Goal: Task Accomplishment & Management: Complete application form

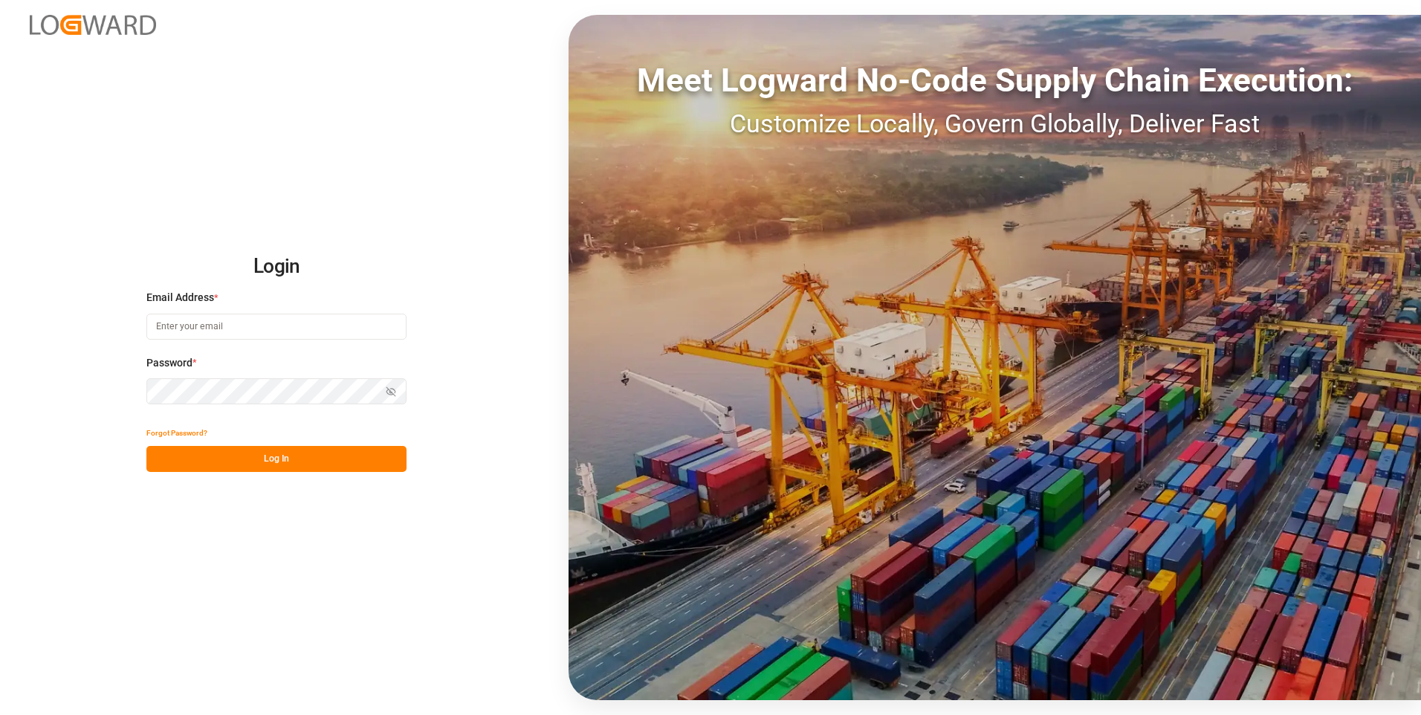
type input "[PERSON_NAME][EMAIL_ADDRESS][PERSON_NAME][DOMAIN_NAME]"
click at [178, 455] on button "Log In" at bounding box center [276, 459] width 260 height 26
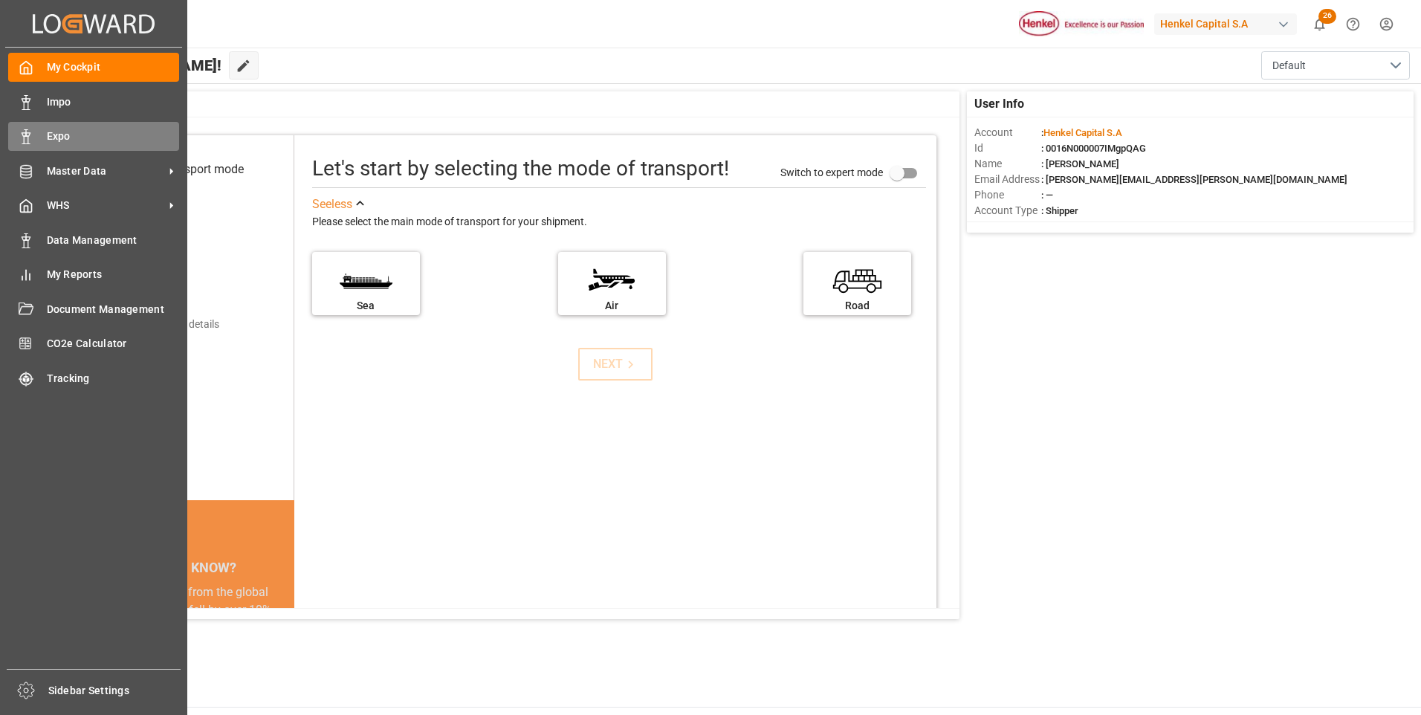
click at [37, 132] on div "Expo Expo" at bounding box center [93, 136] width 171 height 29
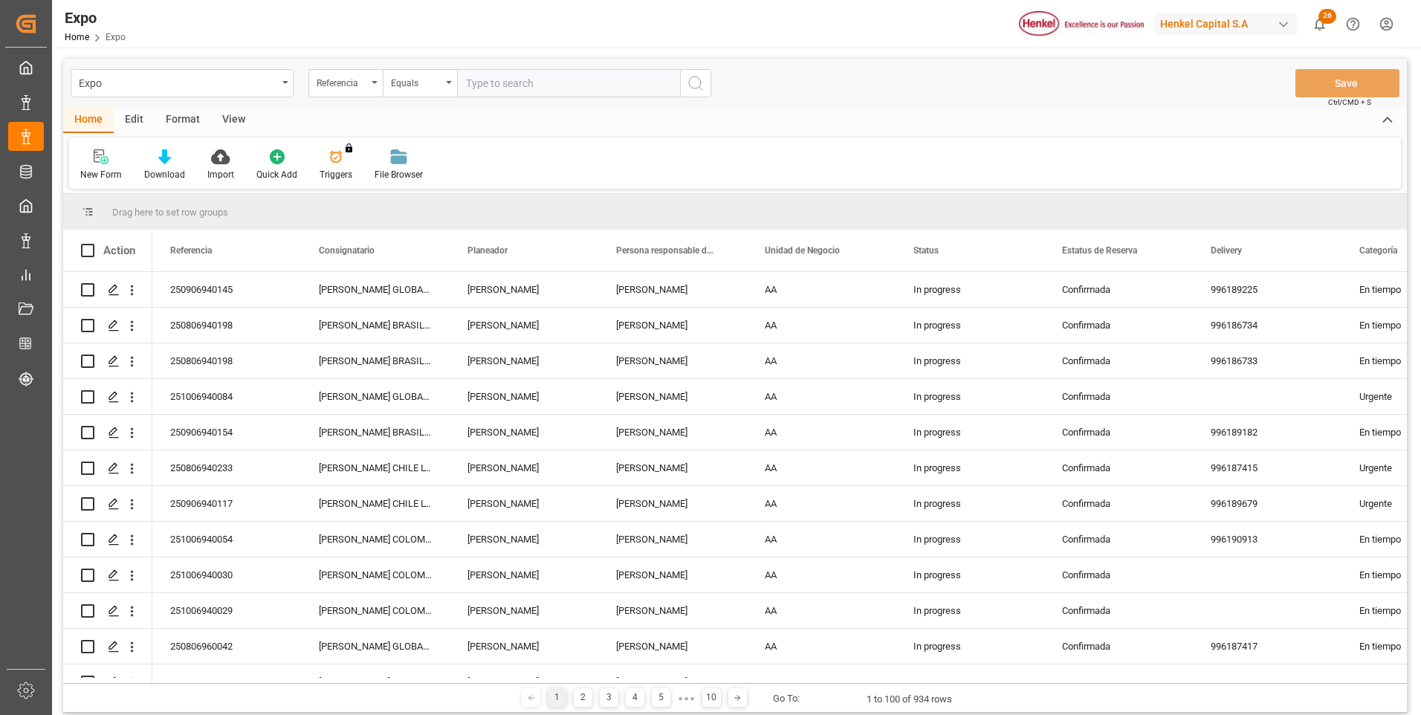
click at [477, 88] on input "text" at bounding box center [568, 83] width 223 height 28
type input "251006940074"
click at [688, 87] on icon "search button" at bounding box center [696, 83] width 18 height 18
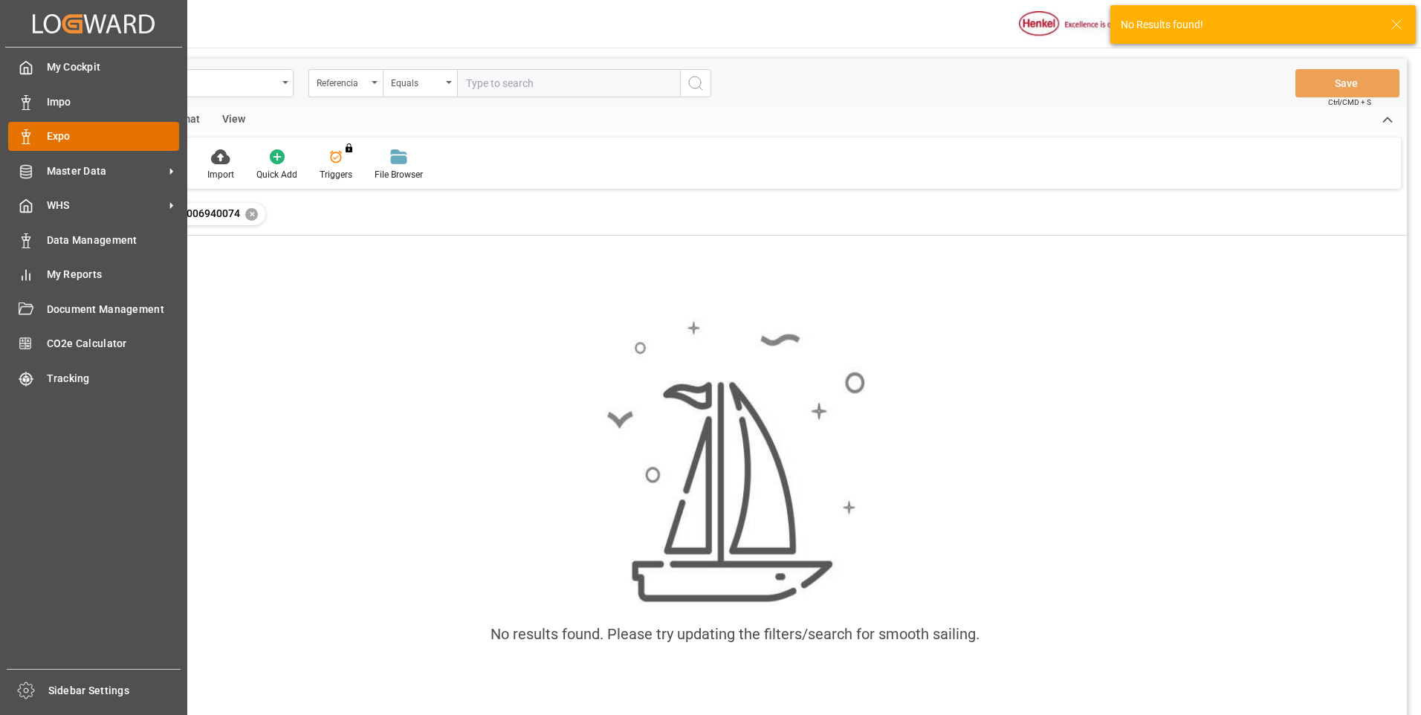
click at [36, 123] on div "Expo Expo" at bounding box center [93, 136] width 171 height 29
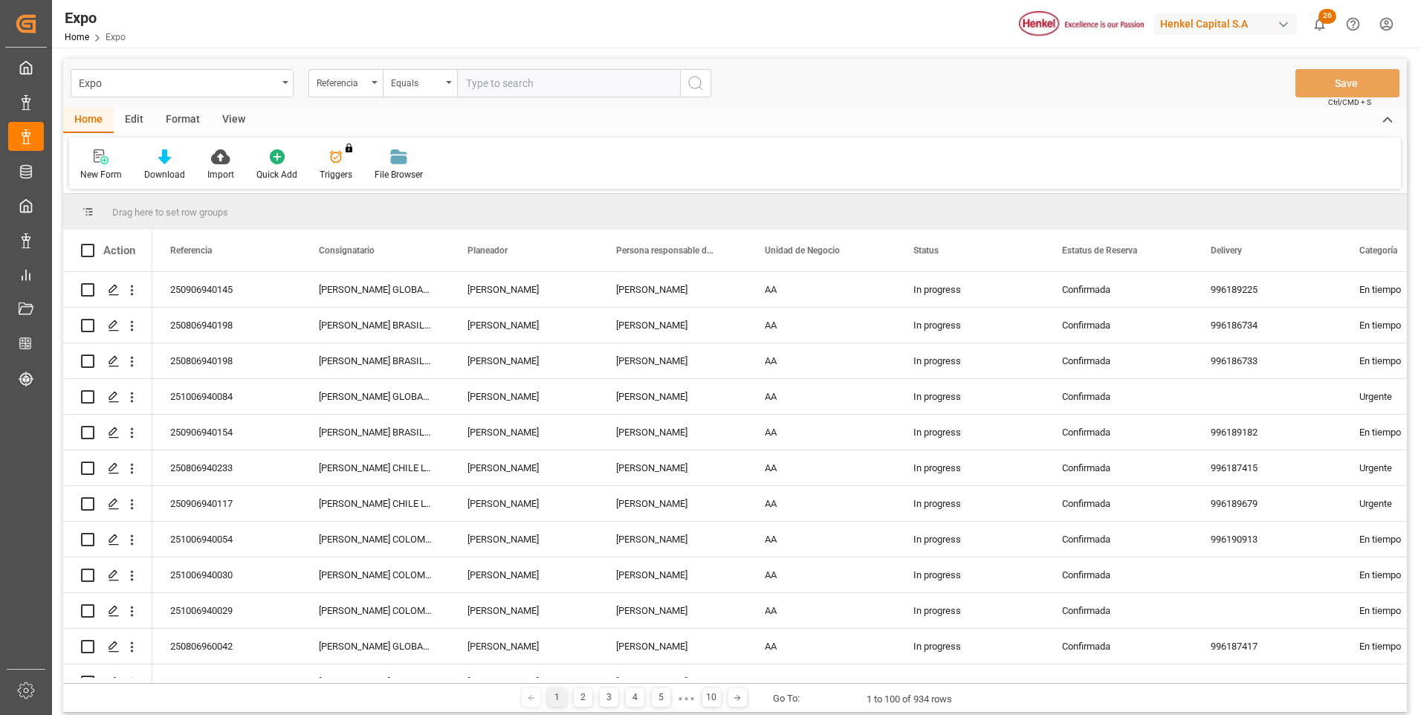
click at [489, 93] on input "text" at bounding box center [568, 83] width 223 height 28
paste input "251006940074"
type input "251006940074"
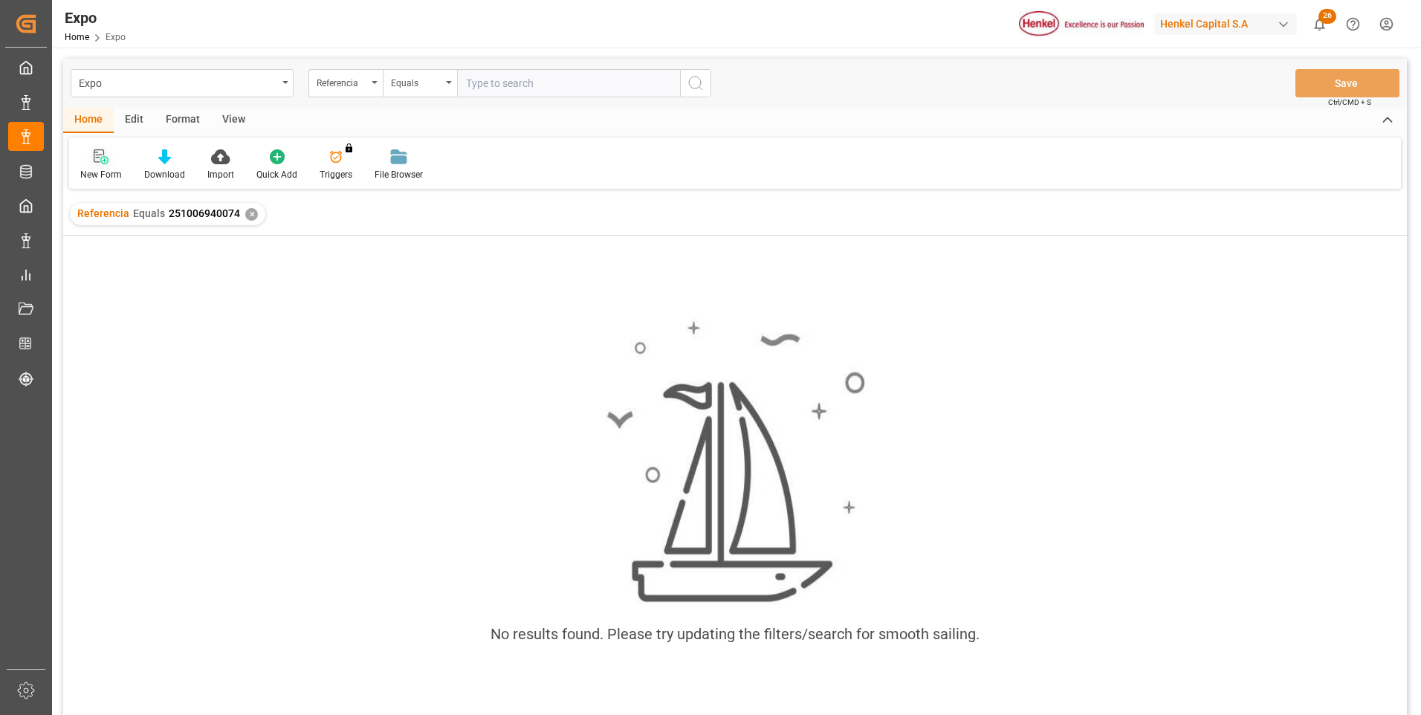
click at [105, 161] on icon at bounding box center [104, 160] width 8 height 8
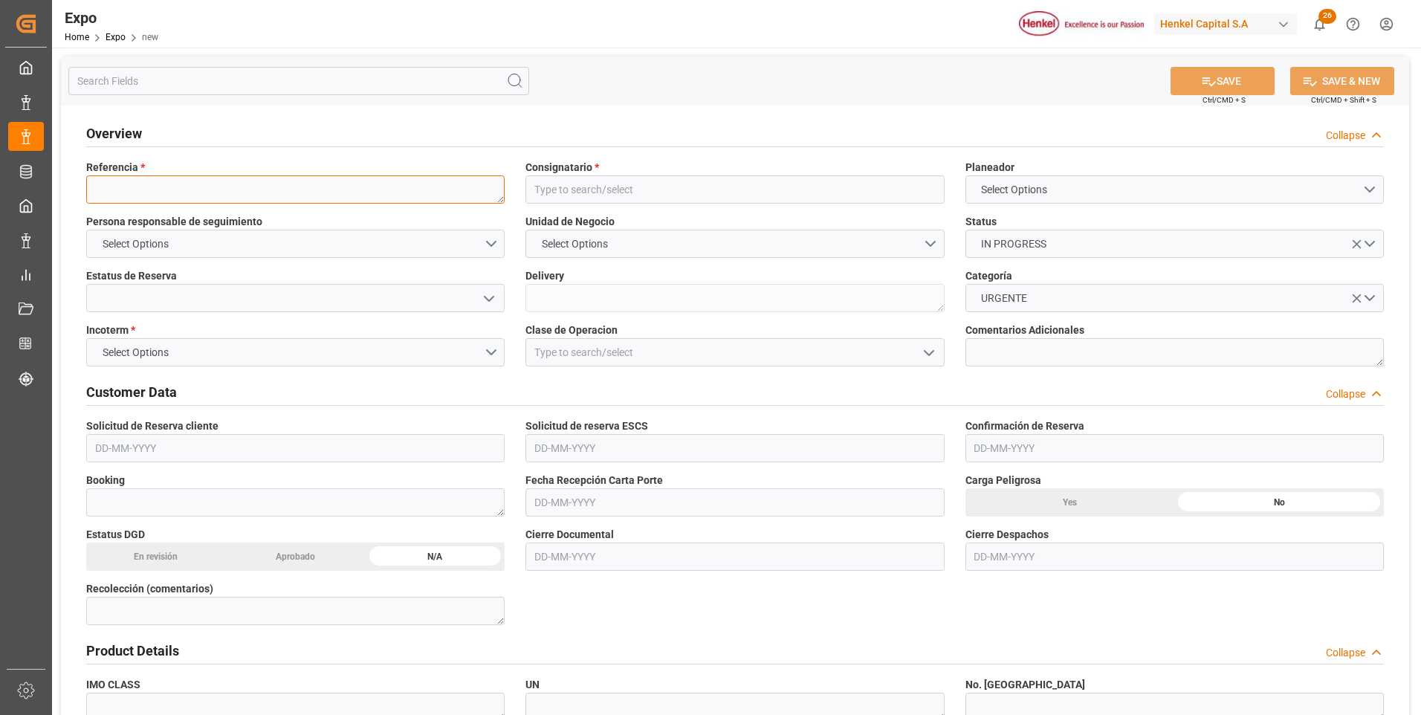
click at [375, 190] on textarea at bounding box center [295, 189] width 419 height 28
paste textarea "251006940074"
type textarea "251006940074"
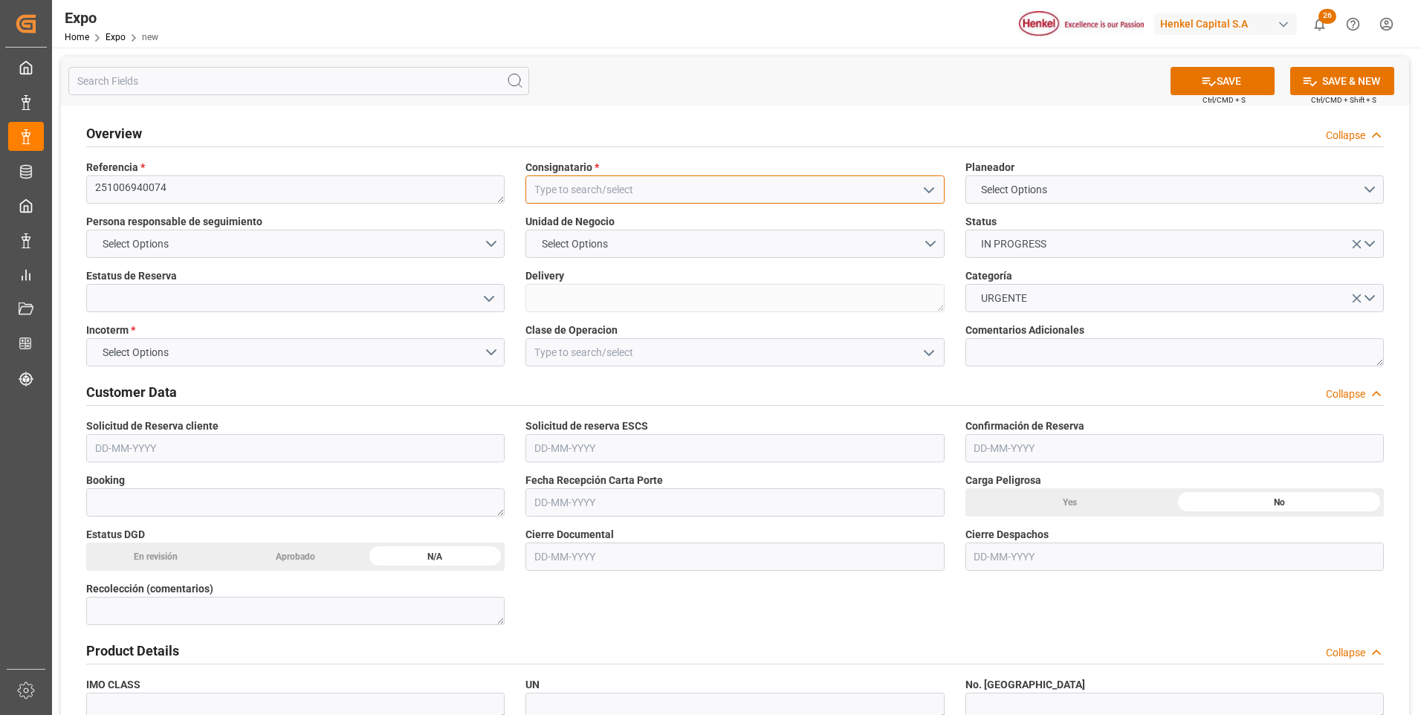
click at [554, 186] on input at bounding box center [735, 189] width 419 height 28
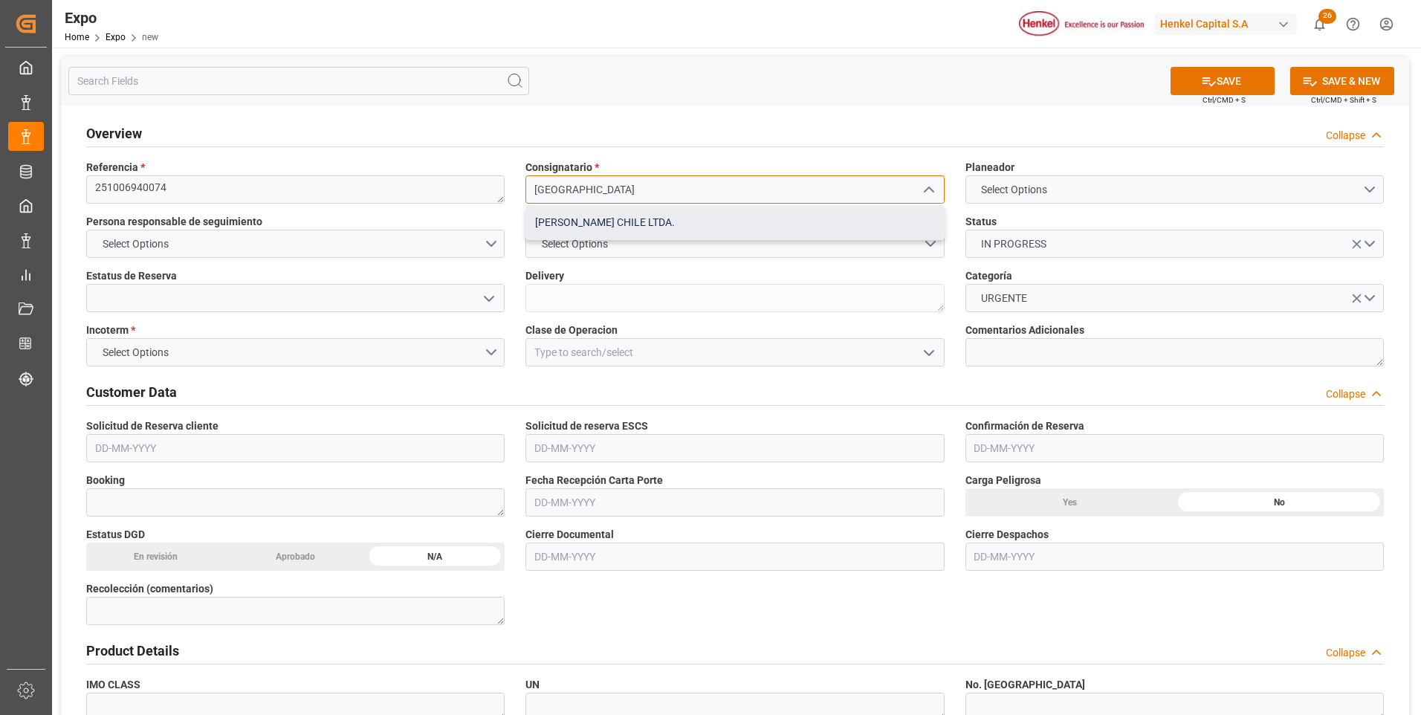
drag, startPoint x: 623, startPoint y: 222, endPoint x: 632, endPoint y: 222, distance: 8.9
click at [624, 222] on div "[PERSON_NAME] CHILE LTDA." at bounding box center [734, 222] width 417 height 33
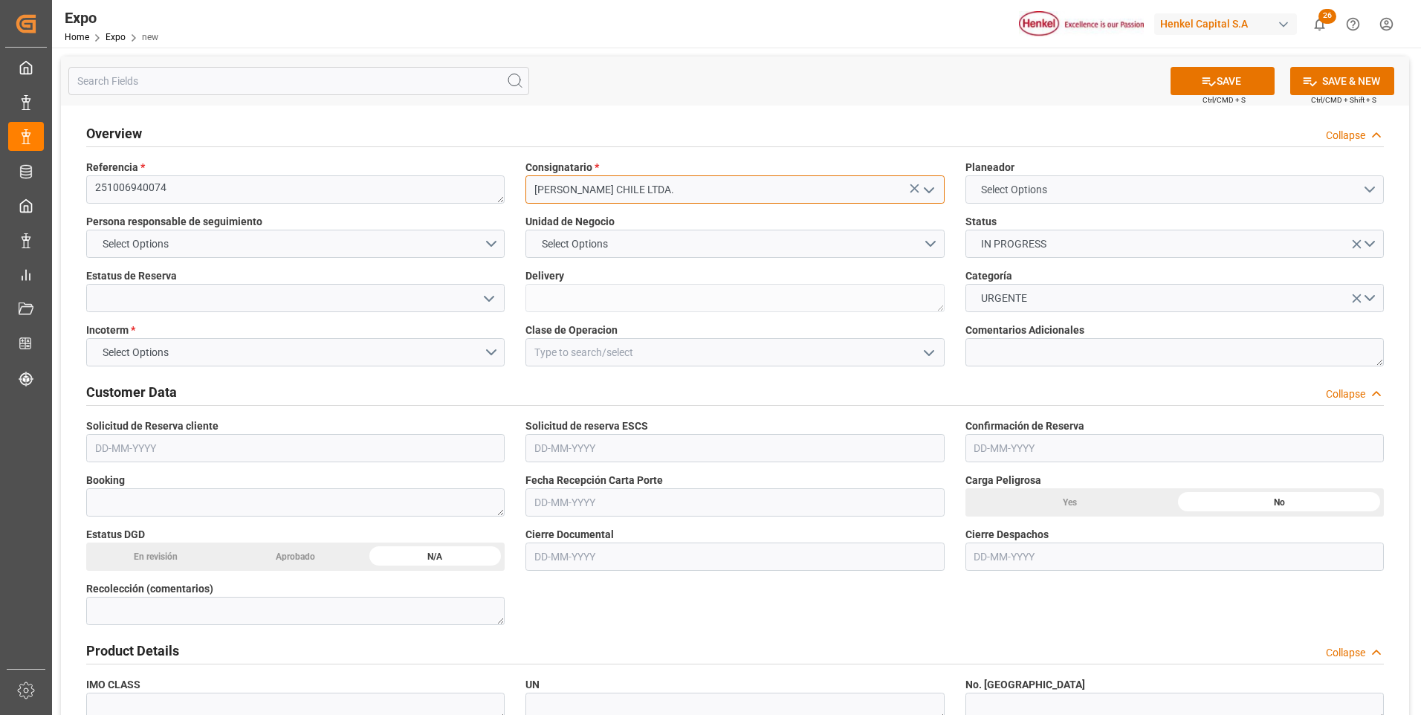
type input "[PERSON_NAME] CHILE LTDA."
click at [1033, 197] on span "Select Options" at bounding box center [1014, 190] width 81 height 16
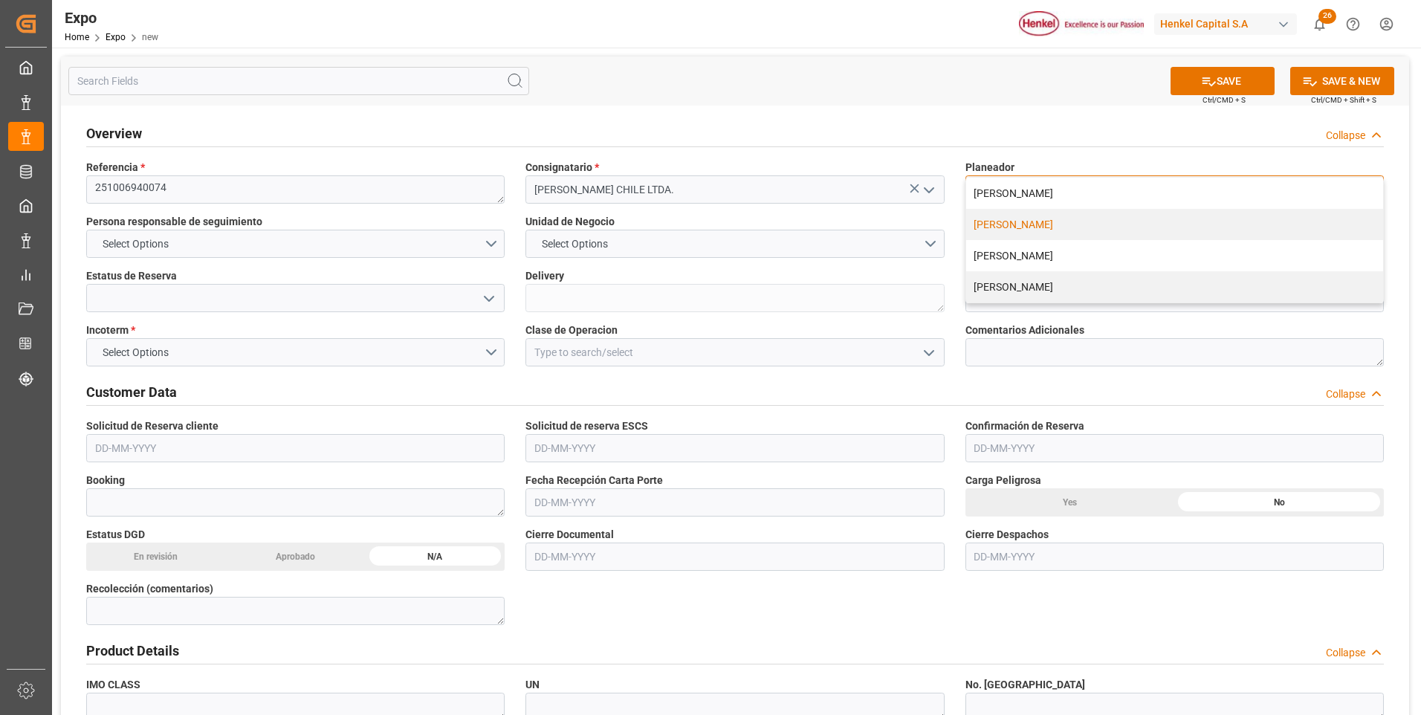
click at [1024, 227] on div "[PERSON_NAME]" at bounding box center [1174, 224] width 417 height 31
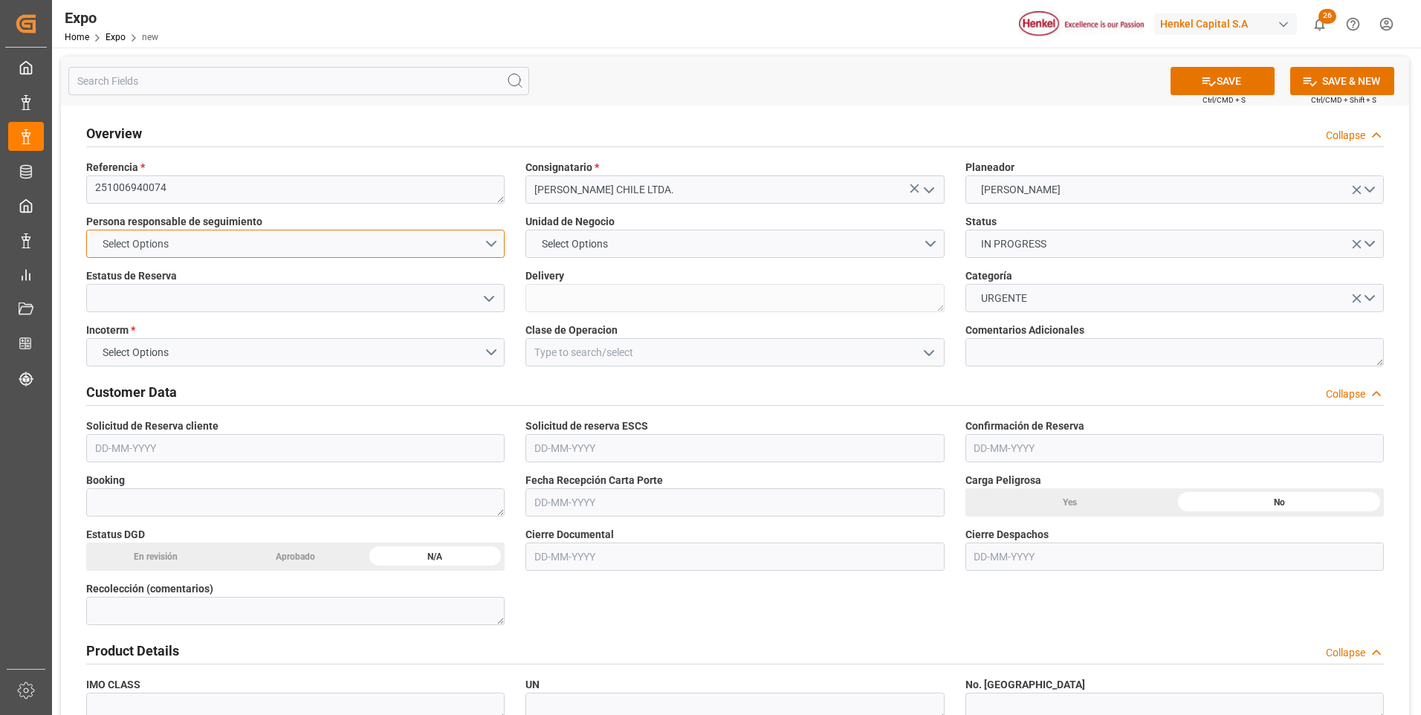
click at [490, 241] on button "Select Options" at bounding box center [295, 244] width 419 height 28
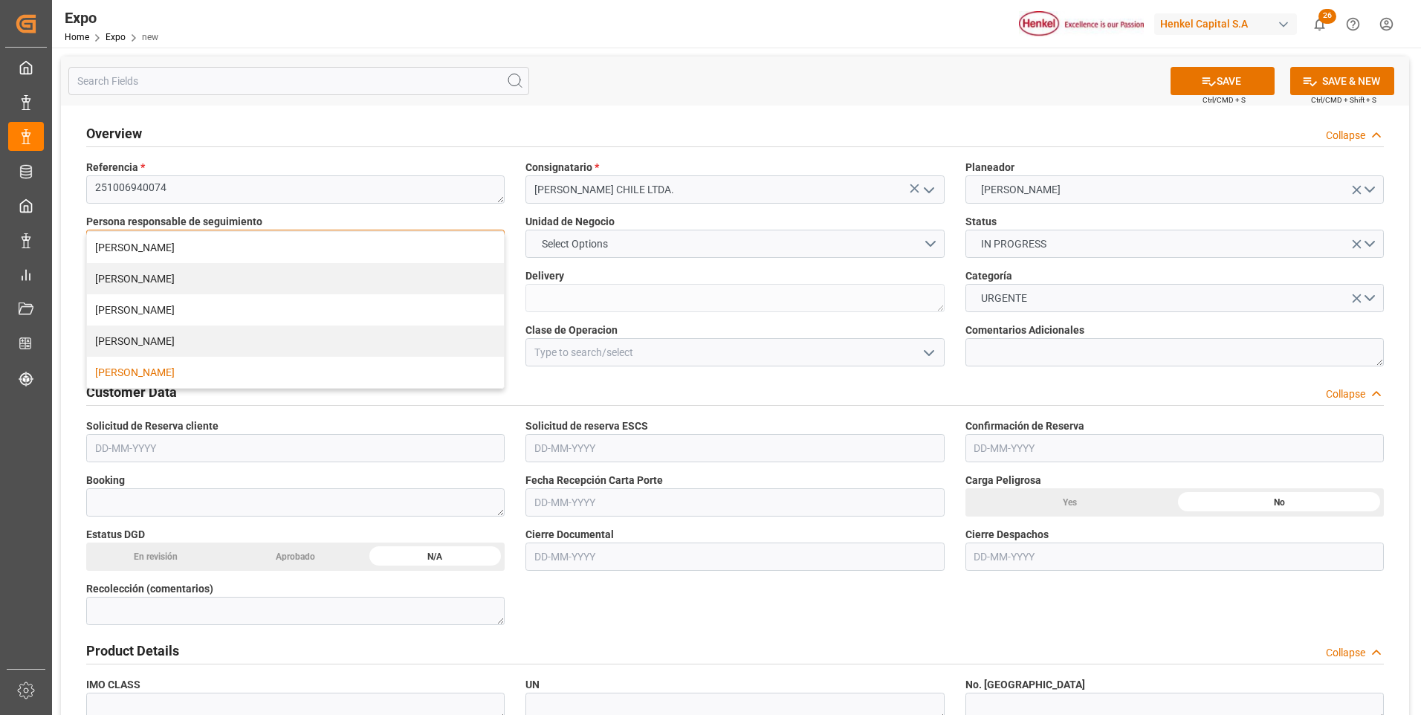
click at [174, 370] on div "[PERSON_NAME]" at bounding box center [295, 372] width 417 height 31
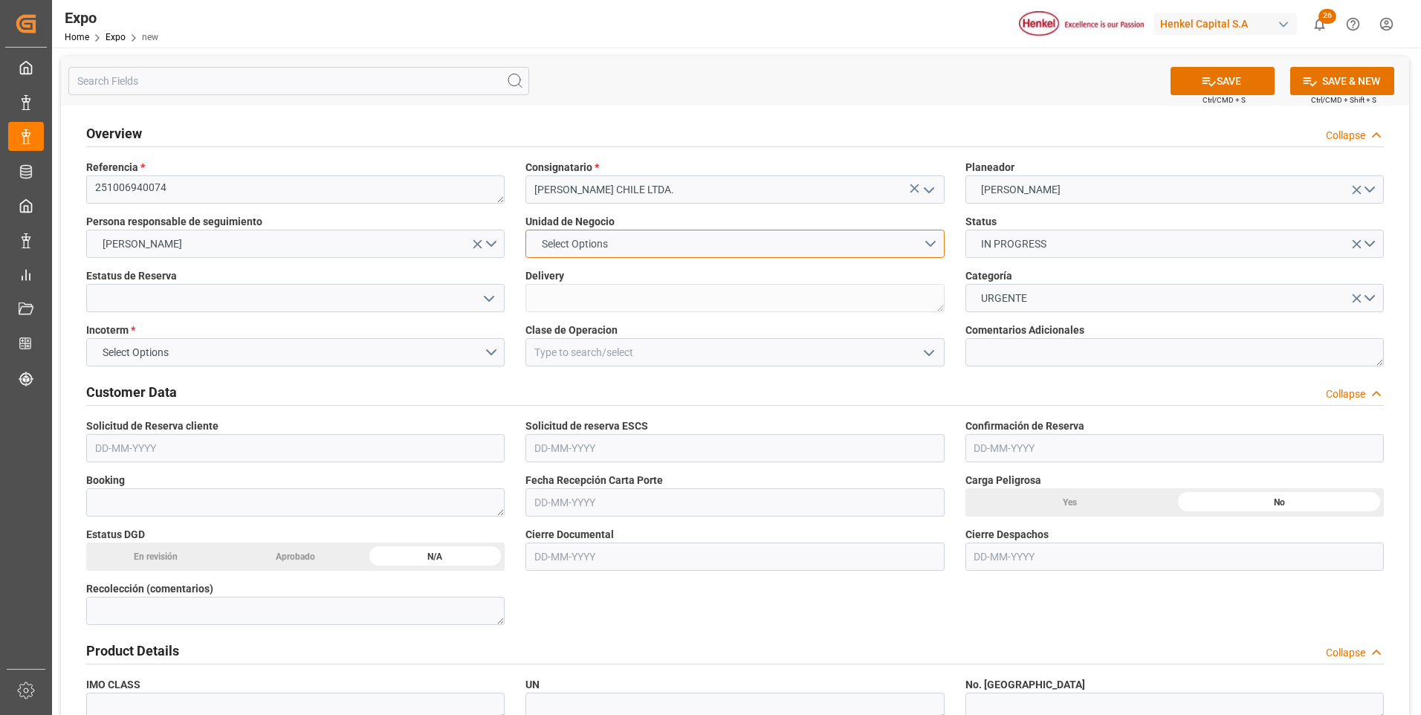
click at [638, 248] on button "Select Options" at bounding box center [735, 244] width 419 height 28
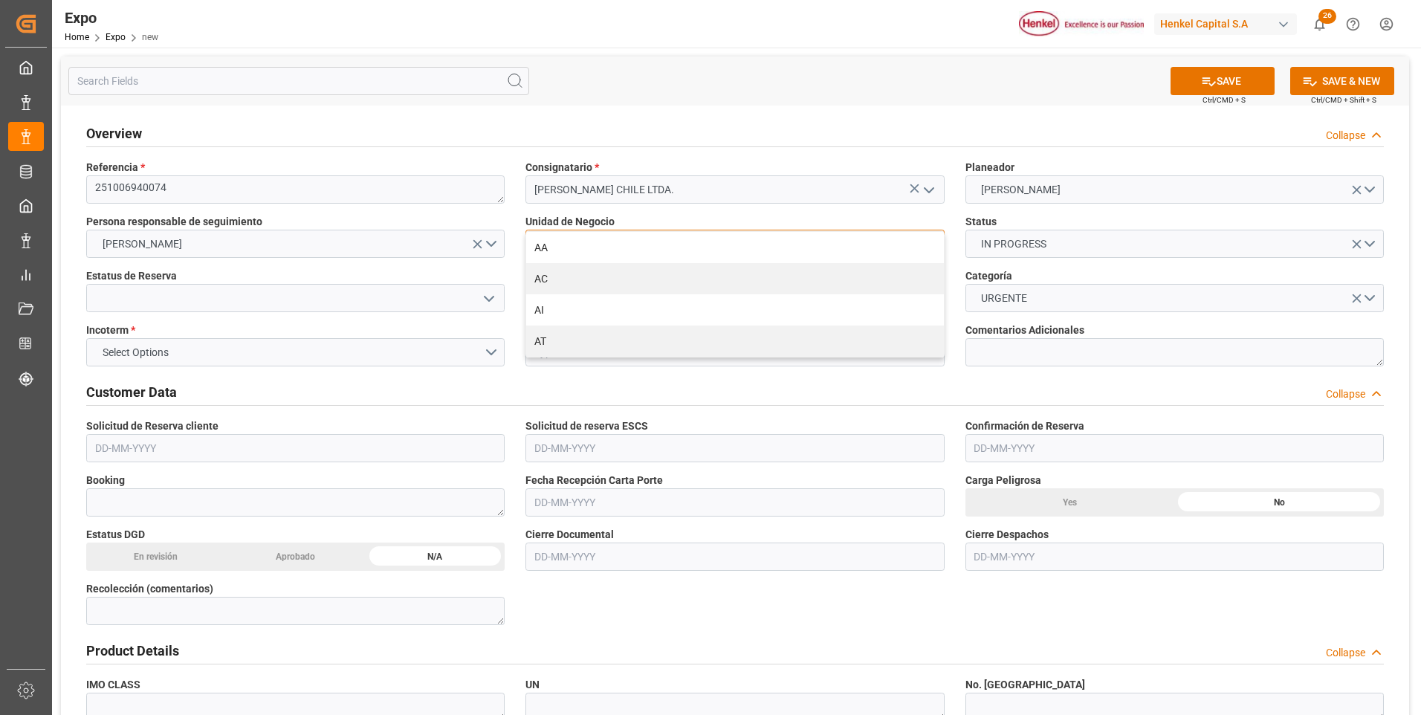
click at [638, 248] on div "AA" at bounding box center [734, 247] width 417 height 31
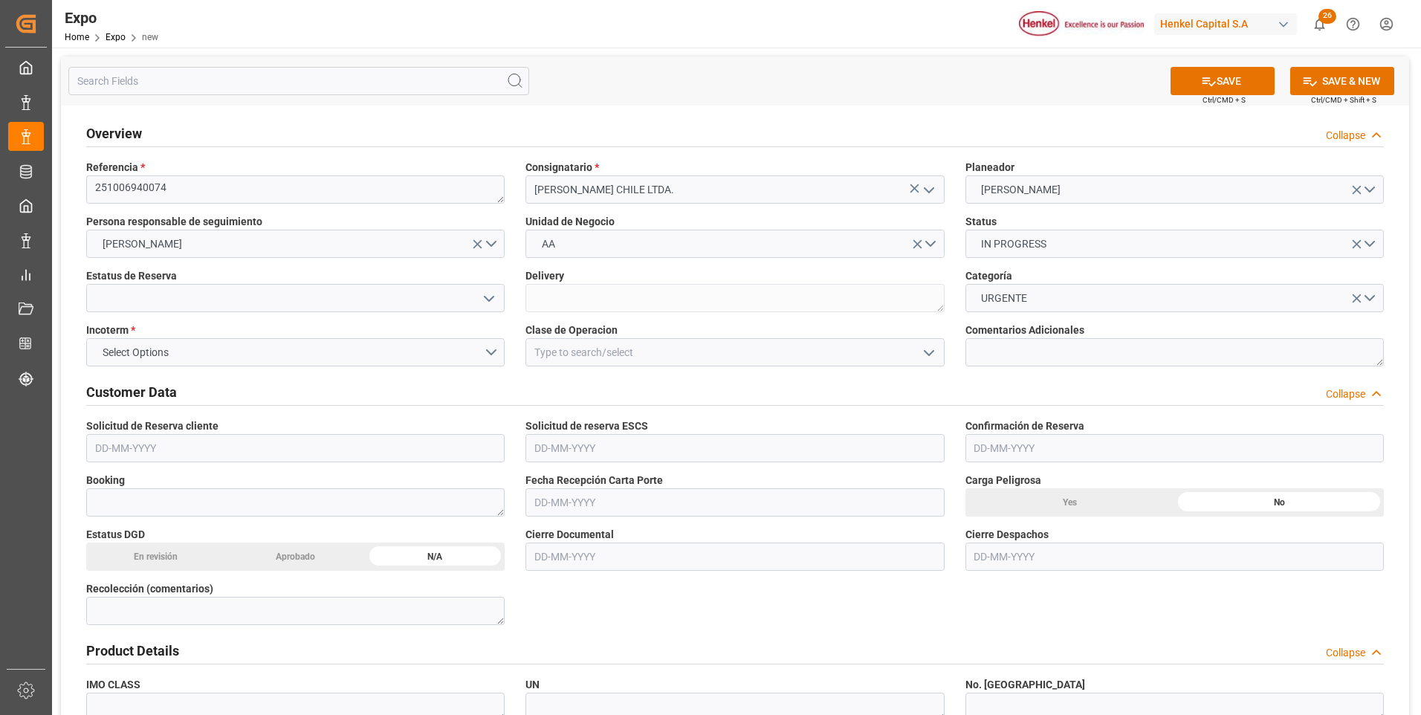
click at [491, 295] on icon "open menu" at bounding box center [489, 299] width 18 height 18
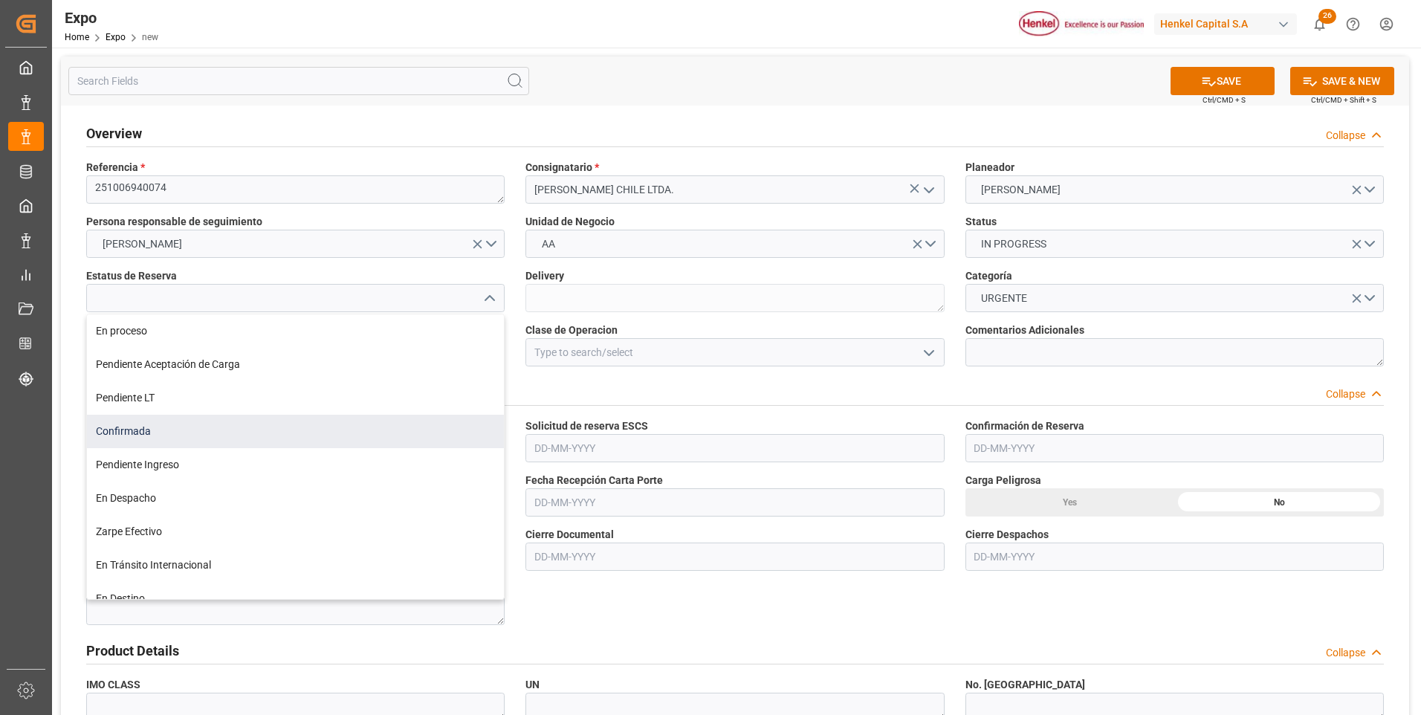
click at [165, 430] on div "Confirmada" at bounding box center [295, 431] width 417 height 33
type input "Confirmada"
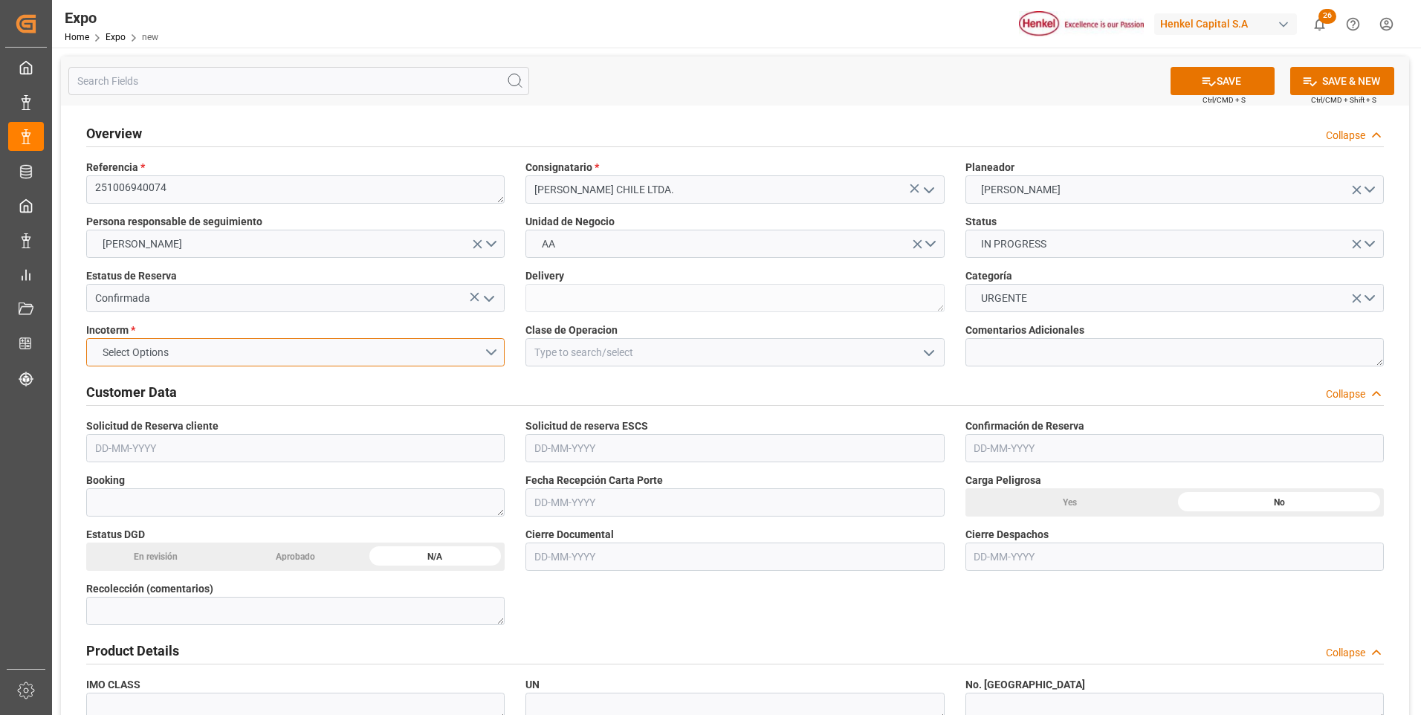
click at [491, 354] on button "Select Options" at bounding box center [295, 352] width 419 height 28
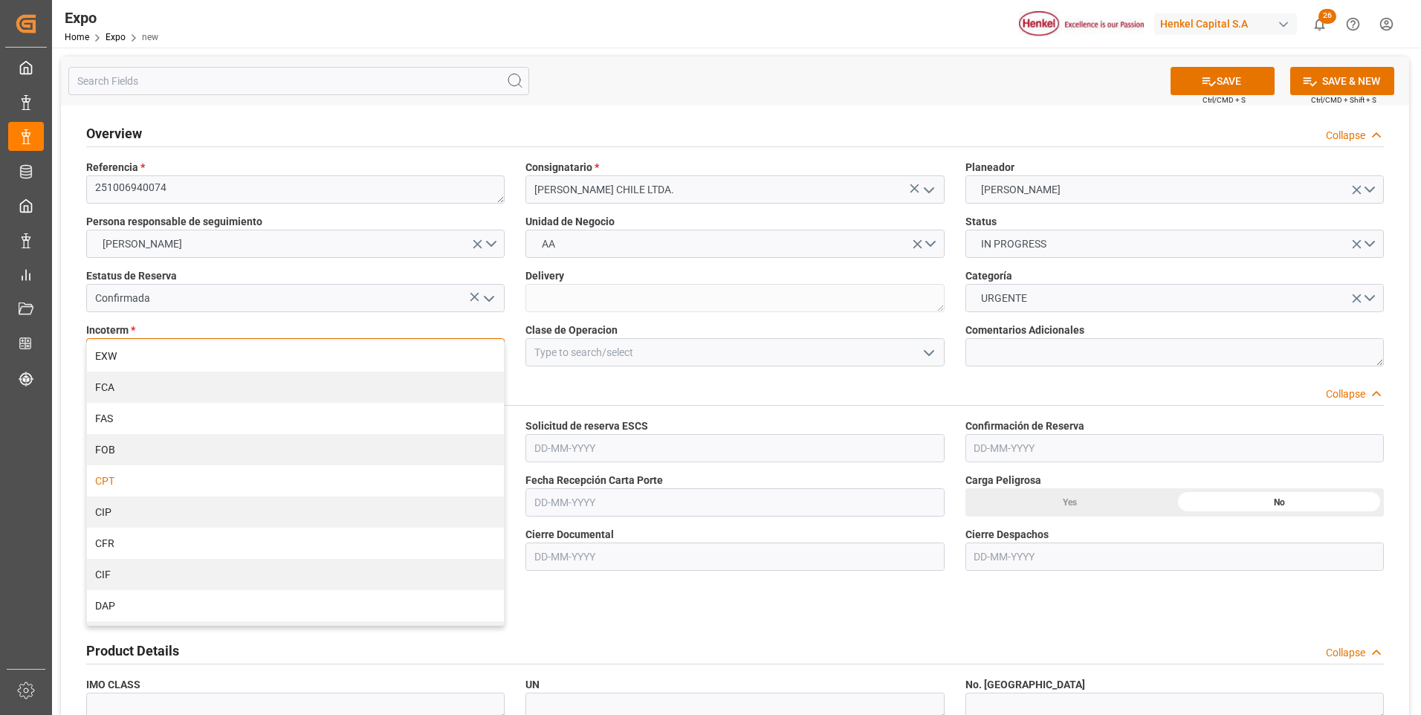
click at [205, 483] on div "CPT" at bounding box center [295, 480] width 417 height 31
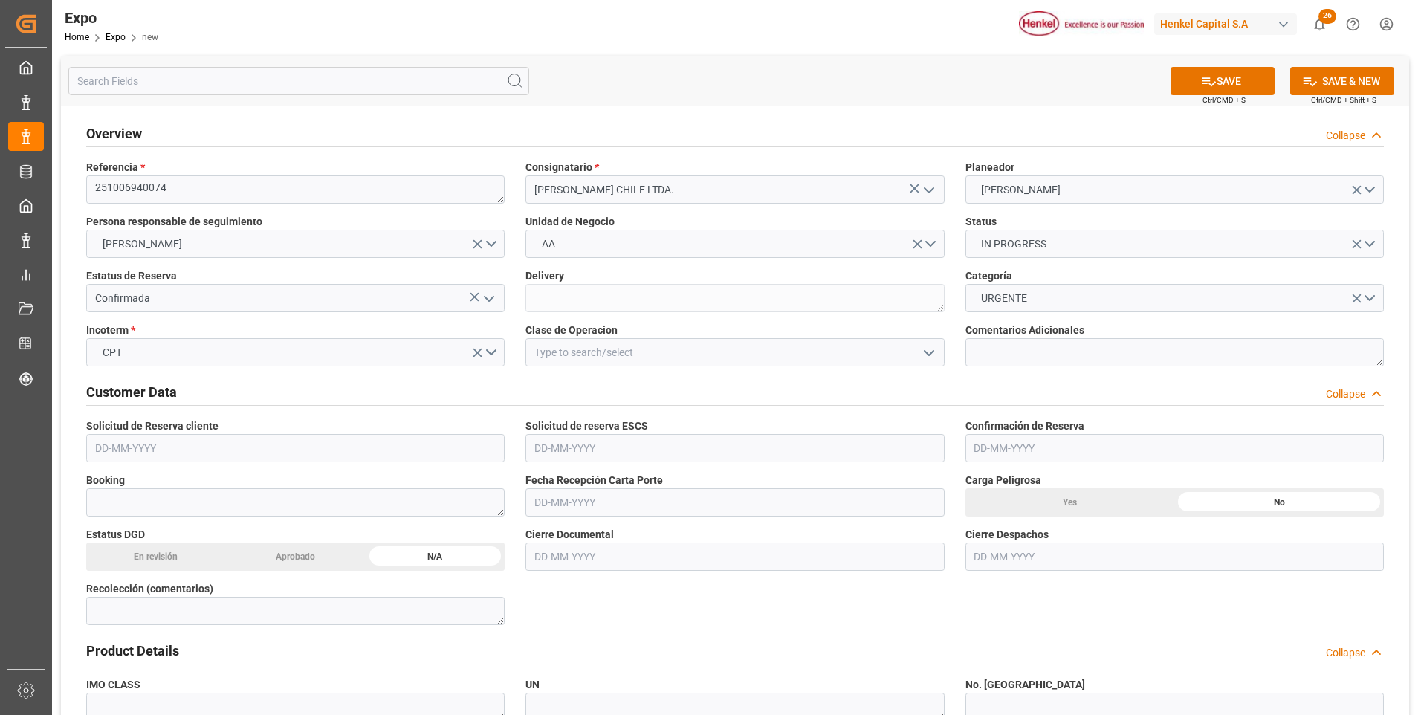
click at [917, 358] on button "open menu" at bounding box center [928, 352] width 22 height 23
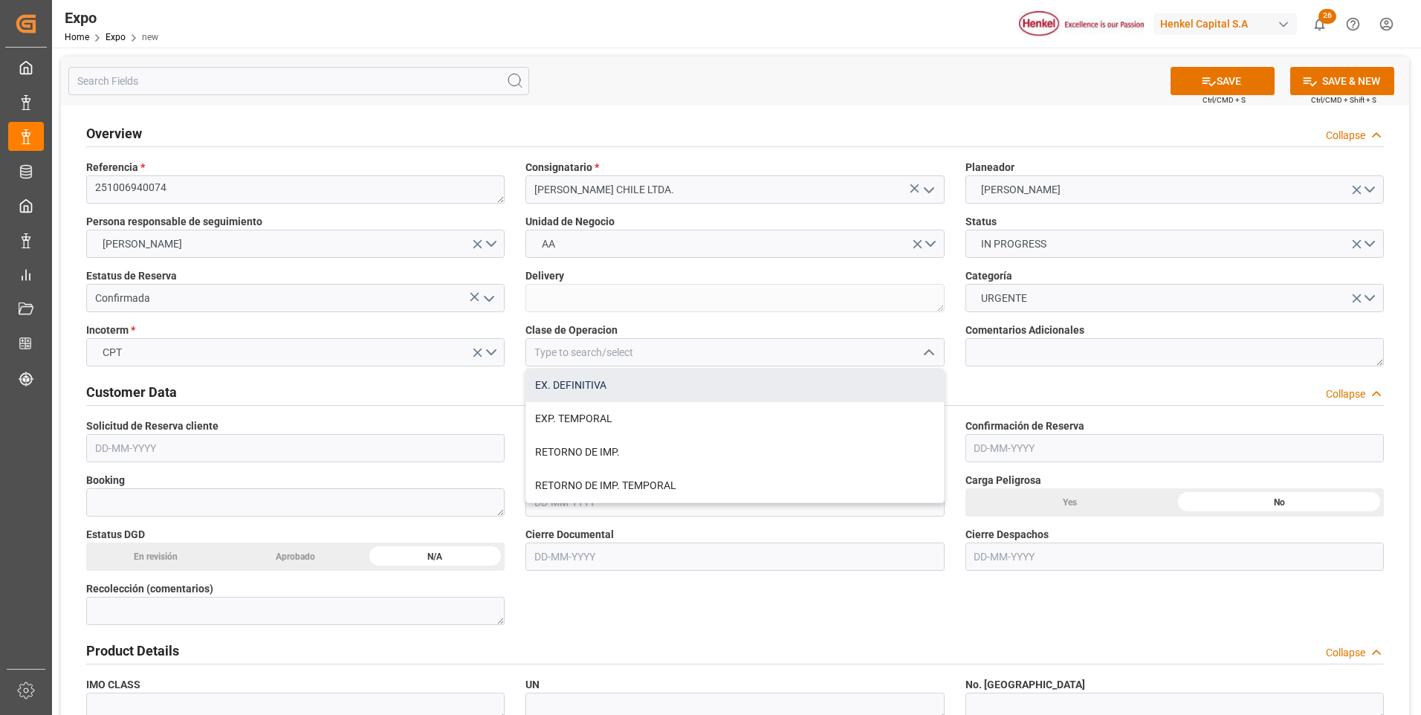
click at [651, 387] on div "EX. DEFINITIVA" at bounding box center [734, 385] width 417 height 33
type input "EX. DEFINITIVA"
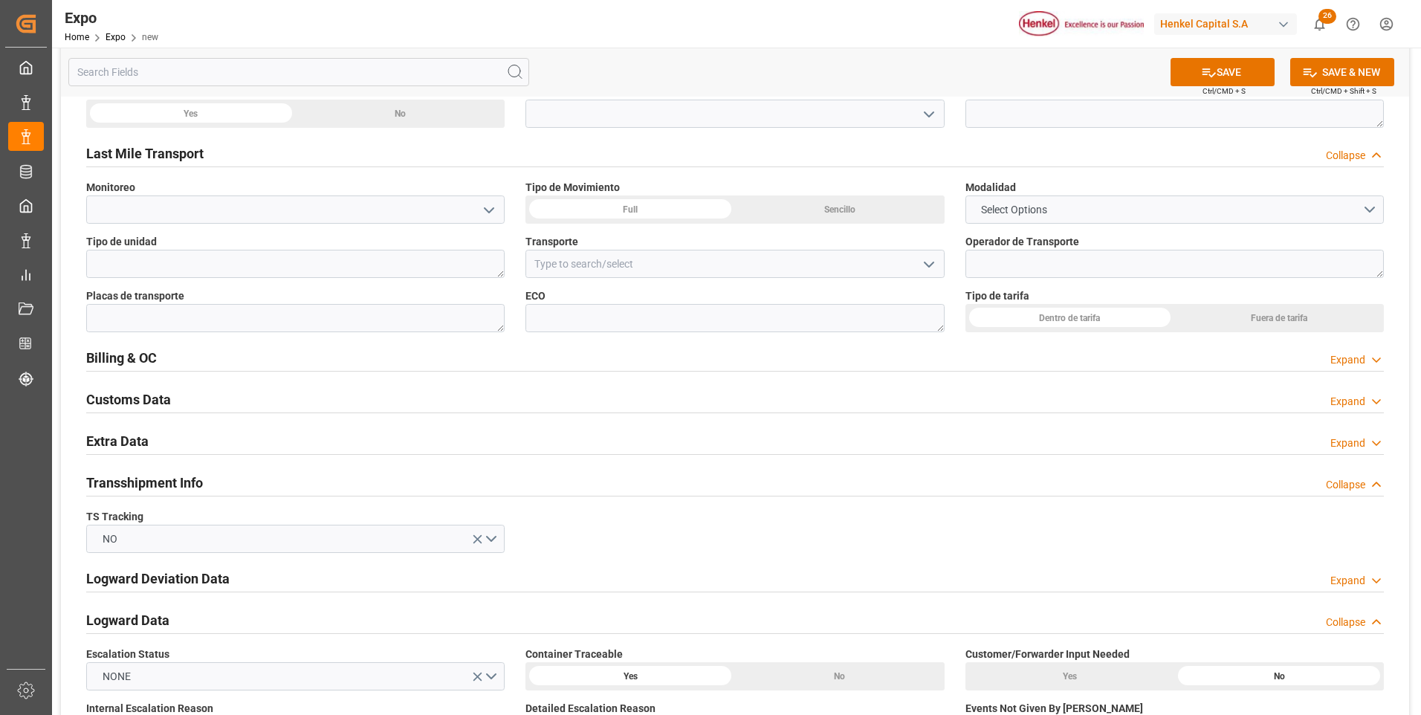
scroll to position [1710, 0]
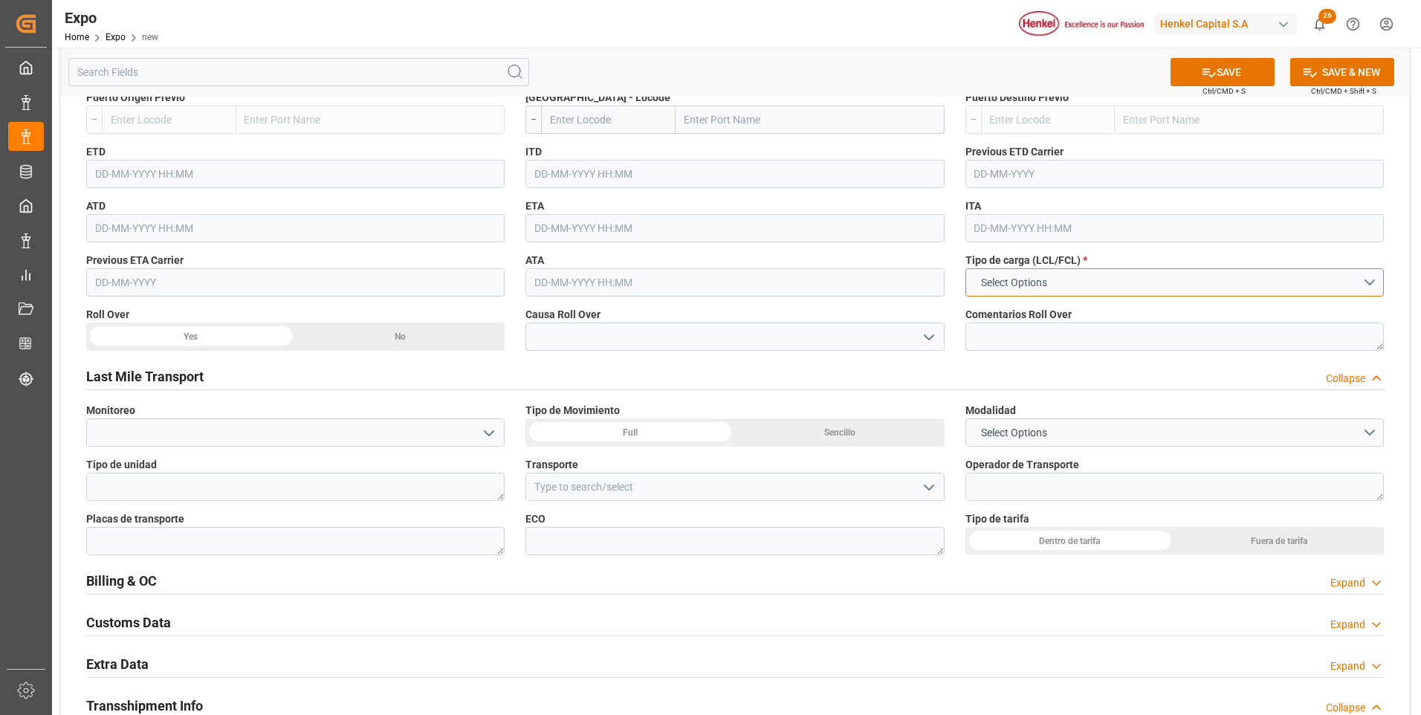
click at [1361, 282] on button "Select Options" at bounding box center [1175, 282] width 419 height 28
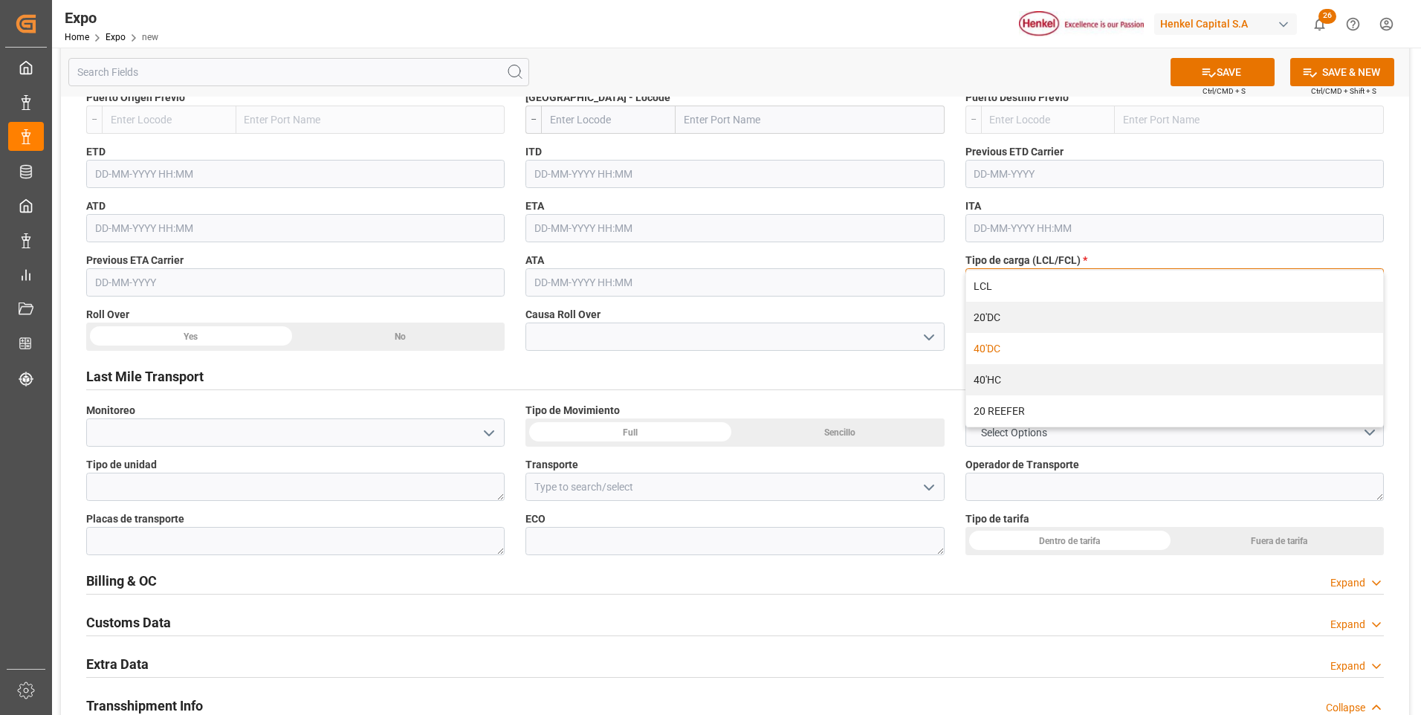
click at [1079, 348] on div "40'DC" at bounding box center [1174, 348] width 417 height 31
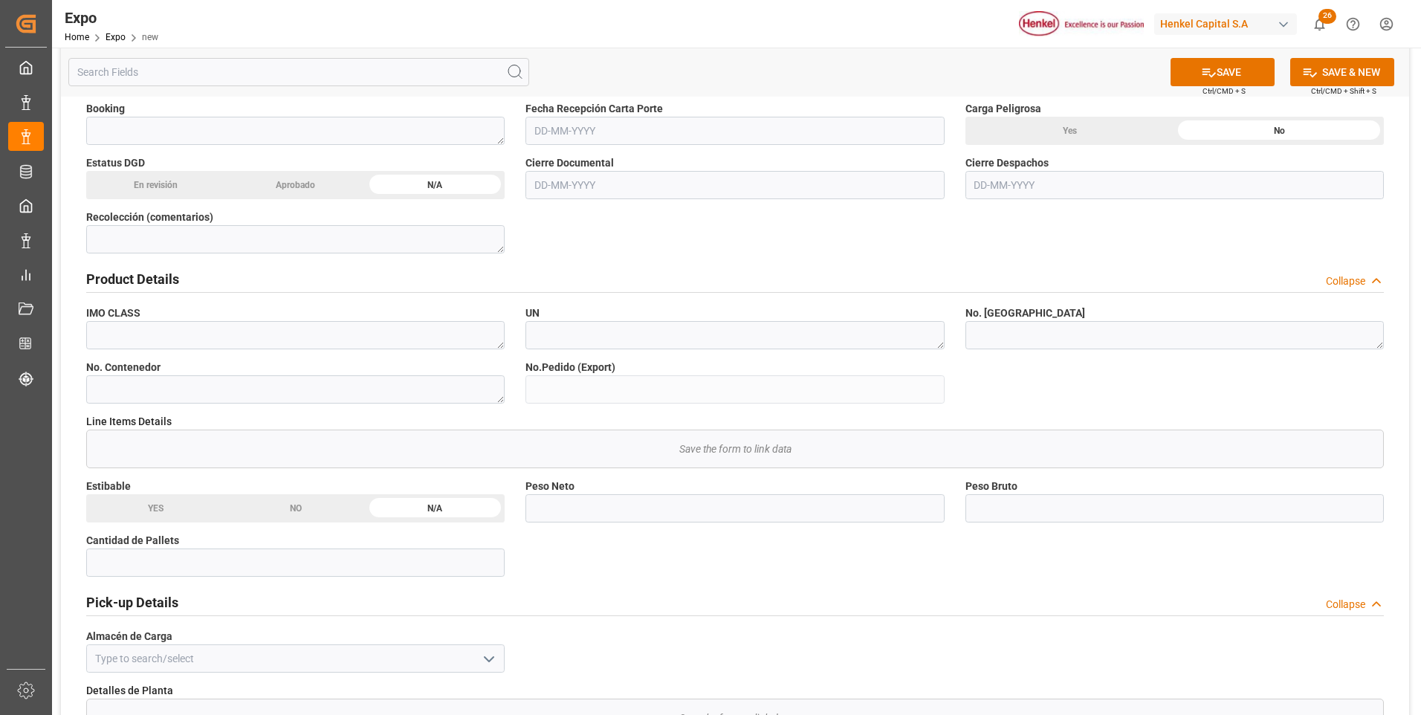
scroll to position [74, 0]
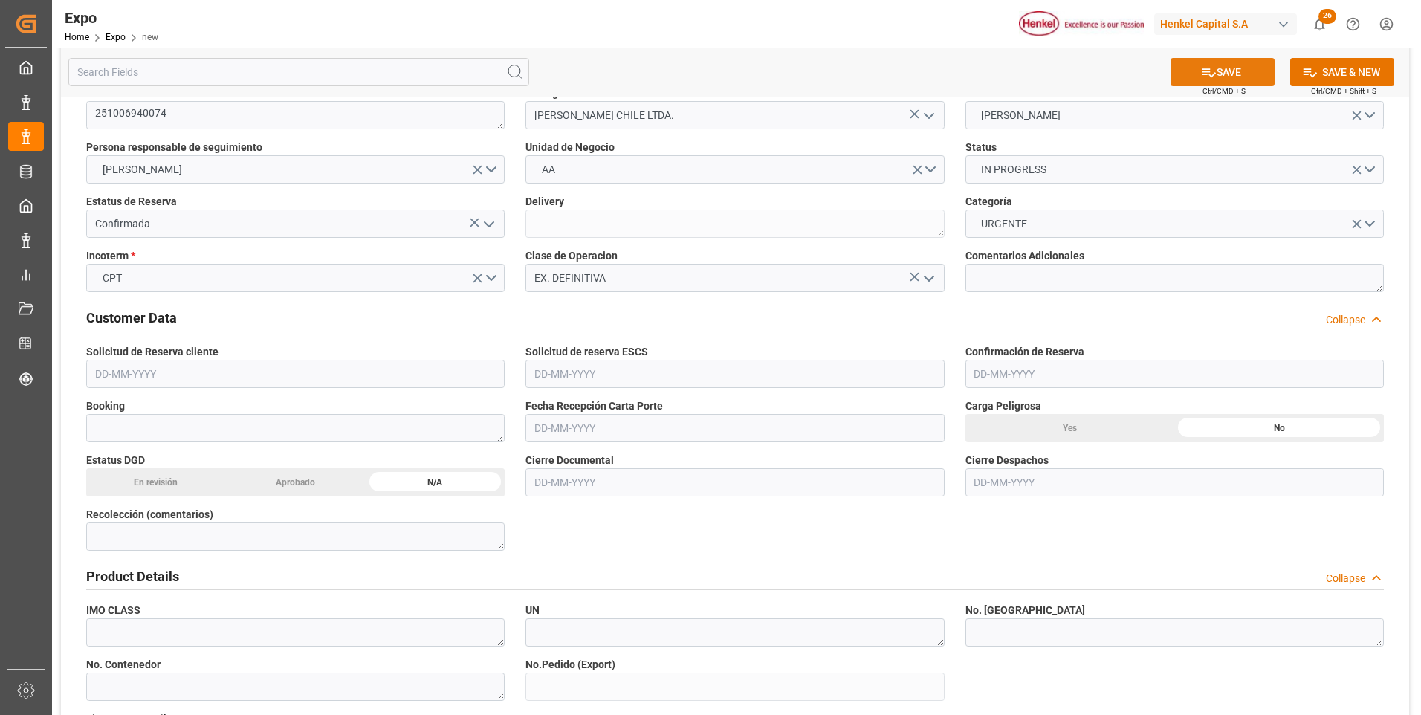
click at [1196, 82] on button "SAVE" at bounding box center [1223, 72] width 104 height 28
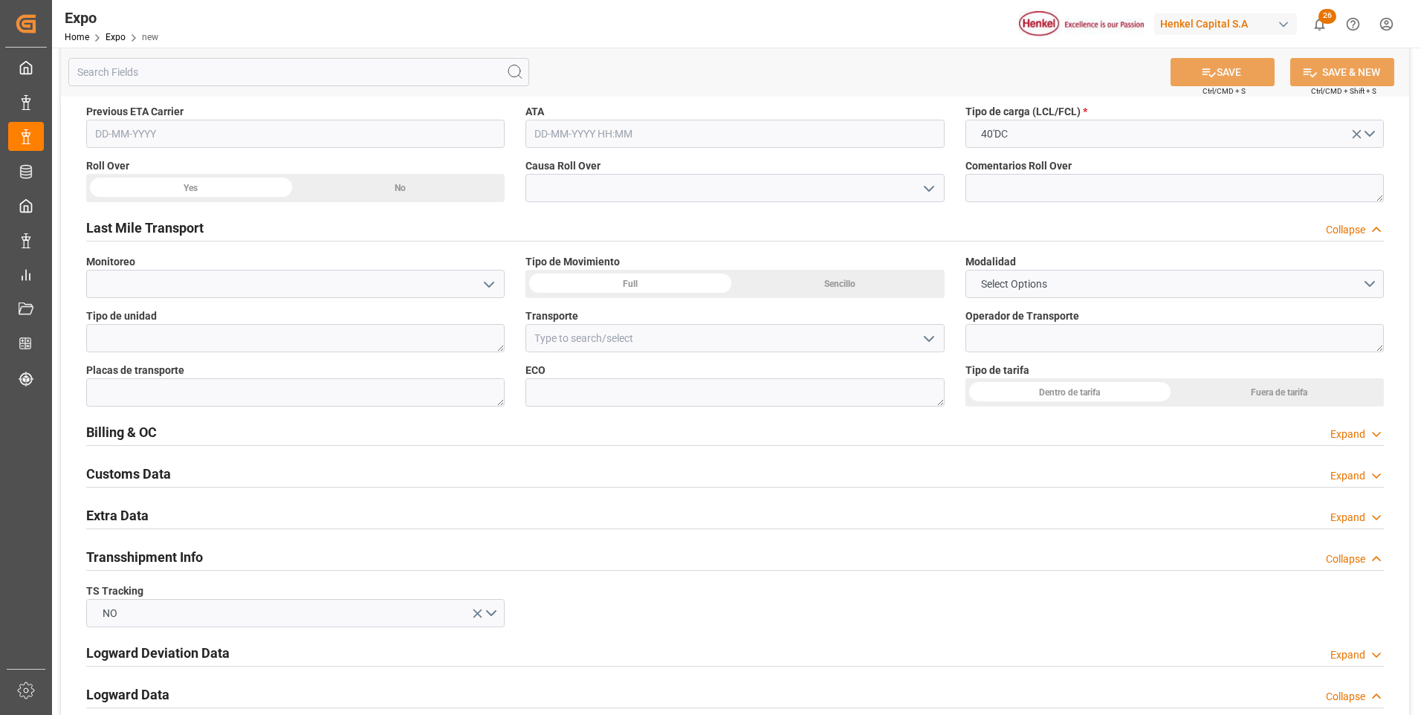
scroll to position [2082, 0]
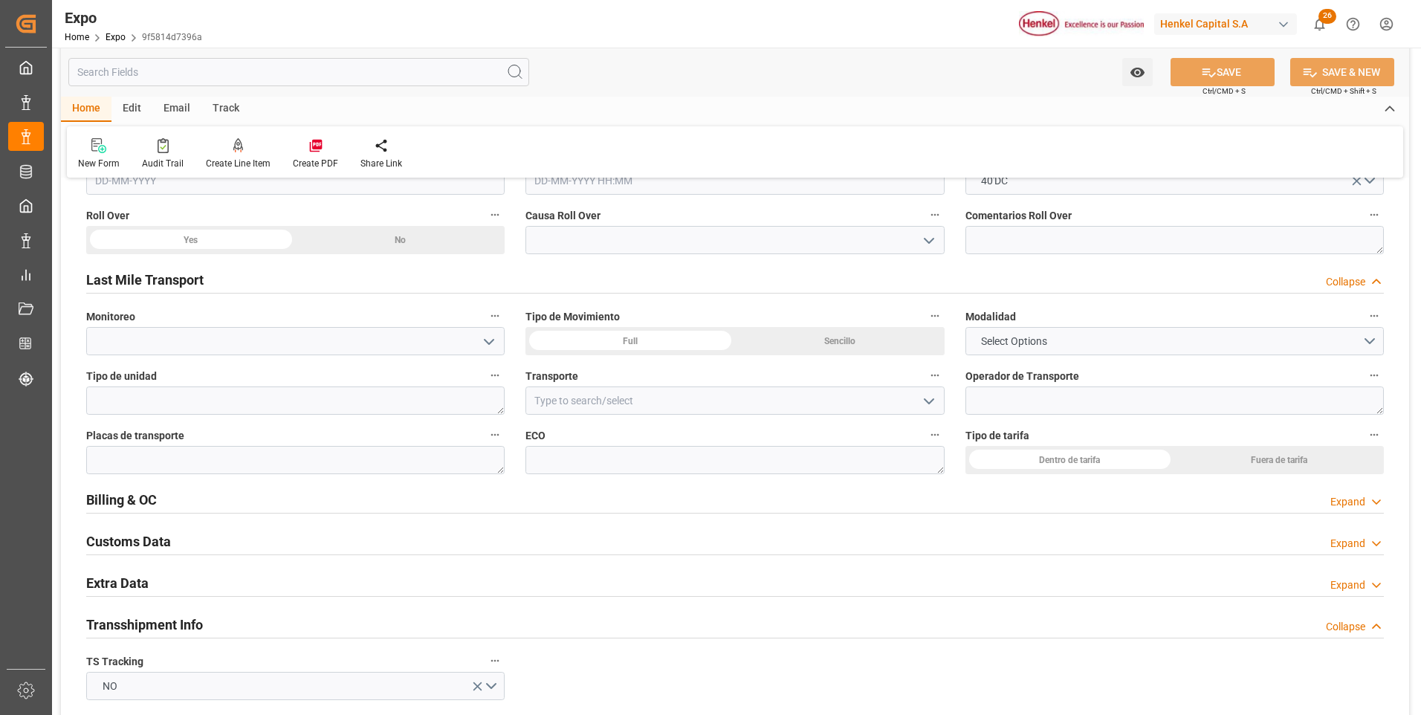
scroll to position [2453, 0]
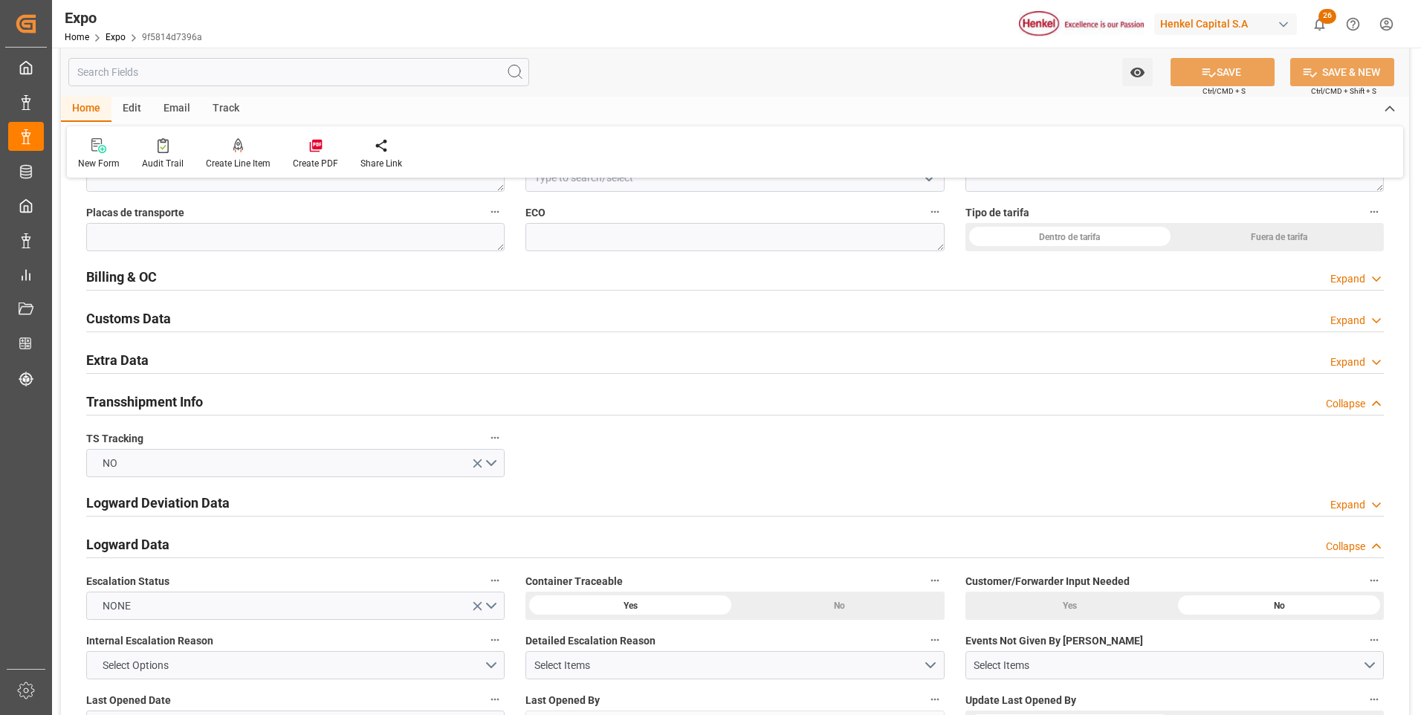
click at [1349, 361] on div "Expand" at bounding box center [1348, 363] width 35 height 16
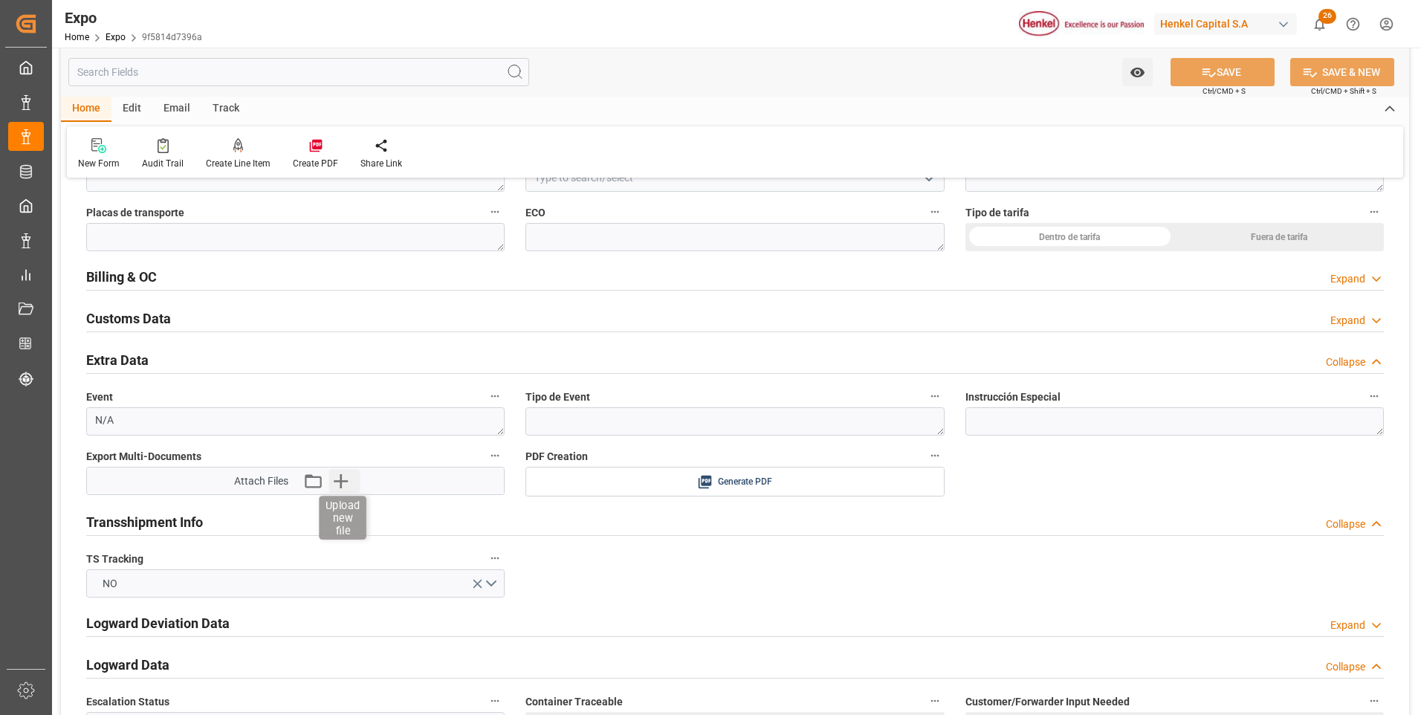
click at [345, 481] on icon "button" at bounding box center [341, 481] width 14 height 14
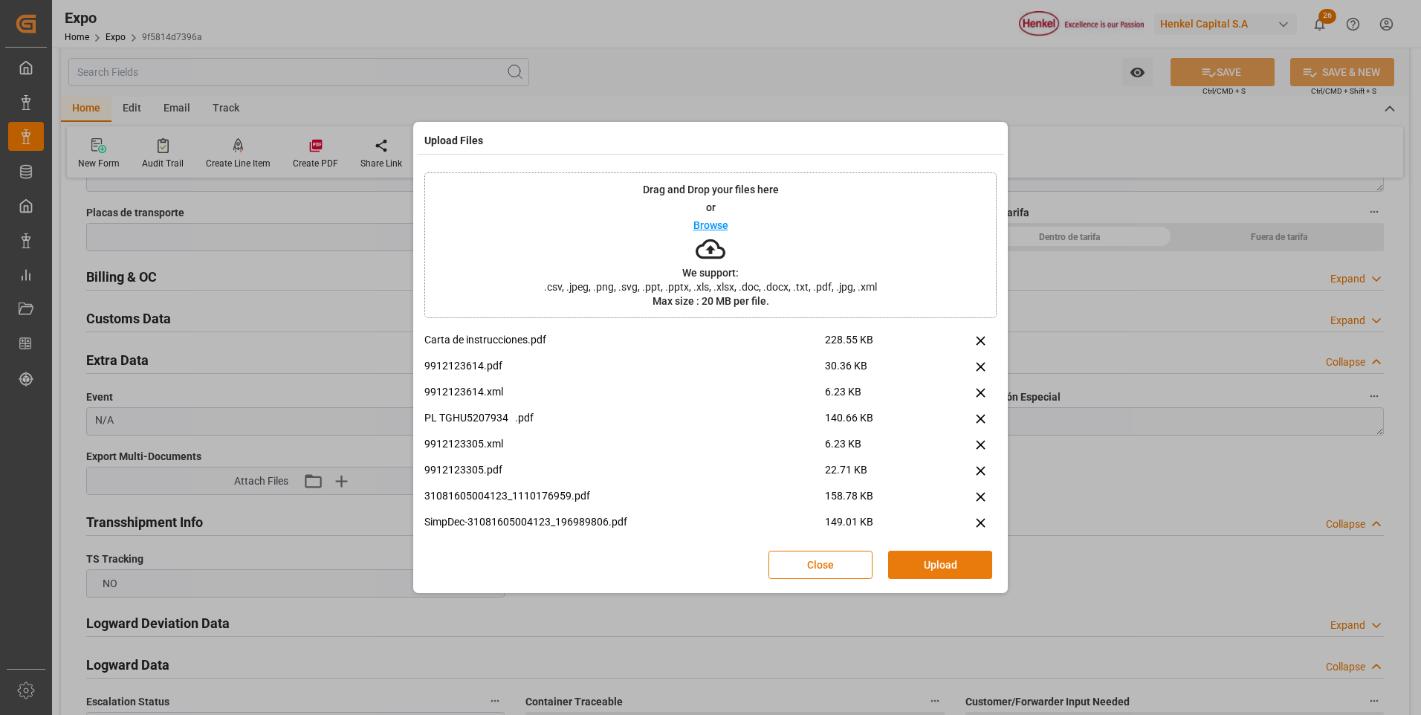
click at [963, 572] on button "Upload" at bounding box center [940, 565] width 104 height 28
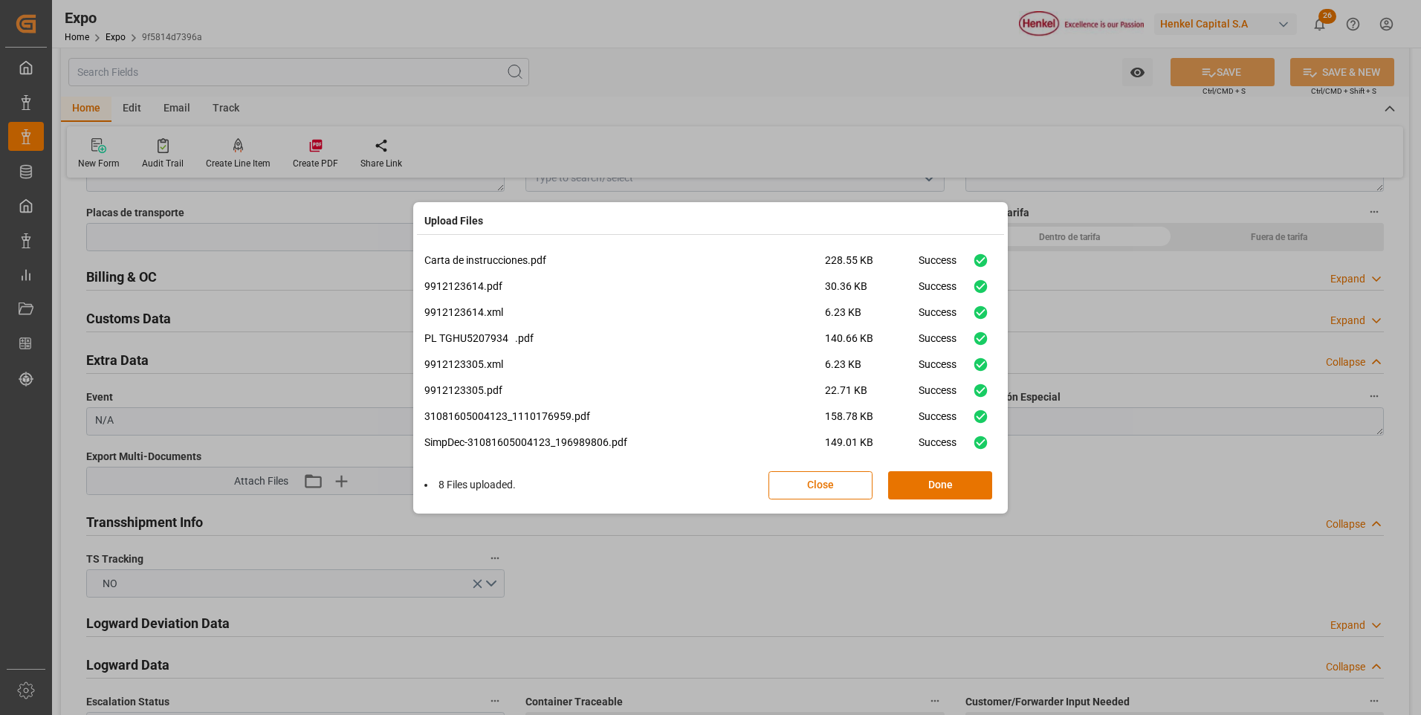
scroll to position [10, 0]
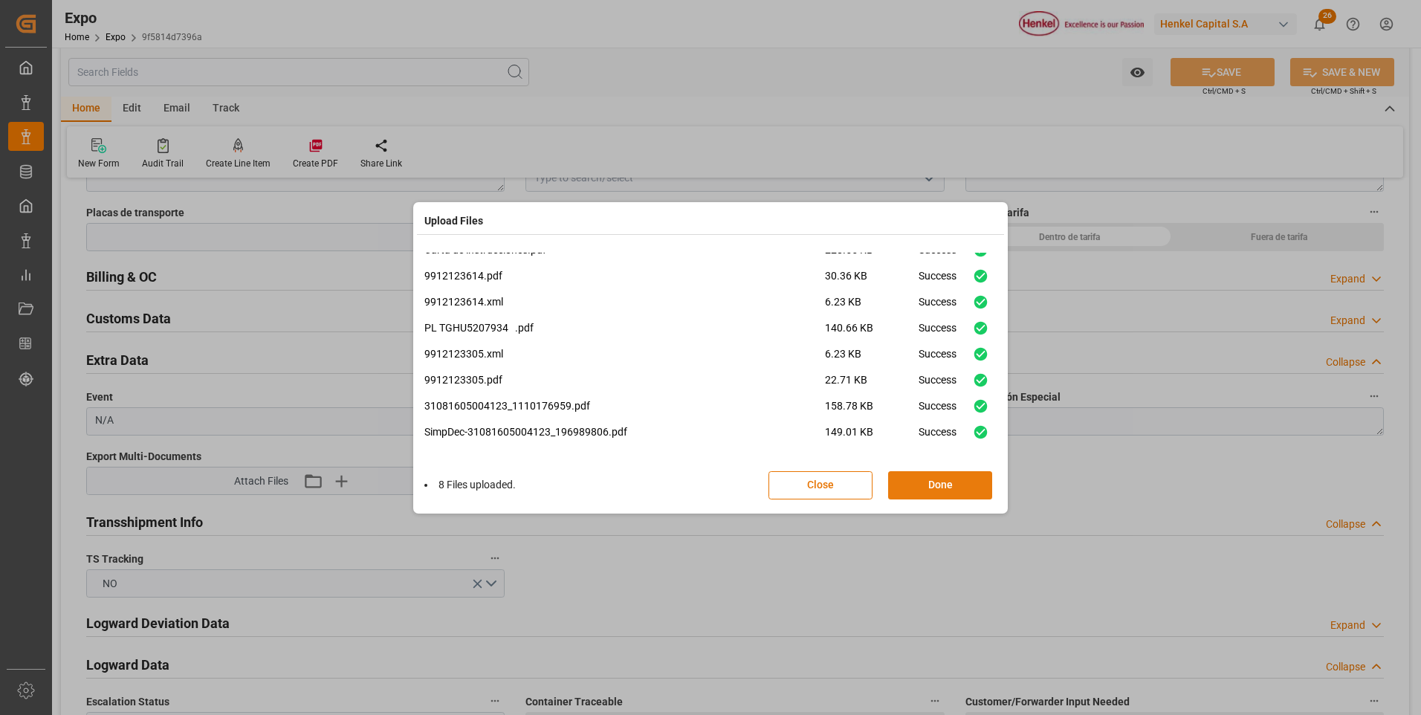
click at [927, 483] on button "Done" at bounding box center [940, 485] width 104 height 28
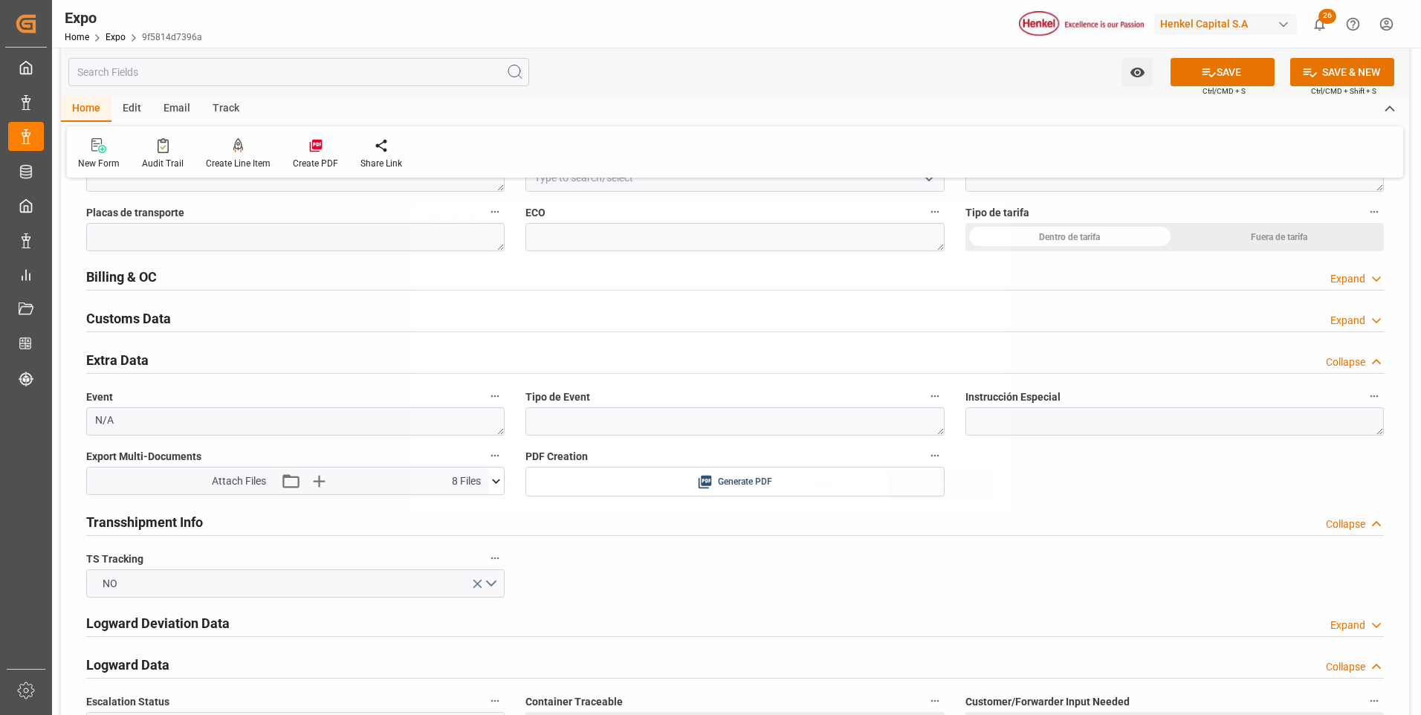
scroll to position [0, 0]
click at [1204, 72] on icon at bounding box center [1209, 72] width 13 height 9
click at [388, 714] on html "Created by potrace 1.15, written by Peter Selinger 2001-2017 Created by potrace…" at bounding box center [710, 357] width 1421 height 715
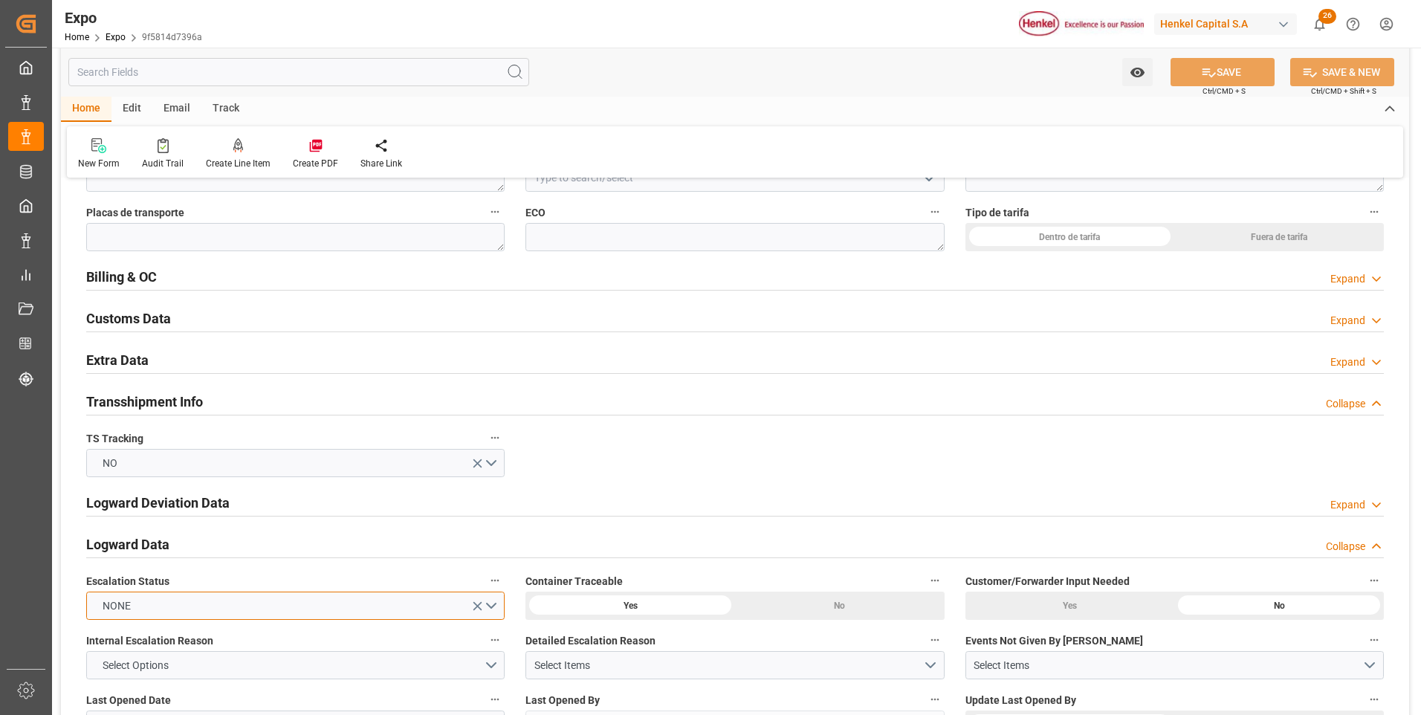
scroll to position [2379, 0]
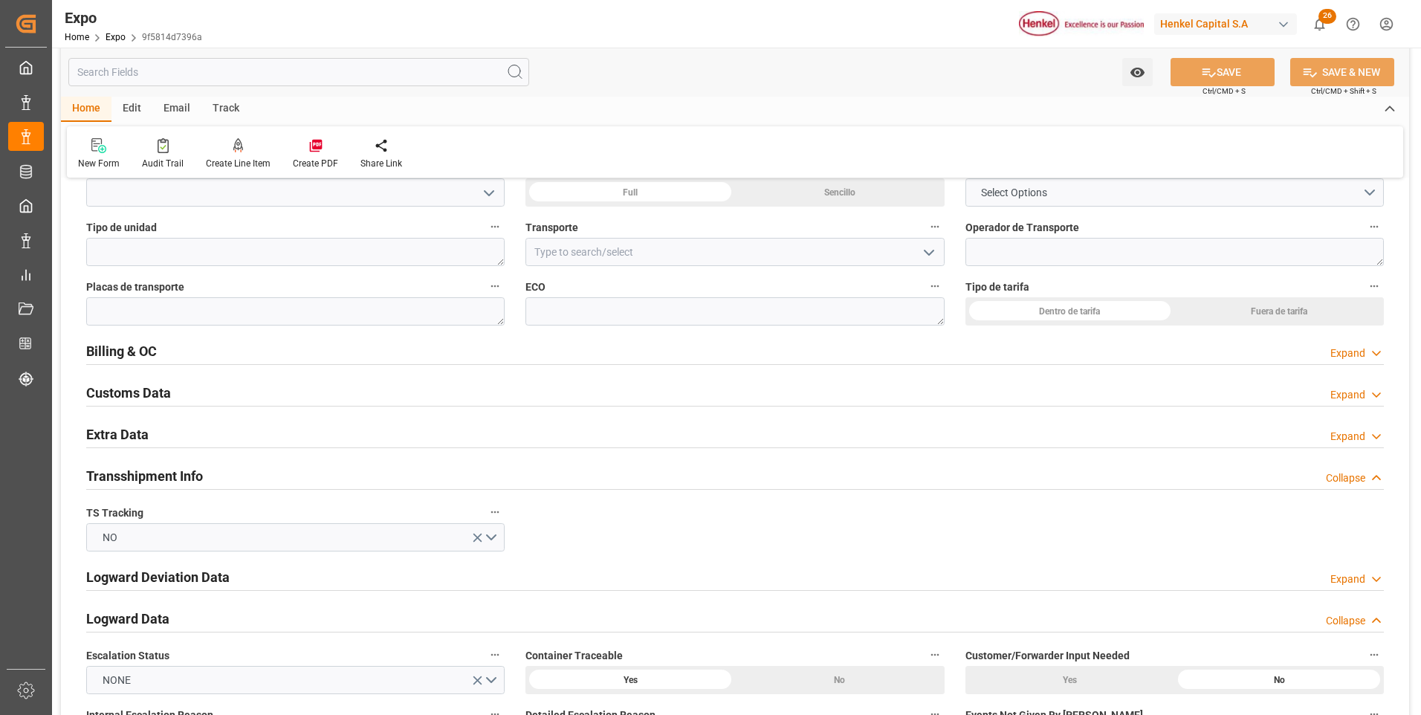
click at [1357, 431] on div "Expand" at bounding box center [1348, 437] width 35 height 16
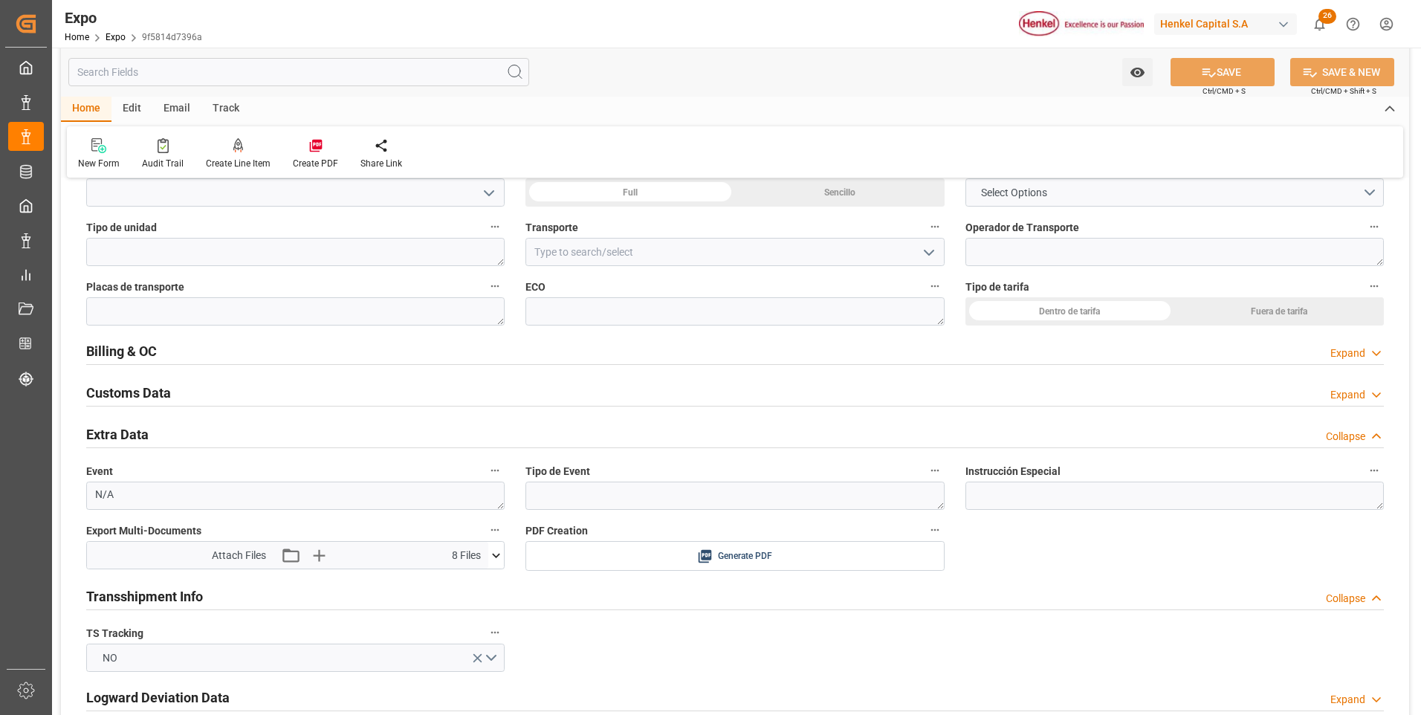
click at [491, 552] on icon at bounding box center [496, 556] width 16 height 16
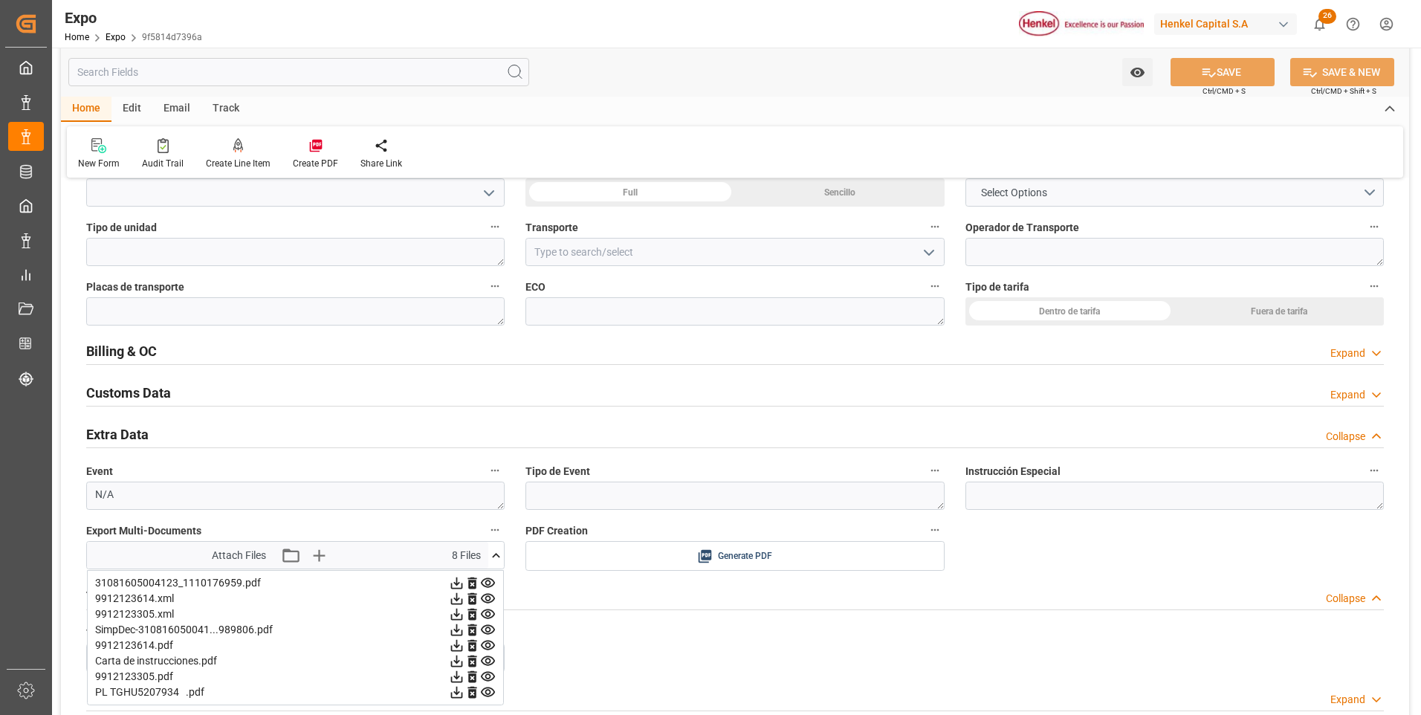
scroll to position [2453, 0]
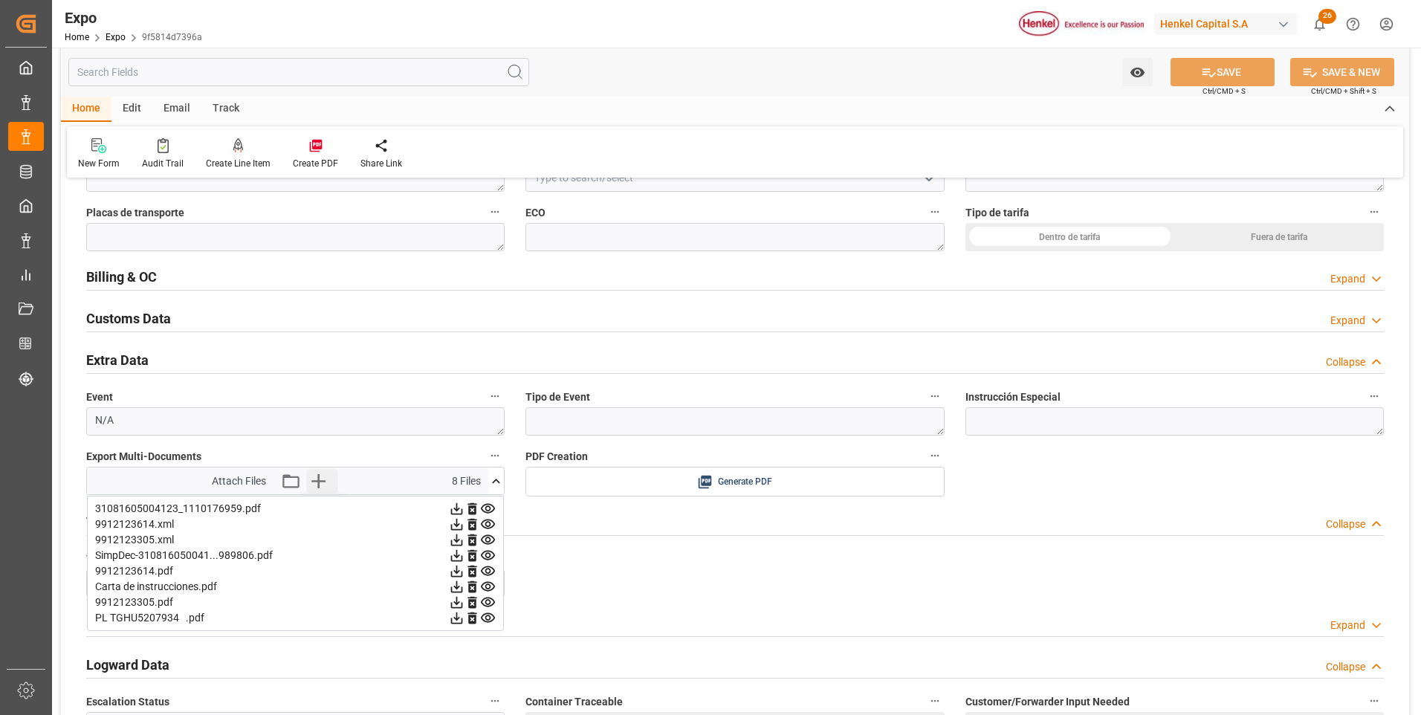
click at [319, 477] on icon "button" at bounding box center [319, 481] width 14 height 14
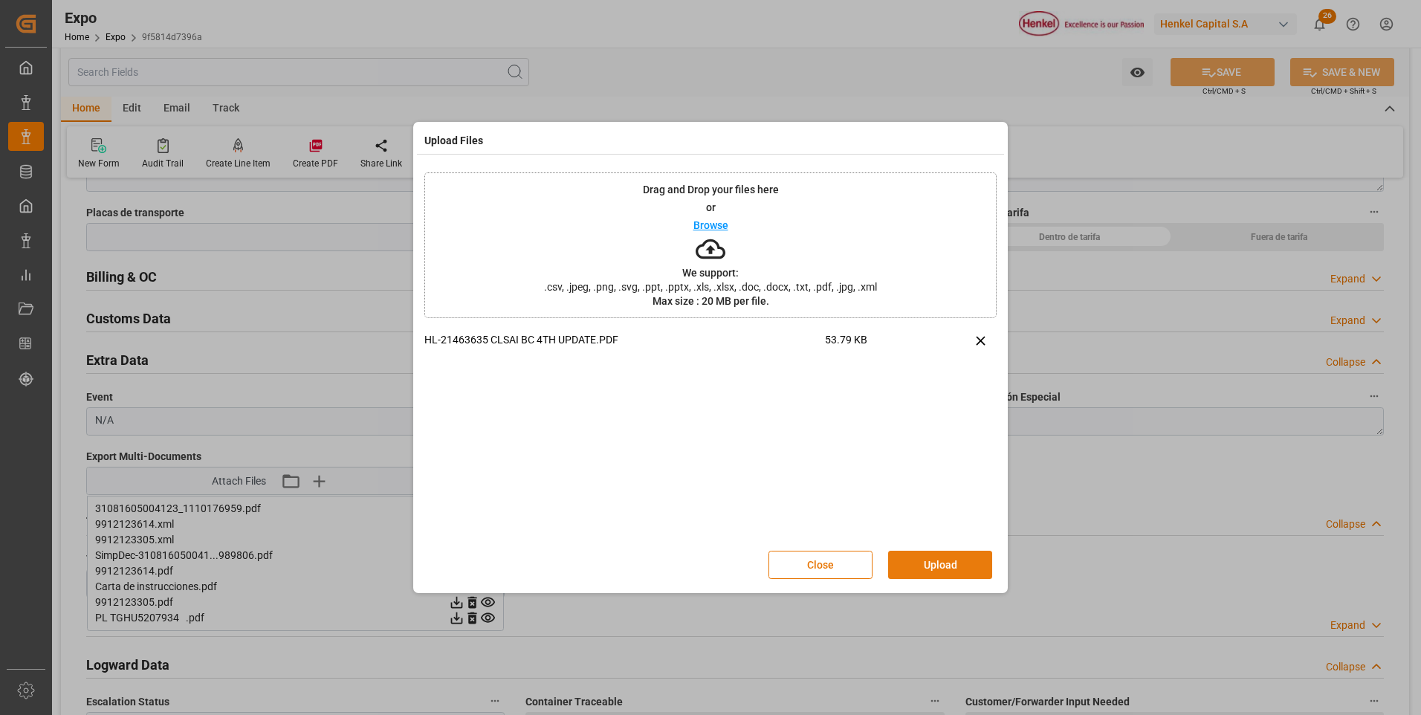
click at [933, 572] on button "Upload" at bounding box center [940, 565] width 104 height 28
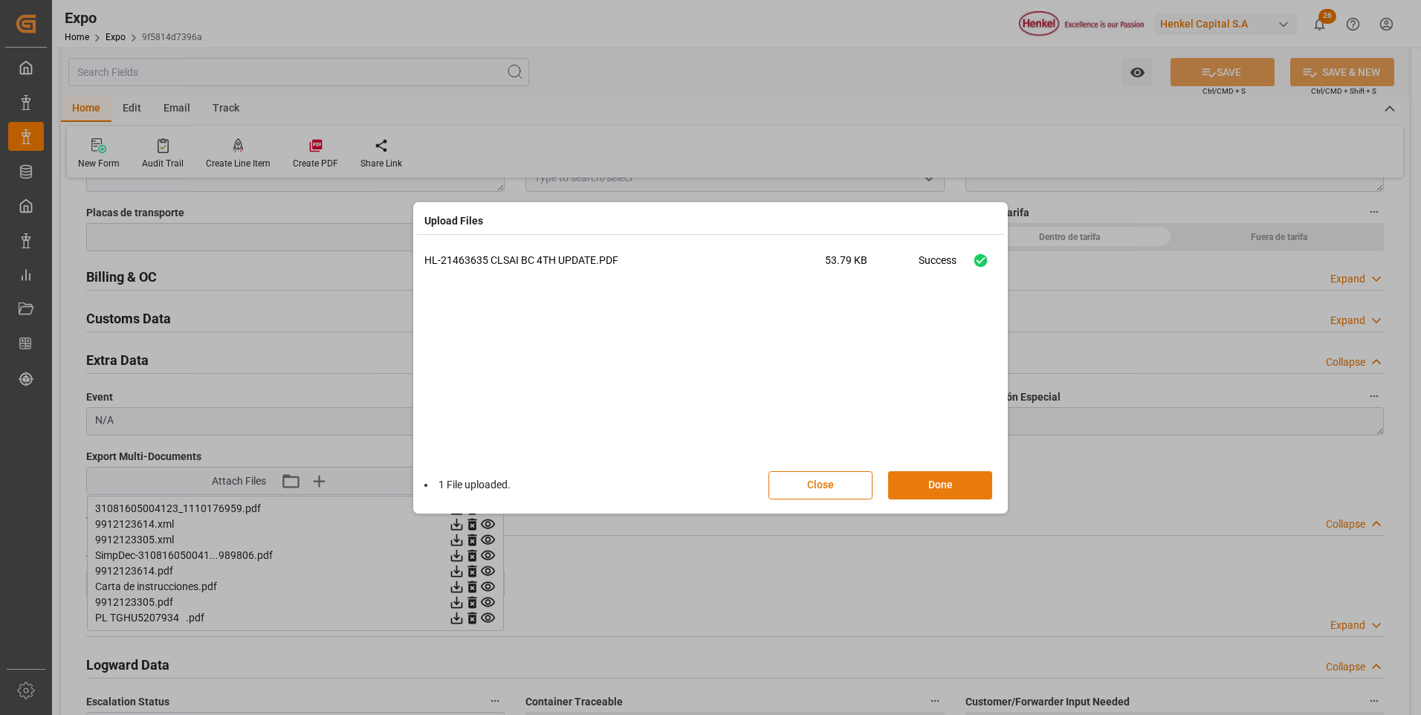
click at [903, 491] on button "Done" at bounding box center [940, 485] width 104 height 28
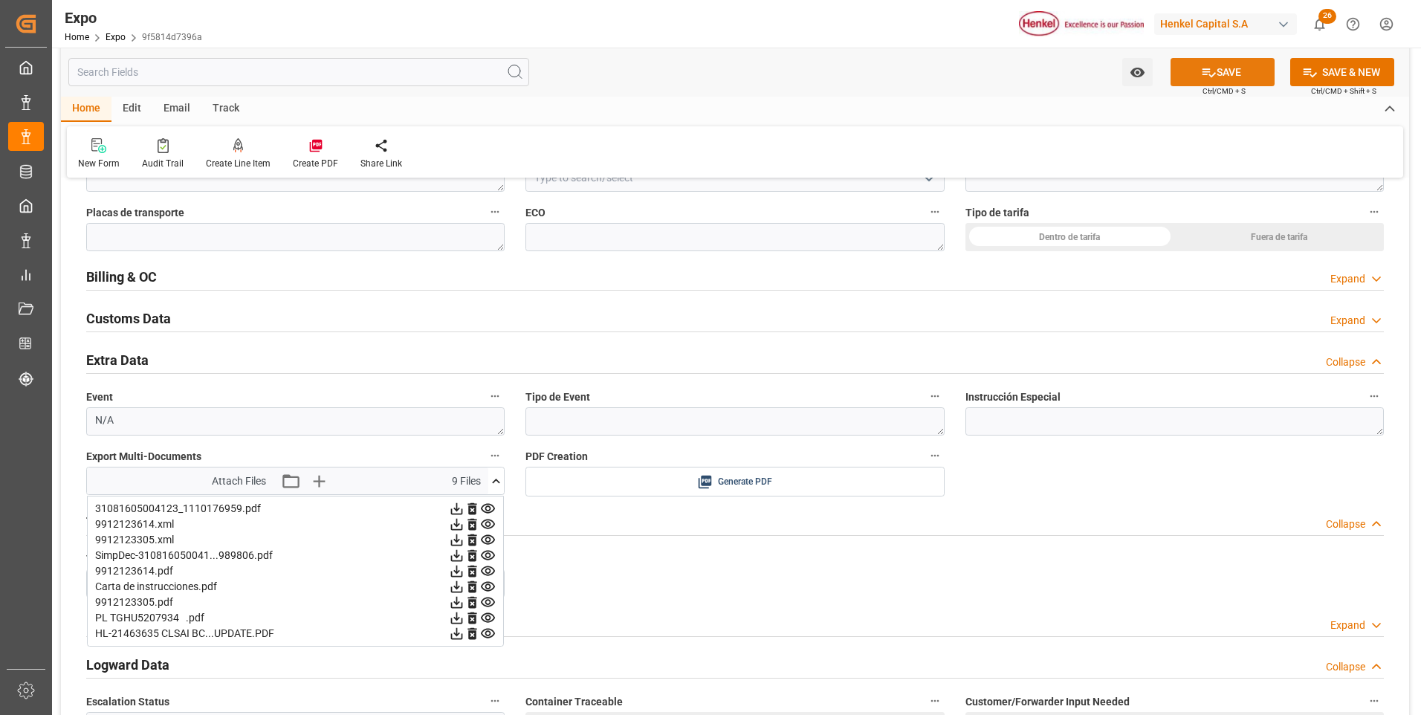
click at [1219, 68] on button "SAVE" at bounding box center [1223, 72] width 104 height 28
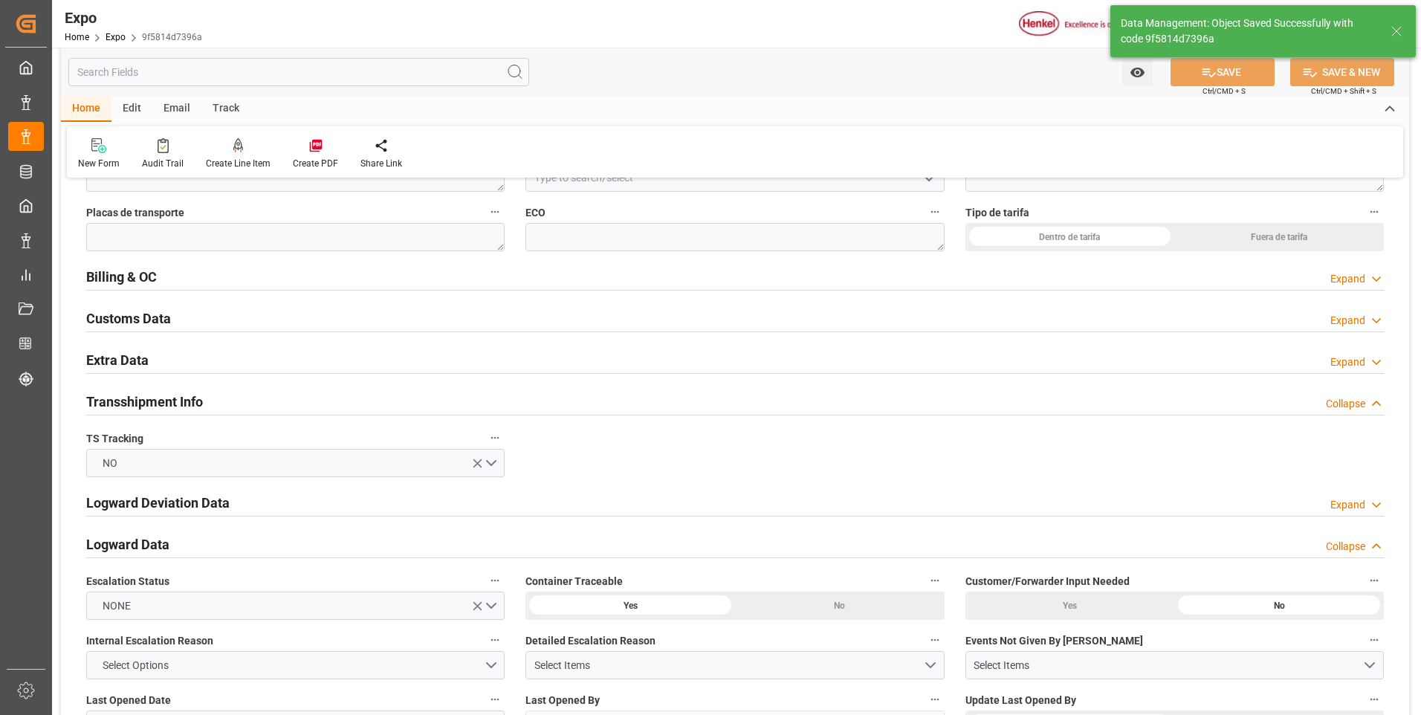
type input "22-09-2025 21:58"
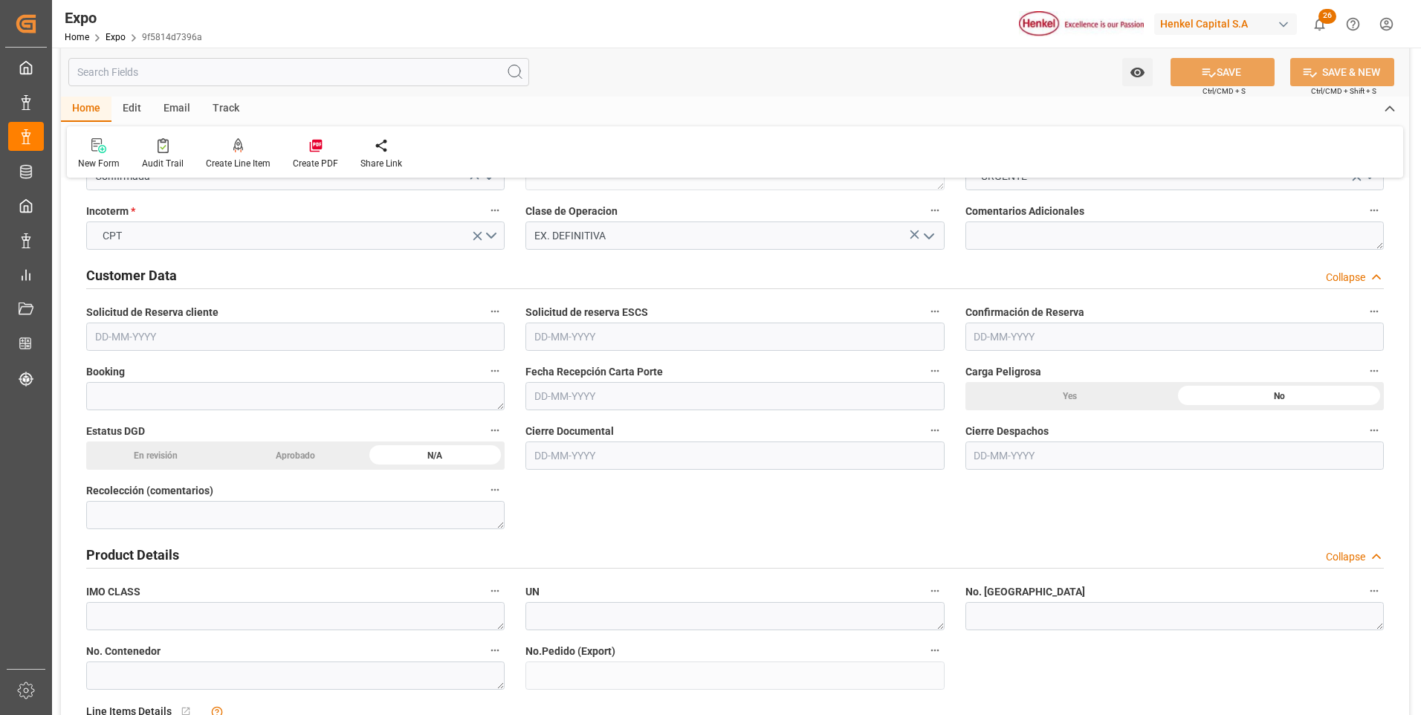
scroll to position [0, 0]
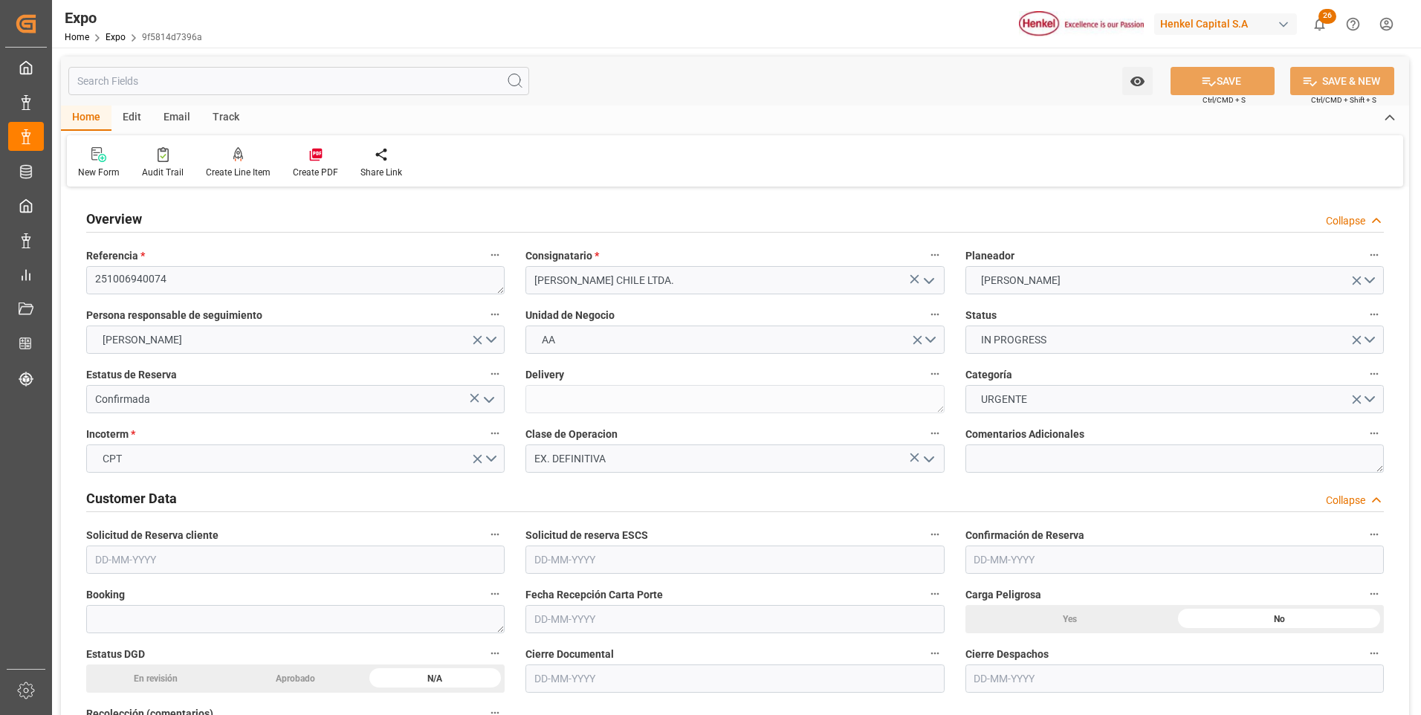
click at [342, 415] on div "Estatus de Reserva Confirmada" at bounding box center [295, 388] width 439 height 59
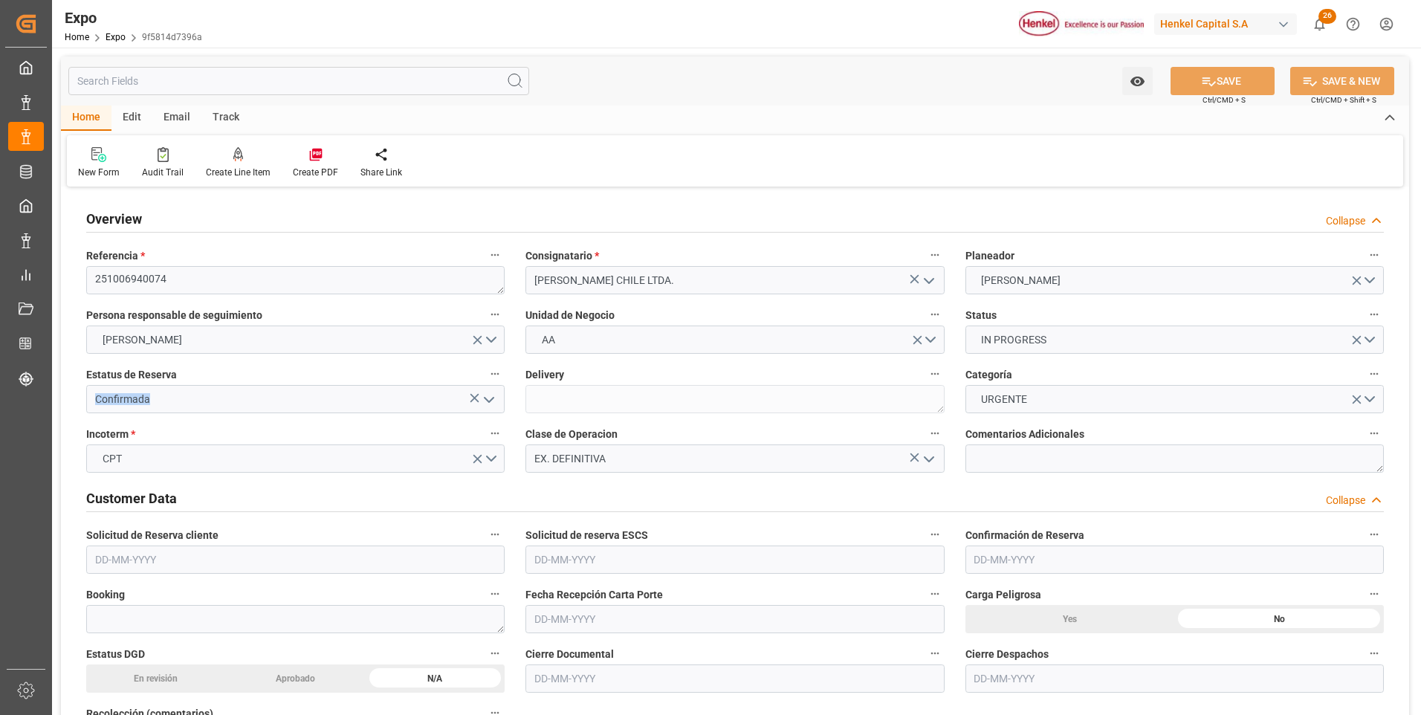
click at [342, 415] on div "Estatus de Reserva Confirmada" at bounding box center [295, 388] width 439 height 59
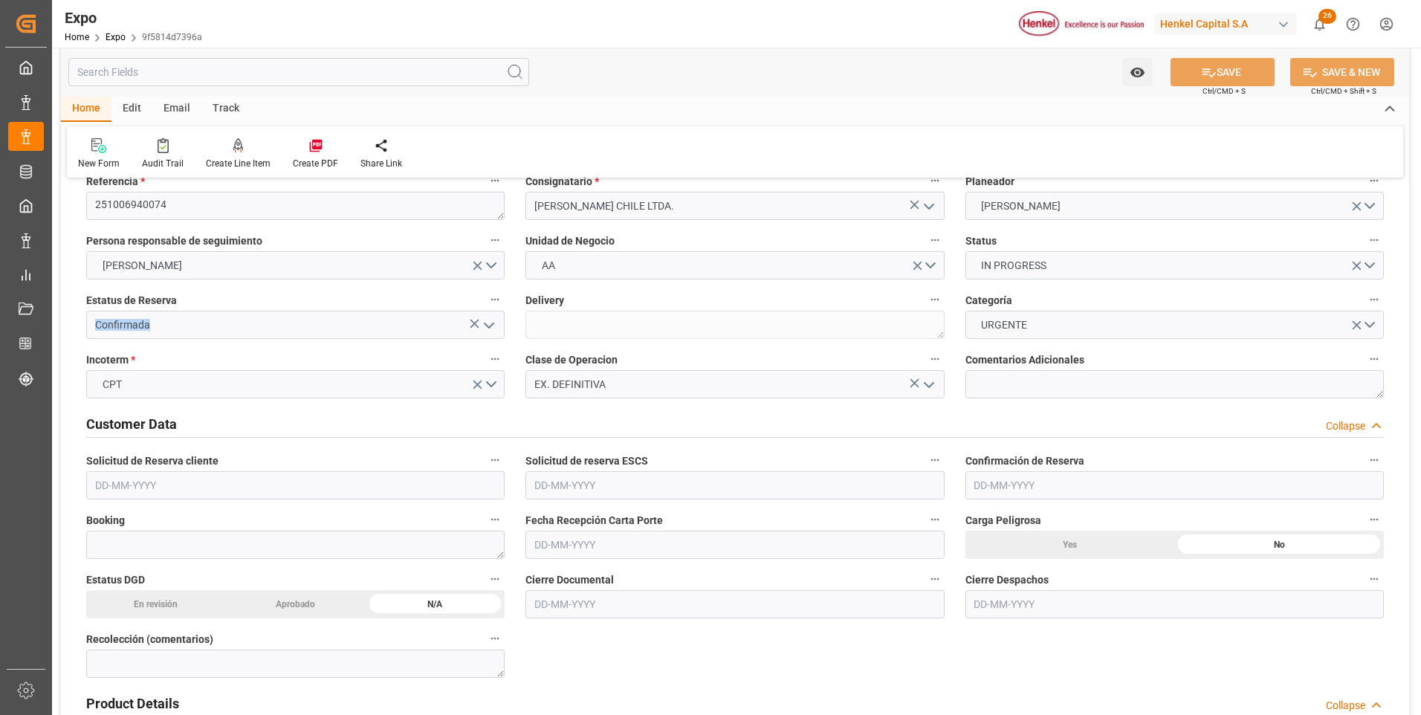
click at [550, 543] on input "text" at bounding box center [735, 545] width 419 height 28
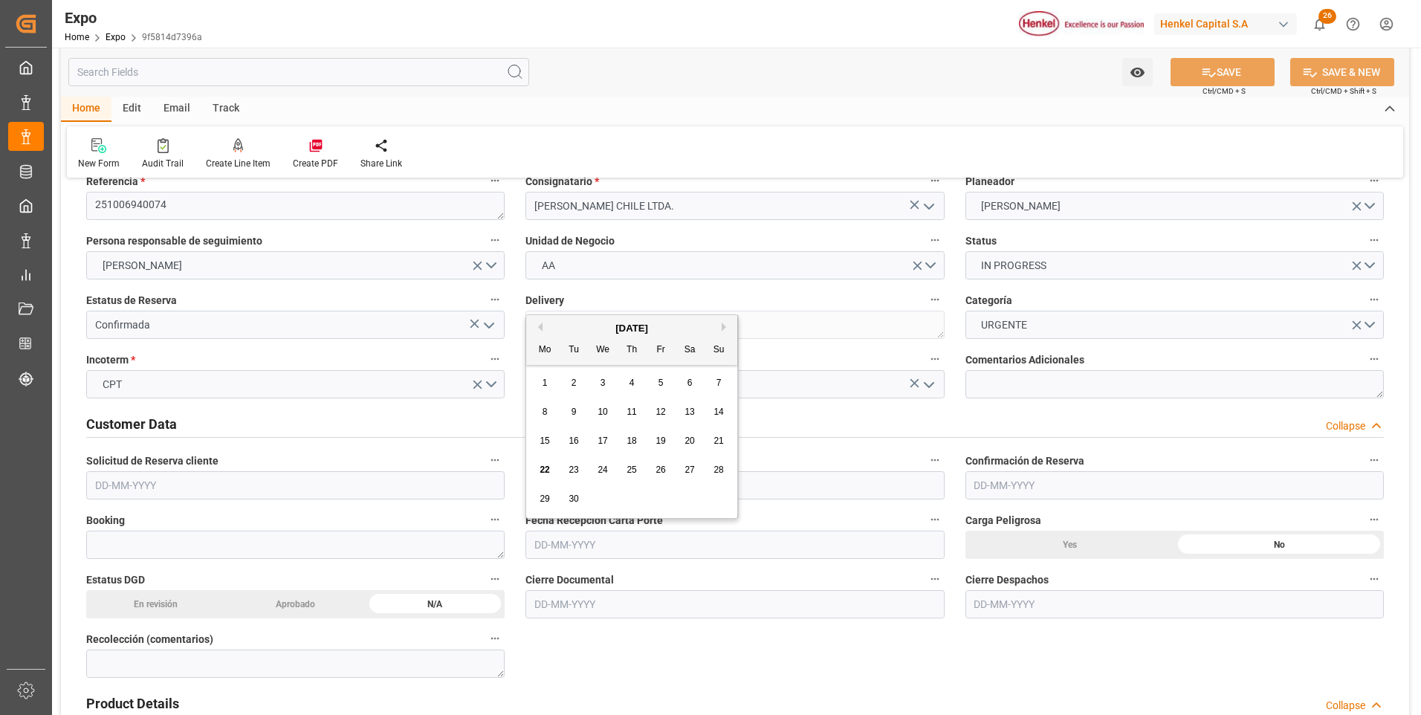
click at [656, 413] on span "12" at bounding box center [661, 412] width 10 height 10
type input "12-09-2025"
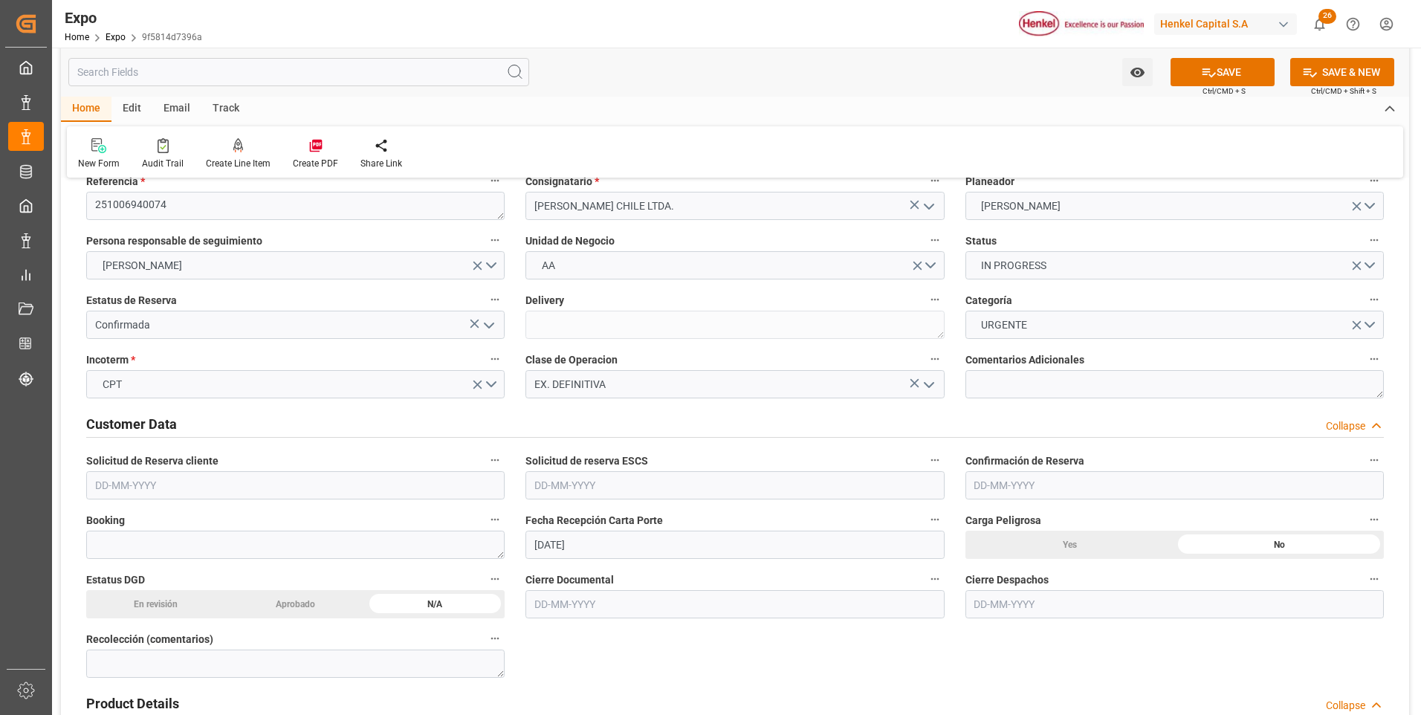
click at [543, 605] on input "text" at bounding box center [735, 604] width 419 height 28
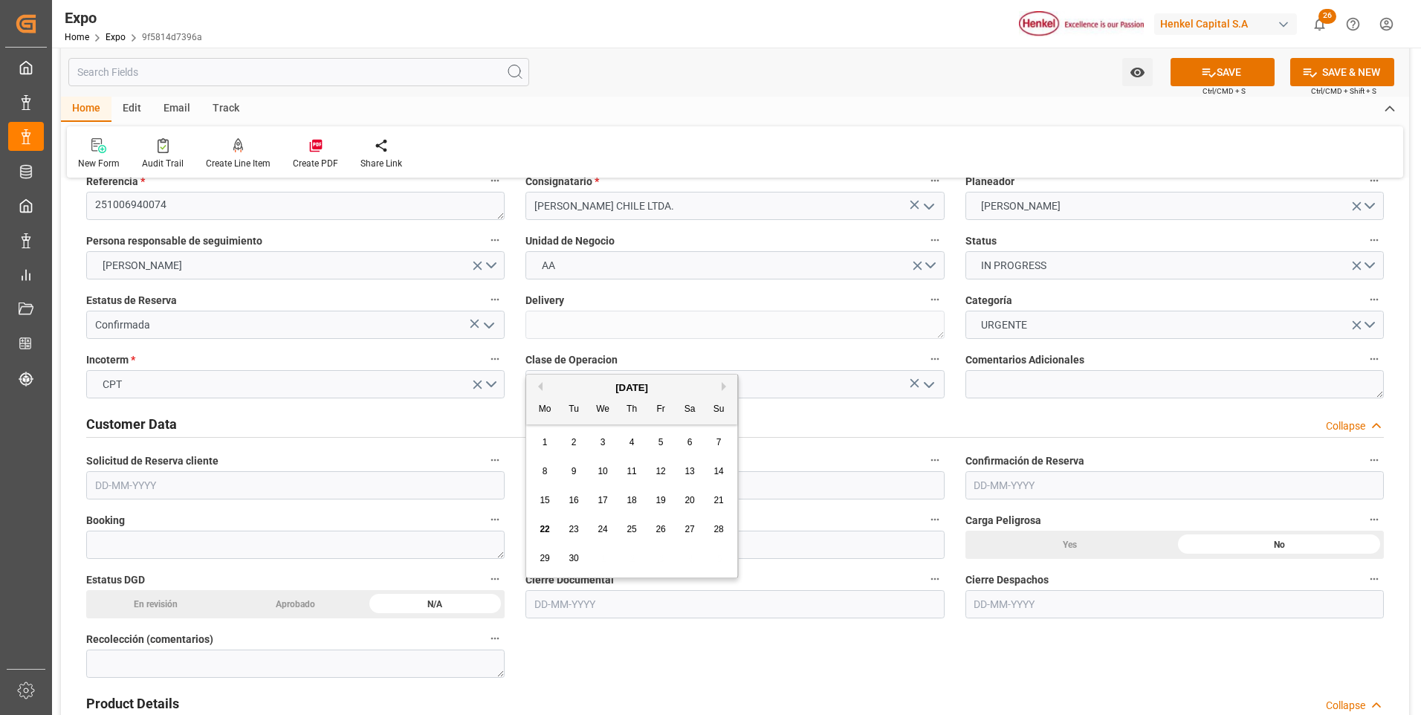
click at [637, 494] on div "18" at bounding box center [632, 501] width 19 height 18
type input "18-09-2025"
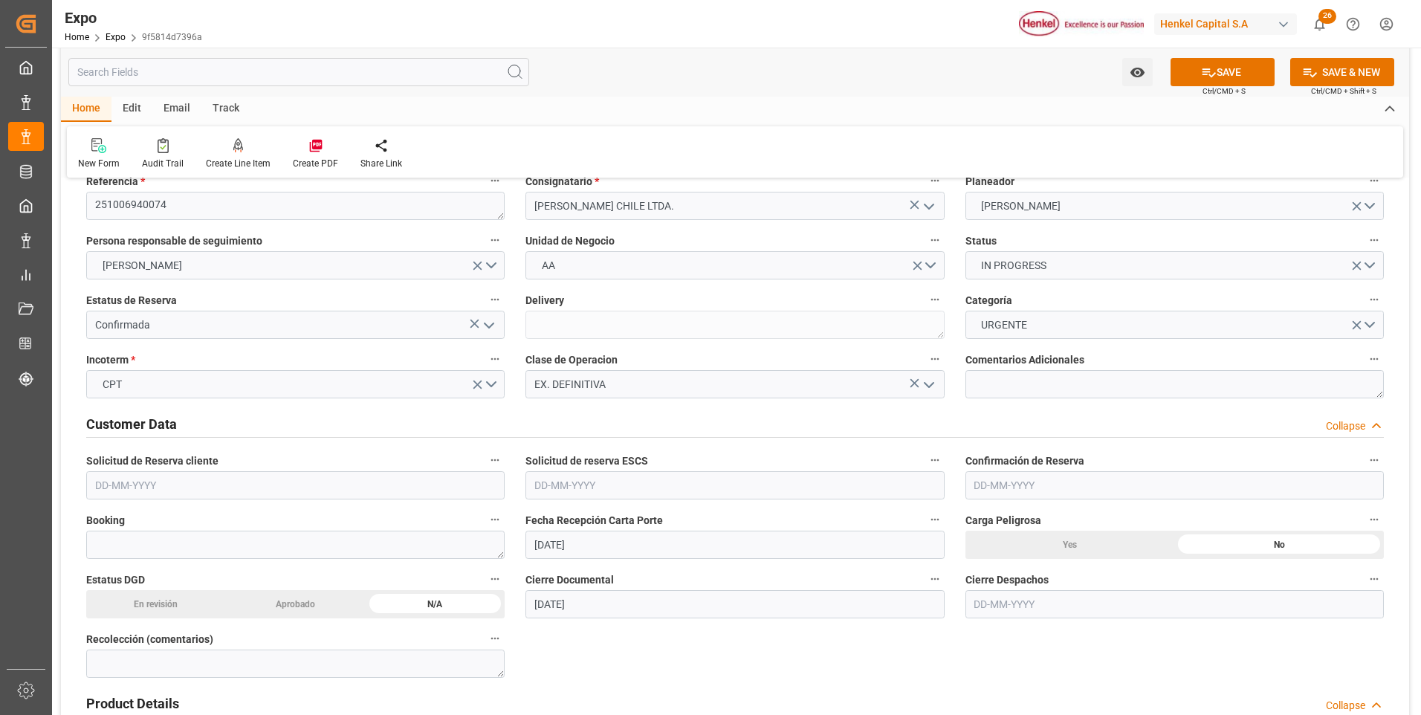
click at [984, 601] on input "text" at bounding box center [1175, 604] width 419 height 28
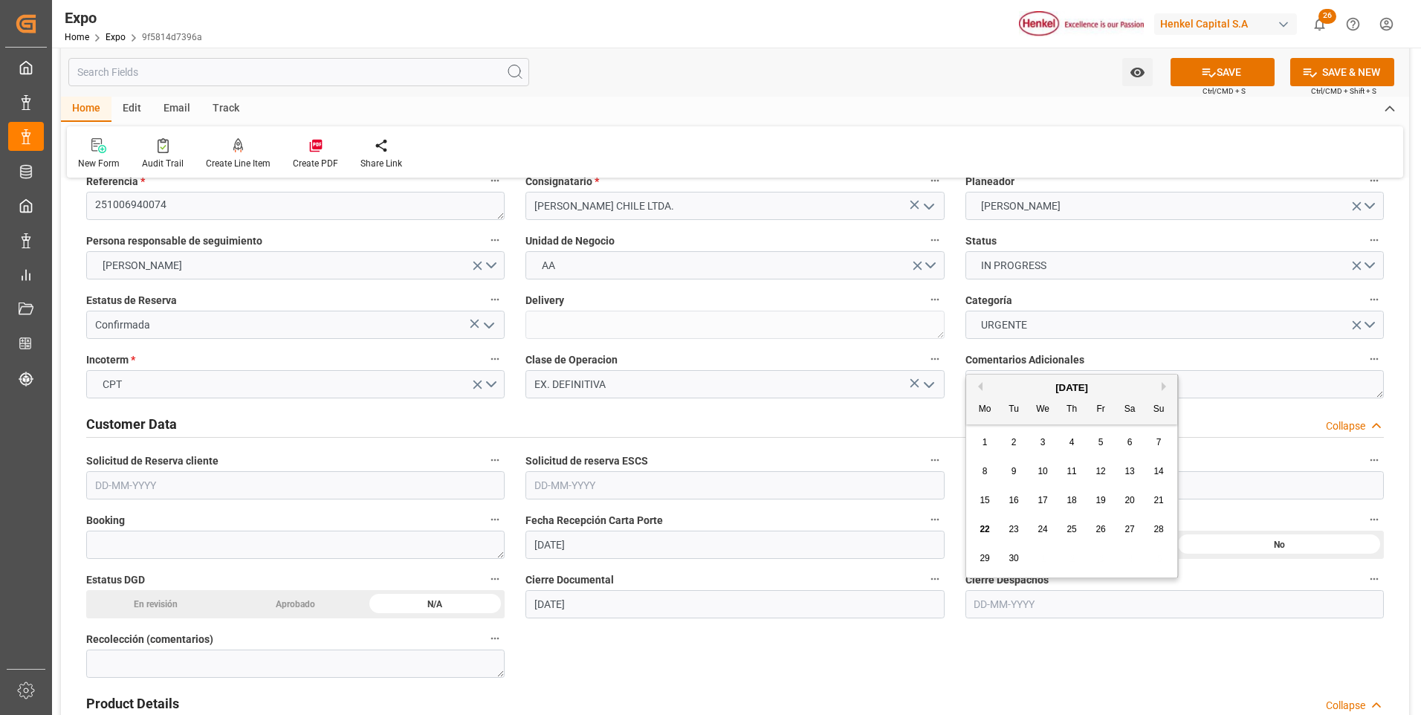
click at [1014, 529] on span "23" at bounding box center [1014, 529] width 10 height 10
type input "23-09-2025"
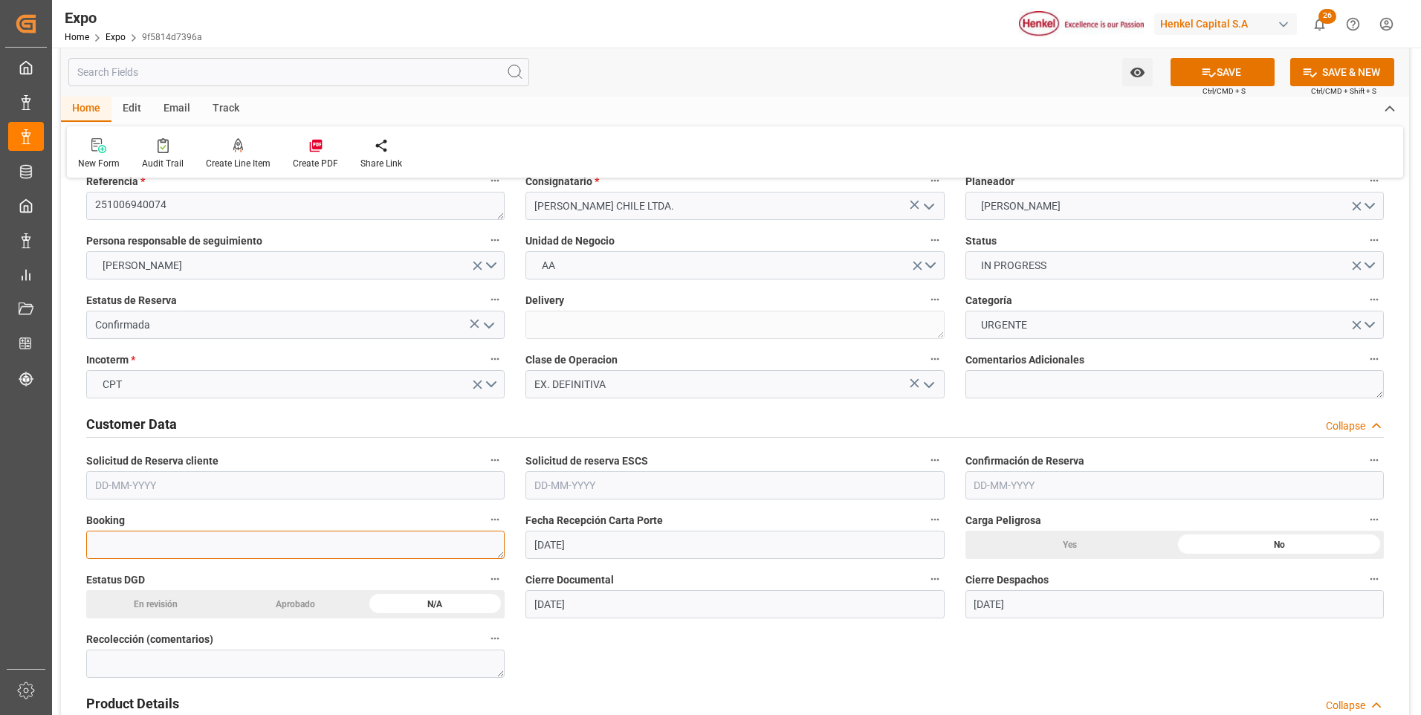
click at [326, 553] on textarea at bounding box center [295, 545] width 419 height 28
paste textarea "21463635"
type textarea "21463635"
click at [114, 491] on input "text" at bounding box center [295, 485] width 419 height 28
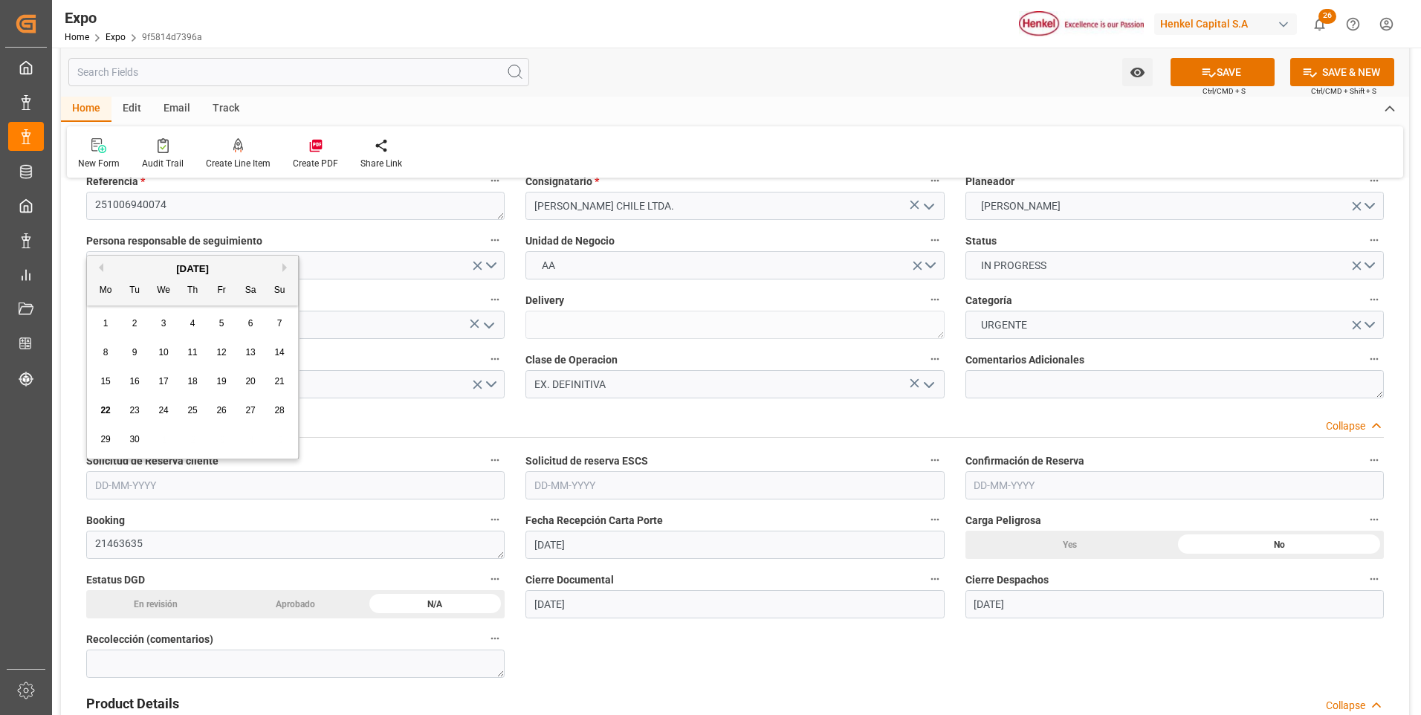
click at [216, 324] on div "5" at bounding box center [222, 324] width 19 height 18
type input "05-09-2025"
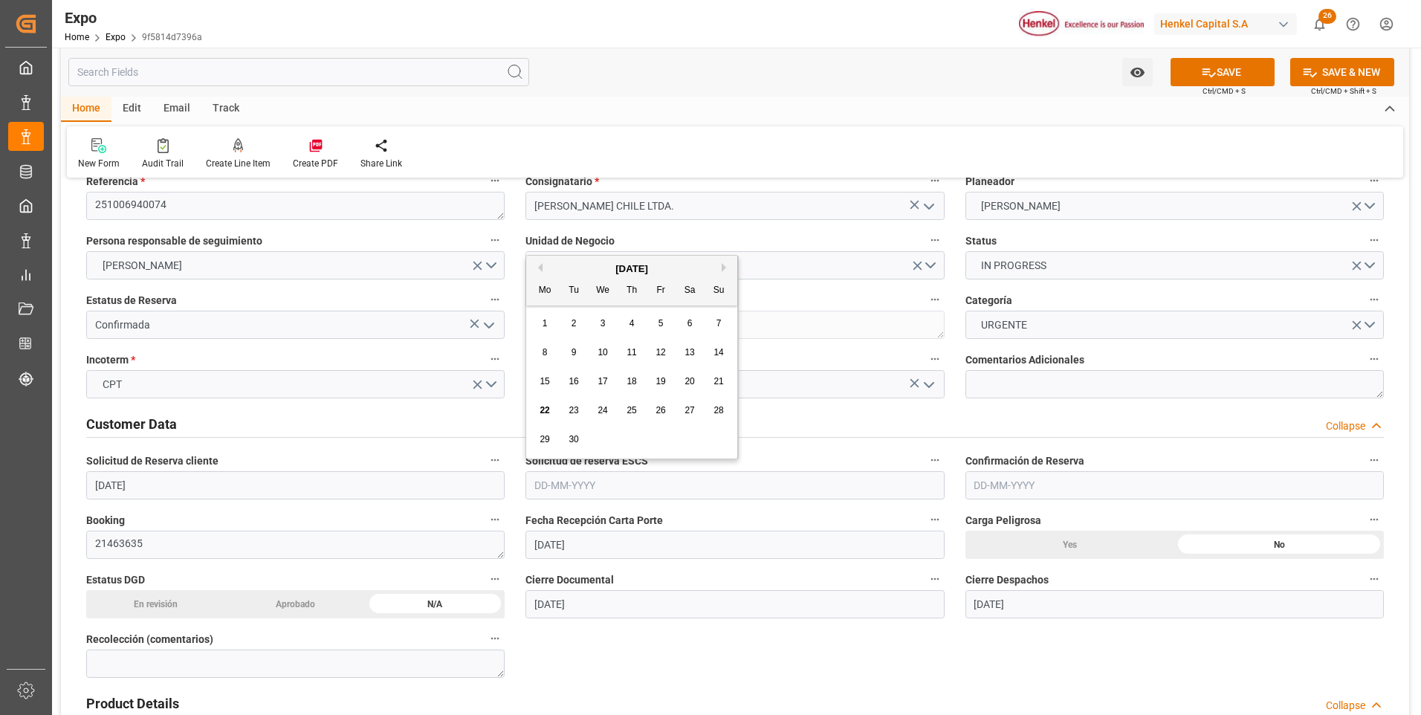
click at [572, 477] on input "text" at bounding box center [735, 485] width 419 height 28
click at [662, 329] on div "5" at bounding box center [661, 324] width 19 height 18
type input "05-09-2025"
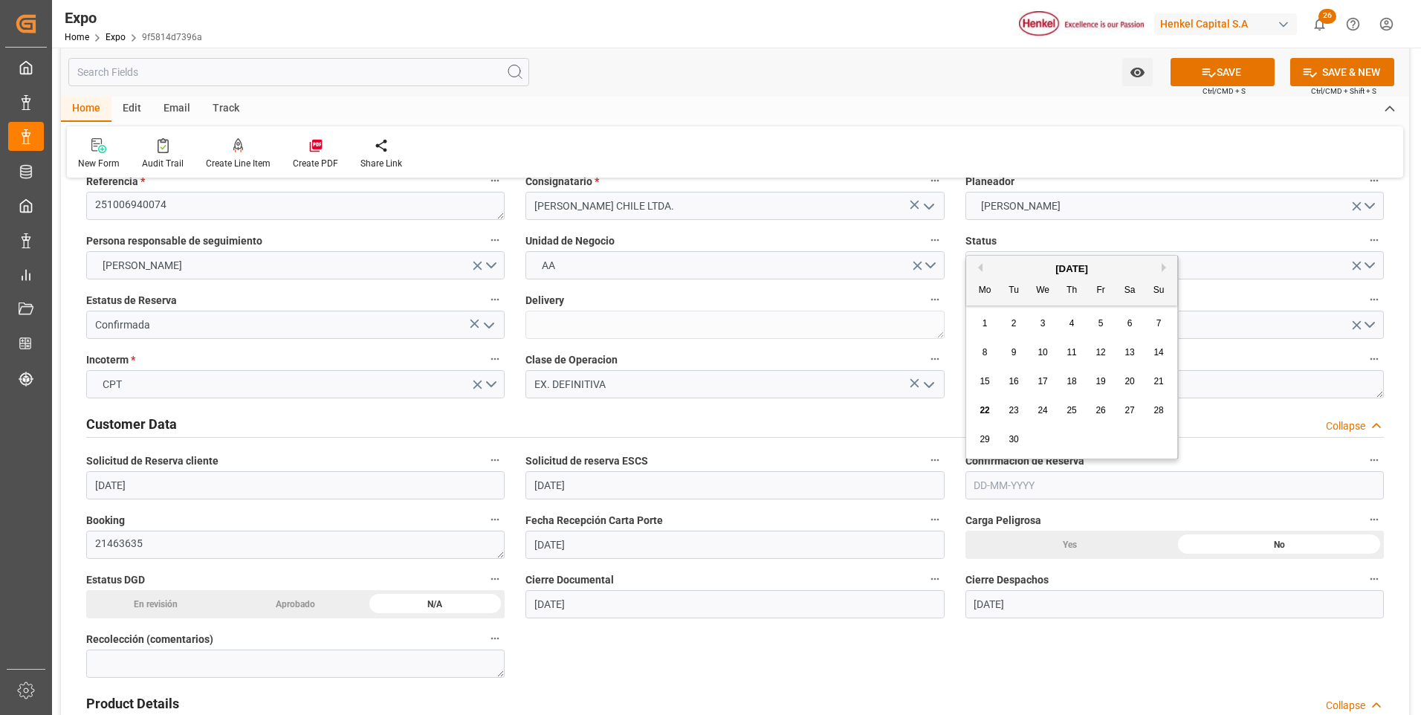
click at [983, 488] on input "text" at bounding box center [1175, 485] width 419 height 28
click at [1100, 351] on span "12" at bounding box center [1101, 352] width 10 height 10
type input "12-09-2025"
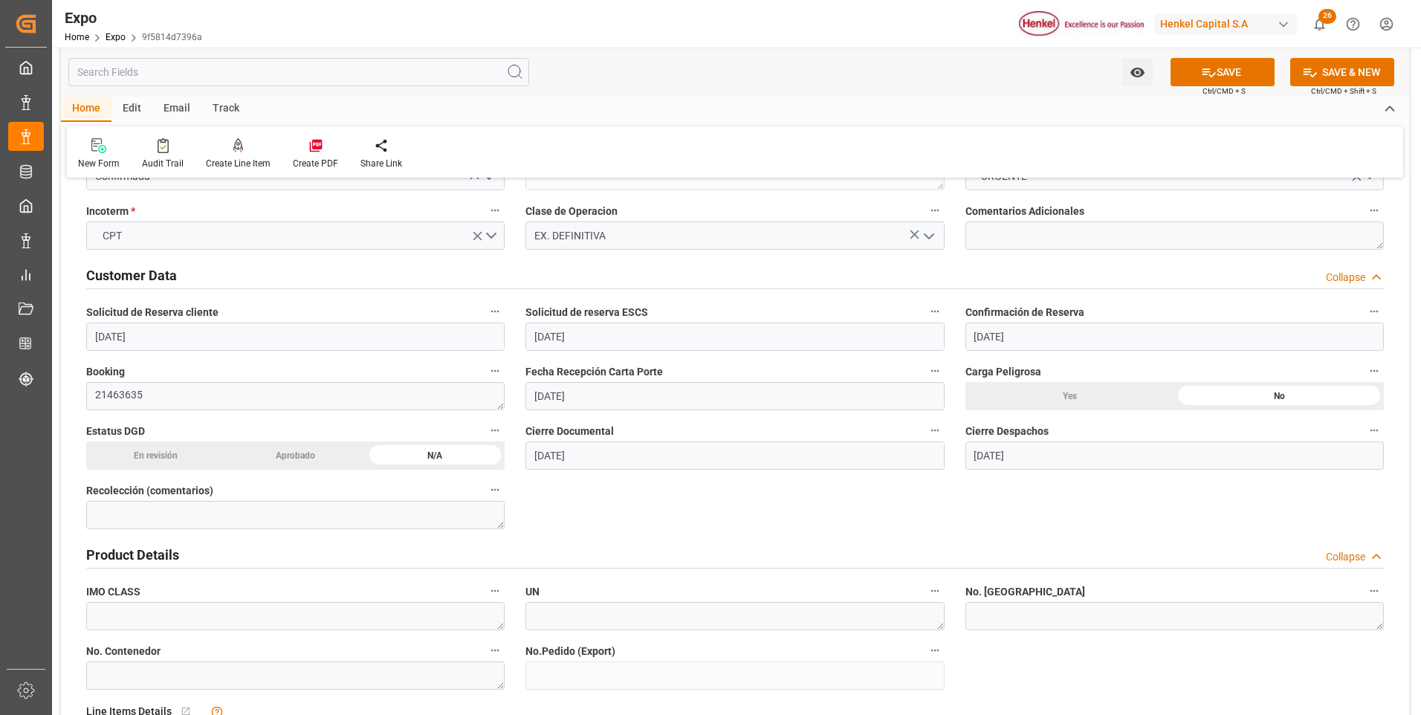
scroll to position [372, 0]
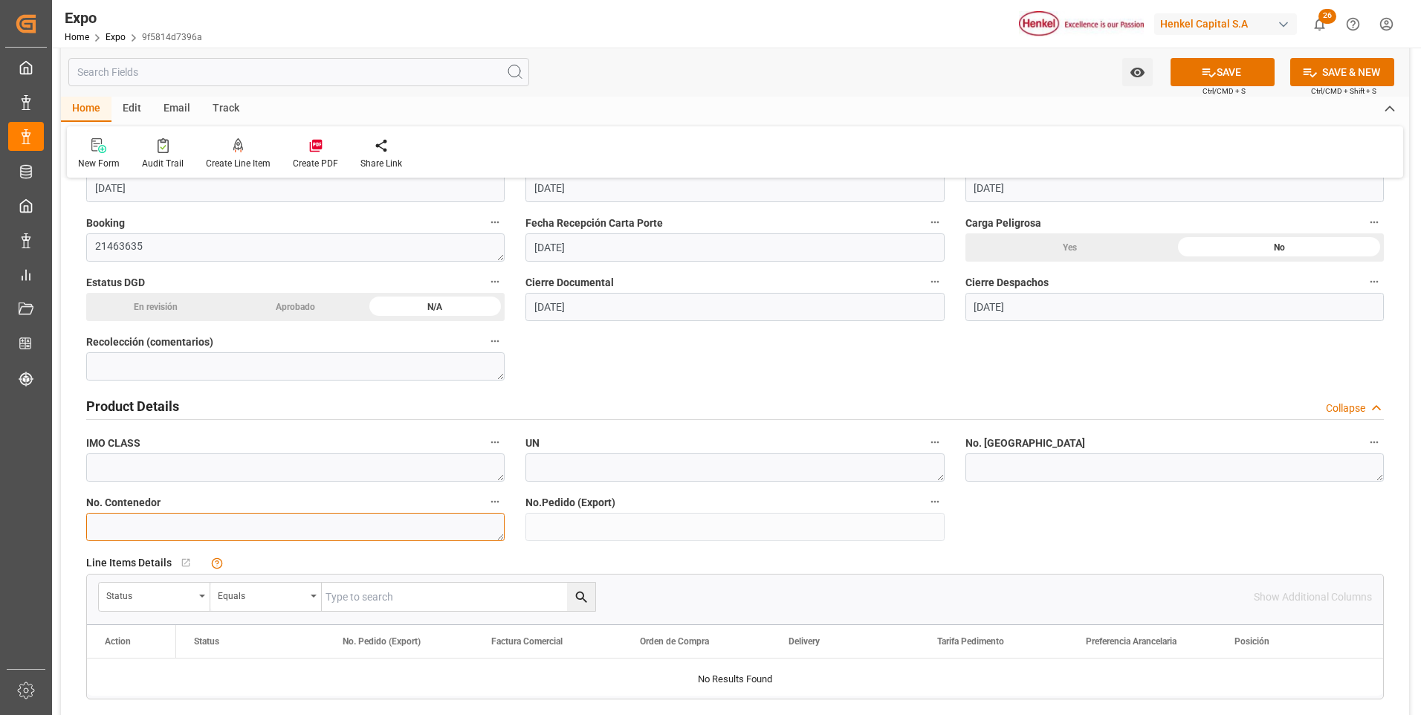
click at [341, 532] on textarea at bounding box center [295, 527] width 419 height 28
paste textarea "TGHU 5207934"
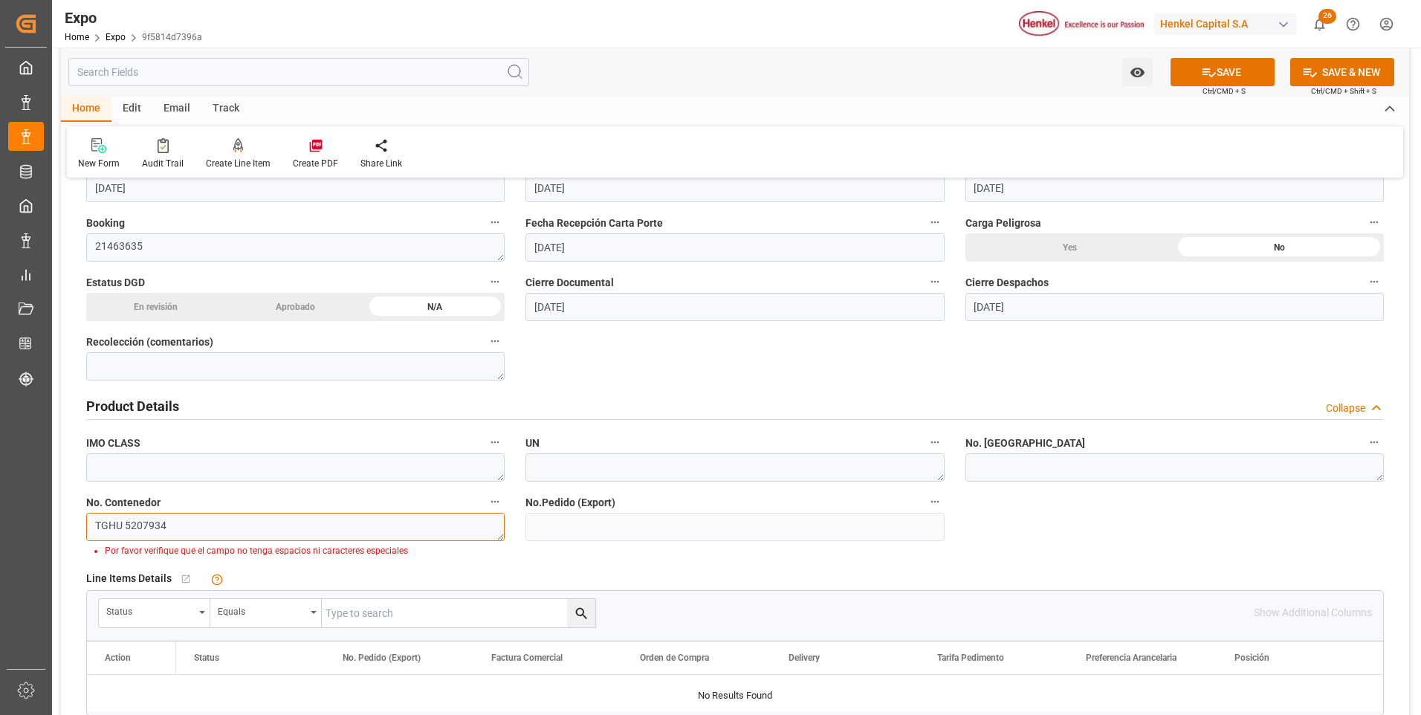
click at [126, 527] on textarea "TGHU 5207934" at bounding box center [295, 527] width 419 height 28
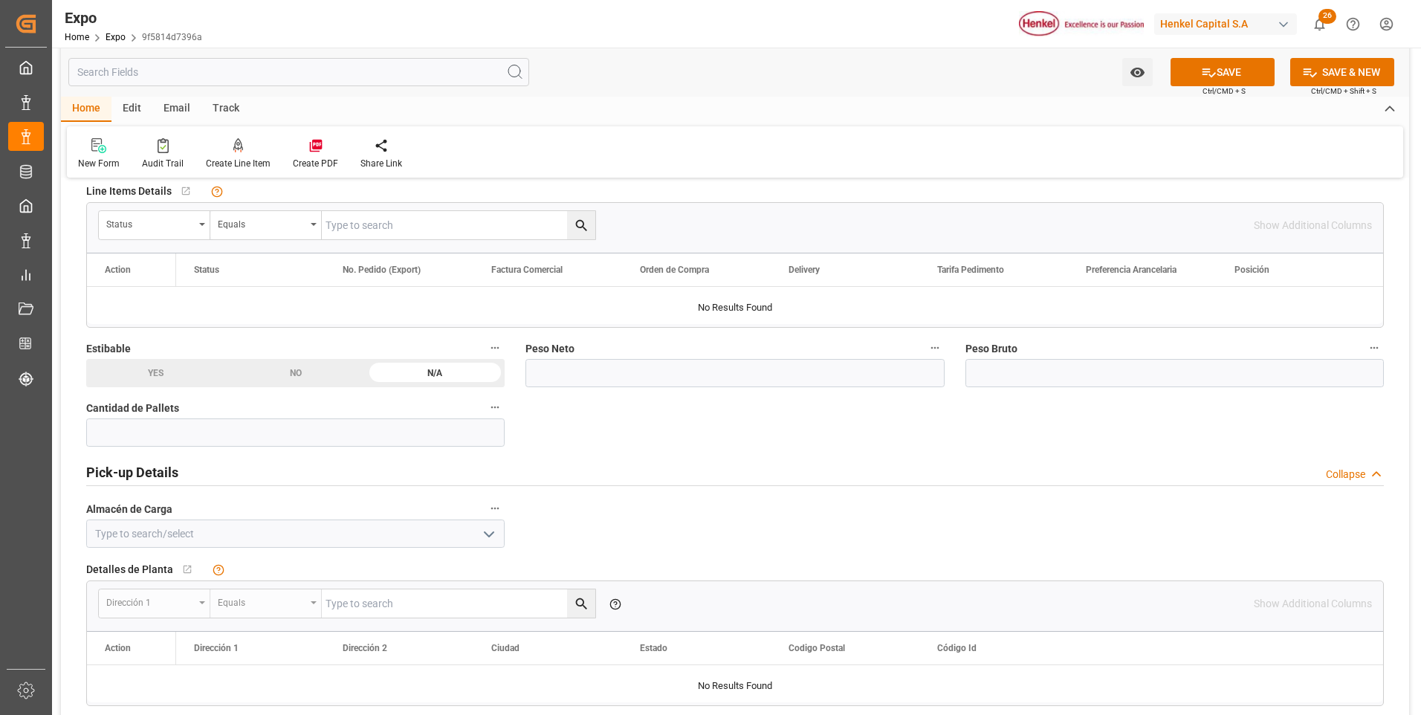
scroll to position [818, 0]
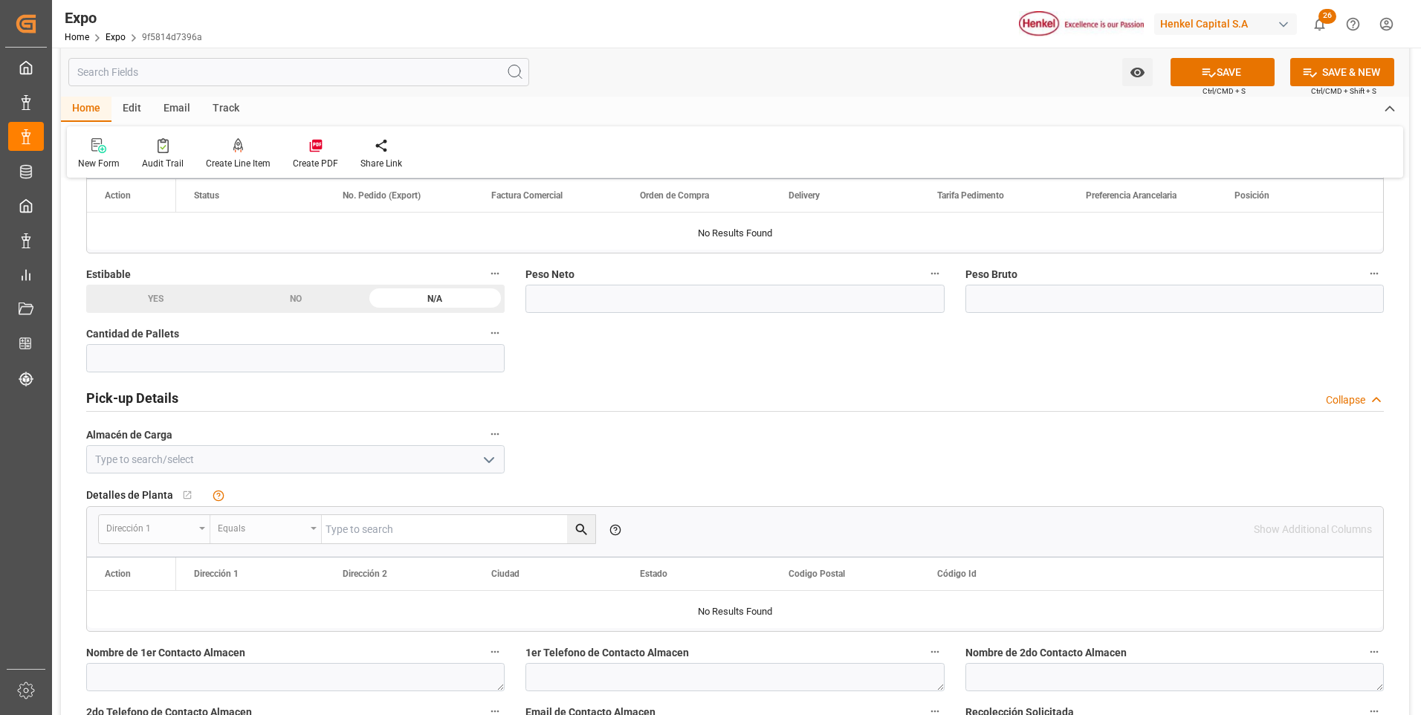
type textarea "TGHU5207934"
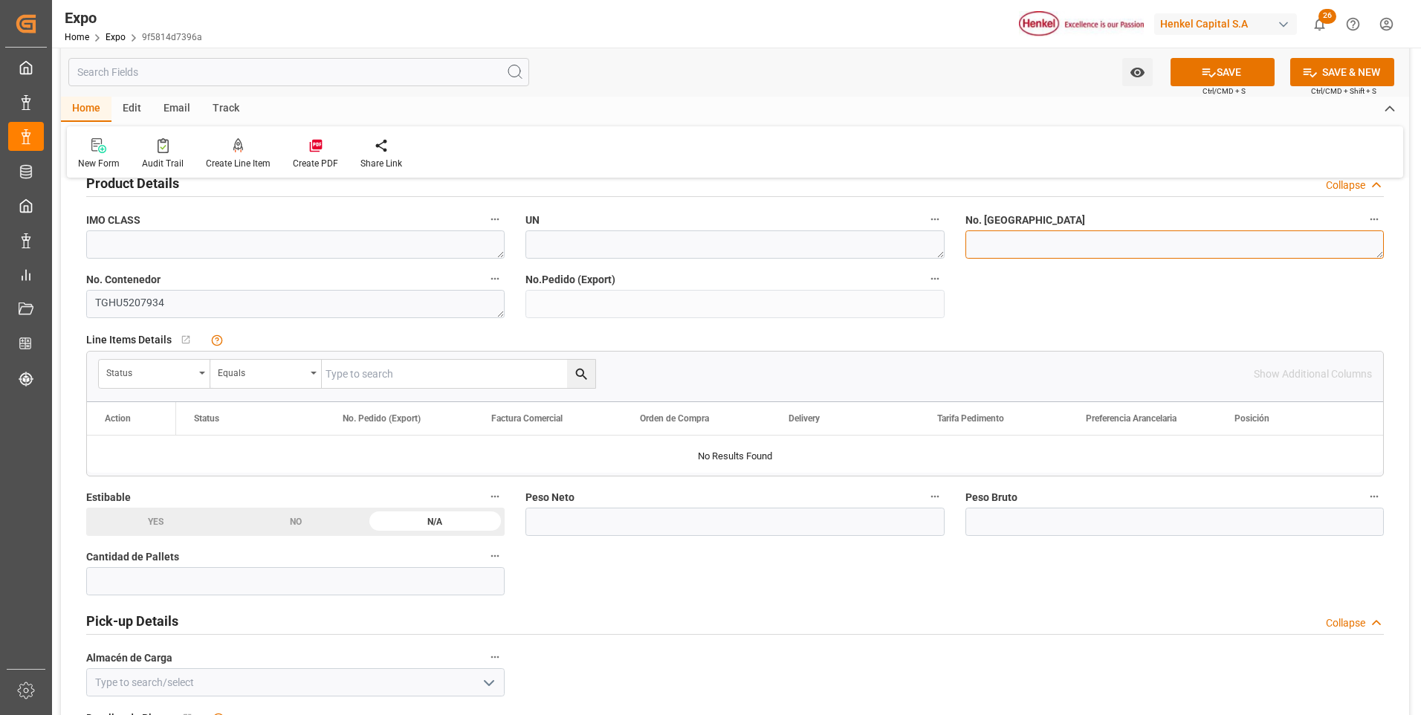
click at [1147, 249] on textarea at bounding box center [1175, 244] width 419 height 28
paste textarea "INT 3721713"
click at [993, 242] on textarea "INT 3721713" at bounding box center [1175, 244] width 419 height 28
type textarea "INT3721713"
click at [251, 577] on input "text" at bounding box center [295, 581] width 419 height 28
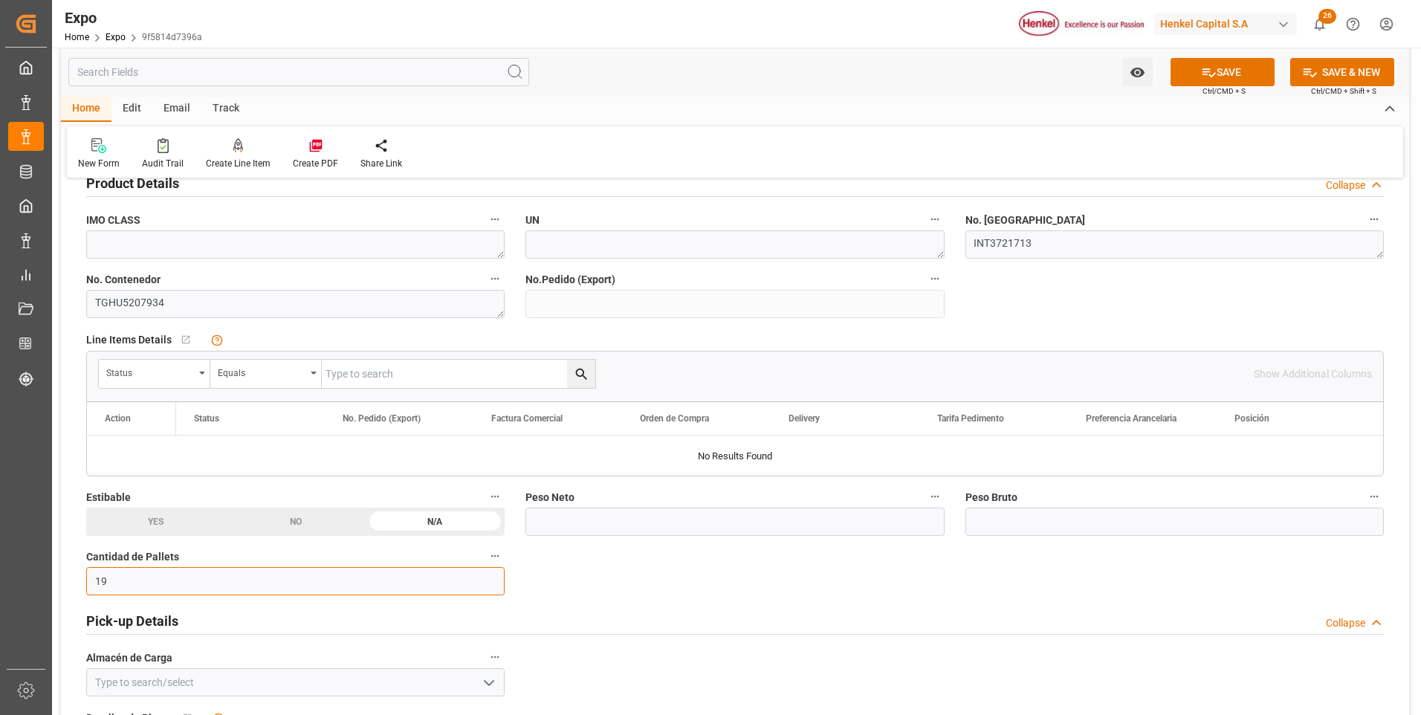
type input "19"
click at [294, 523] on div "NO" at bounding box center [296, 522] width 140 height 28
click at [603, 529] on input "text" at bounding box center [735, 522] width 419 height 28
type input "5617.920"
click at [1053, 524] on input "text" at bounding box center [1175, 522] width 419 height 28
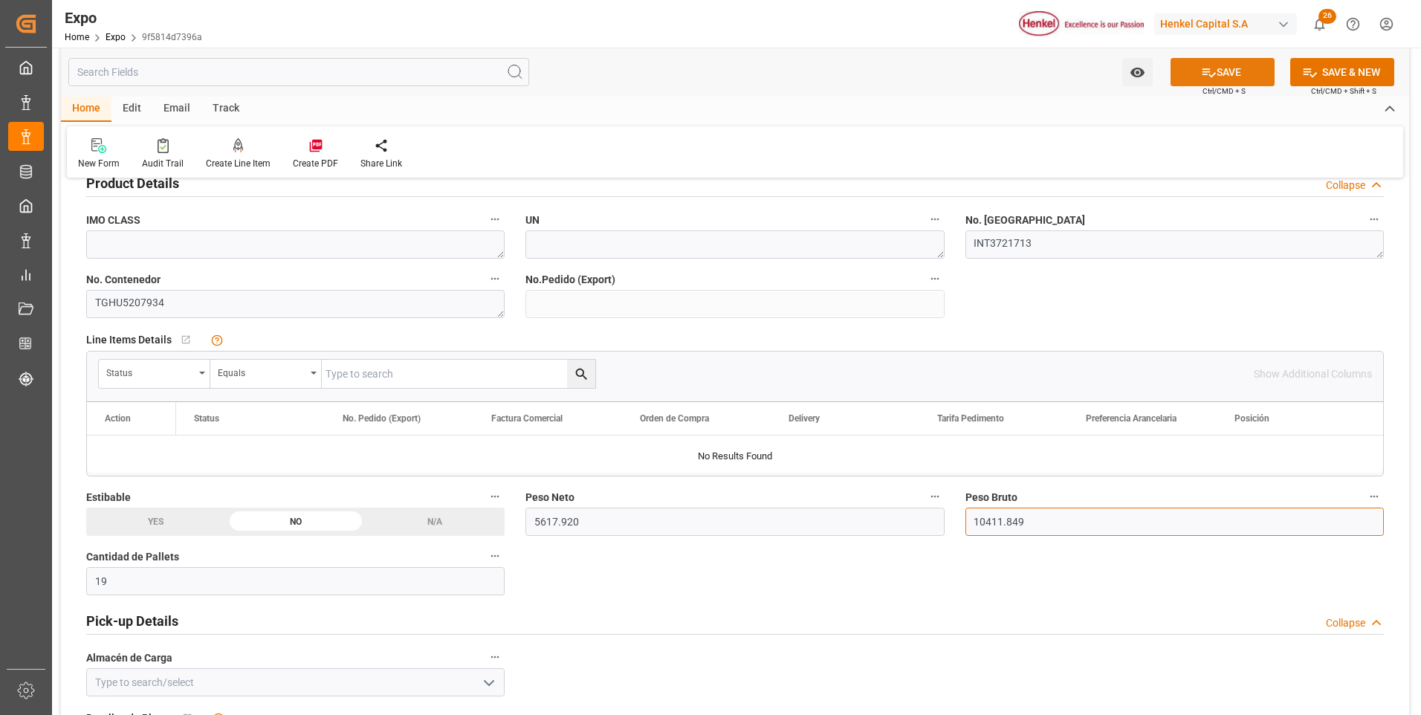
type input "10411.849"
click at [1220, 65] on button "SAVE" at bounding box center [1223, 72] width 104 height 28
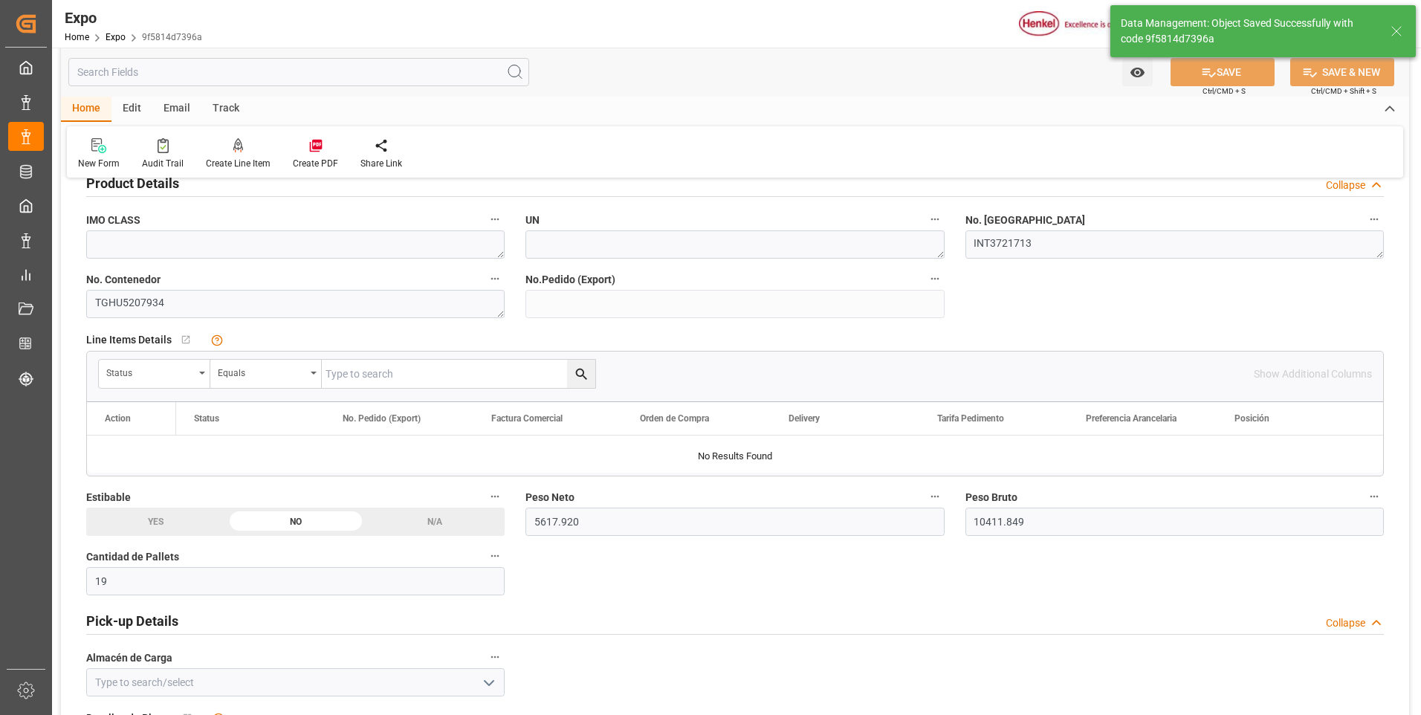
type input "22-09-2025 22:03"
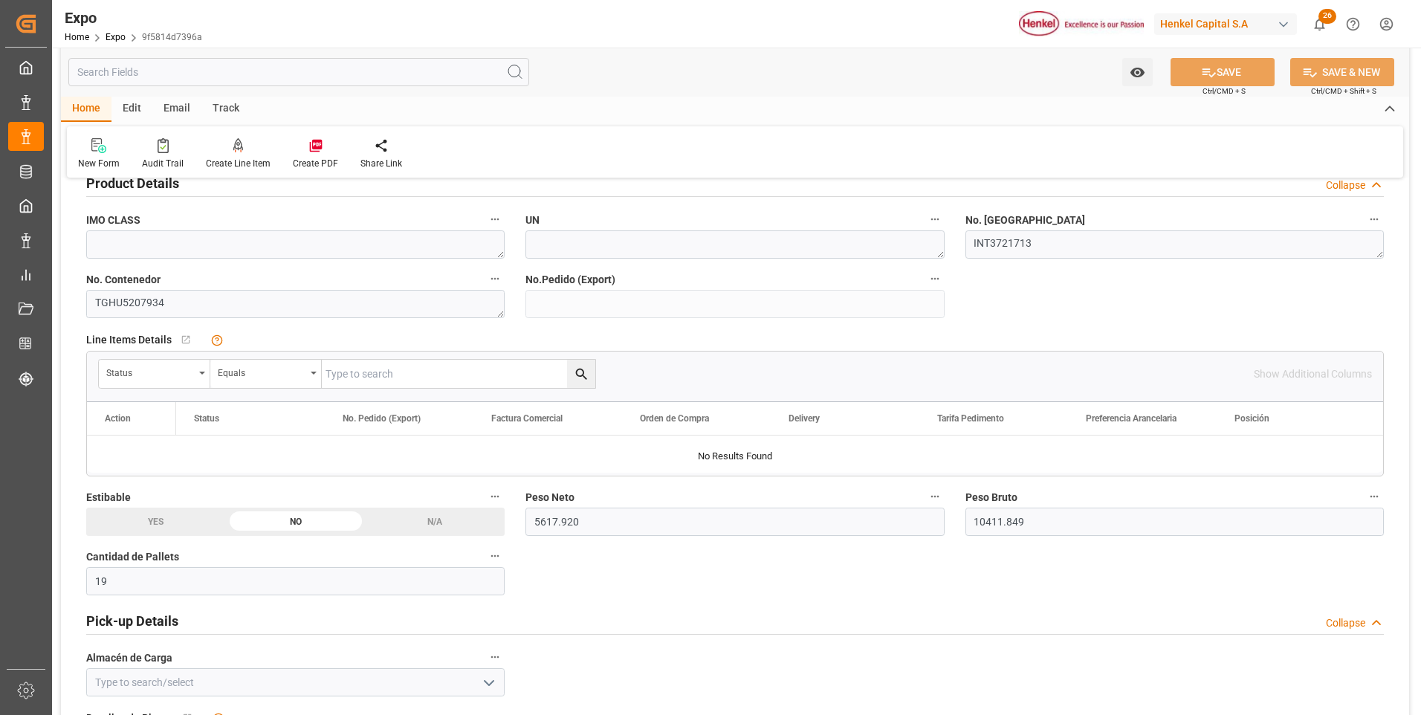
scroll to position [743, 0]
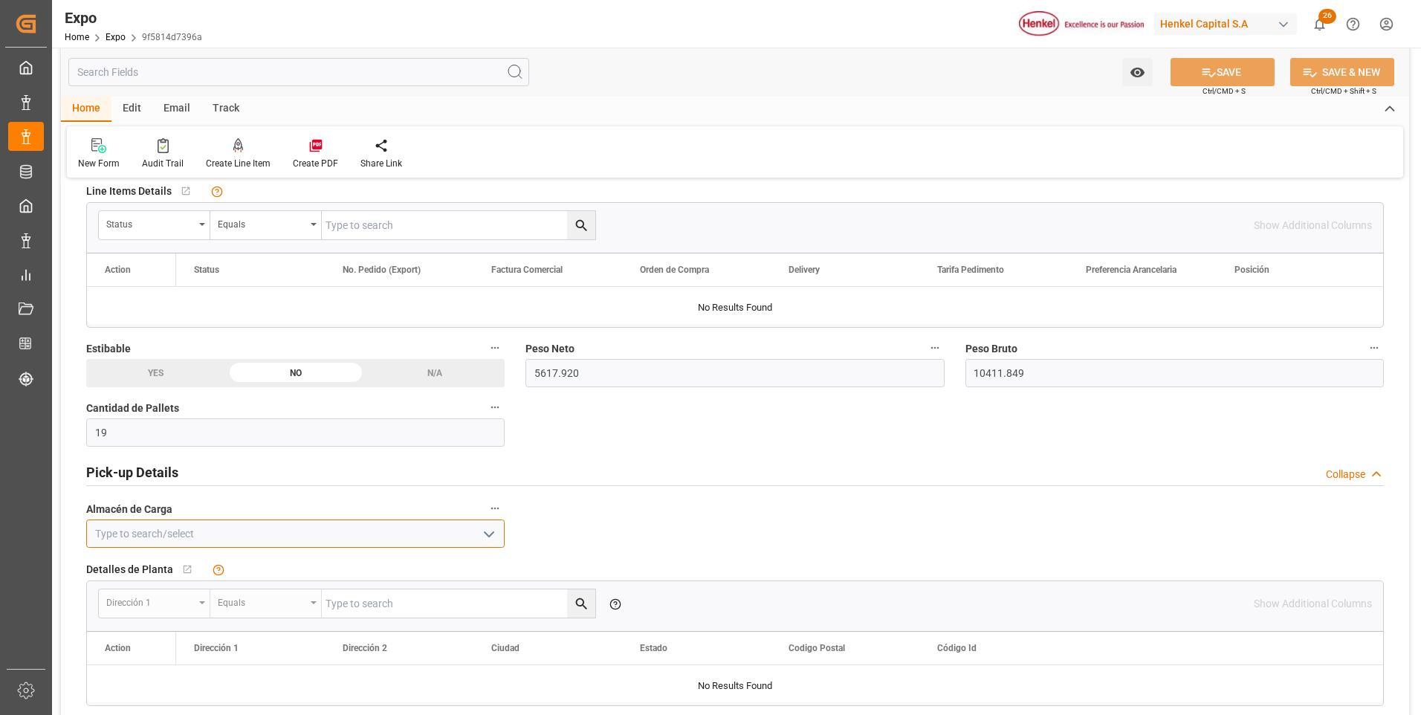
click at [245, 540] on input at bounding box center [295, 534] width 419 height 28
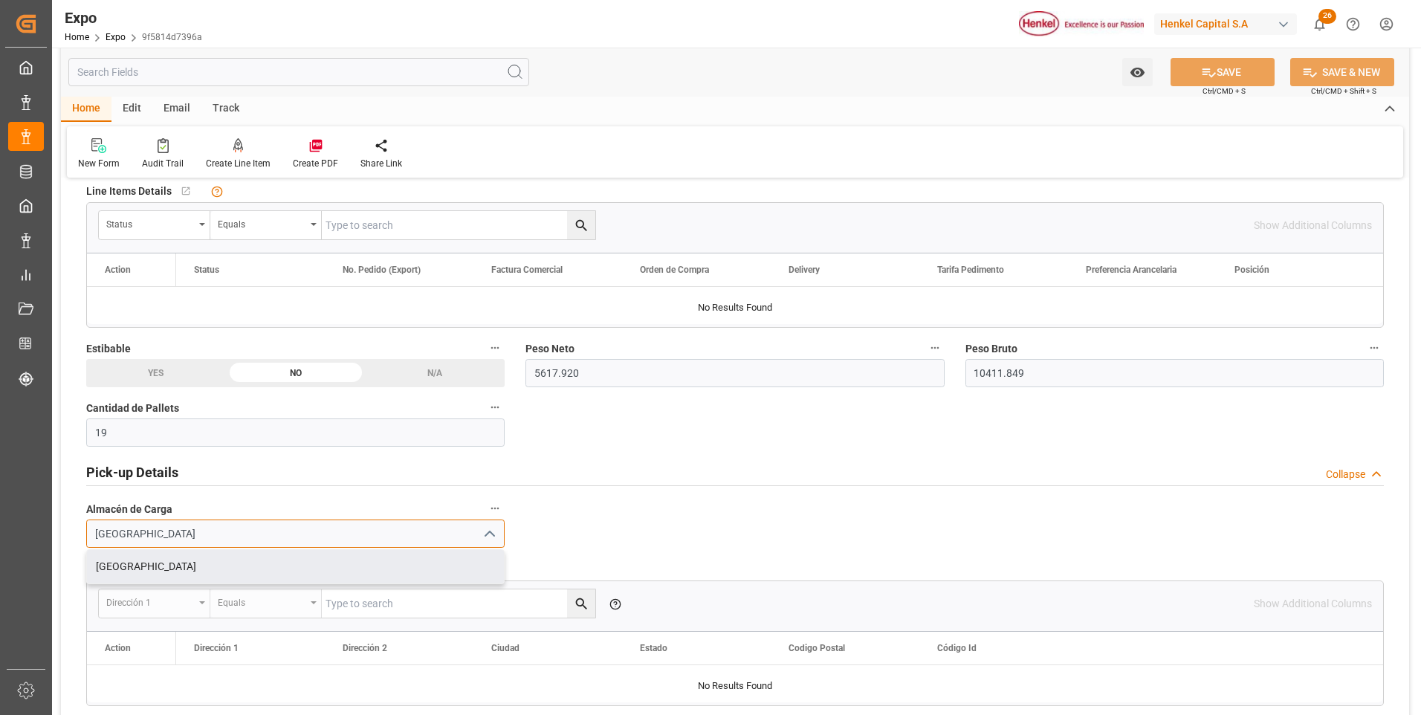
click at [170, 572] on div "Salamanca" at bounding box center [295, 566] width 417 height 33
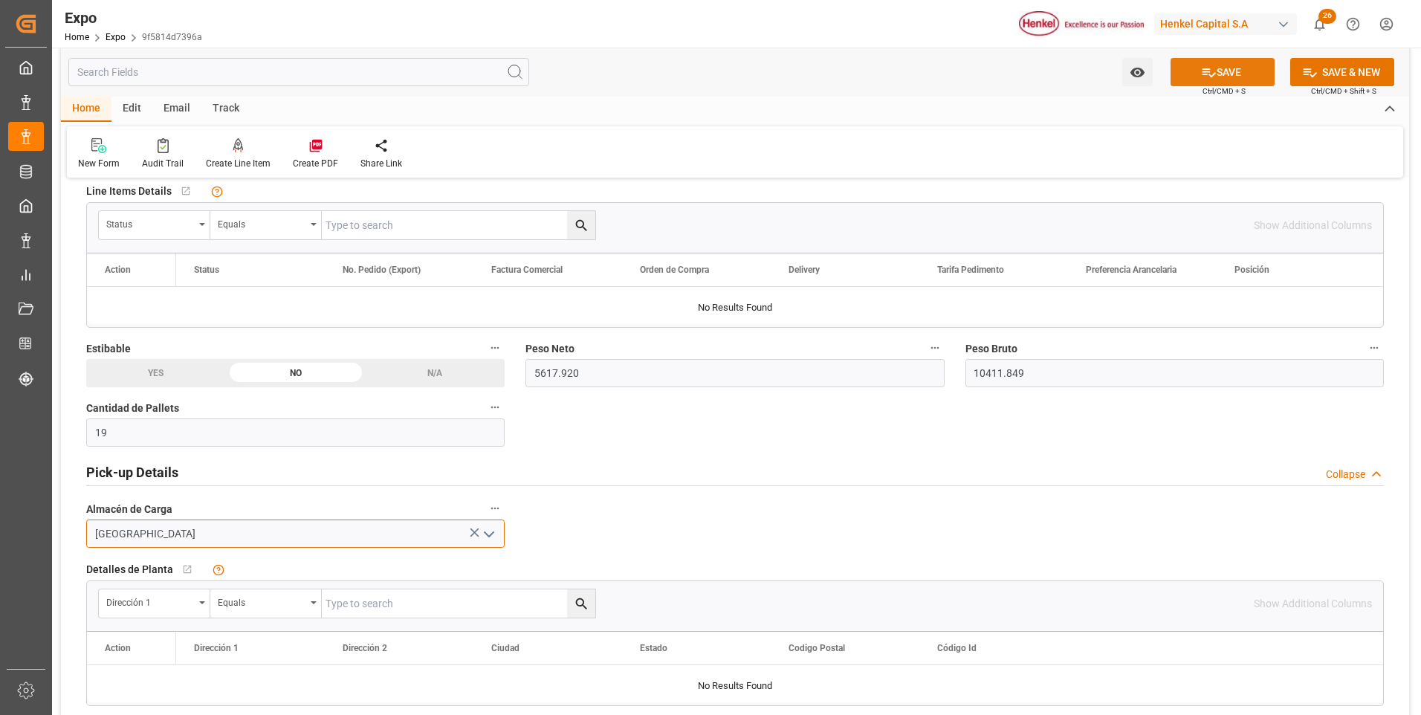
type input "Salamanca"
click at [1219, 76] on button "SAVE" at bounding box center [1223, 72] width 104 height 28
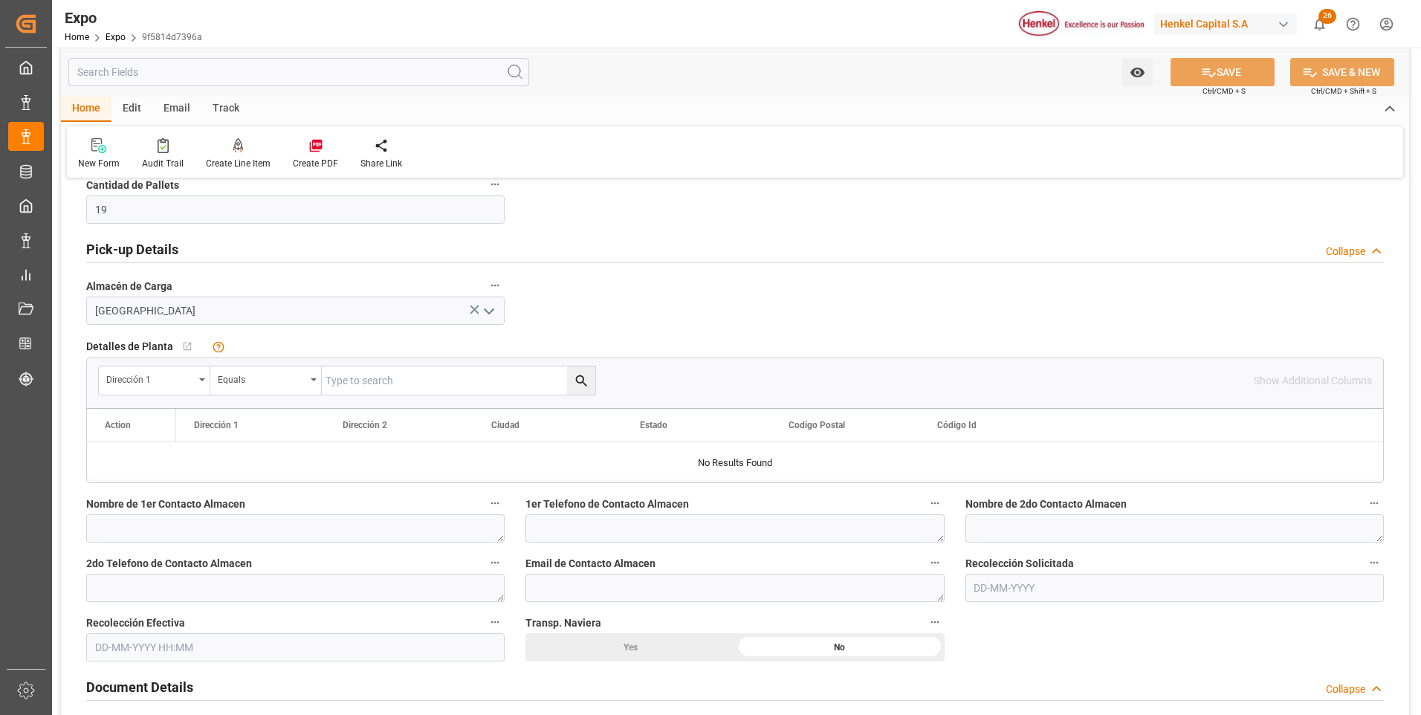
scroll to position [1115, 0]
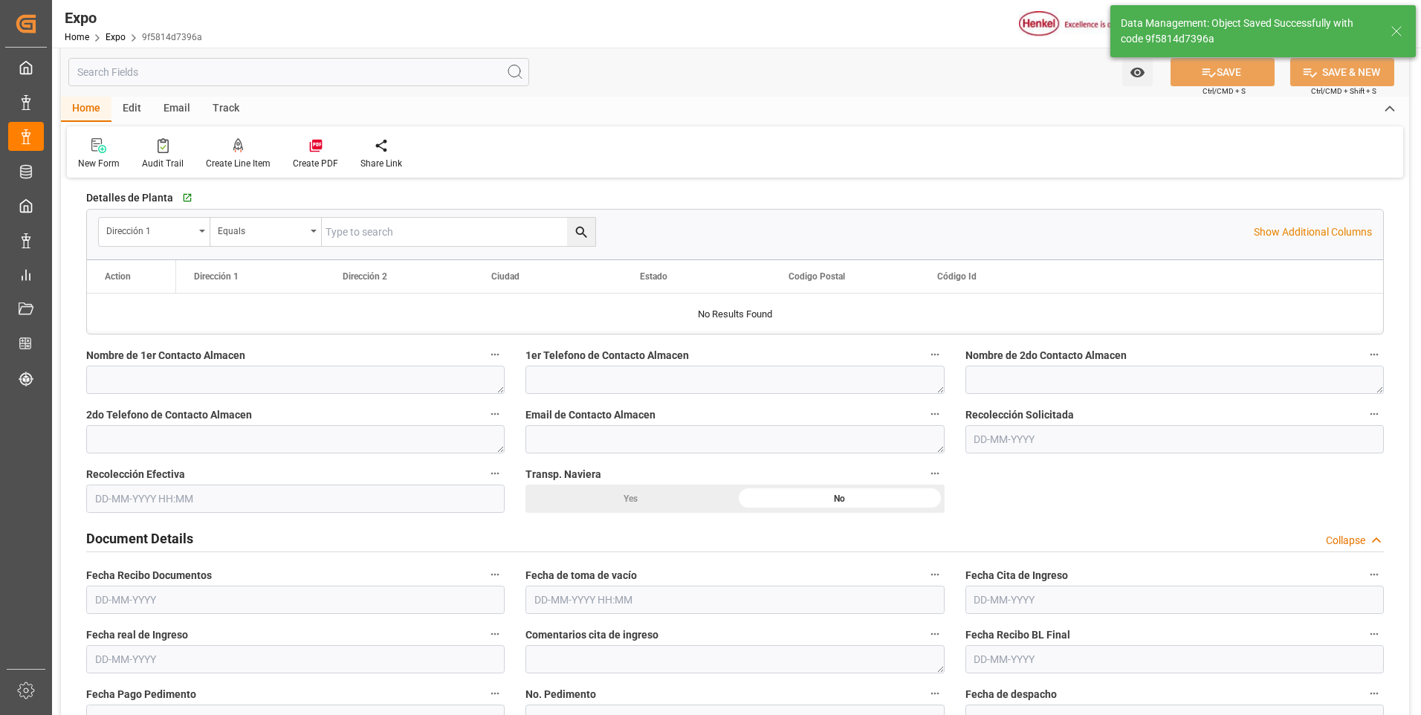
type input "22-09-2025 22:04"
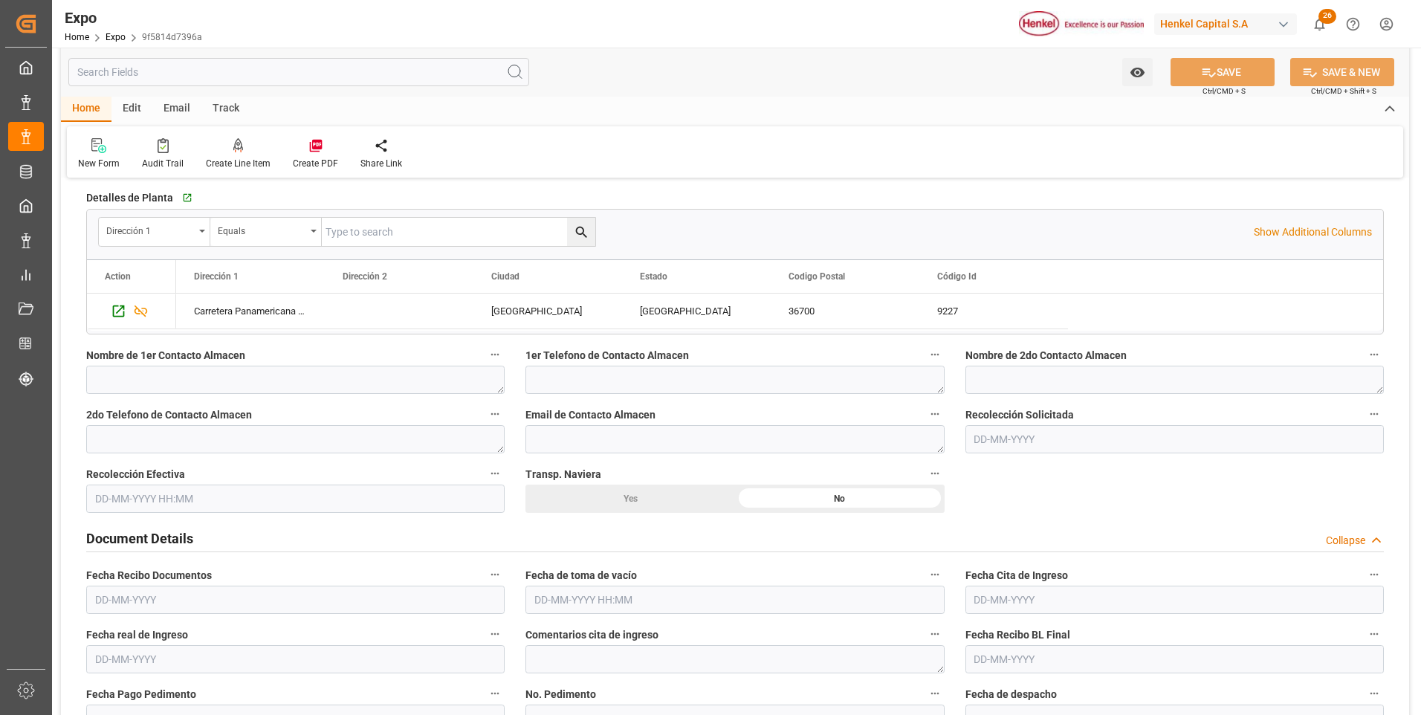
click at [1001, 445] on input "text" at bounding box center [1175, 439] width 419 height 28
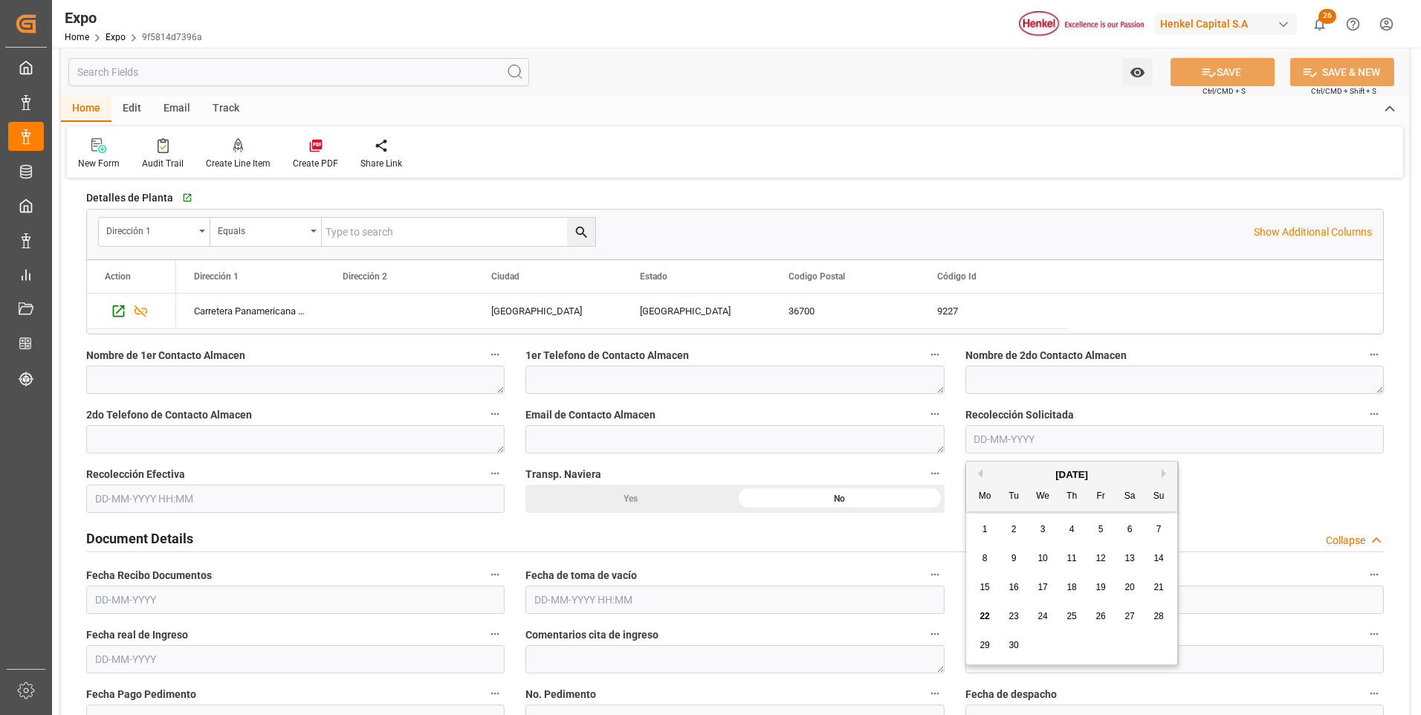
click at [1045, 584] on span "17" at bounding box center [1043, 587] width 10 height 10
type input "17-09-2025"
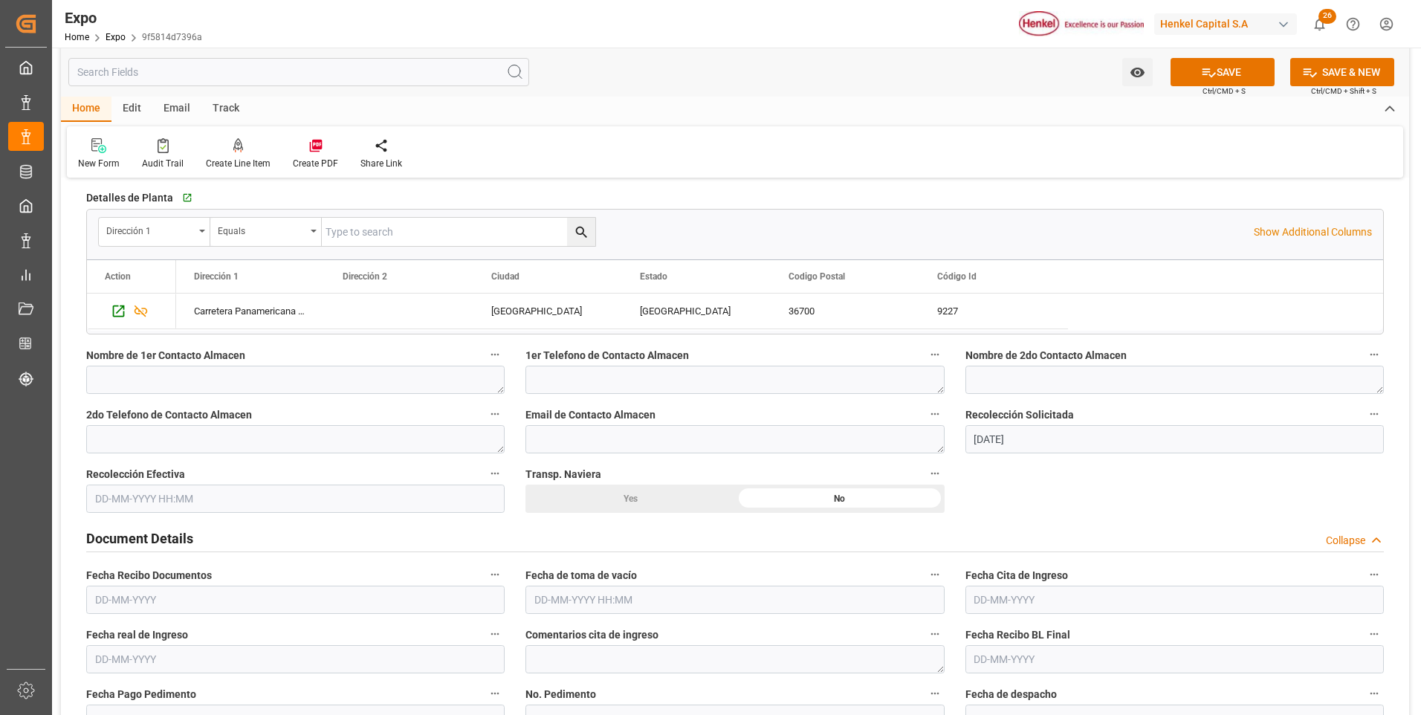
click at [165, 507] on input "text" at bounding box center [295, 499] width 419 height 28
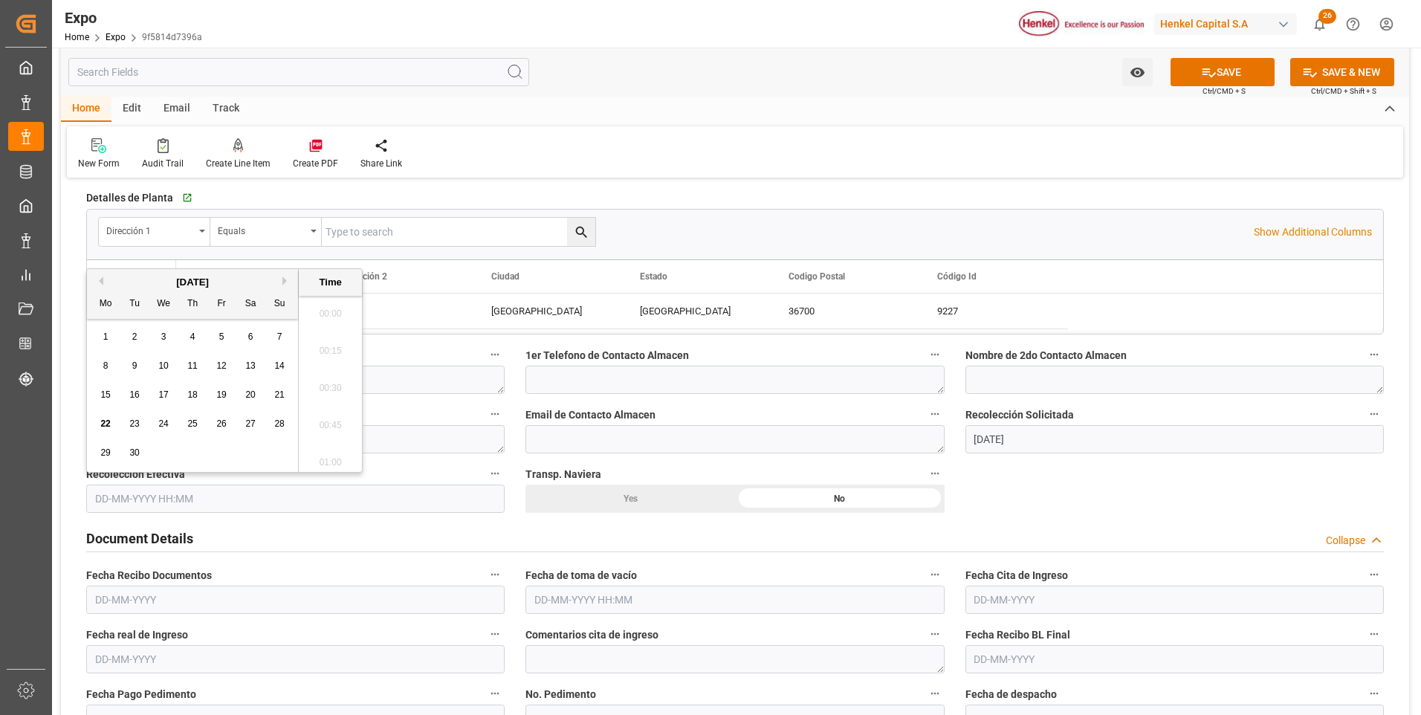
scroll to position [2310, 0]
click at [167, 396] on span "17" at bounding box center [163, 395] width 10 height 10
type input "17-09-2025 00:00"
click at [827, 496] on div "No" at bounding box center [840, 499] width 210 height 28
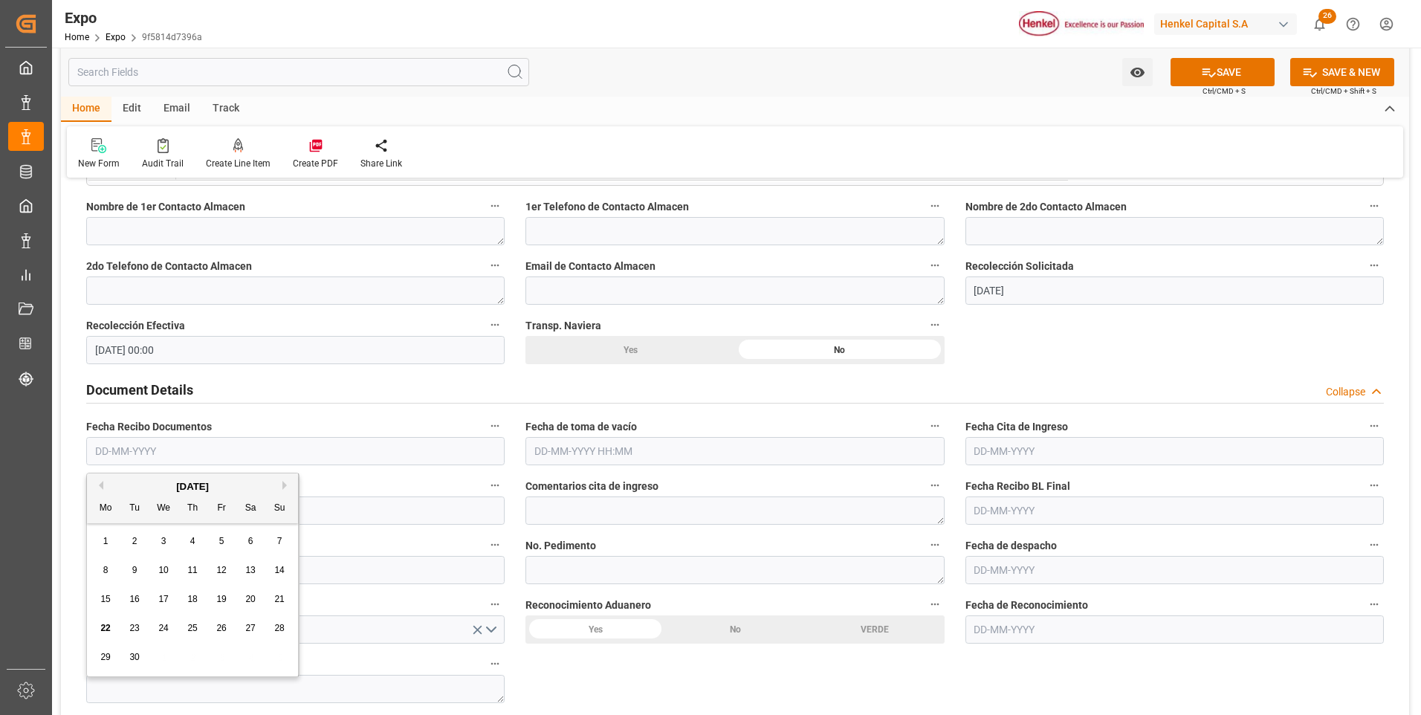
click at [128, 451] on input "text" at bounding box center [295, 451] width 419 height 28
click at [223, 597] on span "19" at bounding box center [221, 599] width 10 height 10
type input "19-09-2025"
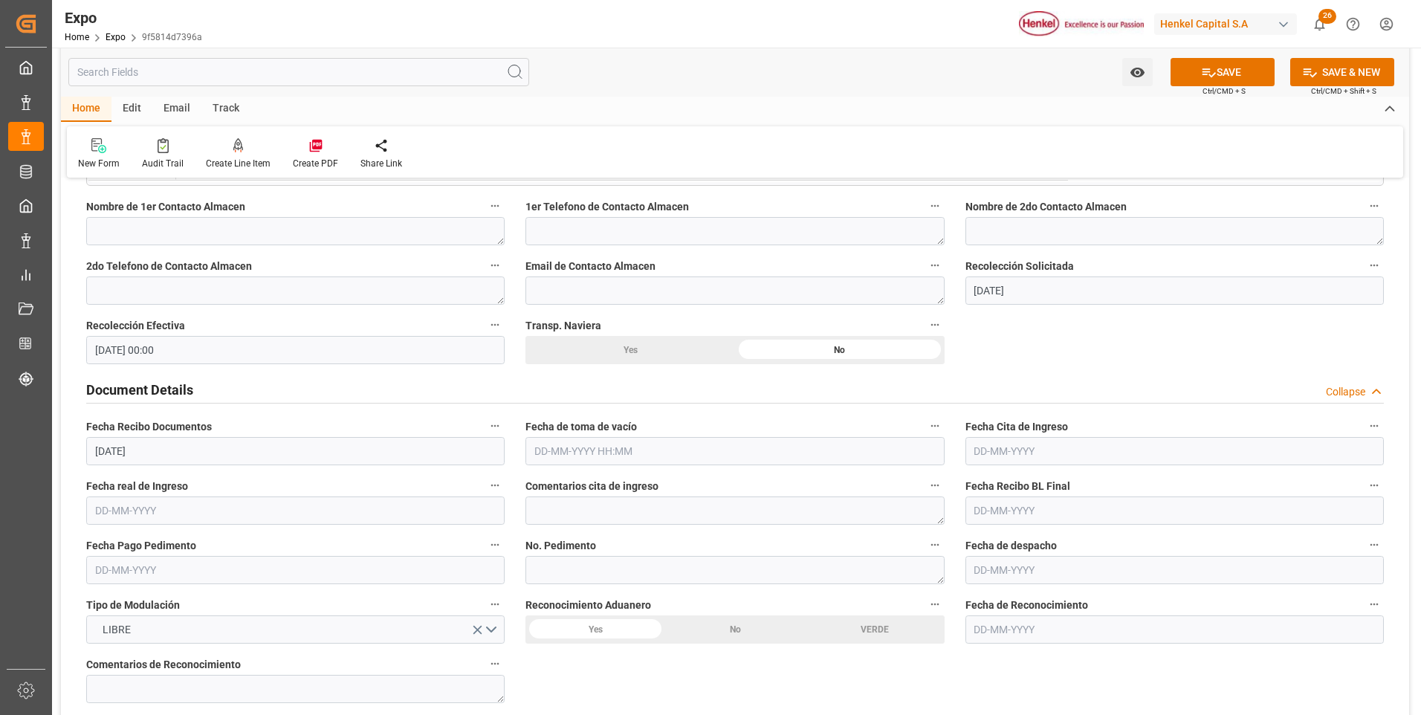
click at [581, 450] on input "text" at bounding box center [735, 451] width 419 height 28
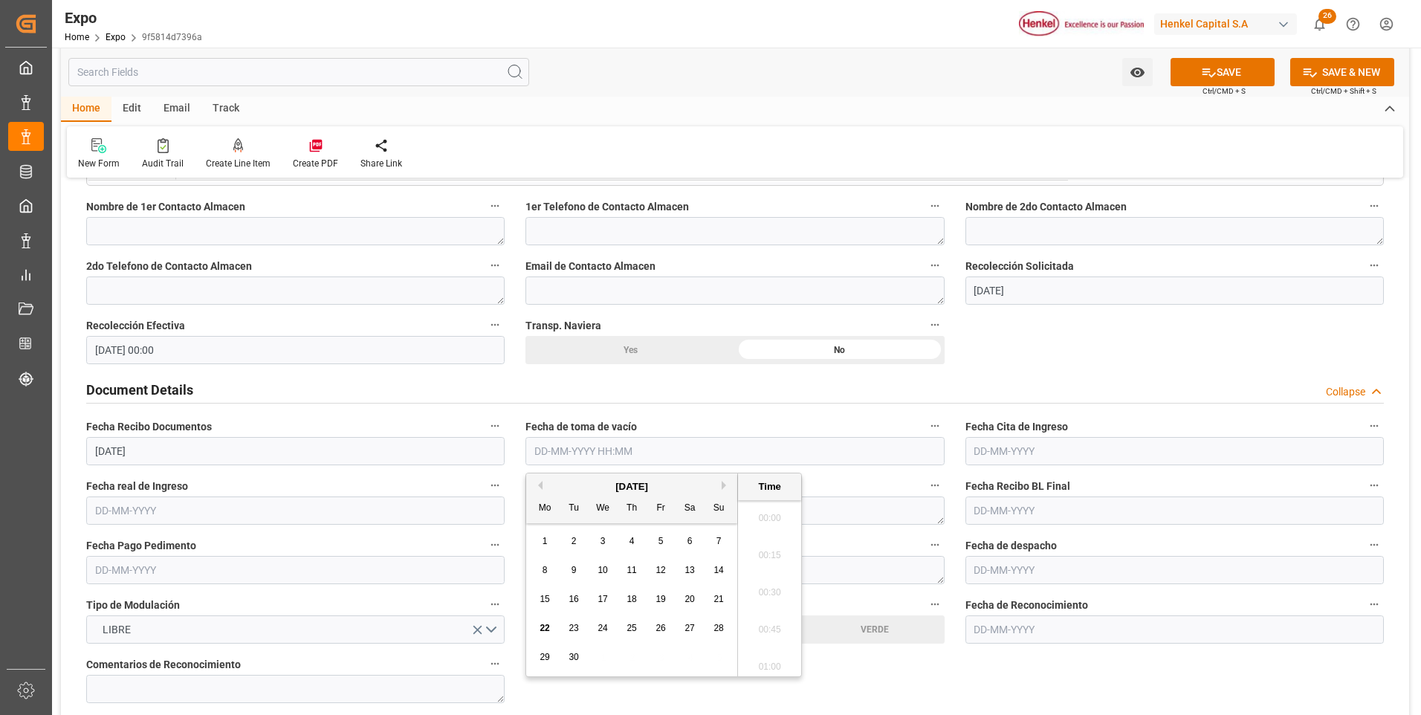
scroll to position [2310, 0]
click at [547, 593] on div "15" at bounding box center [545, 600] width 19 height 18
type input "15-09-2025 00:00"
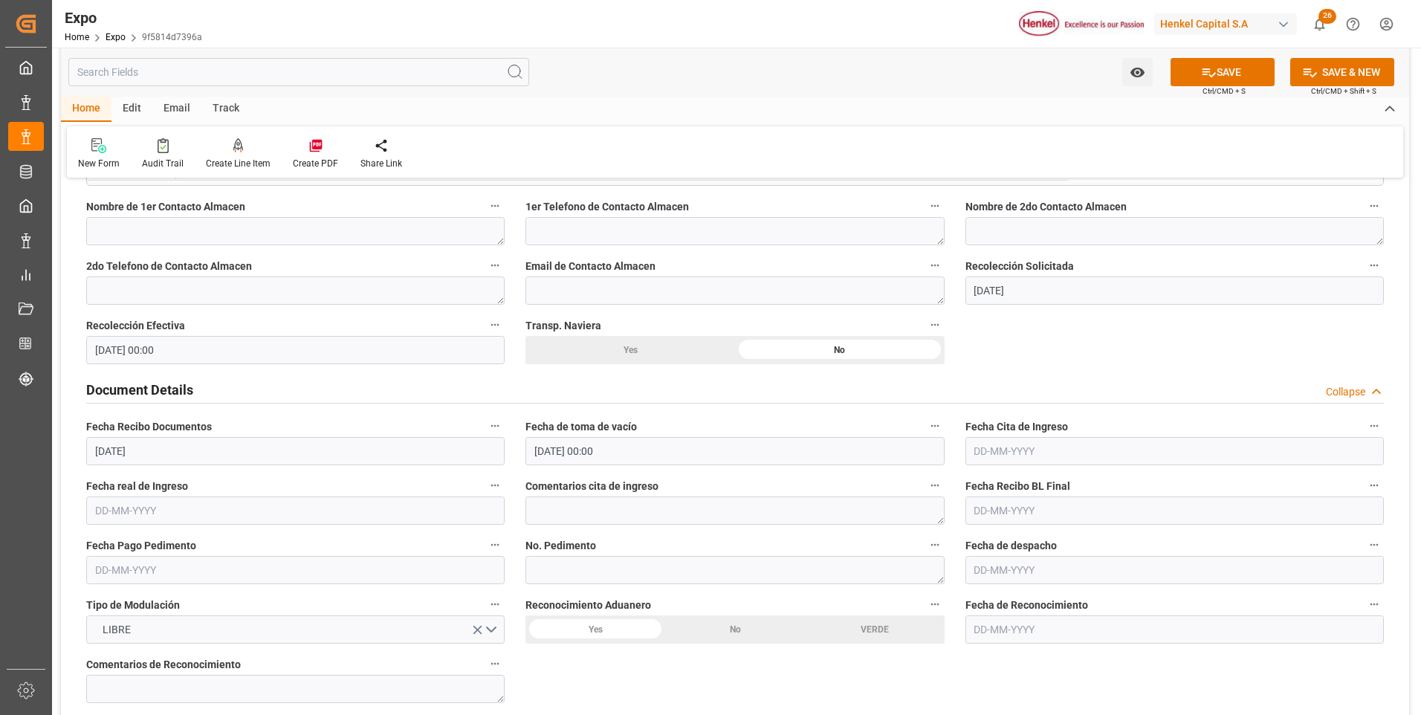
click at [1004, 450] on input "text" at bounding box center [1175, 451] width 419 height 28
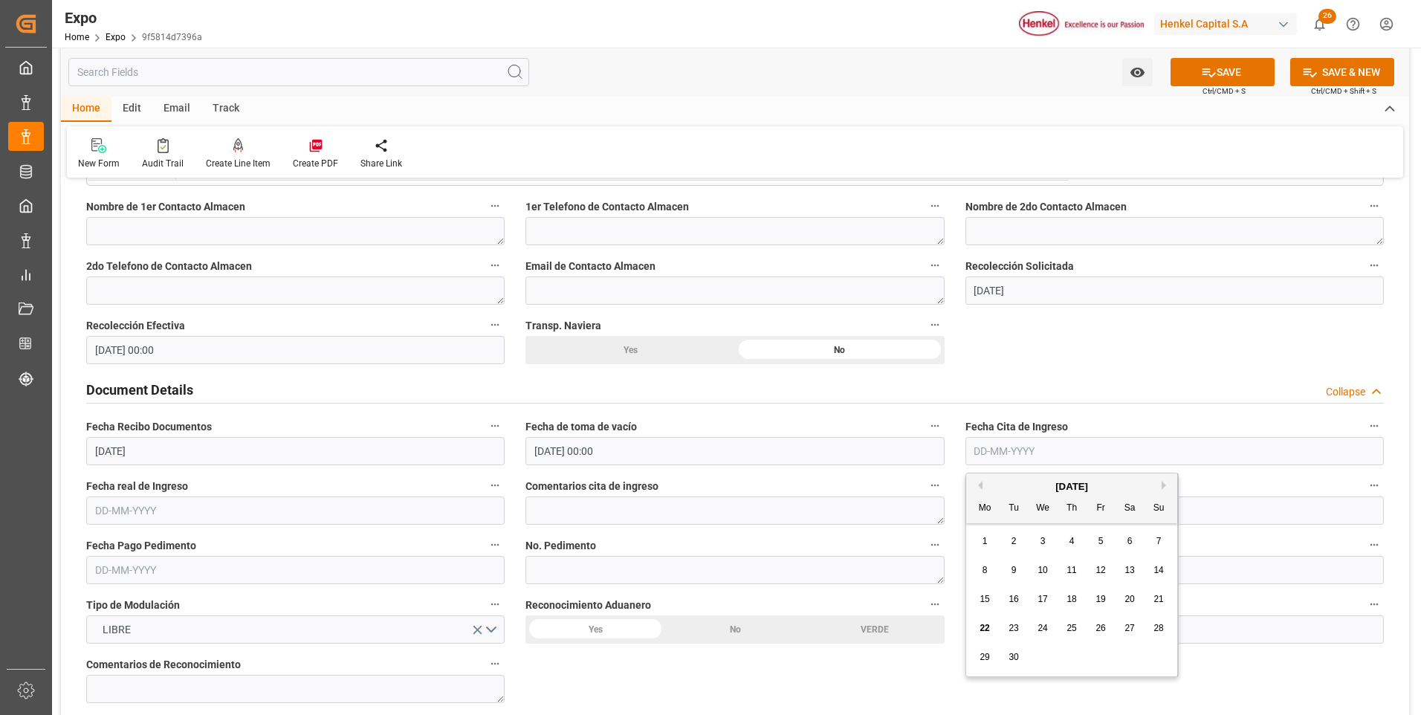
click at [1100, 601] on span "19" at bounding box center [1101, 599] width 10 height 10
type input "19-09-2025"
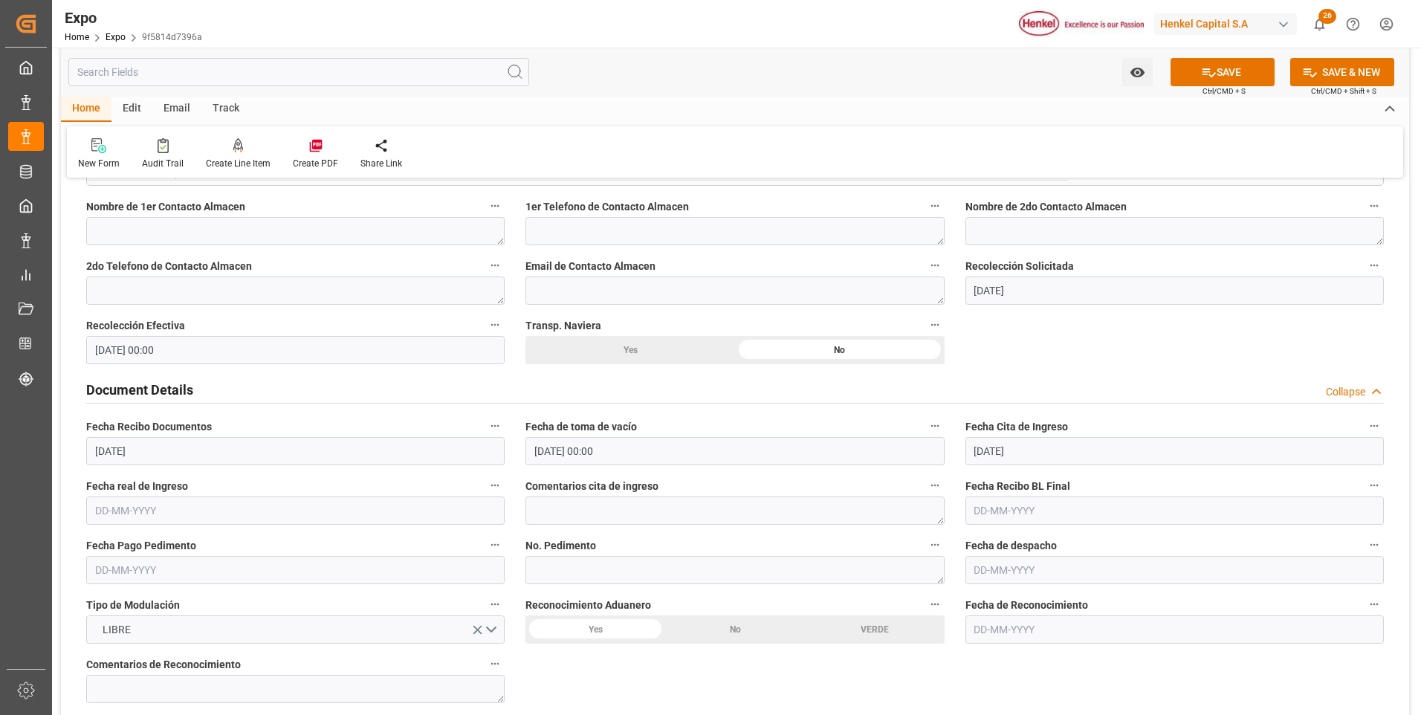
click at [137, 511] on input "text" at bounding box center [295, 511] width 419 height 28
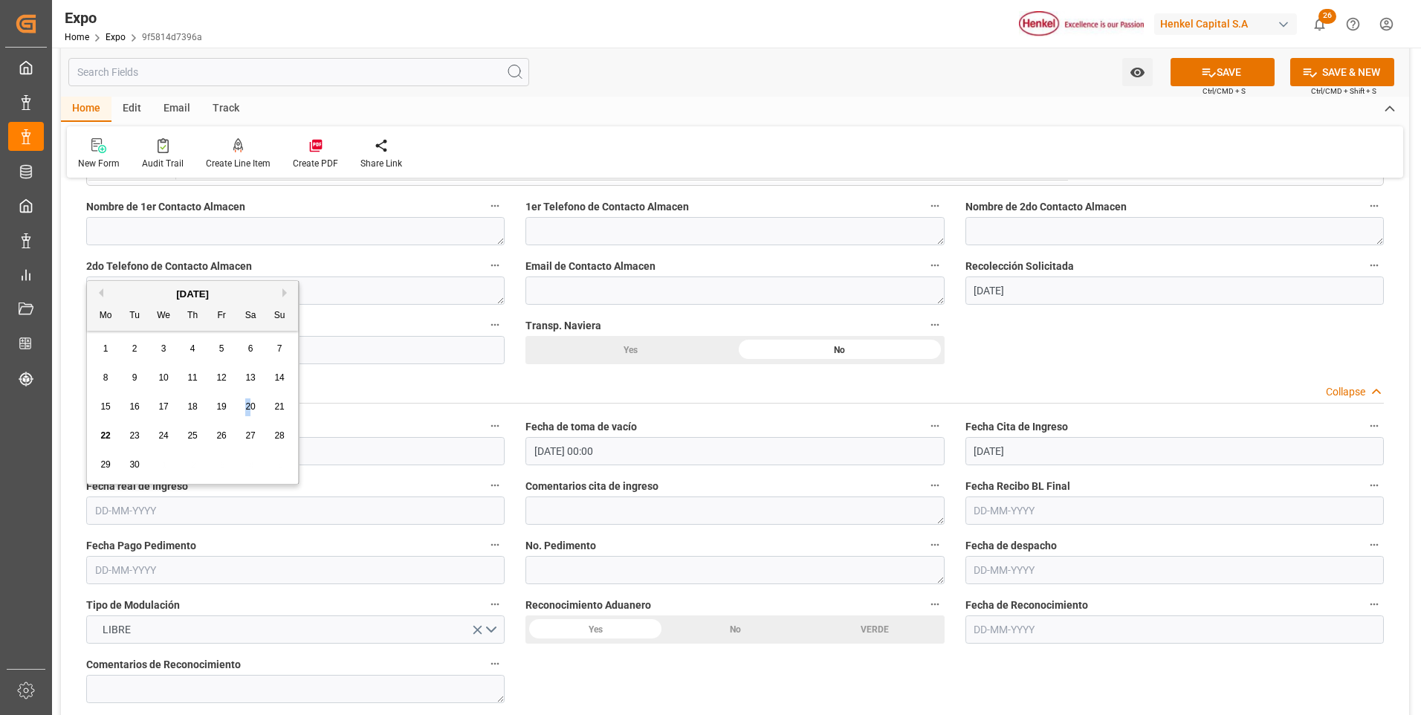
click at [249, 406] on span "20" at bounding box center [250, 406] width 10 height 10
type input "20-09-2025"
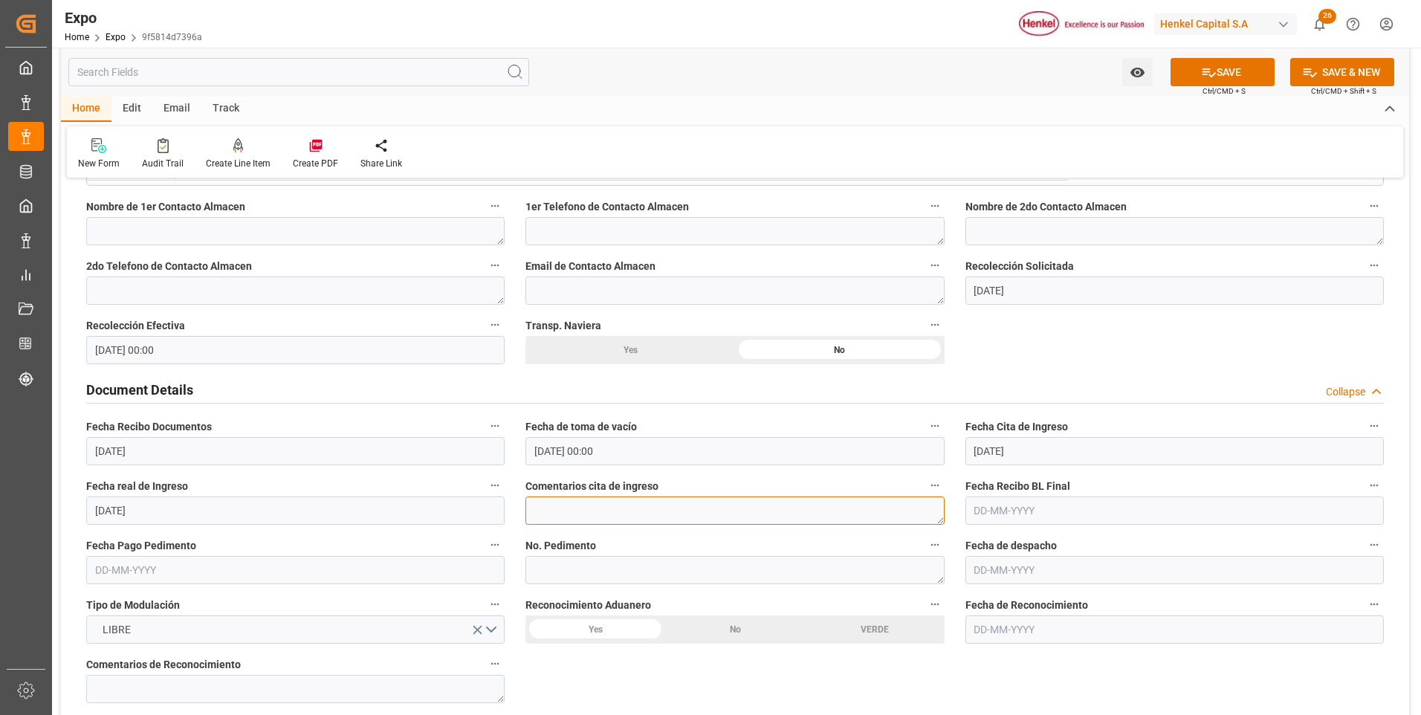
click at [568, 521] on textarea at bounding box center [735, 511] width 419 height 28
type textarea "Se perdió 1a cita de ingreso por saturación en terminal"
click at [146, 572] on input "text" at bounding box center [295, 570] width 419 height 28
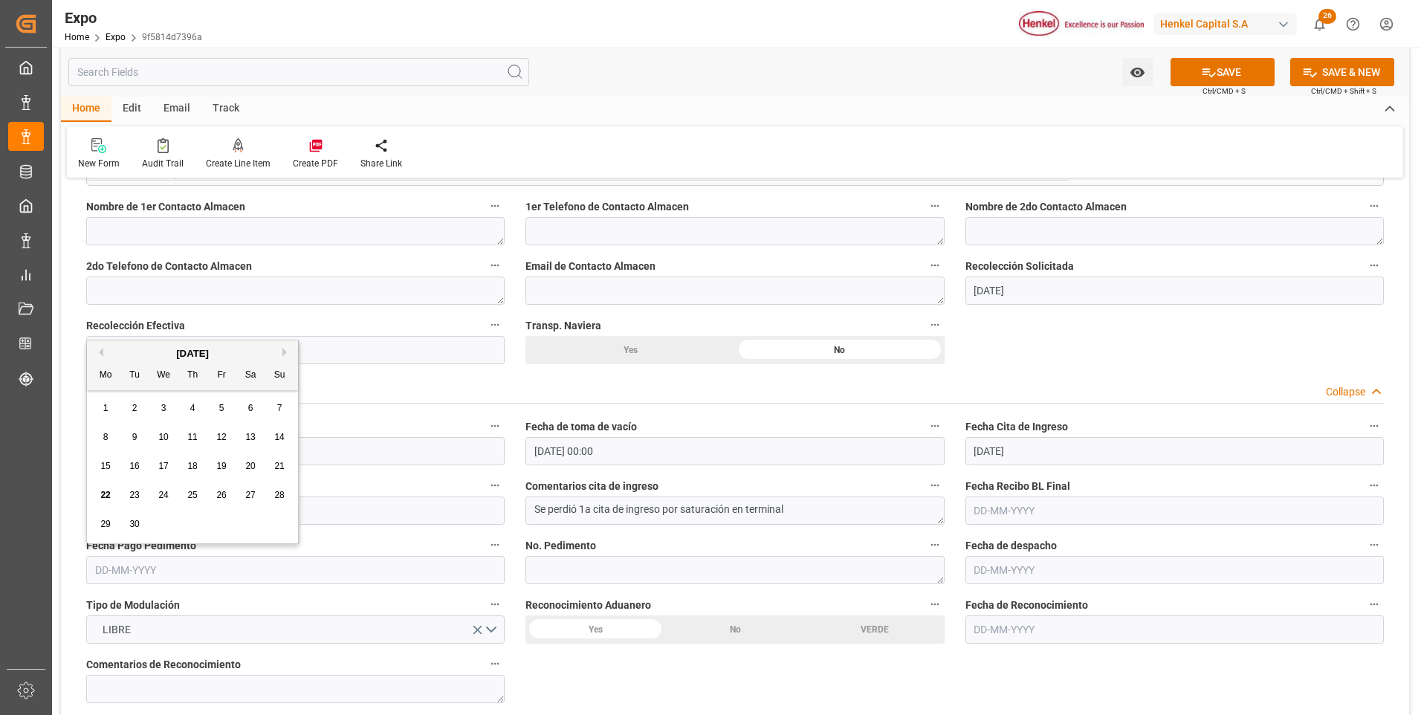
click at [108, 493] on span "22" at bounding box center [105, 495] width 10 height 10
type input "22-09-2025"
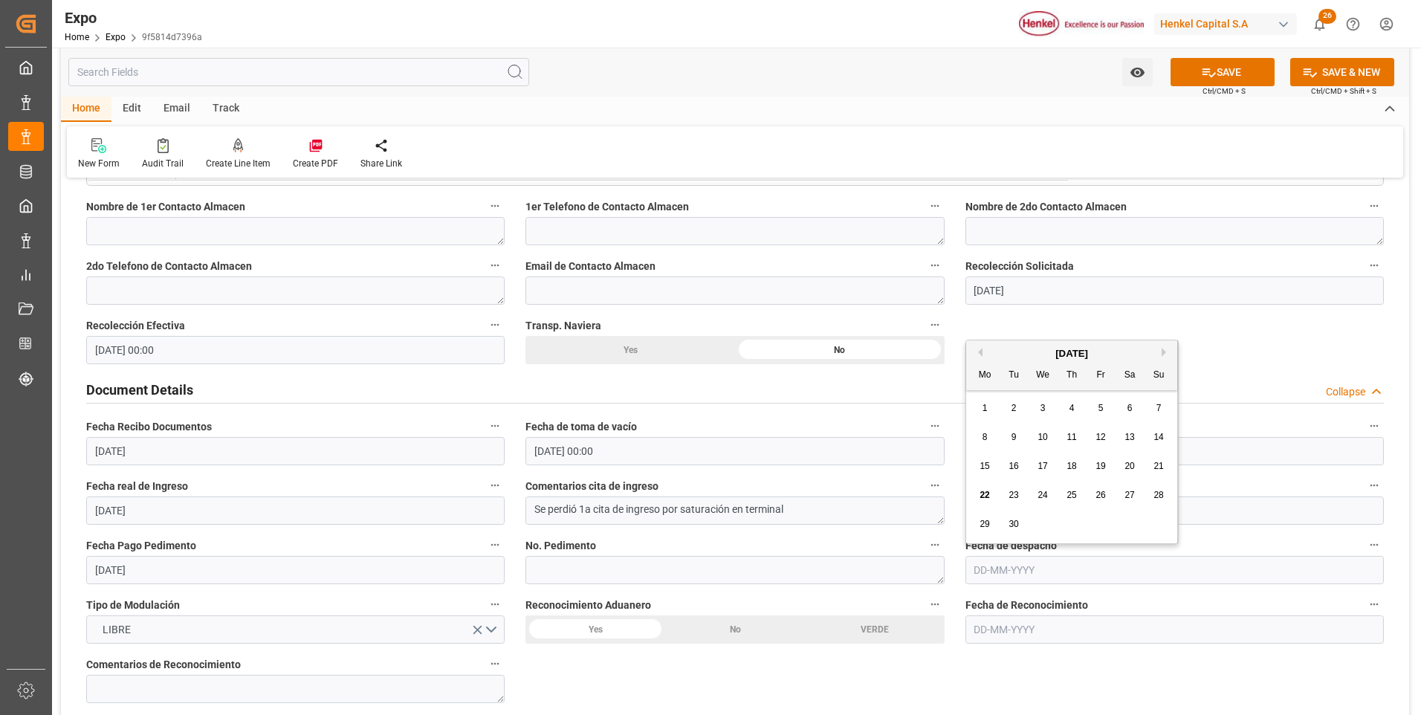
click at [987, 572] on input "text" at bounding box center [1175, 570] width 419 height 28
click at [1013, 497] on span "23" at bounding box center [1014, 495] width 10 height 10
type input "23-09-2025"
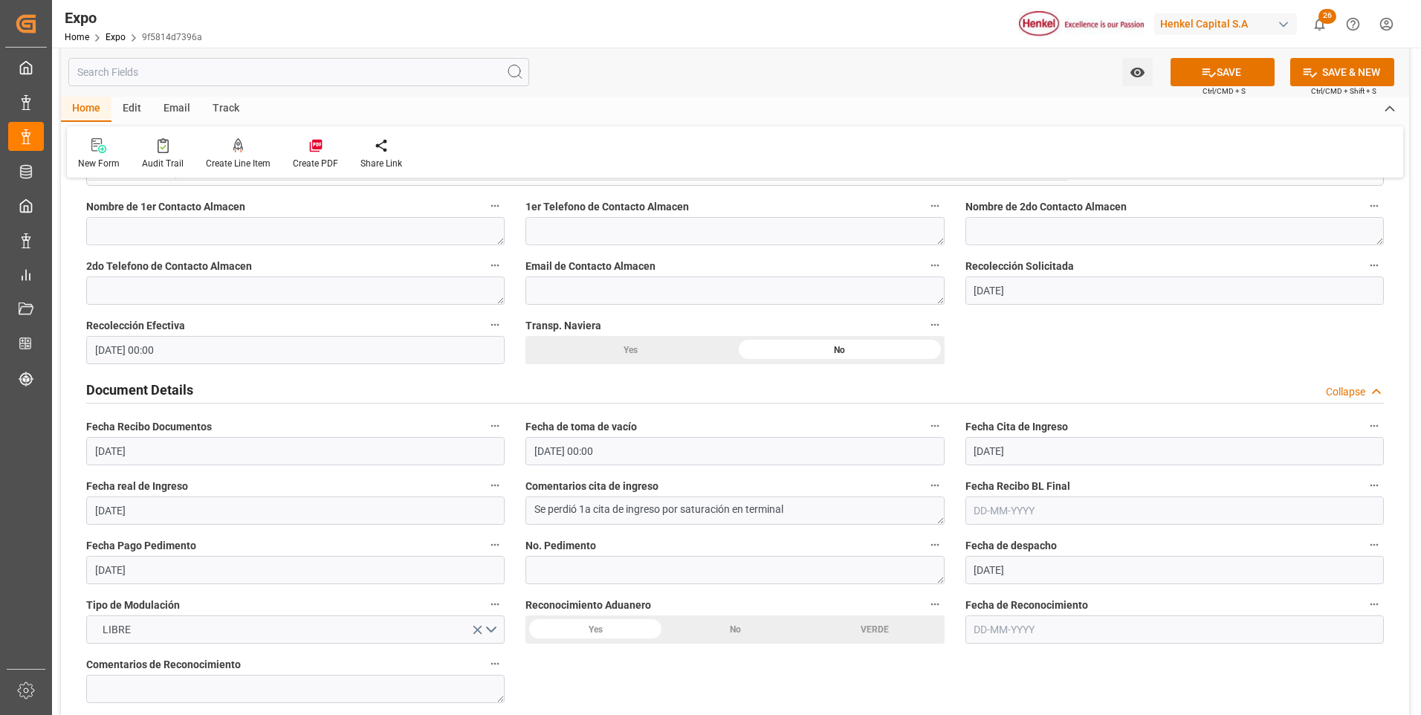
click at [749, 631] on div "No" at bounding box center [735, 630] width 140 height 28
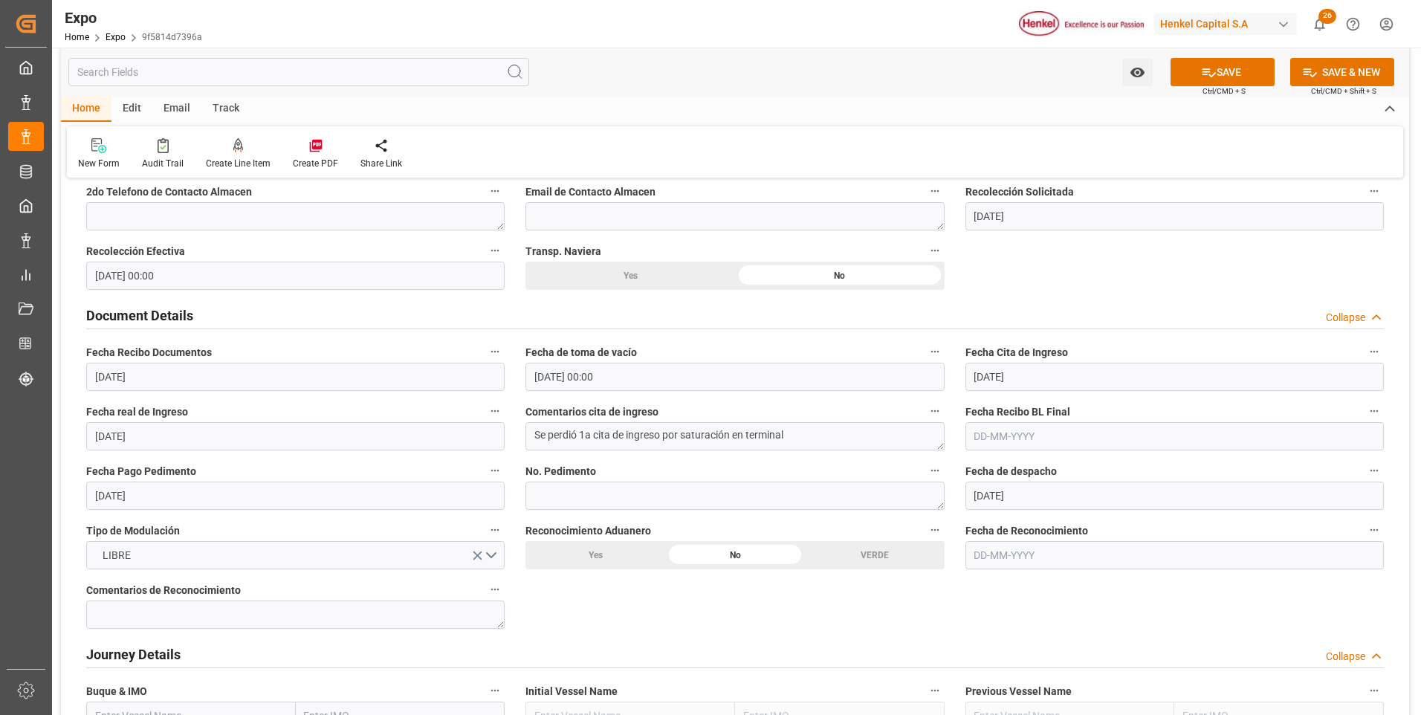
scroll to position [1413, 0]
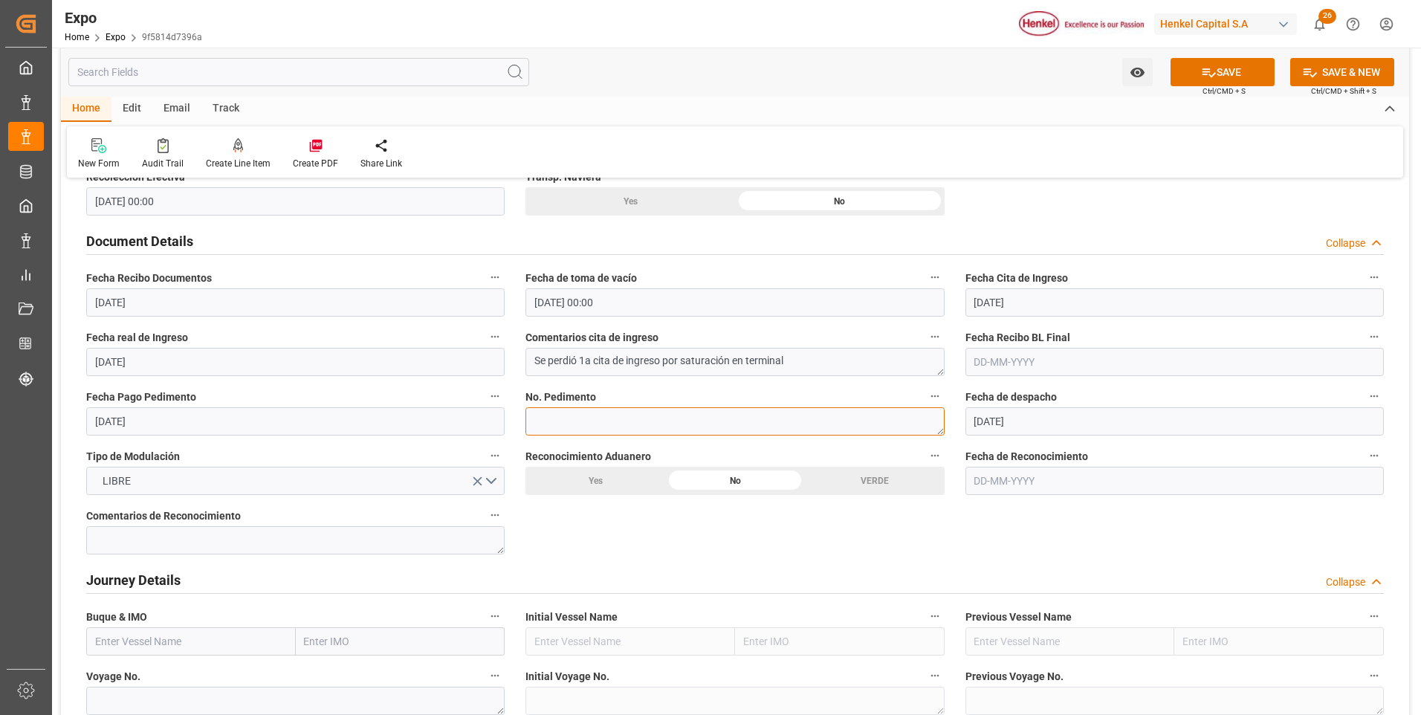
click at [550, 419] on textarea at bounding box center [735, 421] width 419 height 28
paste textarea "25 16 3108 5004123"
type textarea "25 16 3108 5004123"
click at [1256, 61] on button "SAVE" at bounding box center [1223, 72] width 104 height 28
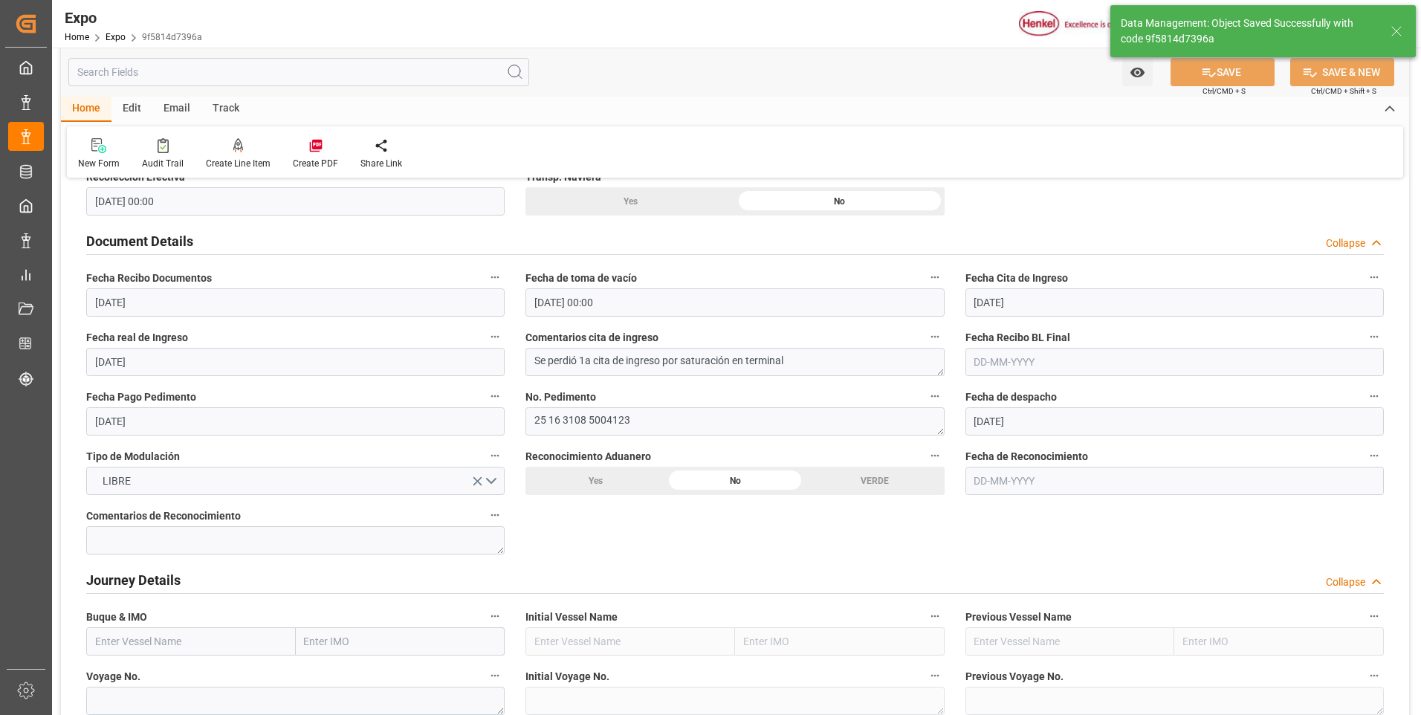
type input "22-09-2025 22:06"
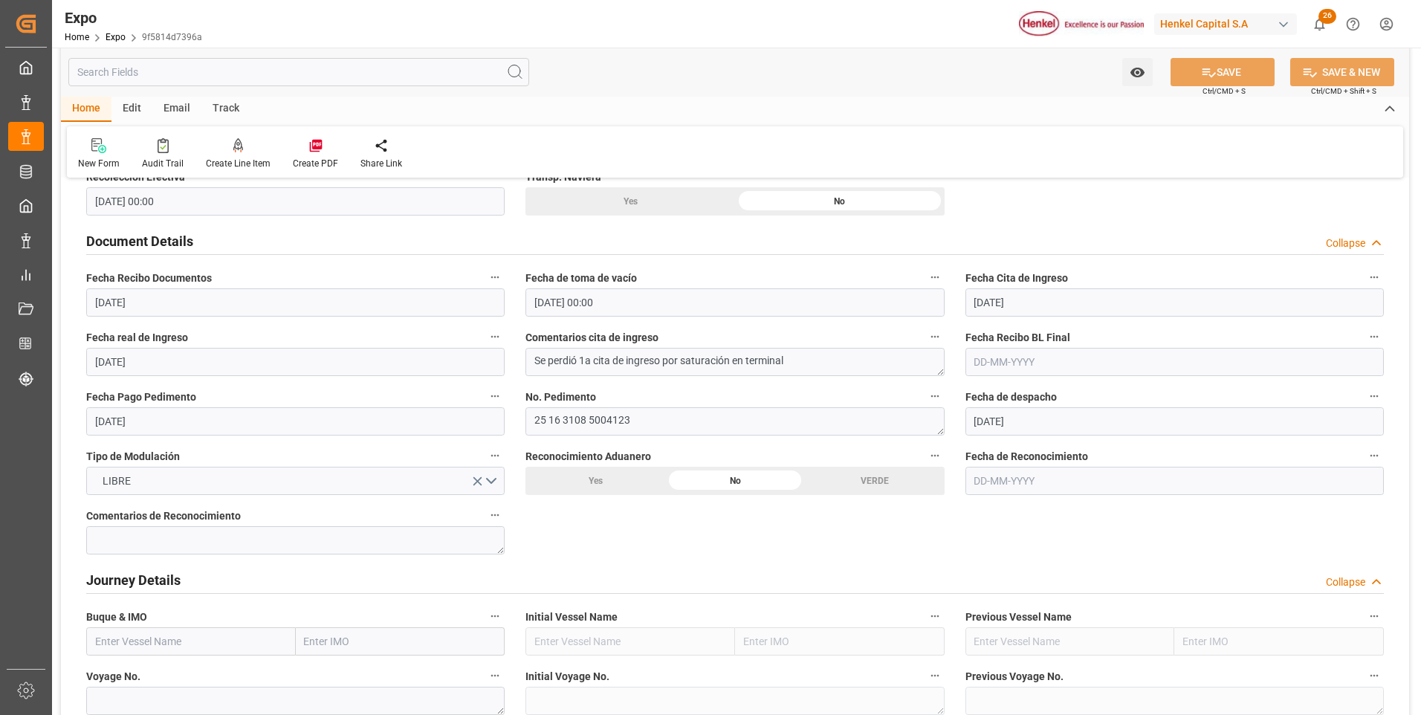
scroll to position [1561, 0]
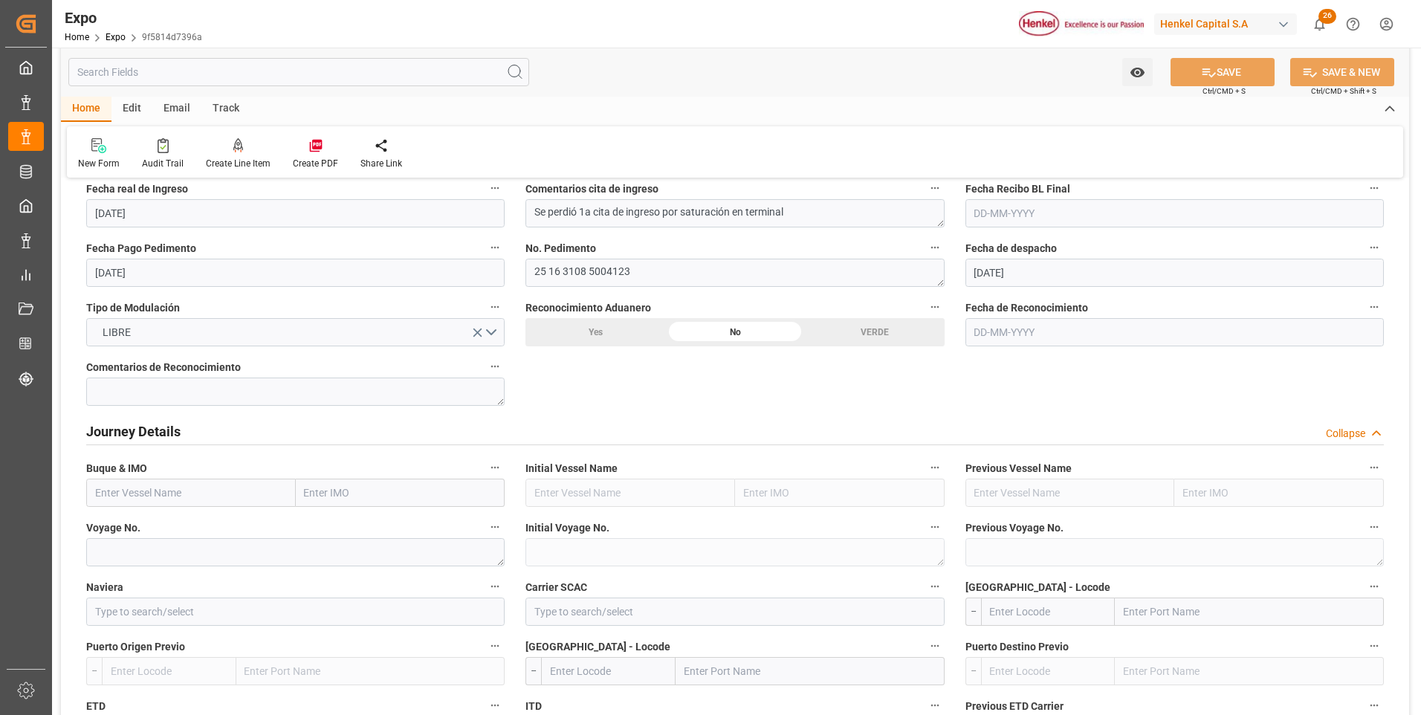
click at [184, 490] on input "text" at bounding box center [191, 493] width 210 height 28
paste input "MSC VIVIENNE"
type input "MSC VIVIENNE"
click at [187, 539] on div "MSC VIVIENNE - 9947122" at bounding box center [153, 525] width 133 height 33
type input "9947122"
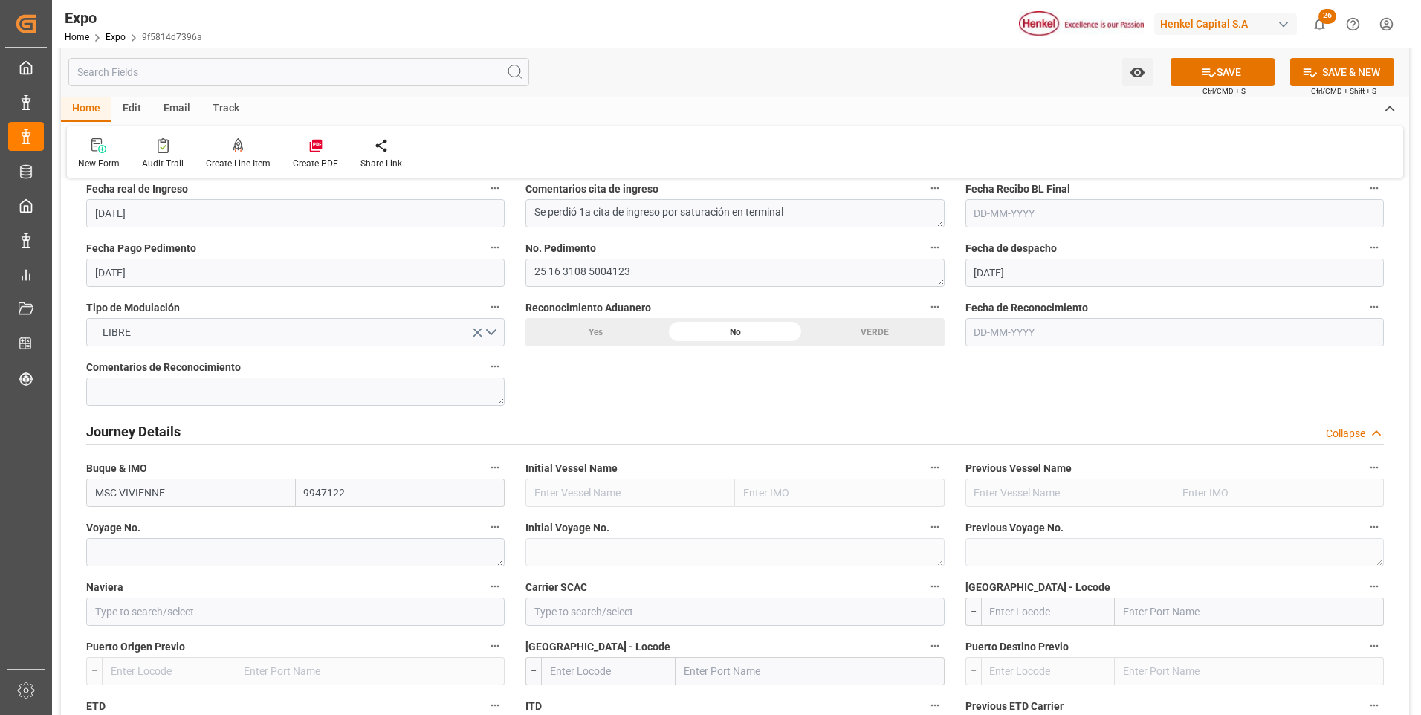
type input "MSC VIVIENNE"
click at [192, 555] on textarea at bounding box center [295, 552] width 419 height 28
type textarea "h"
type textarea "H"
click at [204, 604] on input at bounding box center [295, 612] width 419 height 28
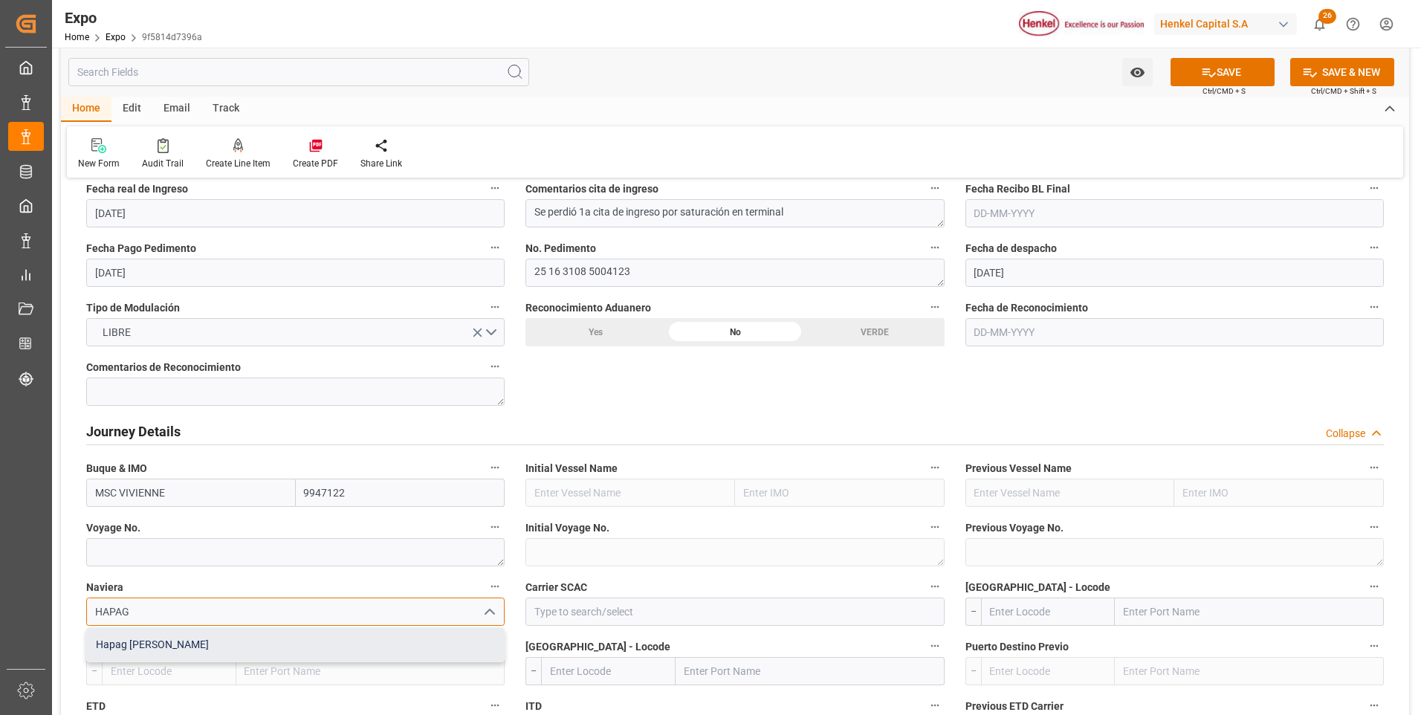
click at [204, 645] on div "Hapag Lloyd" at bounding box center [295, 644] width 417 height 33
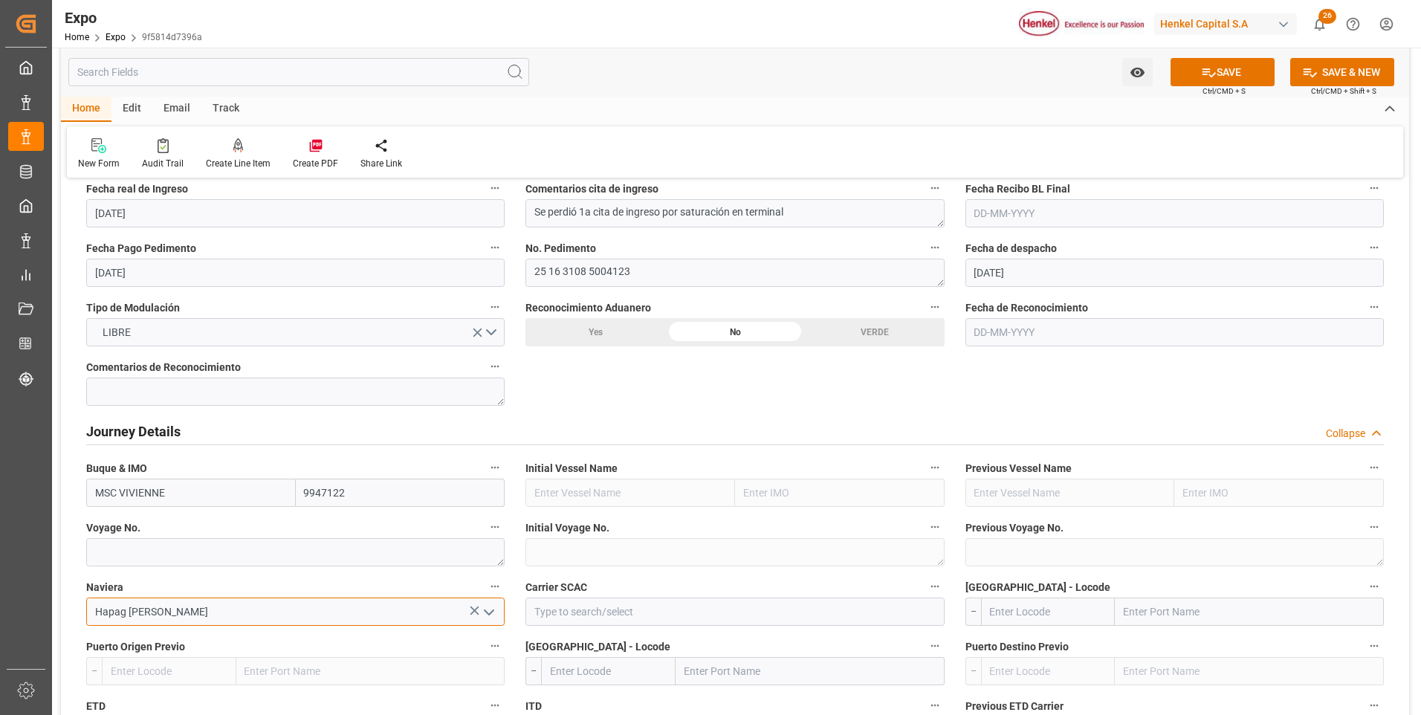
type input "Hapag Lloyd"
click at [564, 607] on input at bounding box center [735, 612] width 419 height 28
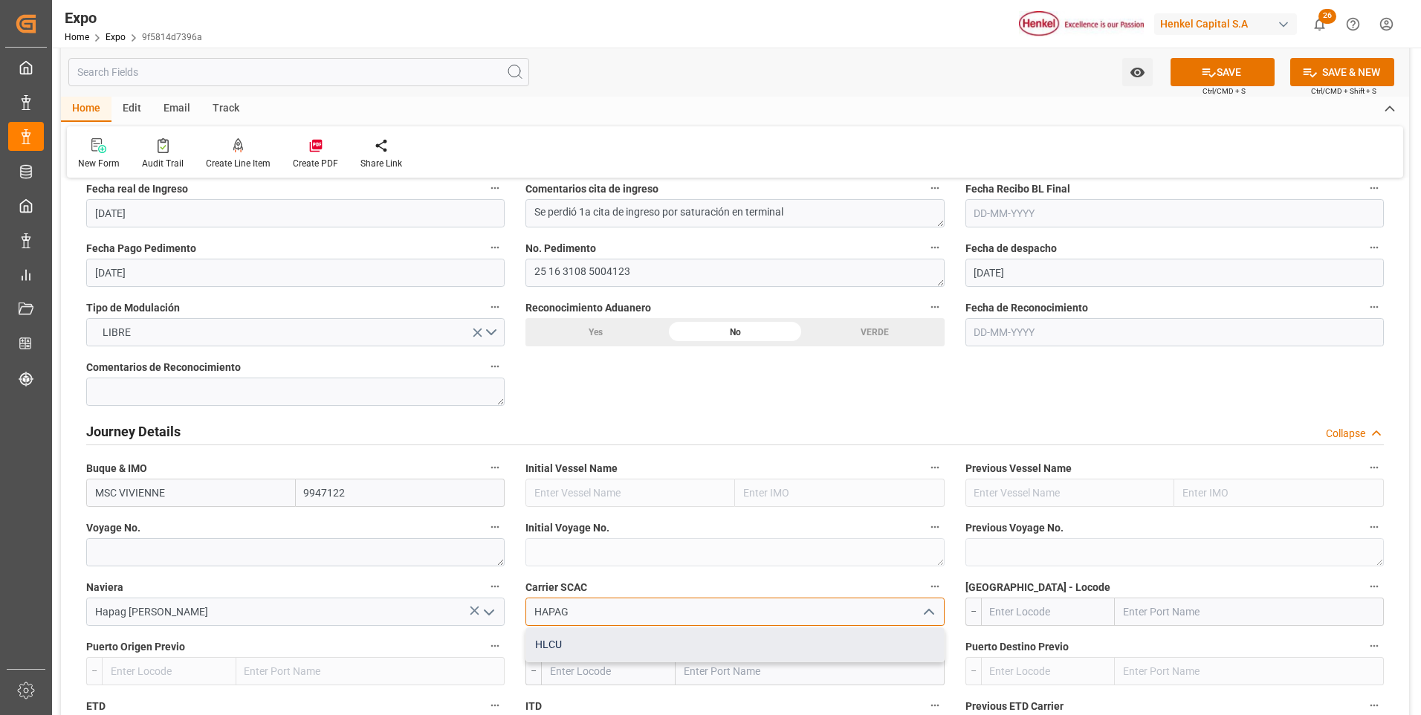
click at [582, 643] on div "HLCU" at bounding box center [734, 644] width 417 height 33
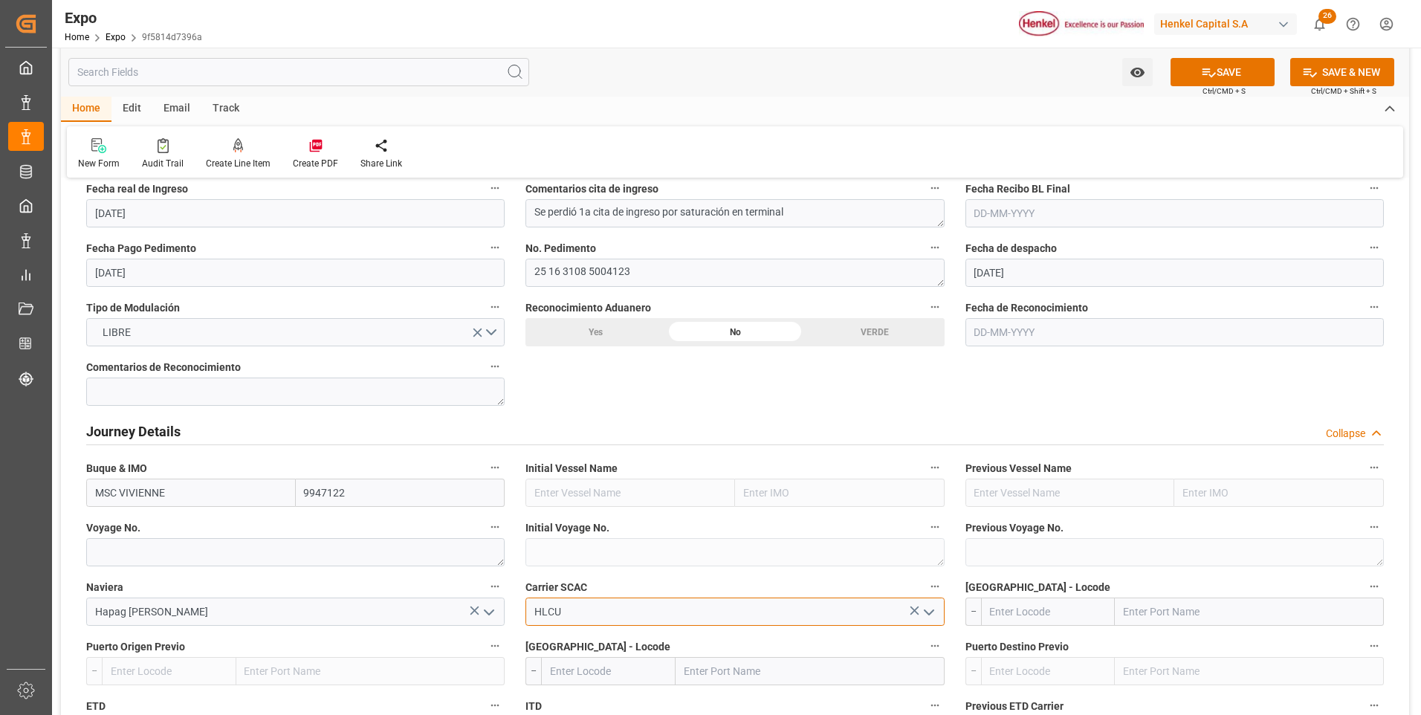
scroll to position [1710, 0]
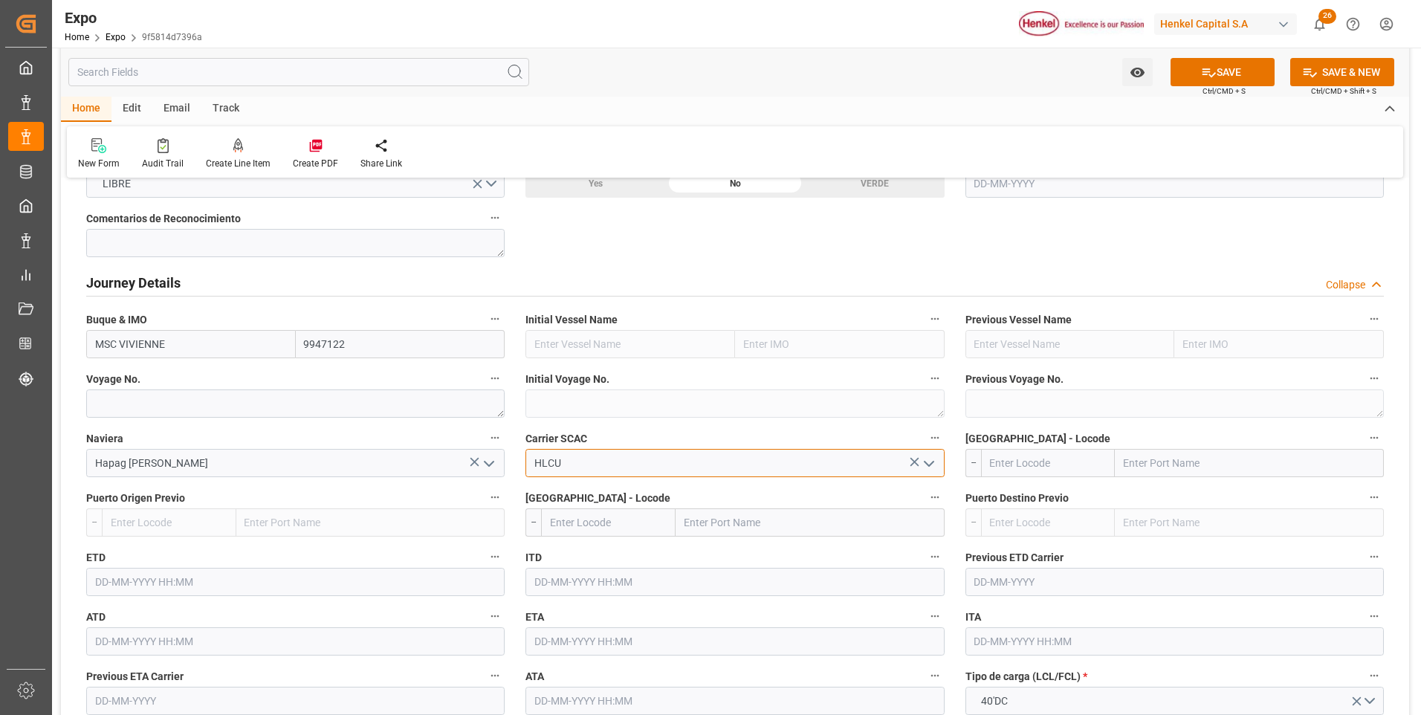
type input "HLCU"
click at [176, 406] on textarea "H" at bounding box center [295, 404] width 419 height 28
paste textarea "FA533A"
type textarea "FA533A"
click at [1036, 458] on input "text" at bounding box center [1048, 463] width 135 height 28
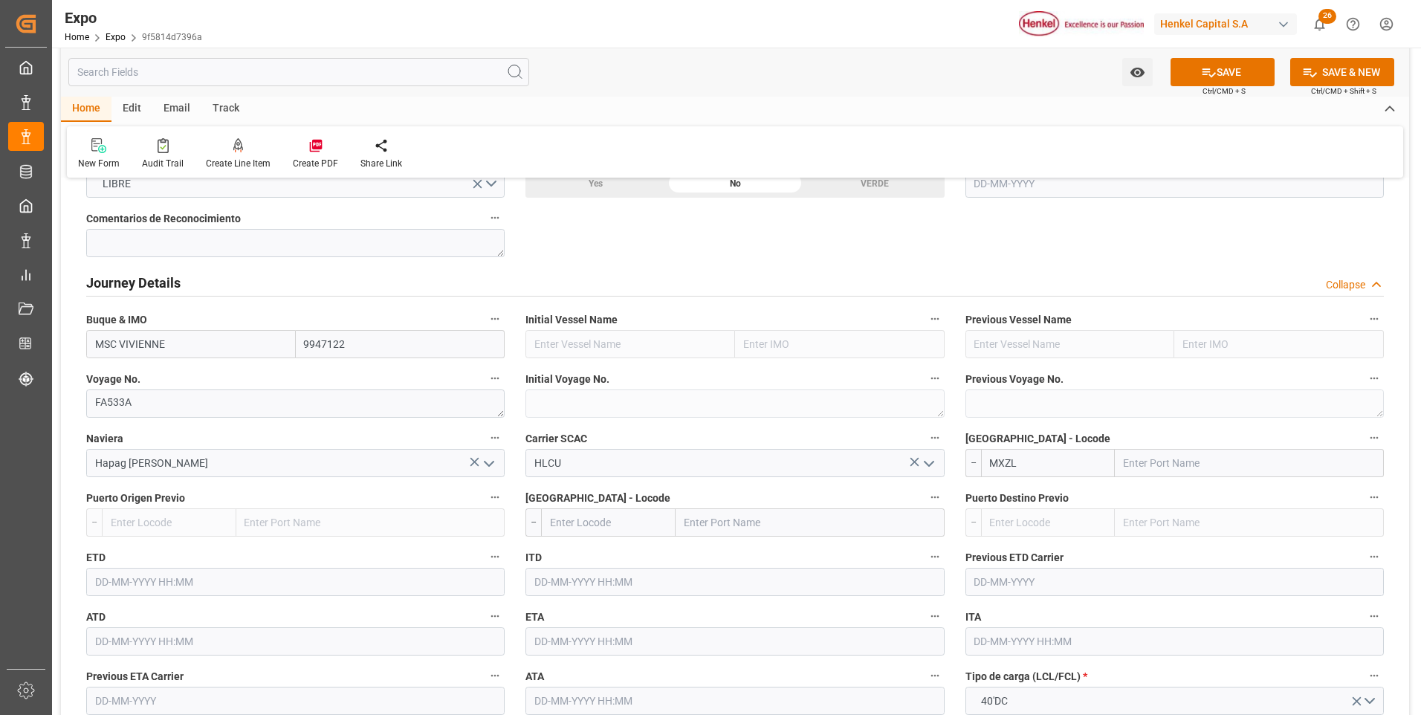
type input "MXZLO"
click at [1036, 495] on span "MXZLO - Manzanillo" at bounding box center [1035, 496] width 89 height 12
type input "Manzanillo"
type input "MXZLO"
click at [655, 522] on input "text" at bounding box center [608, 523] width 135 height 28
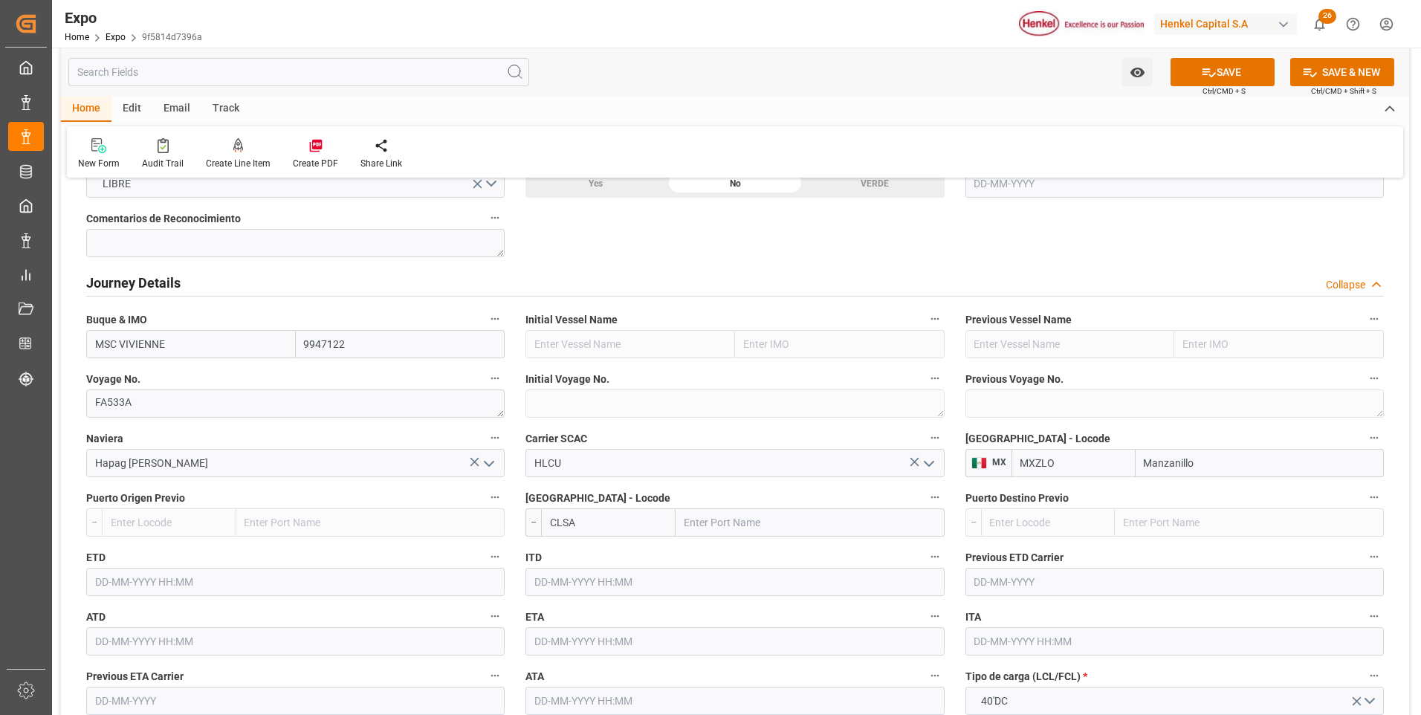
type input "CLSAI"
click at [609, 558] on span "CLSAI - San Antonio" at bounding box center [595, 555] width 88 height 12
type input "San Antonio"
type input "CLSAI"
click at [1222, 72] on button "SAVE" at bounding box center [1223, 72] width 104 height 28
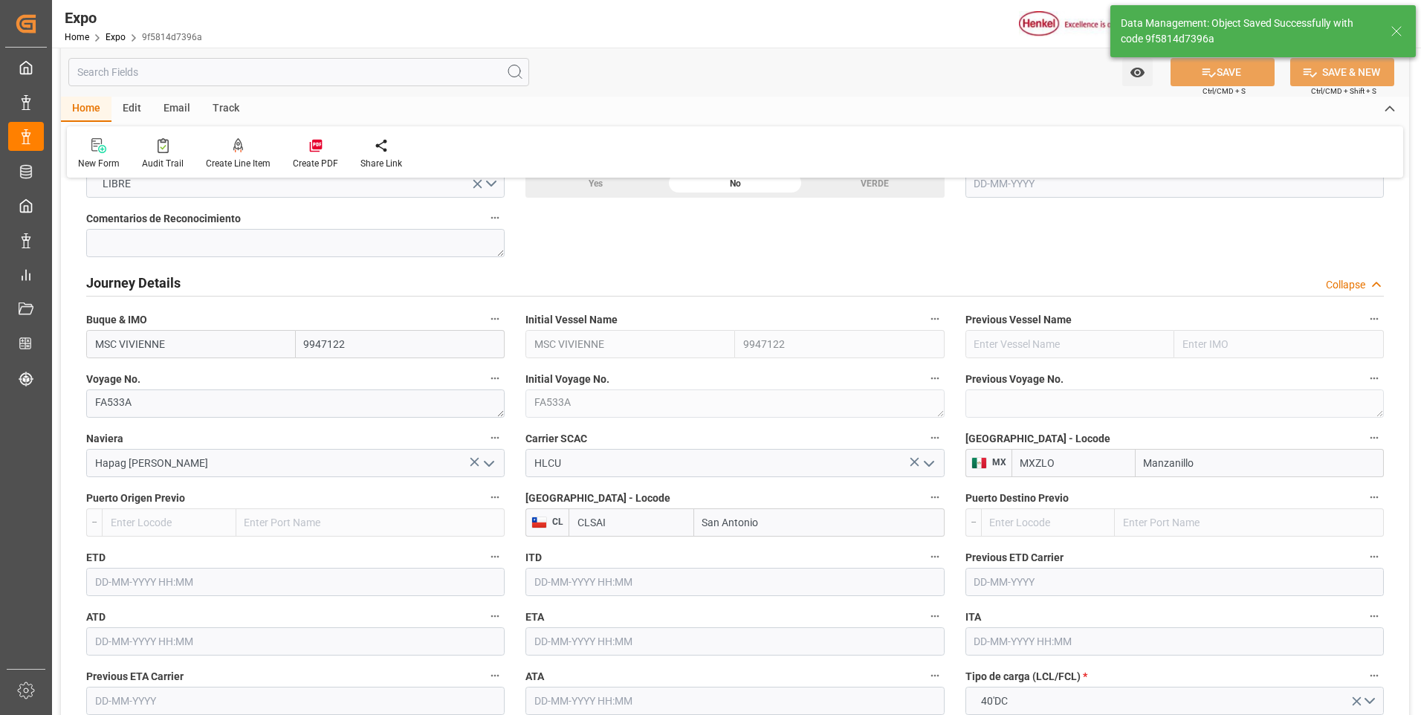
type input "MSC VIVIENNE"
type input "9947122"
type textarea "FA533A"
type input "22-09-2025 22:09"
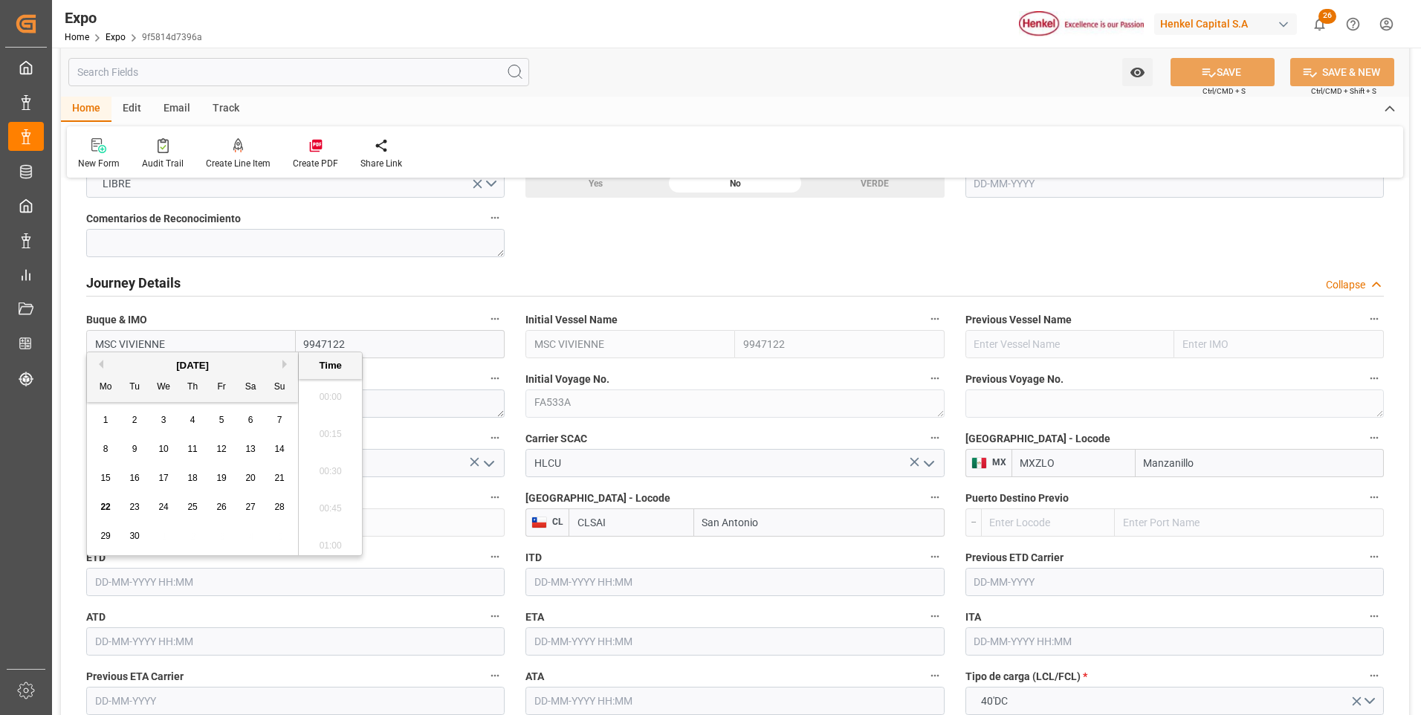
click at [188, 592] on input "text" at bounding box center [295, 582] width 419 height 28
click at [195, 498] on div "25" at bounding box center [193, 507] width 19 height 19
type input "25-09-2025 00:00"
click at [543, 636] on input "text" at bounding box center [735, 641] width 419 height 28
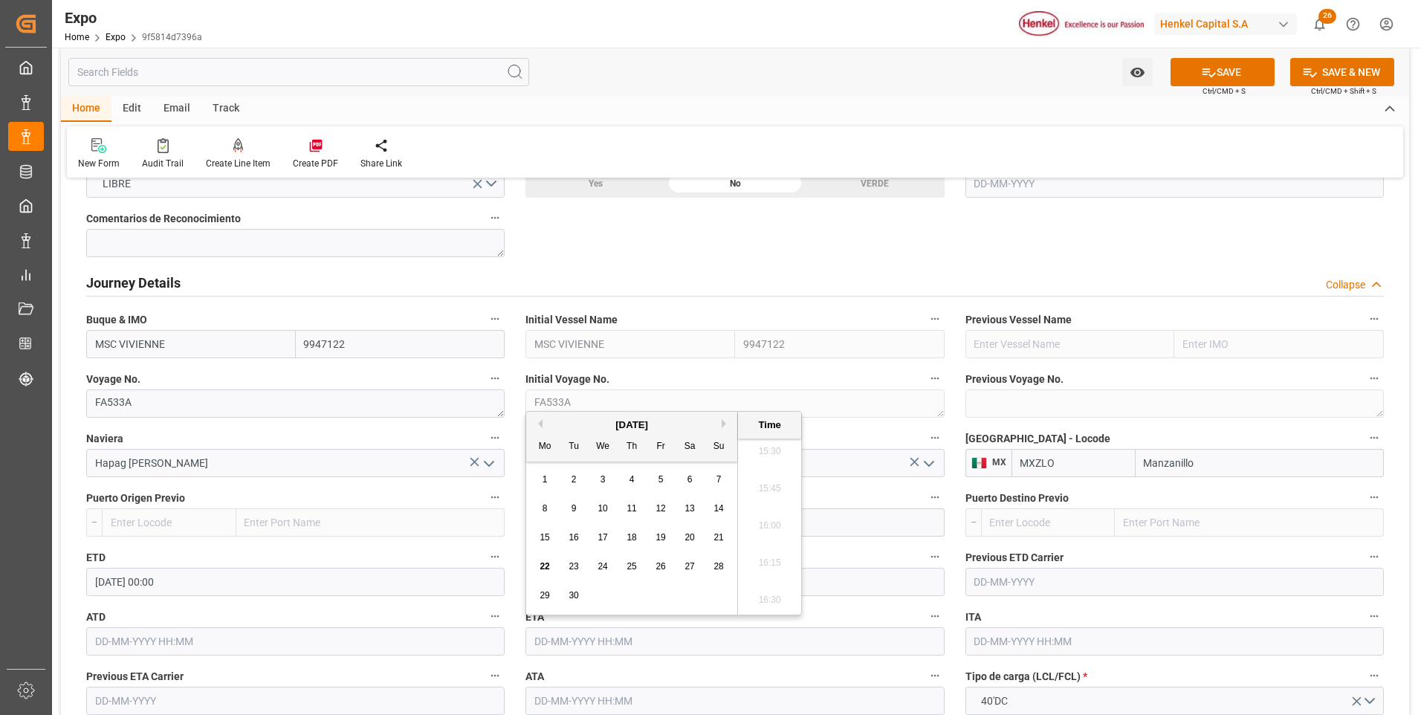
click at [723, 422] on button "Next Month" at bounding box center [726, 423] width 9 height 9
click at [630, 509] on span "9" at bounding box center [632, 508] width 5 height 10
type input "09-10-2025 00:00"
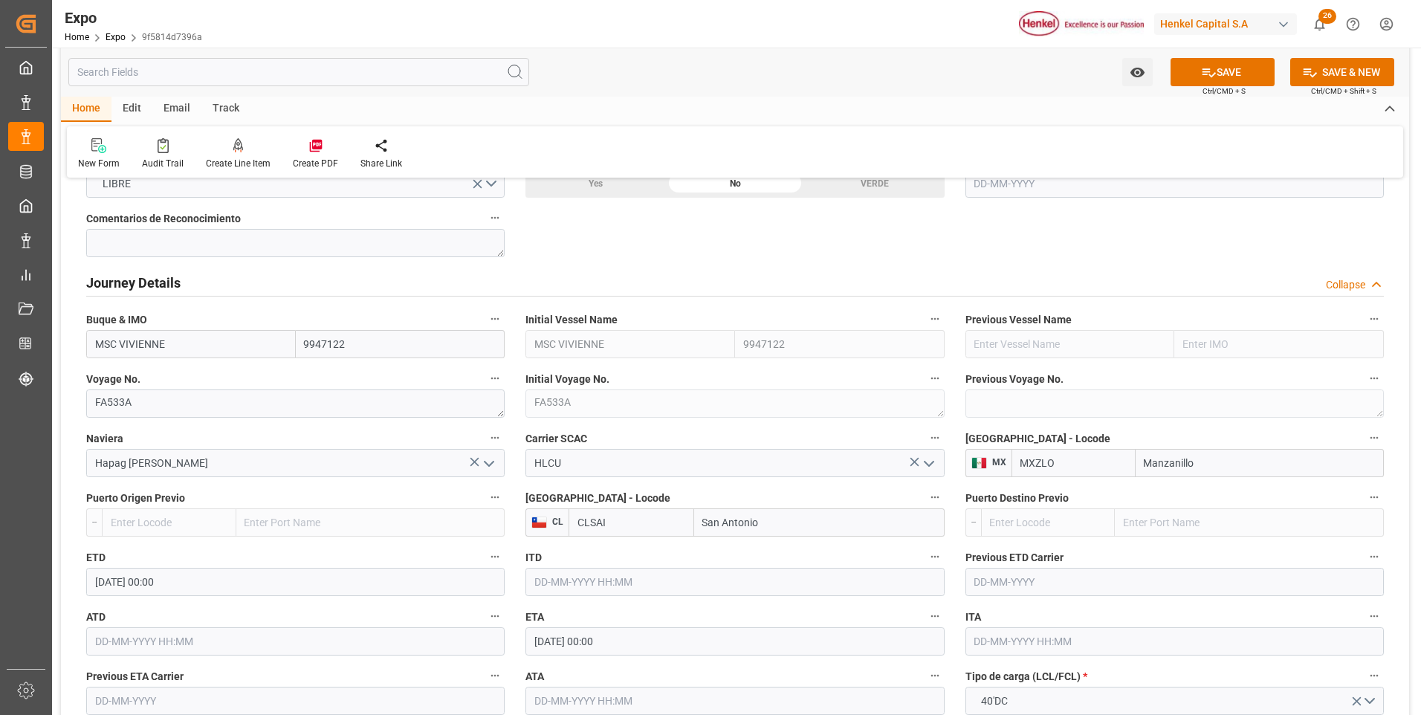
click at [1227, 80] on button "SAVE" at bounding box center [1223, 72] width 104 height 28
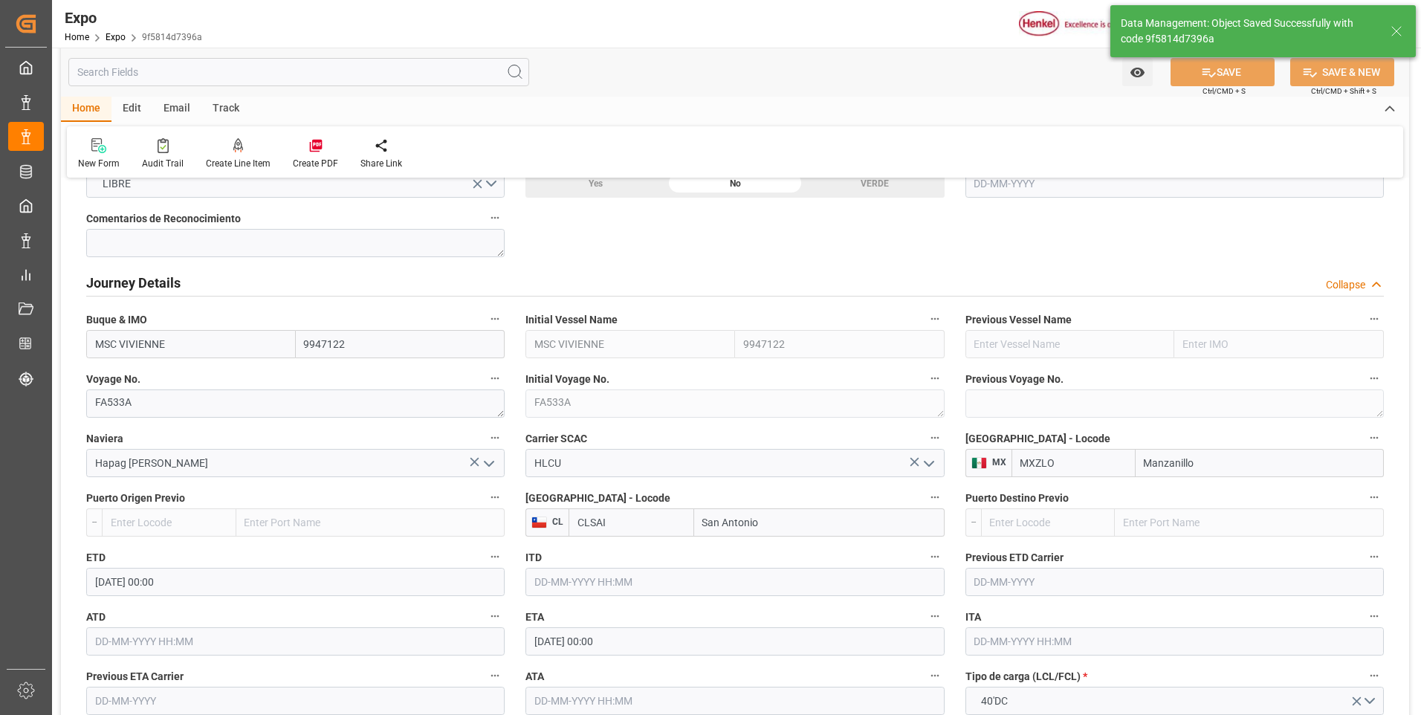
type input "25-09-2025 00:00"
type input "09-10-2025 00:00"
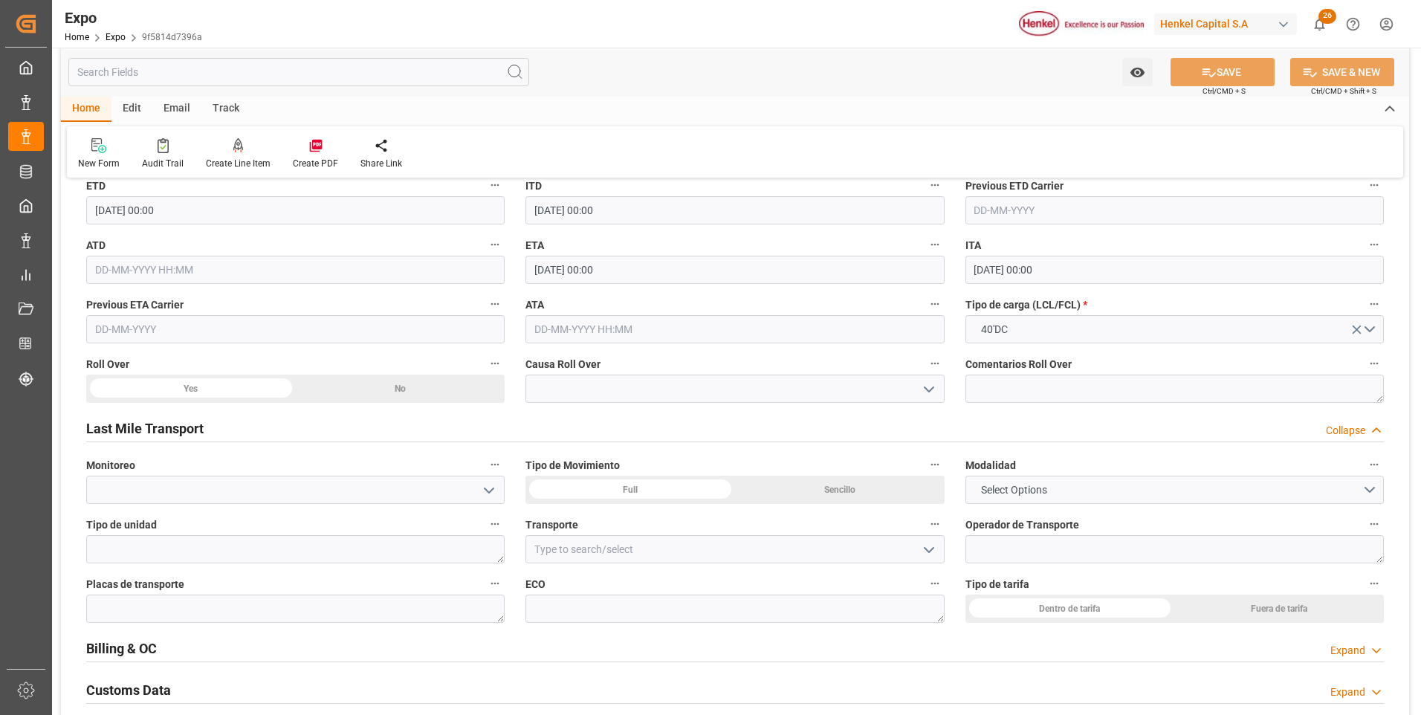
scroll to position [2156, 0]
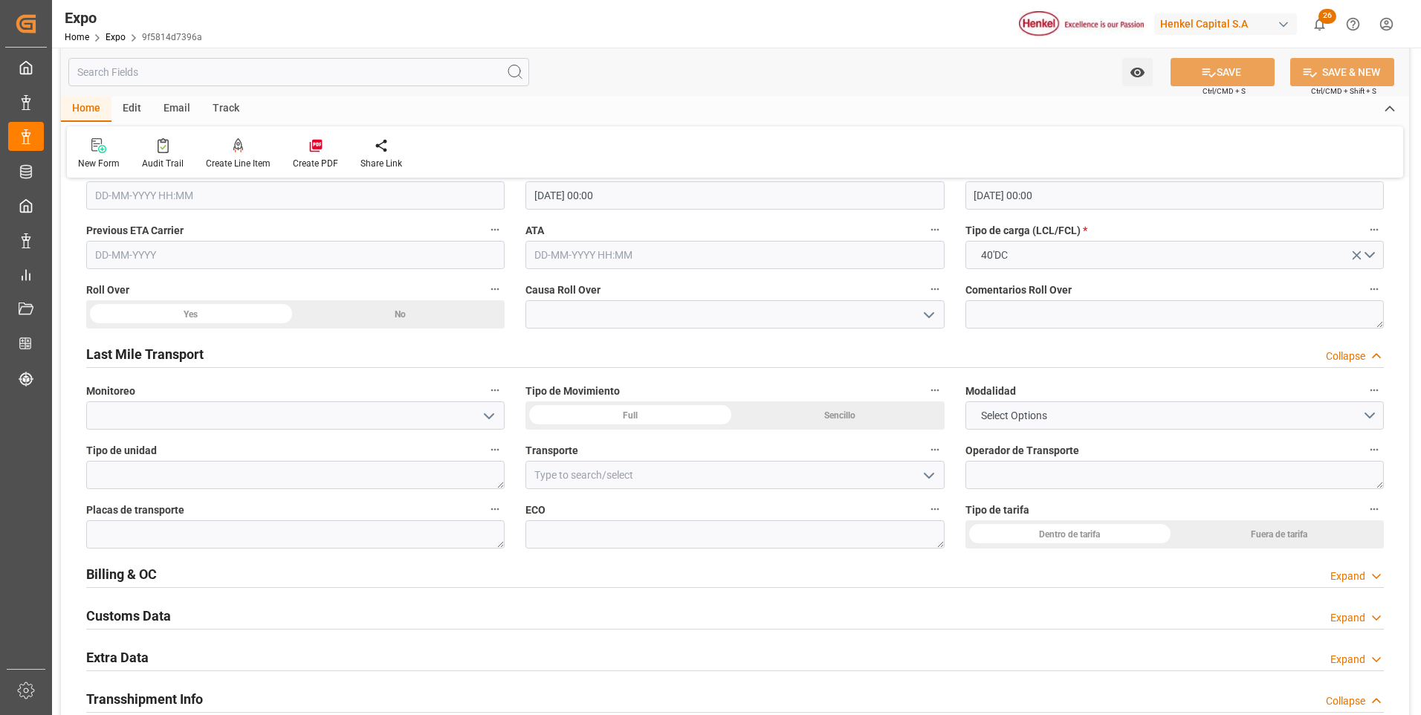
click at [685, 421] on div "Full" at bounding box center [631, 415] width 210 height 28
click at [1093, 485] on textarea at bounding box center [1175, 475] width 419 height 28
paste textarea "CRISTIAN RAYMUNDO"
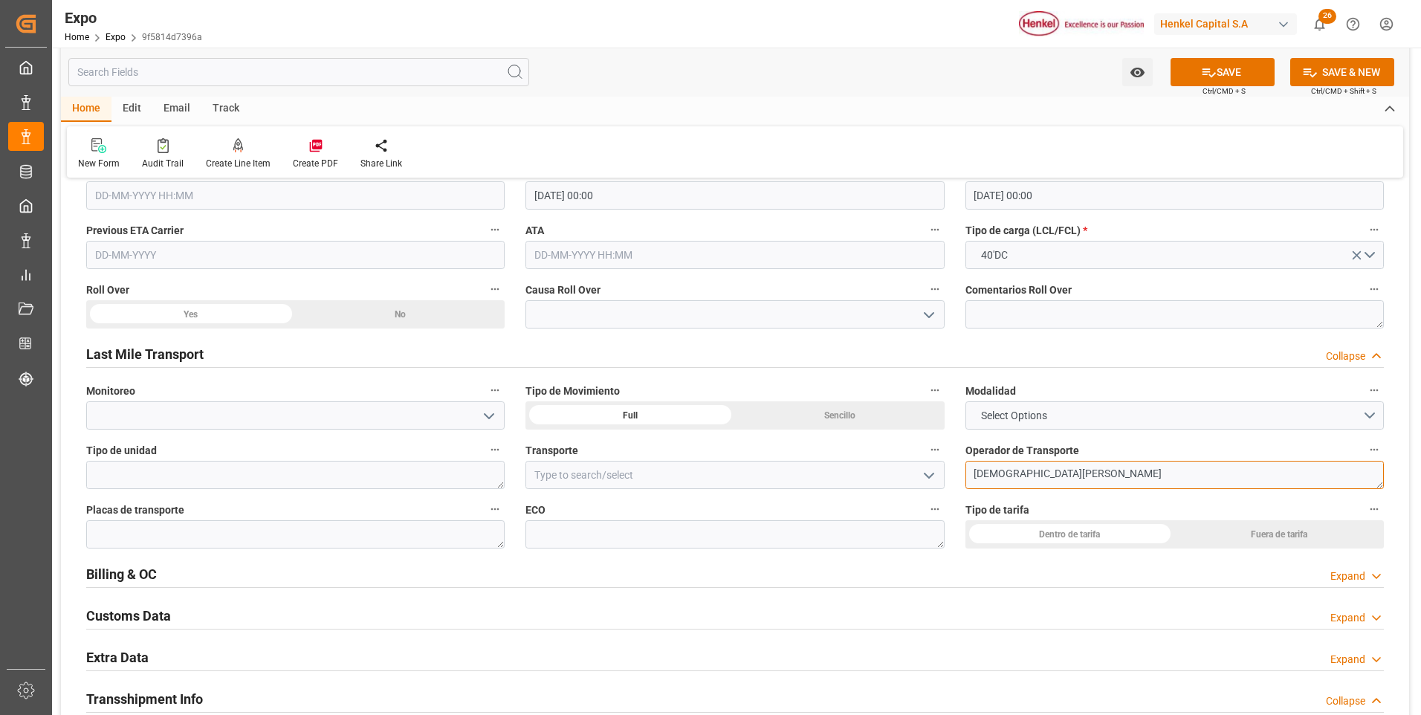
type textarea "CRISTIAN RAYMUNDO"
click at [724, 537] on textarea at bounding box center [735, 534] width 419 height 28
type textarea "116"
click at [405, 529] on textarea at bounding box center [295, 534] width 419 height 28
paste textarea "48BE2A"
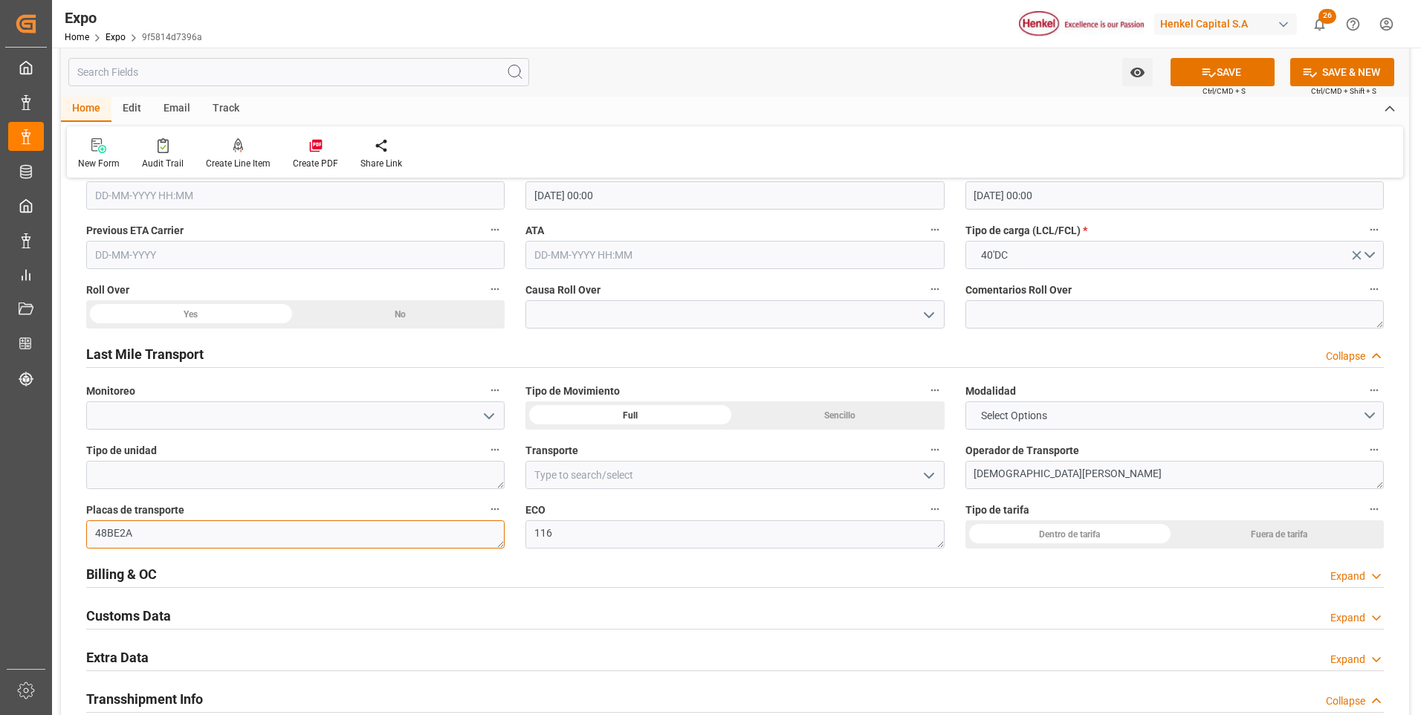
type textarea "48BE2A"
click at [604, 479] on input at bounding box center [735, 475] width 419 height 28
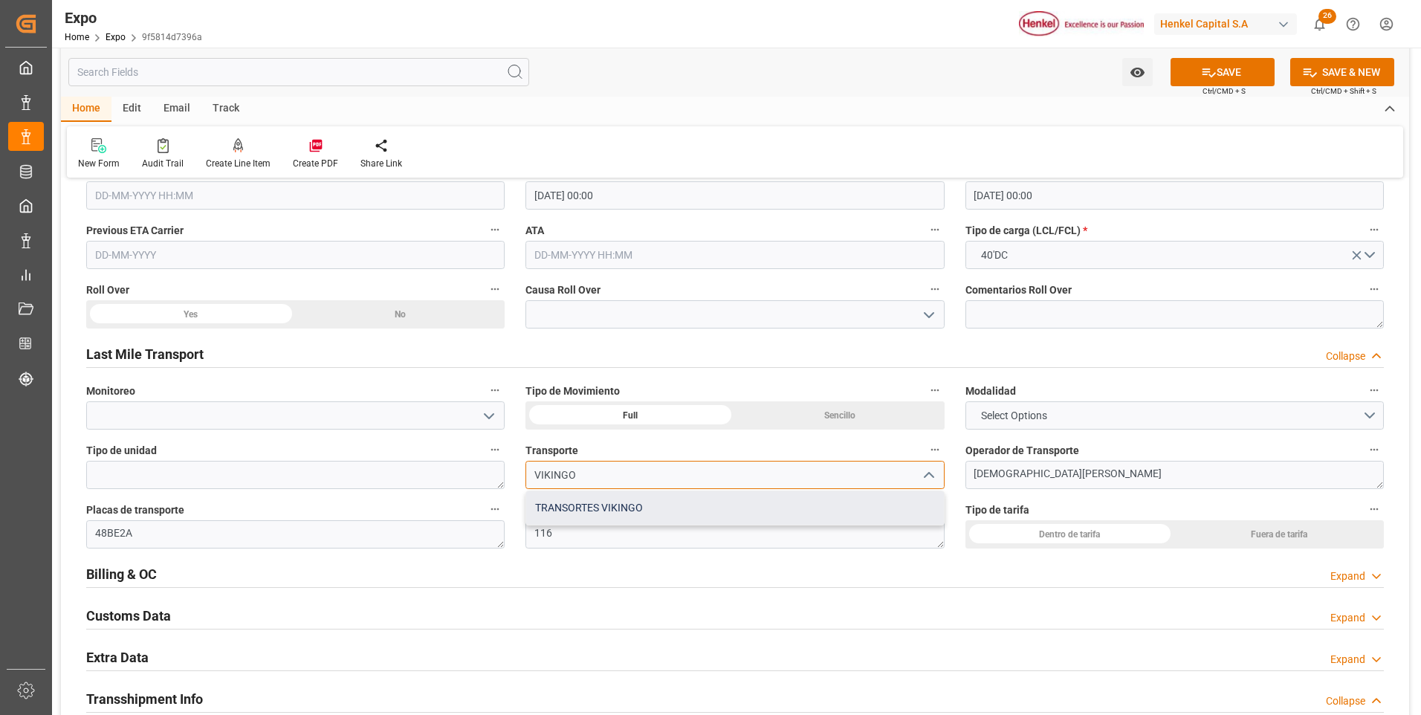
click at [607, 509] on div "TRANSORTES VIKINGO" at bounding box center [734, 507] width 417 height 33
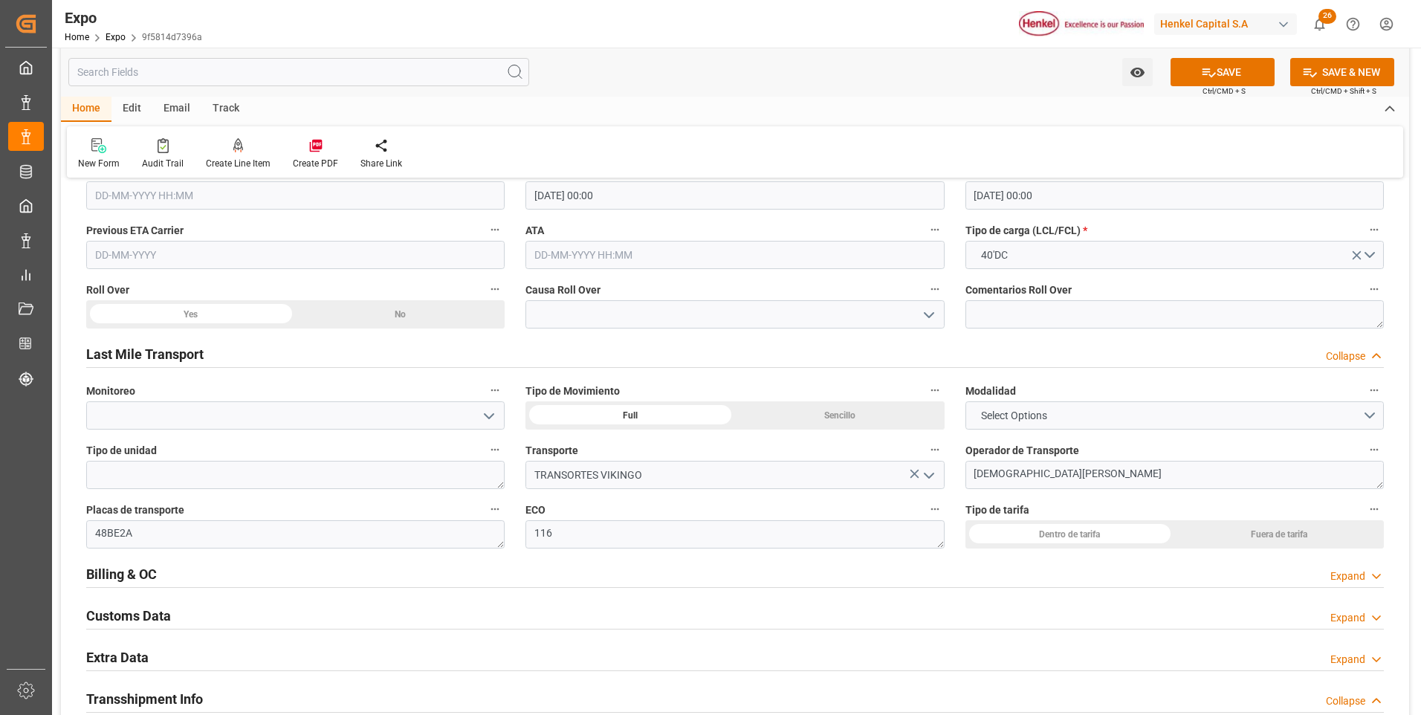
click at [1075, 538] on div "Dentro de tarifa" at bounding box center [1071, 534] width 210 height 28
click at [1261, 66] on button "SAVE" at bounding box center [1223, 72] width 104 height 28
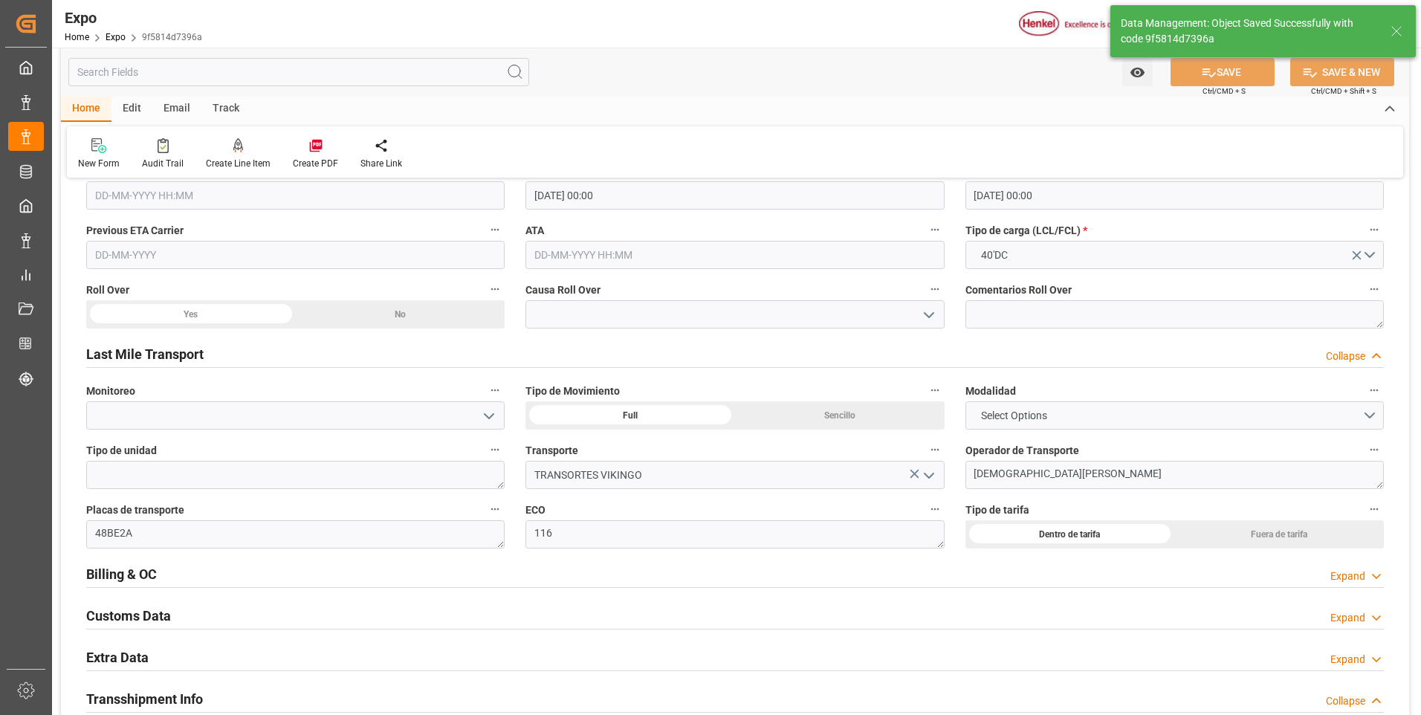
type input "TRANSORTES VIKINGO"
type input "22-09-2025 22:11"
click at [410, 314] on div "No" at bounding box center [401, 314] width 210 height 28
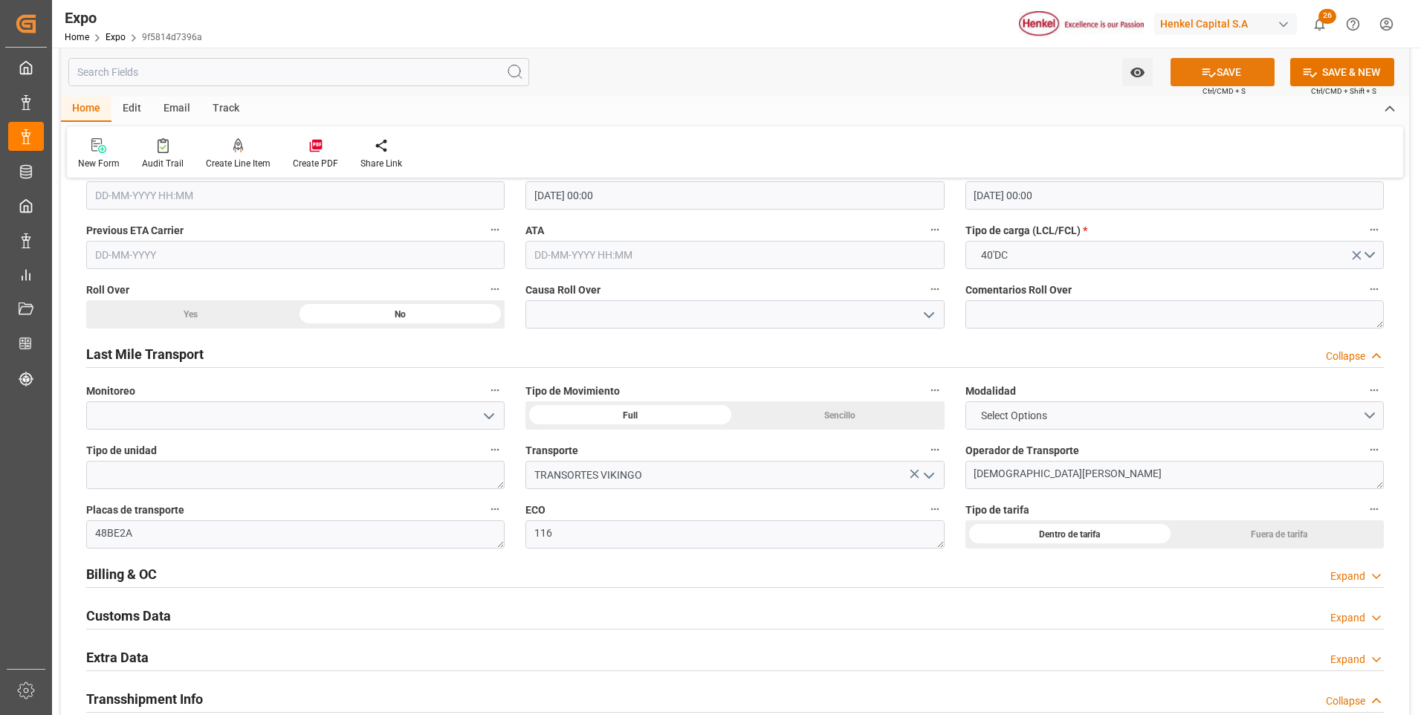
click at [1242, 80] on button "SAVE" at bounding box center [1223, 72] width 104 height 28
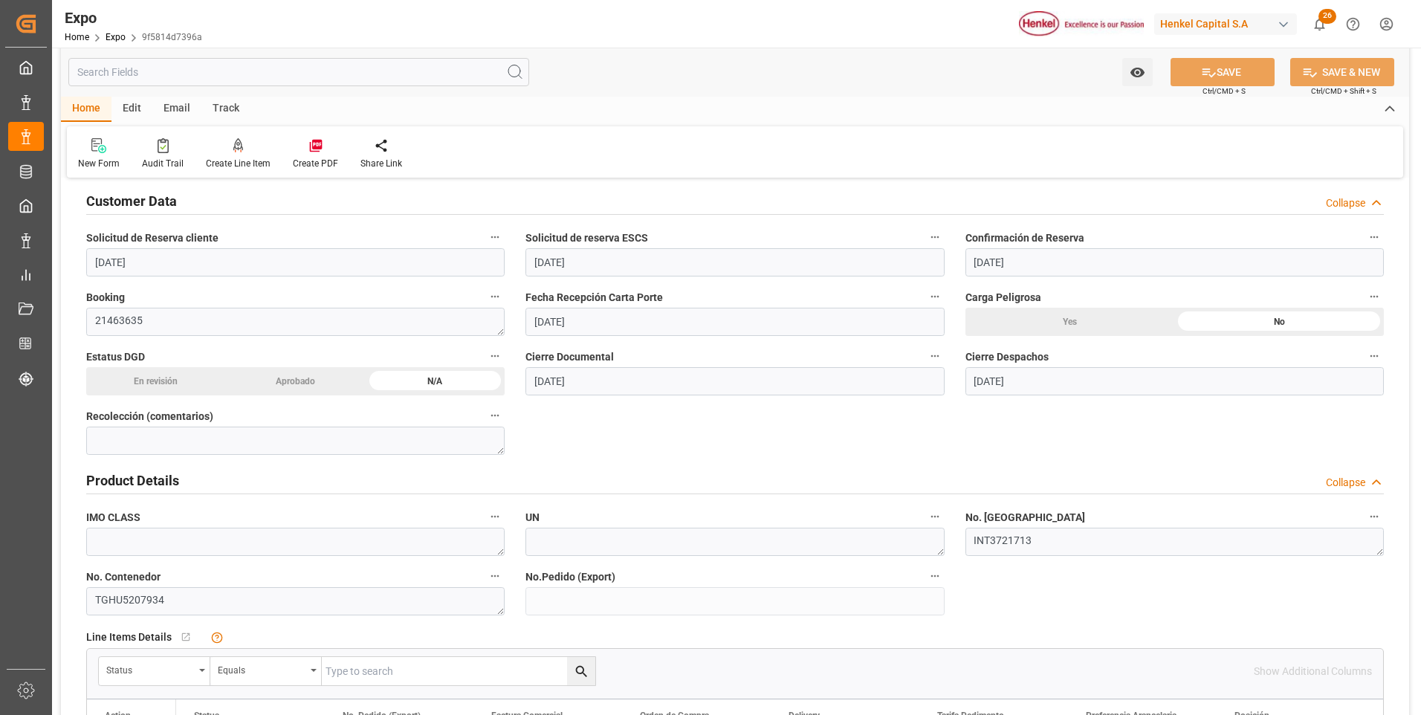
scroll to position [0, 0]
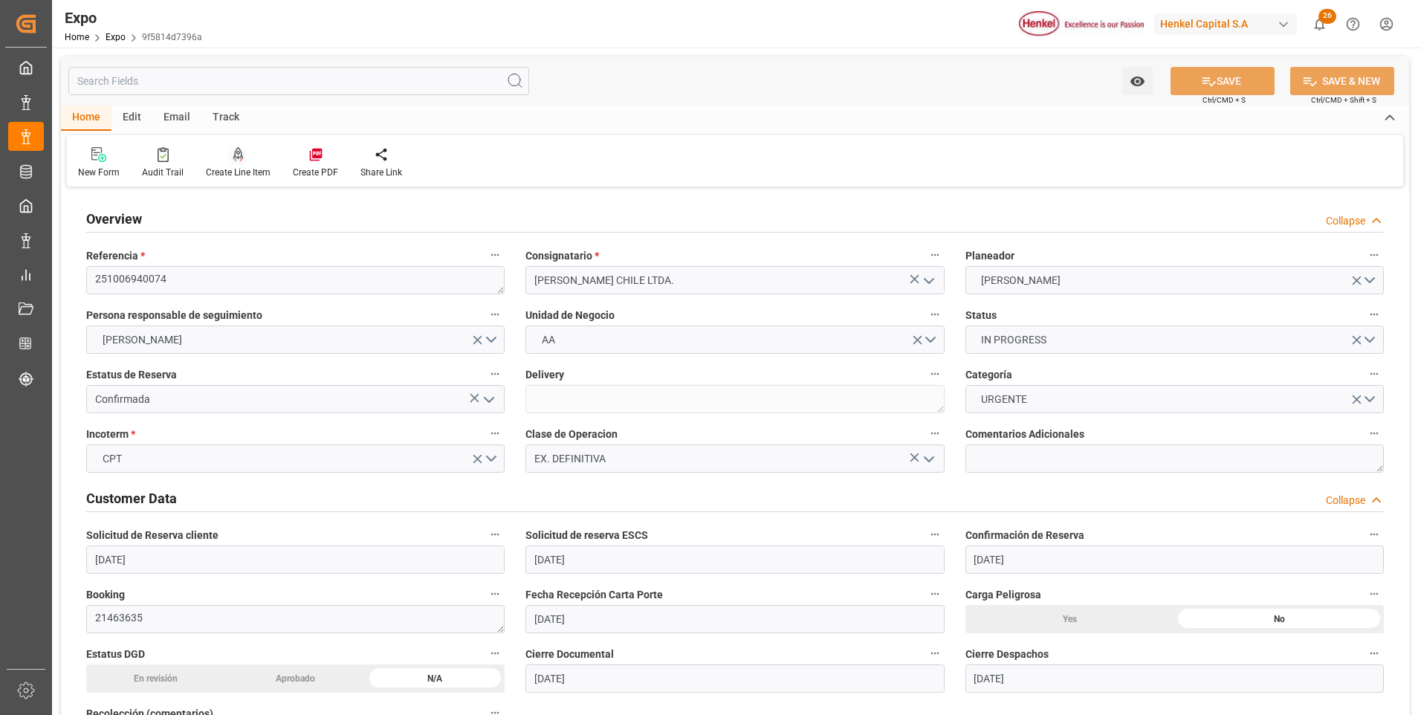
click at [237, 155] on icon at bounding box center [238, 153] width 10 height 13
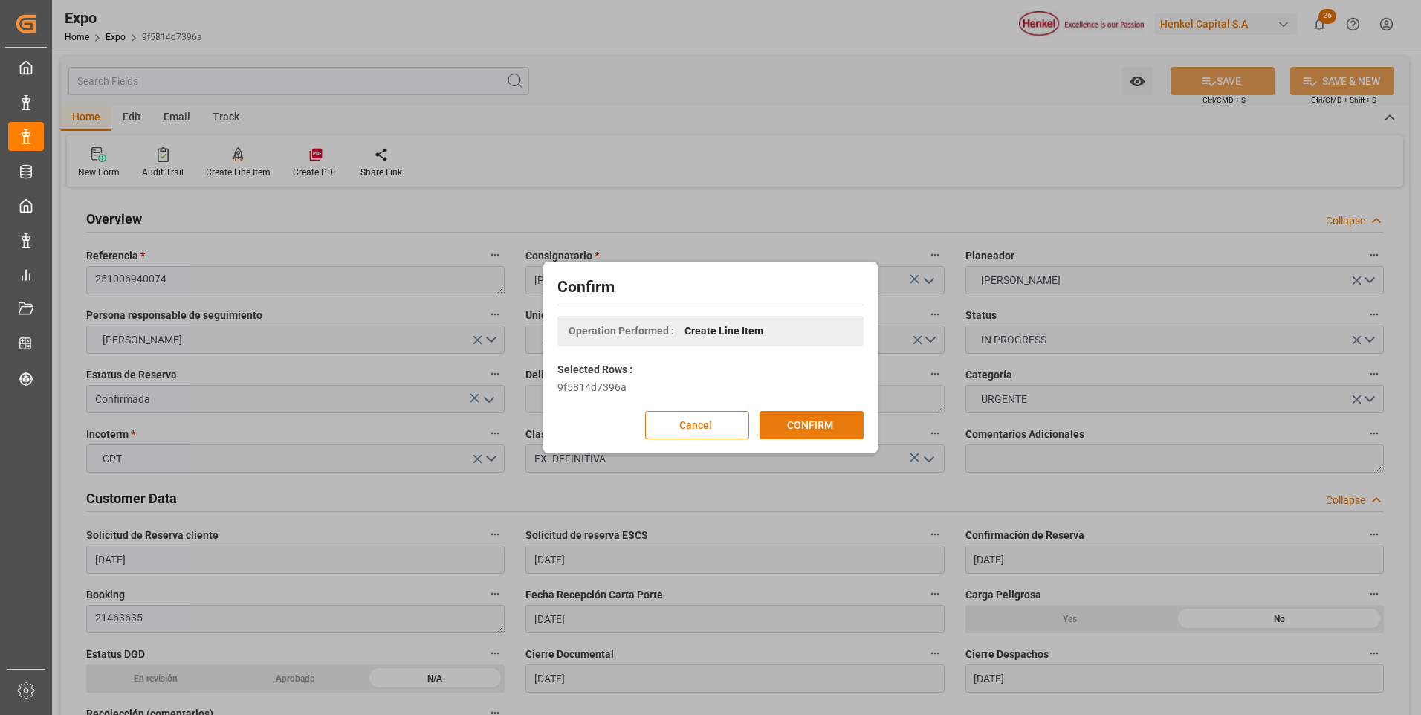
click at [824, 427] on button "CONFIRM" at bounding box center [812, 425] width 104 height 28
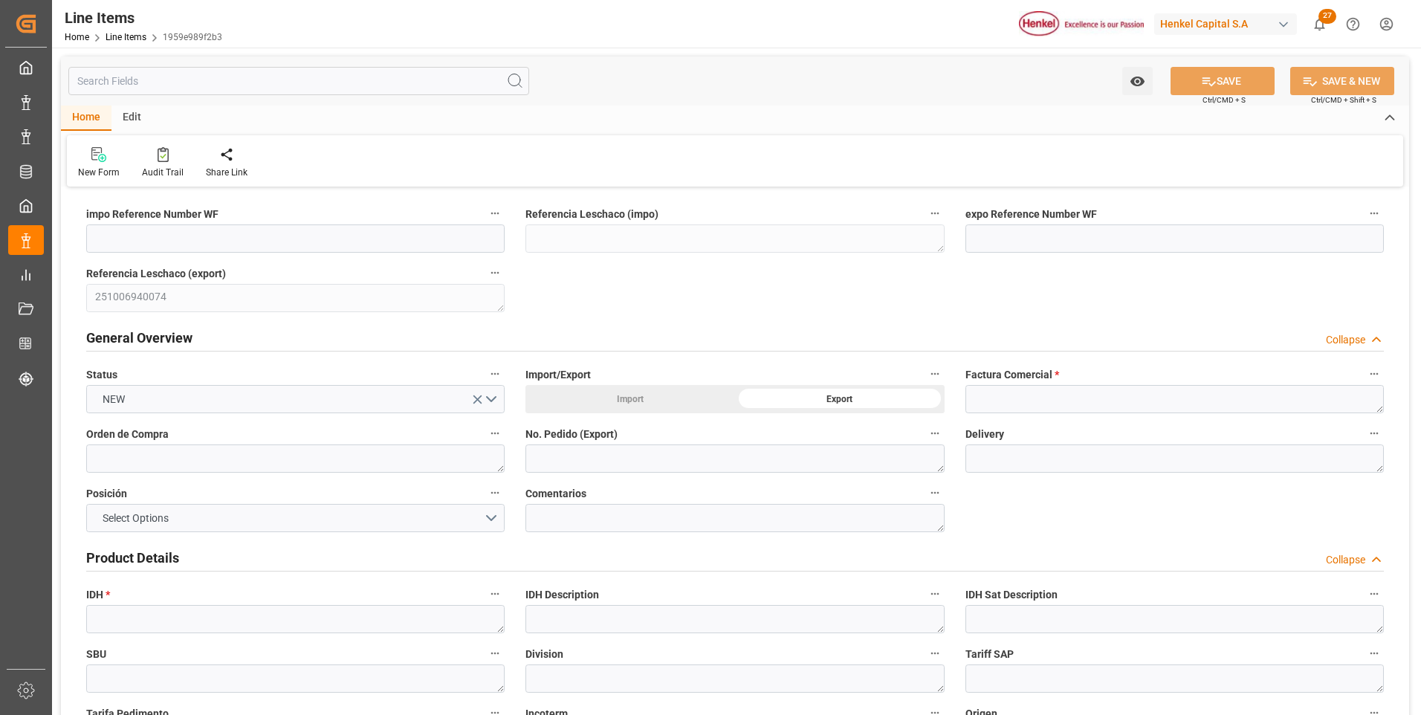
type input "22-09-2025 22:13"
click at [999, 403] on textarea at bounding box center [1175, 399] width 419 height 28
paste textarea "9912123614"
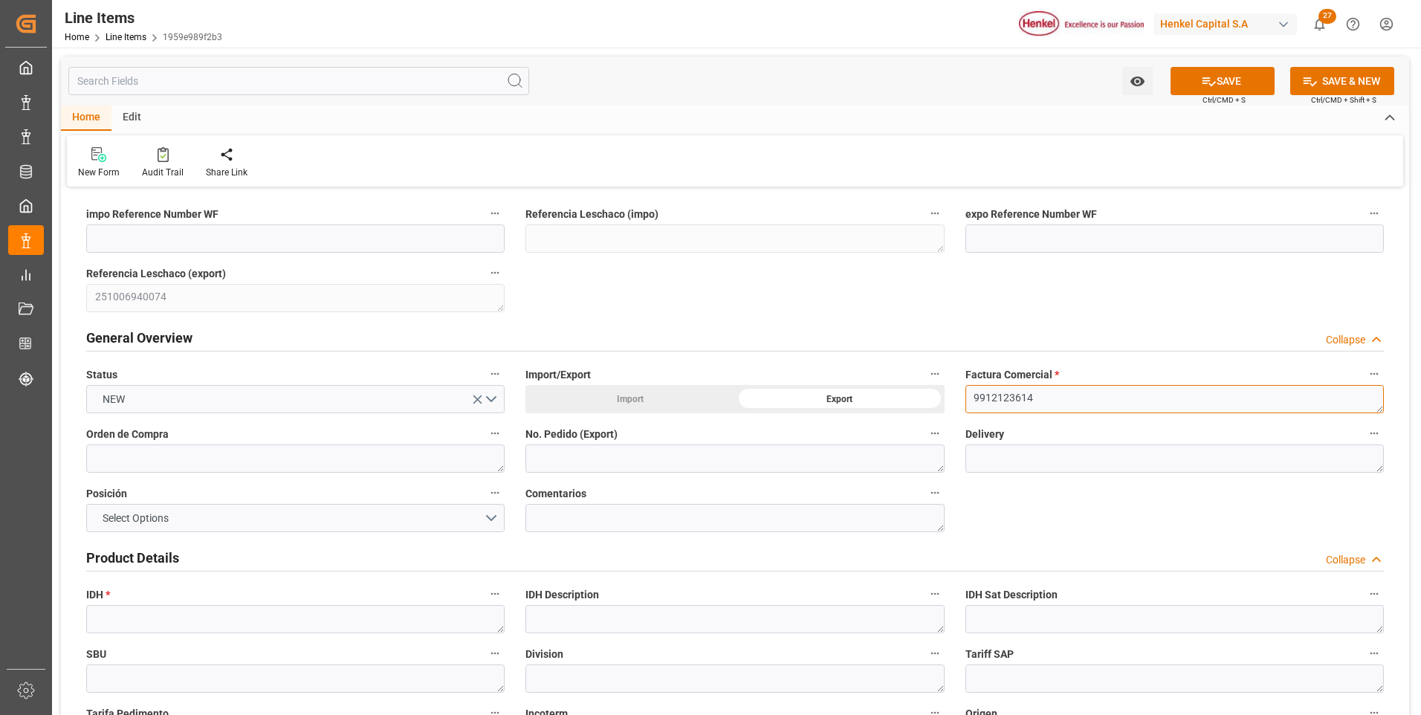
type textarea "9912123614"
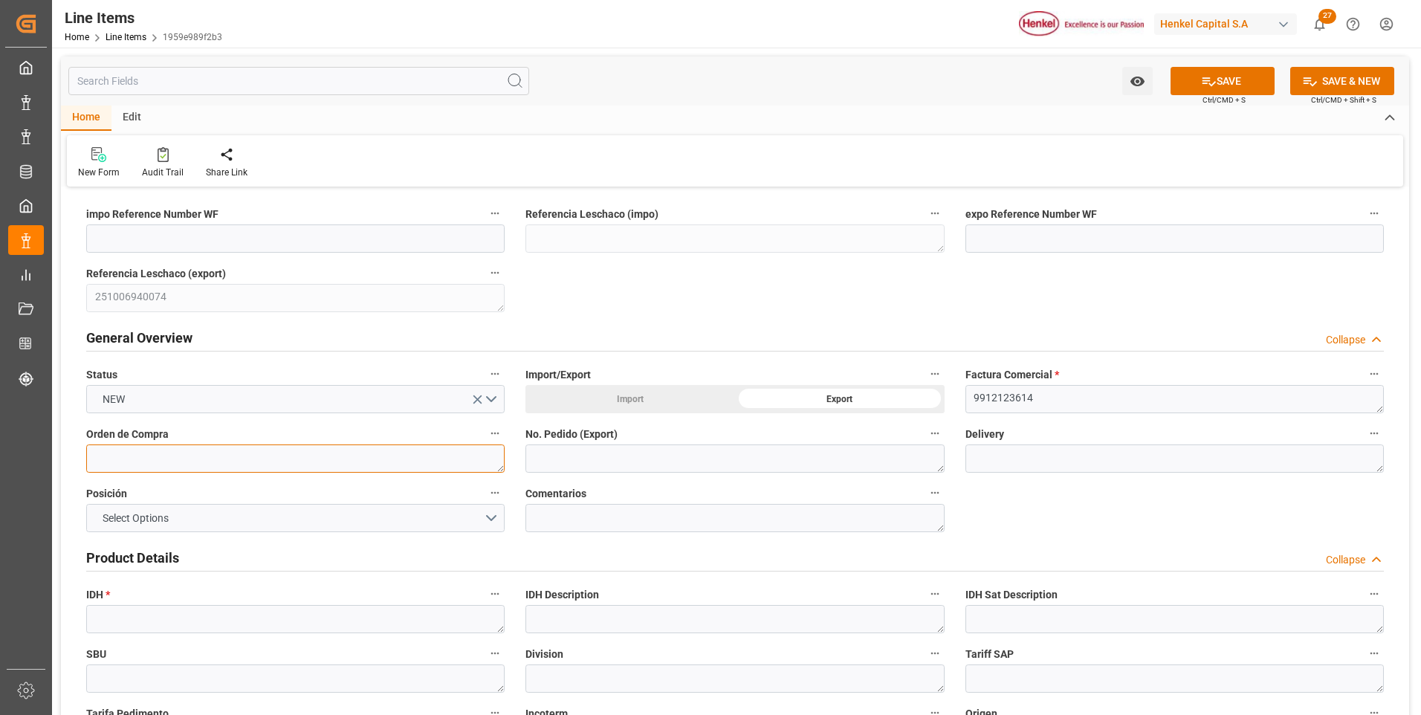
click at [332, 454] on textarea at bounding box center [295, 459] width 419 height 28
paste textarea "4578101029"
type textarea "4578101029"
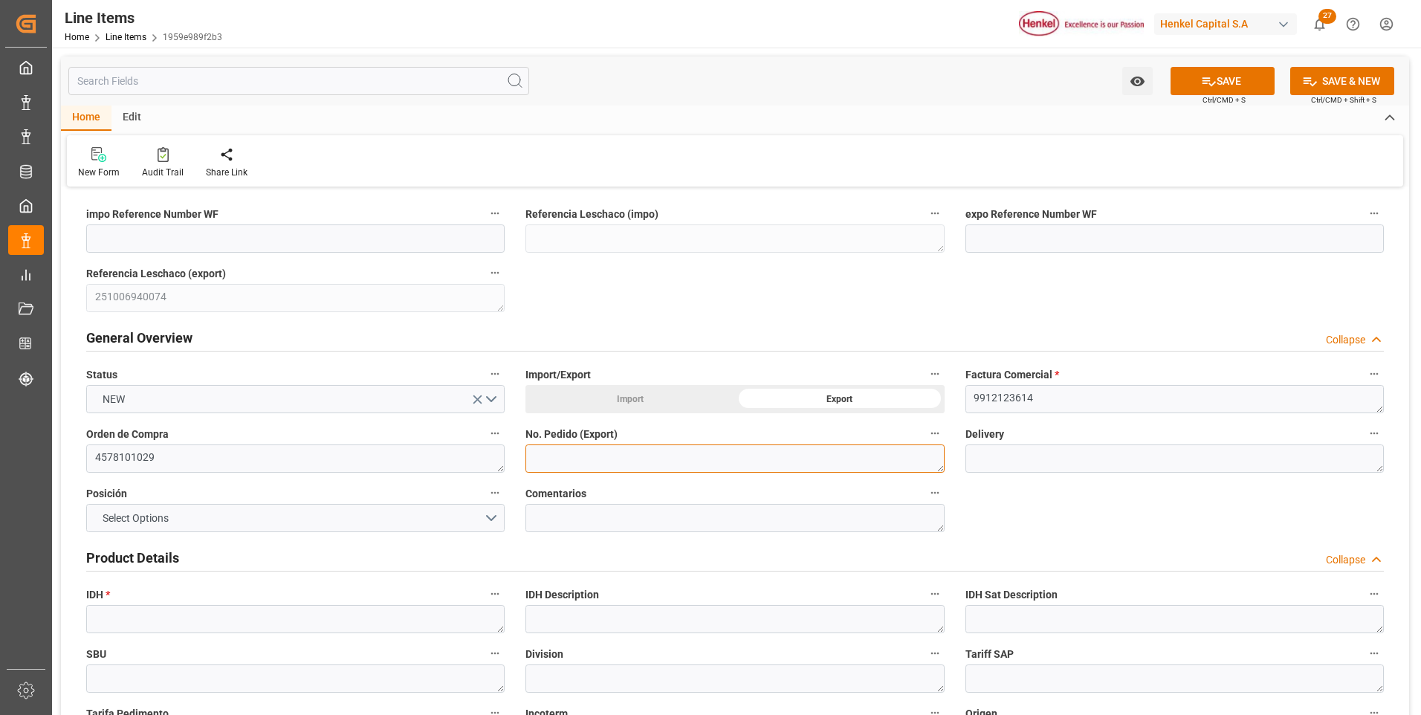
click at [552, 458] on textarea at bounding box center [735, 459] width 419 height 28
paste textarea "4578101029"
type textarea "4578101029"
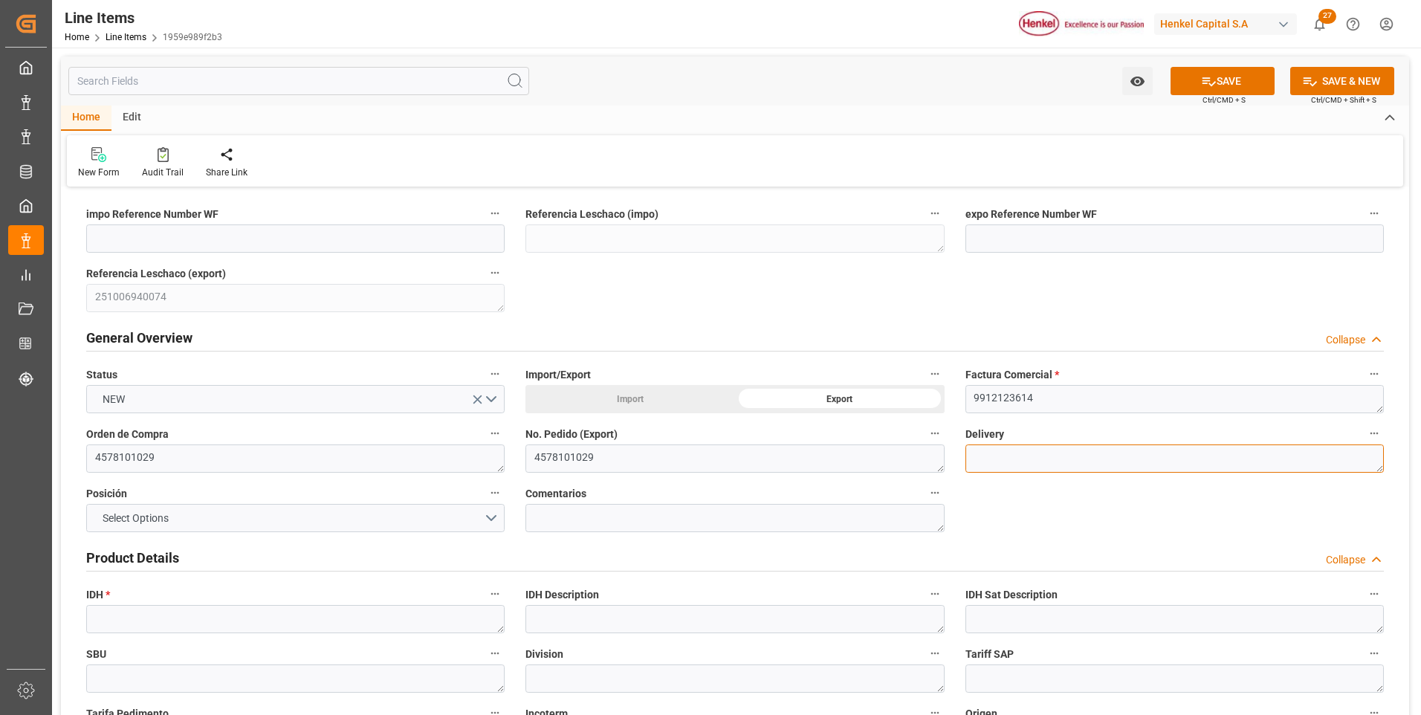
click at [1080, 457] on textarea at bounding box center [1175, 459] width 419 height 28
paste textarea "996191026"
type textarea "996191026"
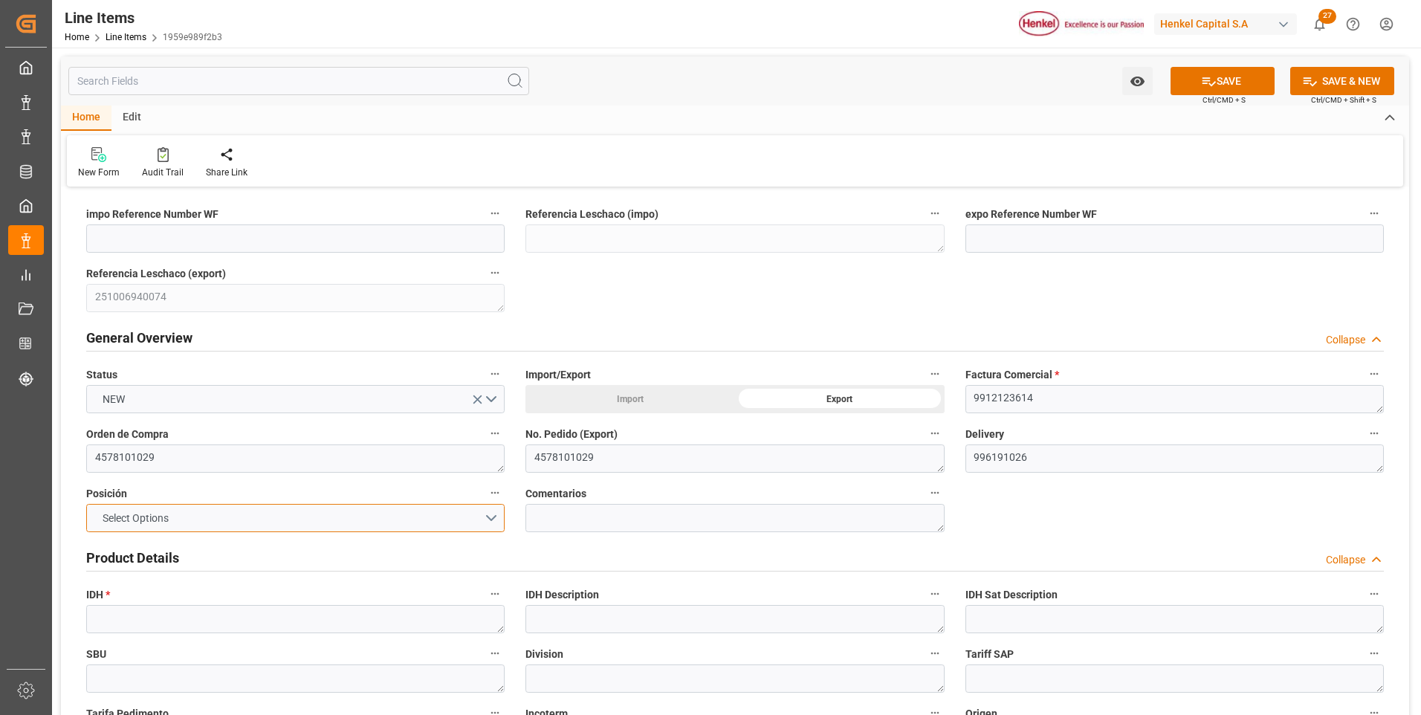
click at [491, 515] on button "Select Options" at bounding box center [295, 518] width 419 height 28
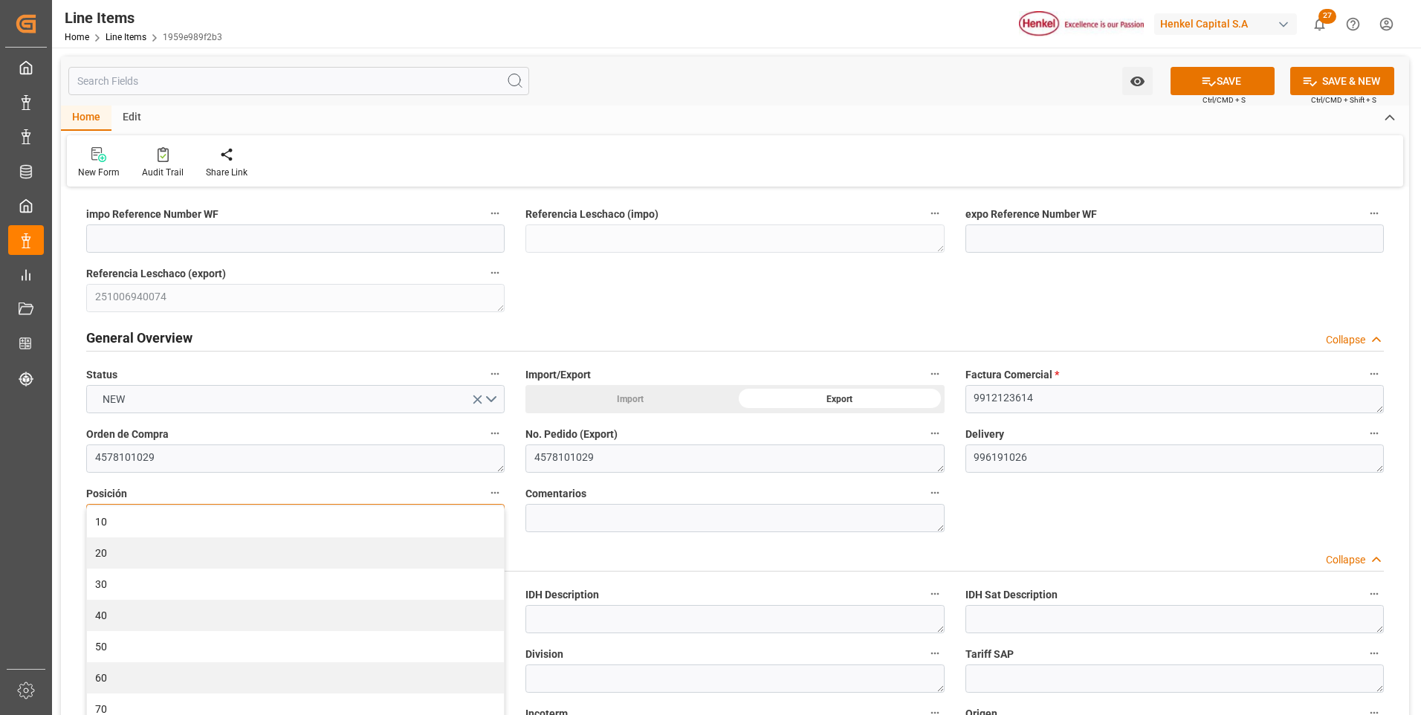
click at [491, 515] on div "10" at bounding box center [295, 521] width 417 height 31
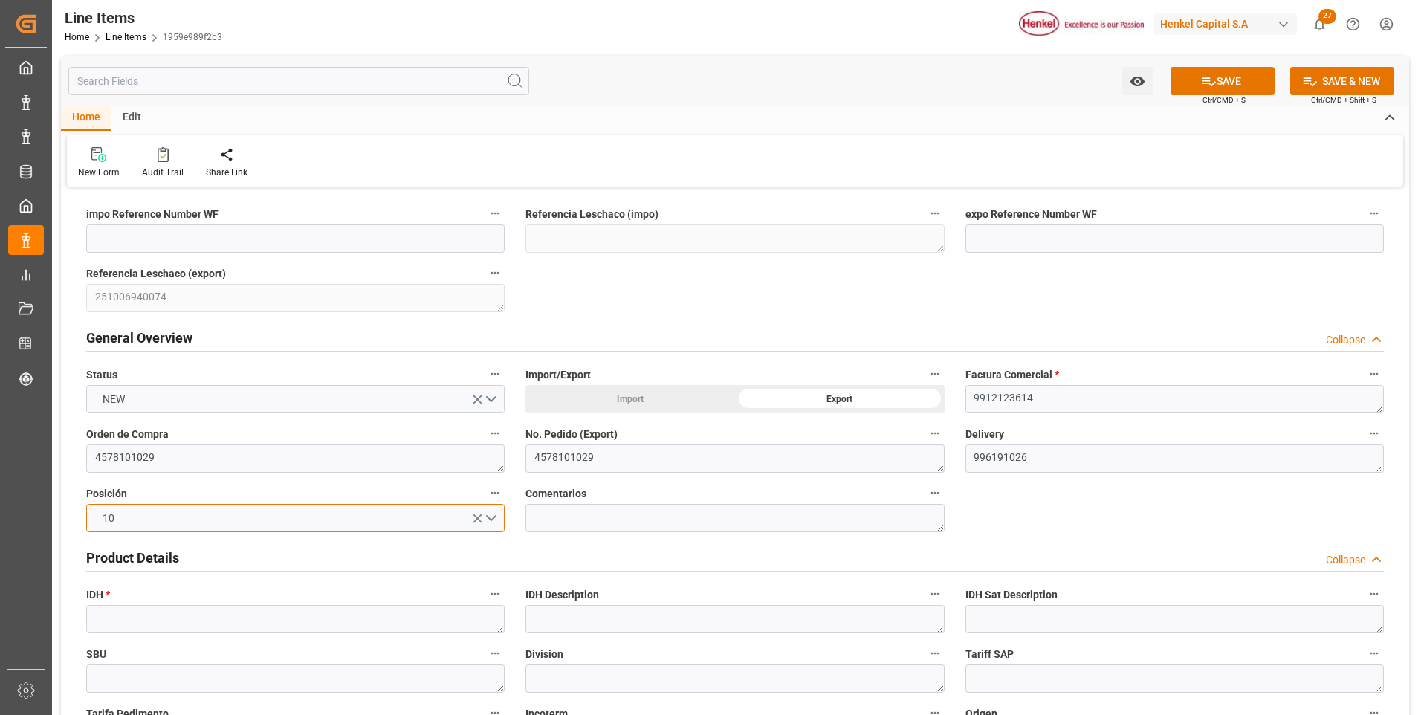
scroll to position [74, 0]
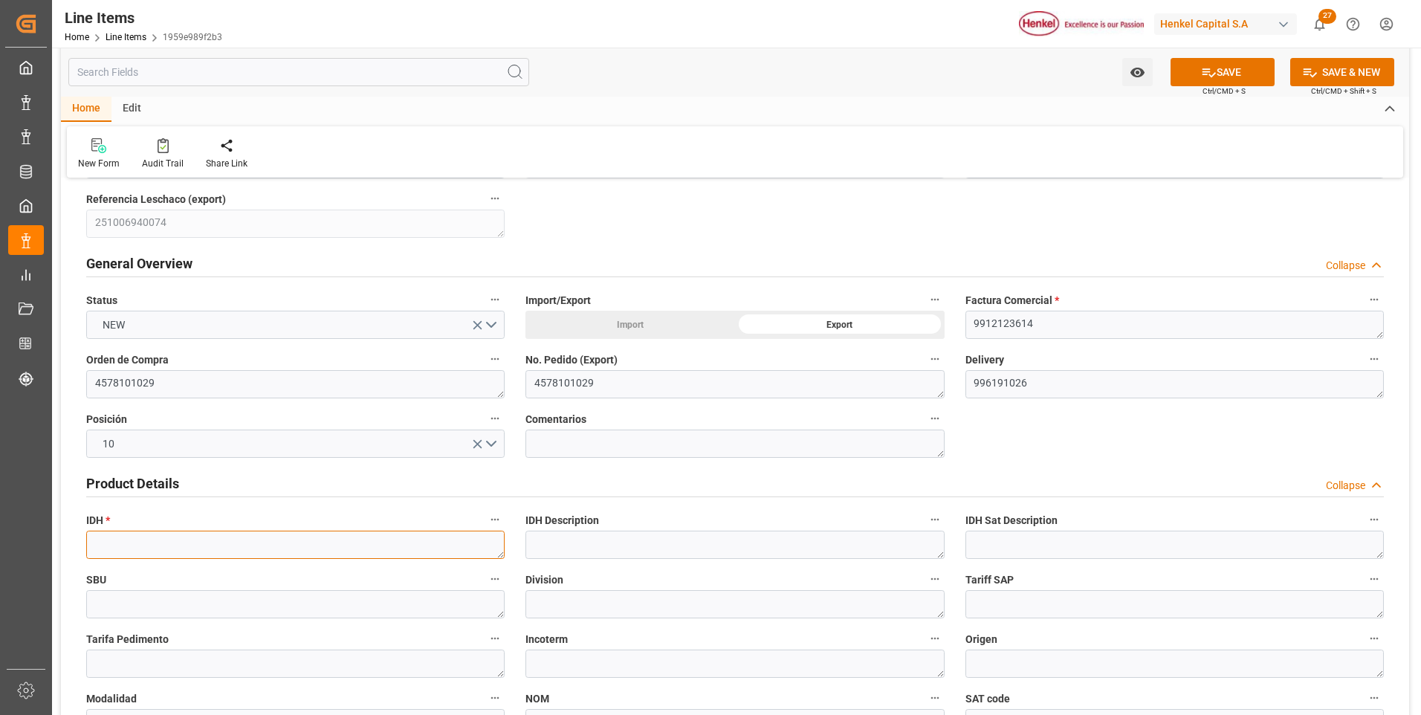
click at [198, 550] on textarea at bounding box center [295, 545] width 419 height 28
paste textarea "2771015"
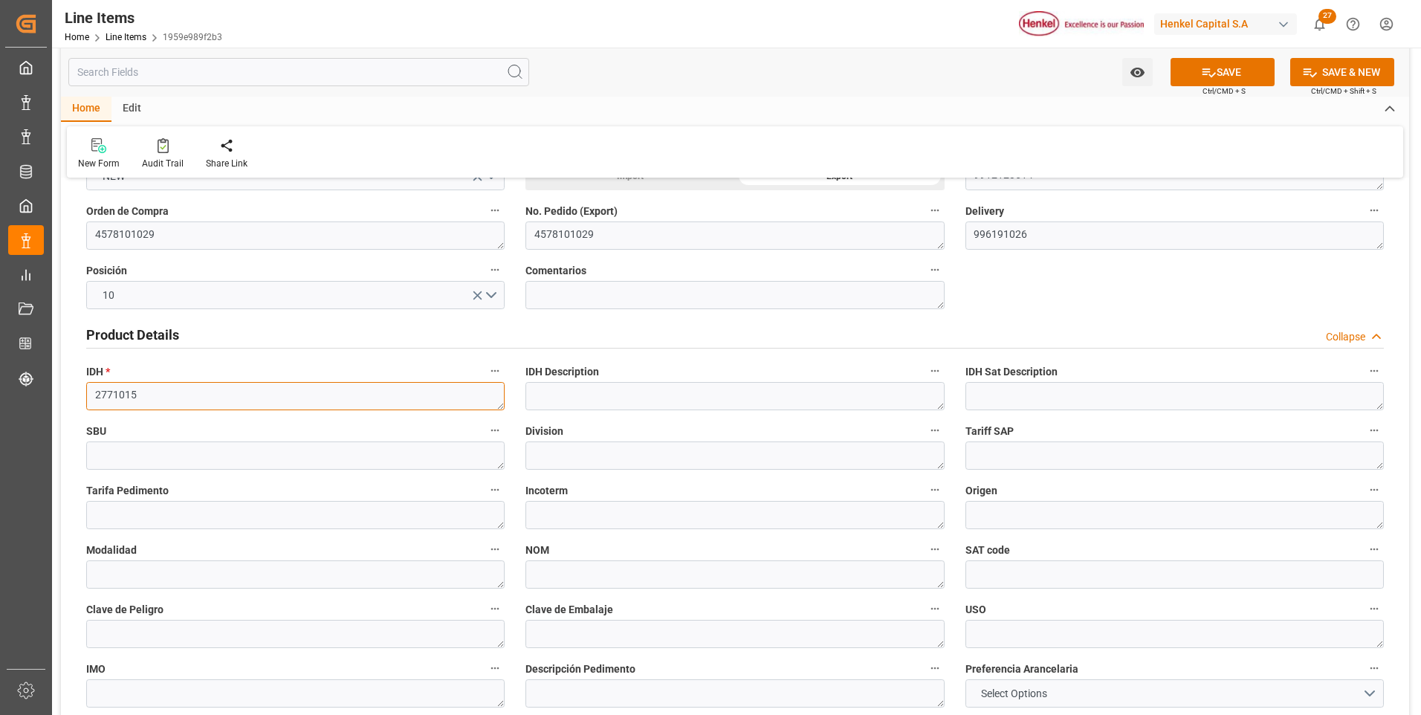
scroll to position [446, 0]
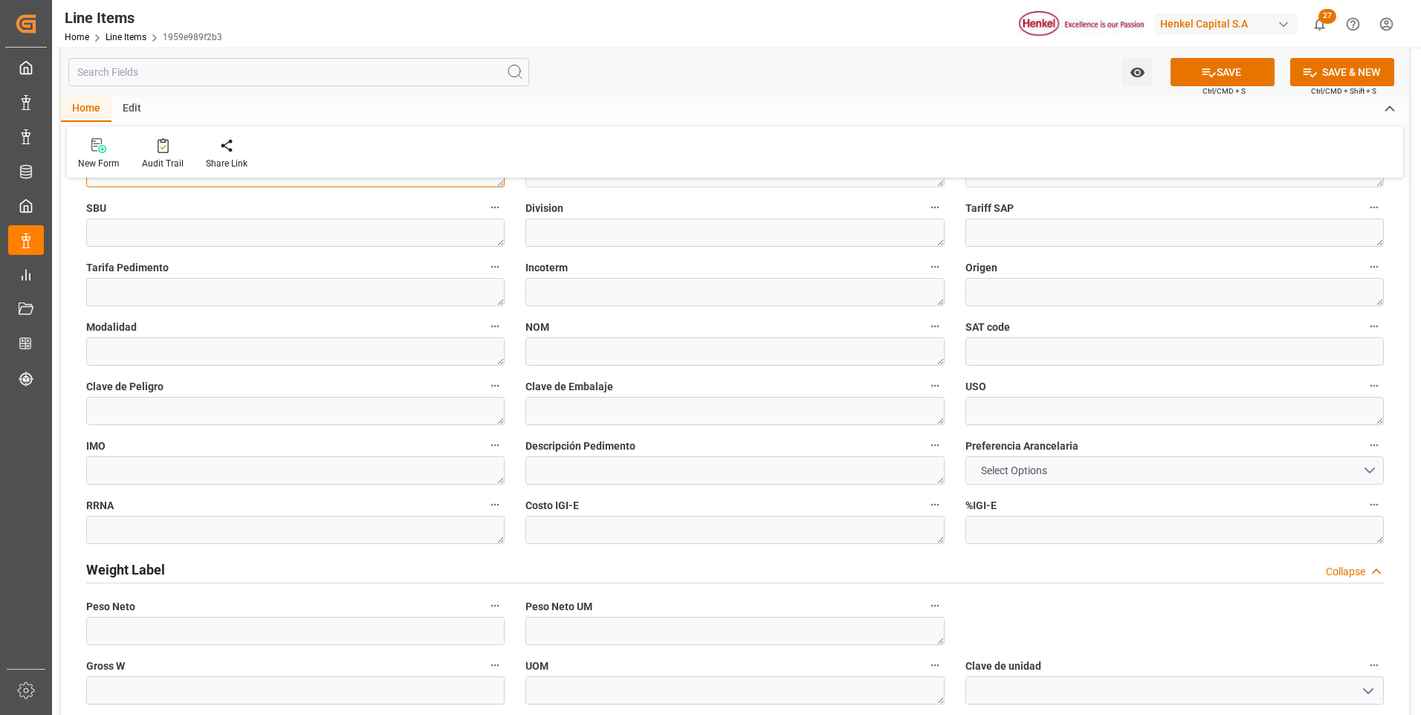
type textarea "2771015"
click at [1019, 472] on span "Select Options" at bounding box center [1014, 471] width 81 height 16
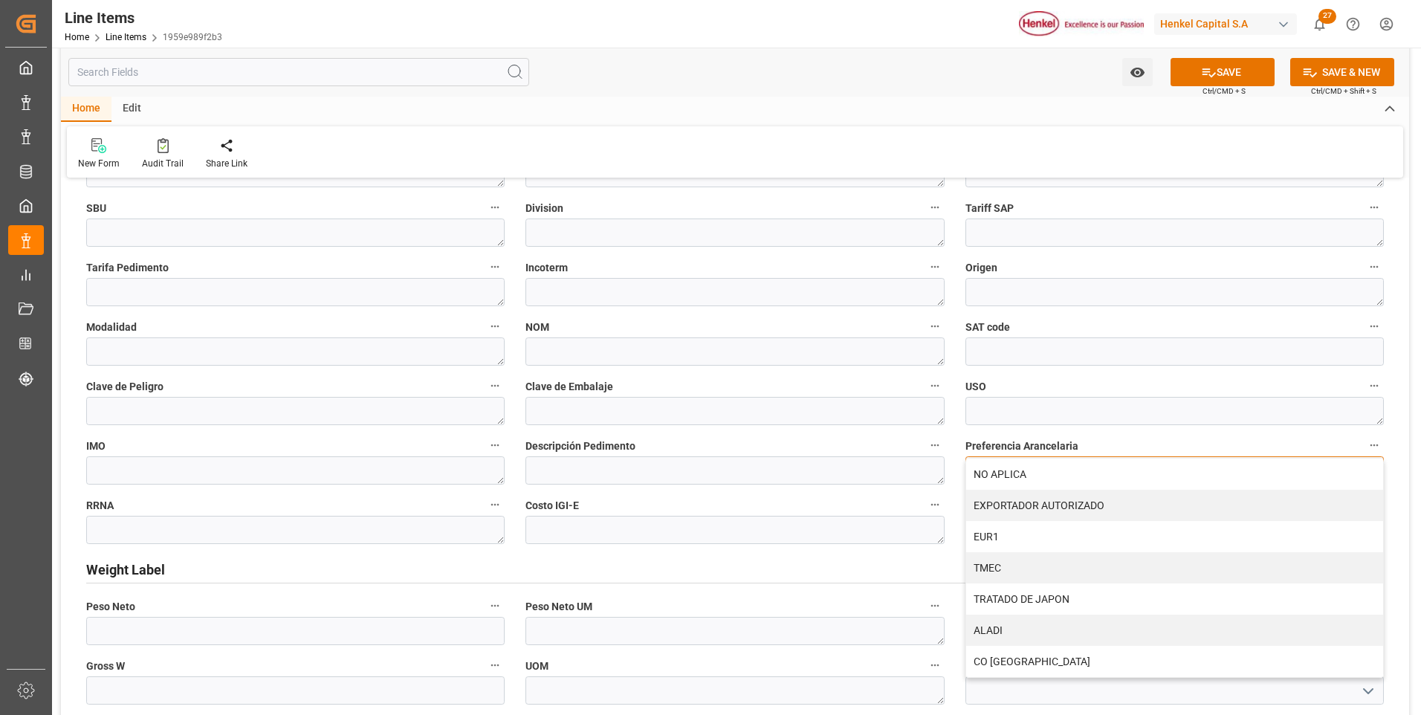
click at [1019, 472] on div "NO APLICA" at bounding box center [1174, 474] width 417 height 31
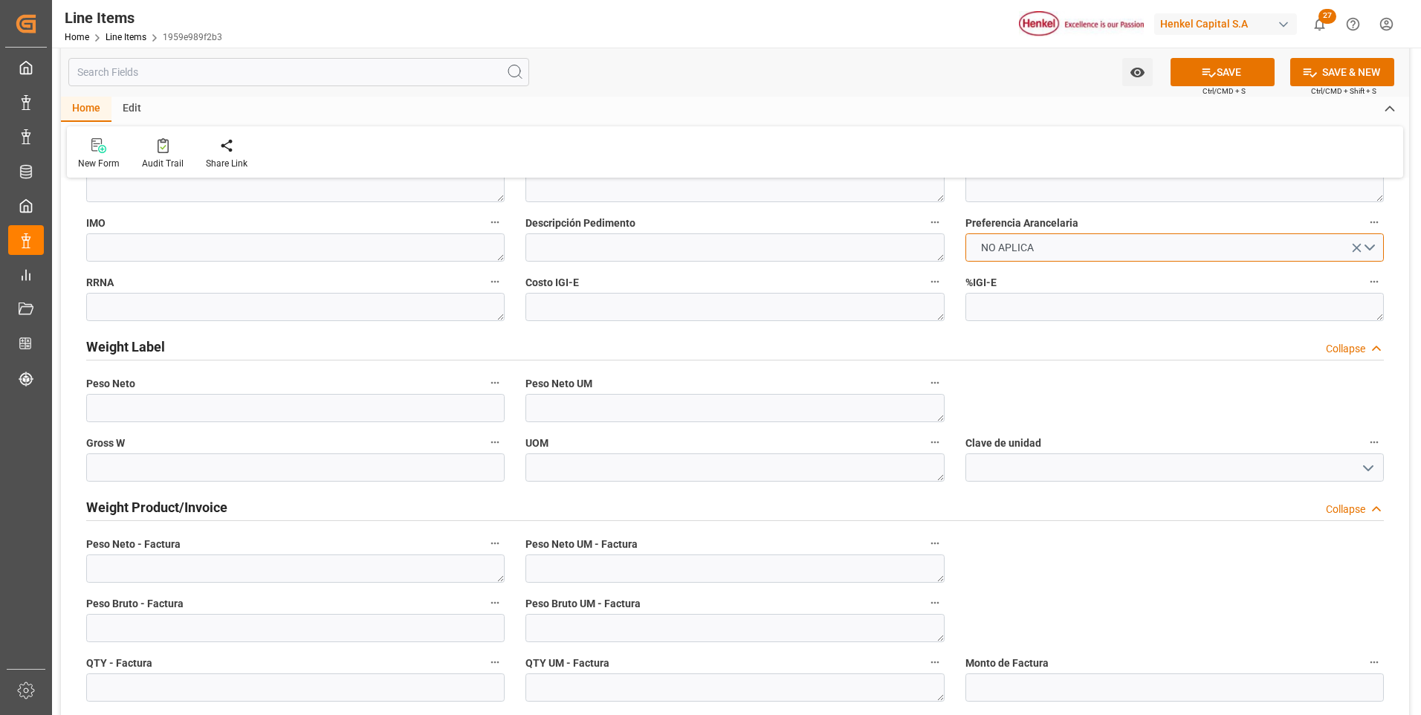
scroll to position [818, 0]
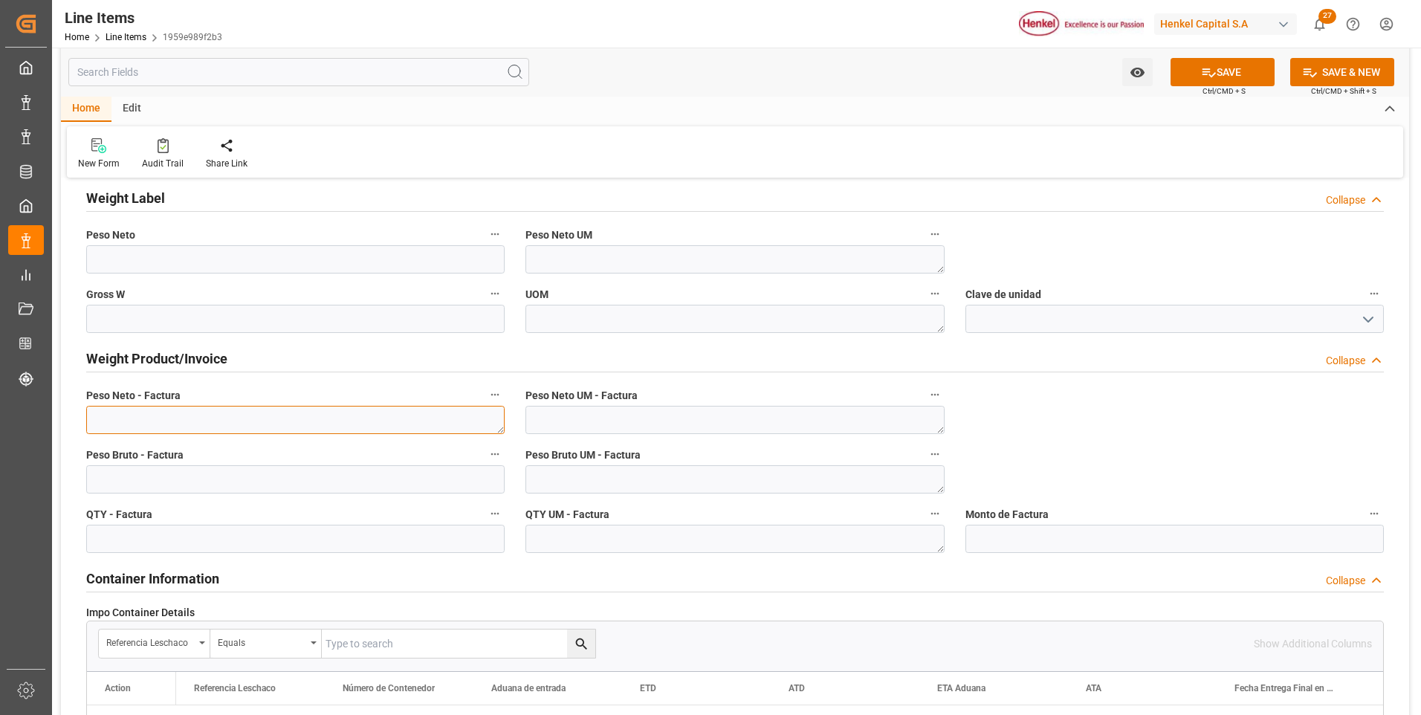
click at [216, 420] on textarea at bounding box center [295, 420] width 419 height 28
paste textarea "5.617,920"
type textarea "5.617,920"
click at [557, 422] on textarea at bounding box center [735, 420] width 419 height 28
type textarea "KG"
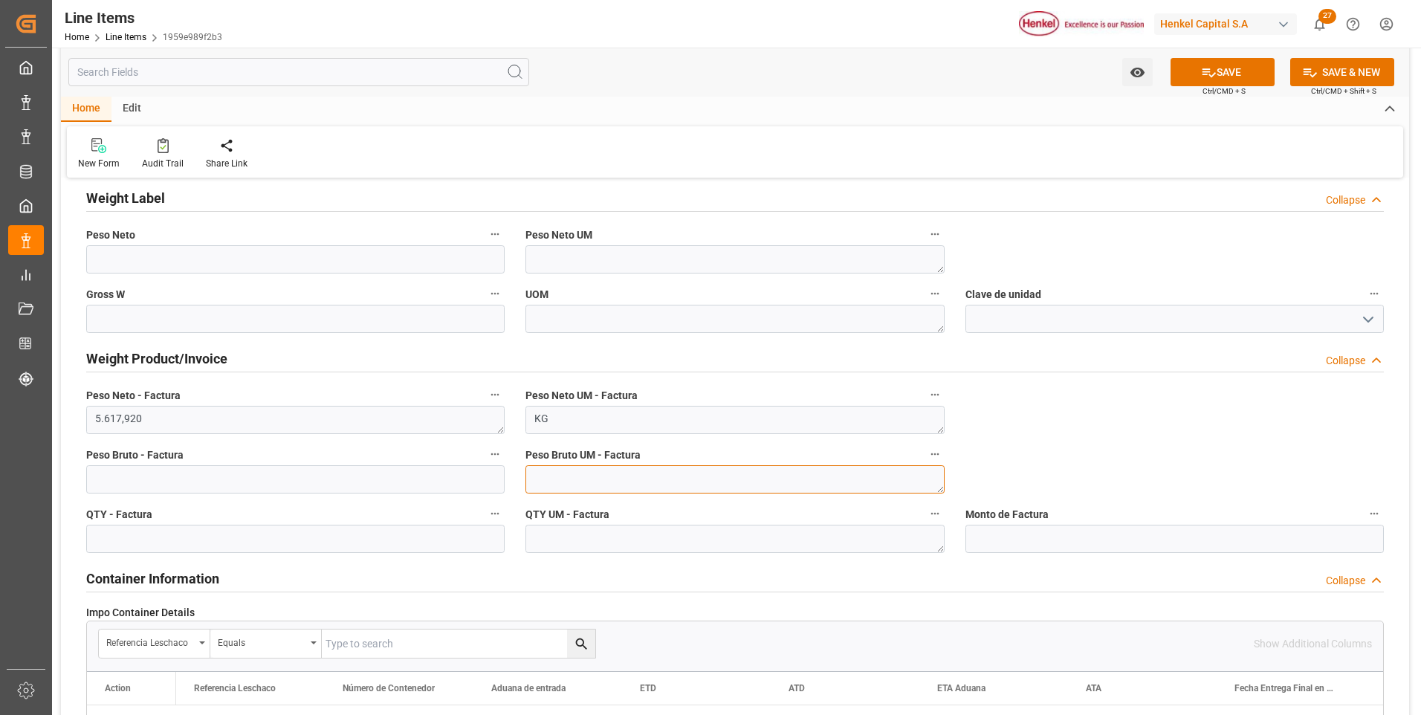
click at [579, 478] on textarea at bounding box center [735, 479] width 419 height 28
type textarea "KG"
click at [595, 542] on textarea at bounding box center [735, 539] width 419 height 28
type textarea "UN"
click at [1242, 80] on button "SAVE" at bounding box center [1223, 72] width 104 height 28
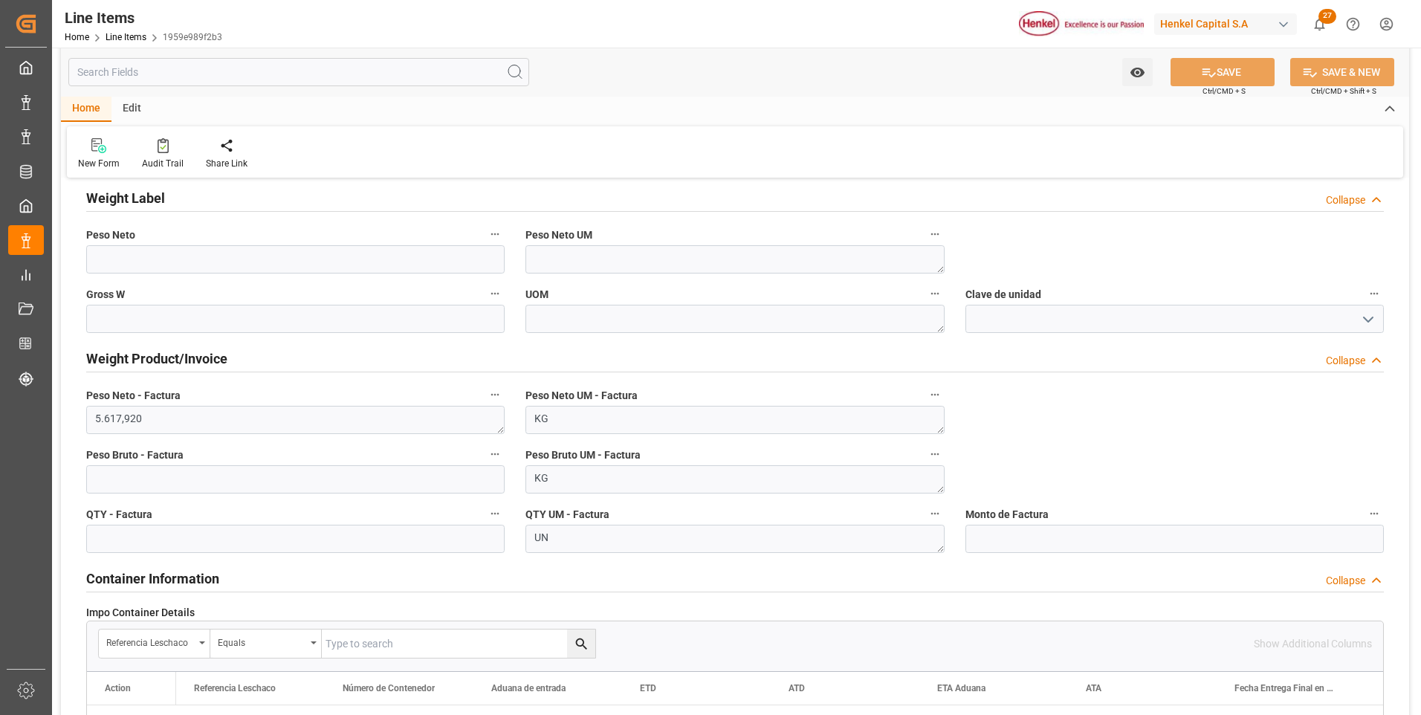
type textarea "Pritt Stick 20g Chile GHS"
type textarea "ACC"
type textarea "3506100200"
type input "31201600"
type textarea "4G"
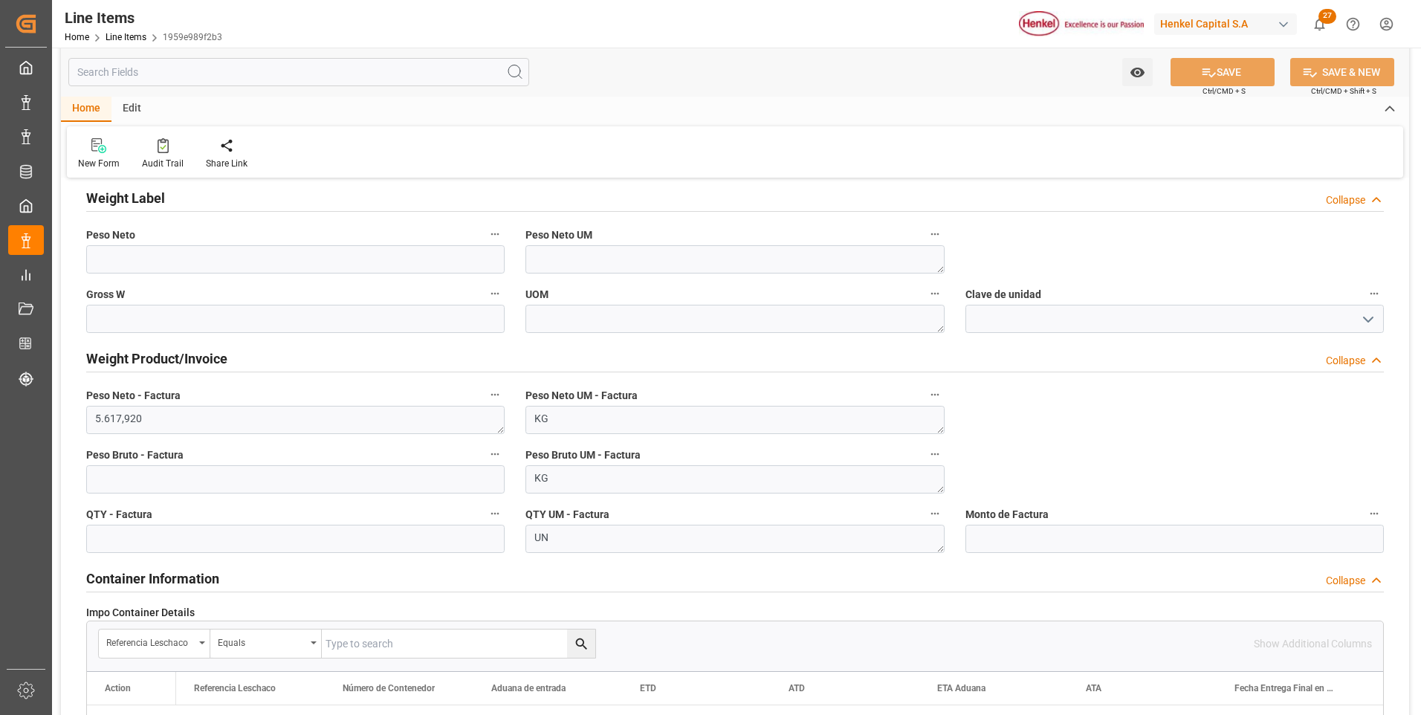
type textarea "CON"
click at [348, 490] on input "text" at bounding box center [295, 479] width 419 height 28
type input "10411.848"
click at [1234, 67] on button "SAVE" at bounding box center [1223, 72] width 104 height 28
click at [272, 537] on input "text" at bounding box center [295, 539] width 419 height 28
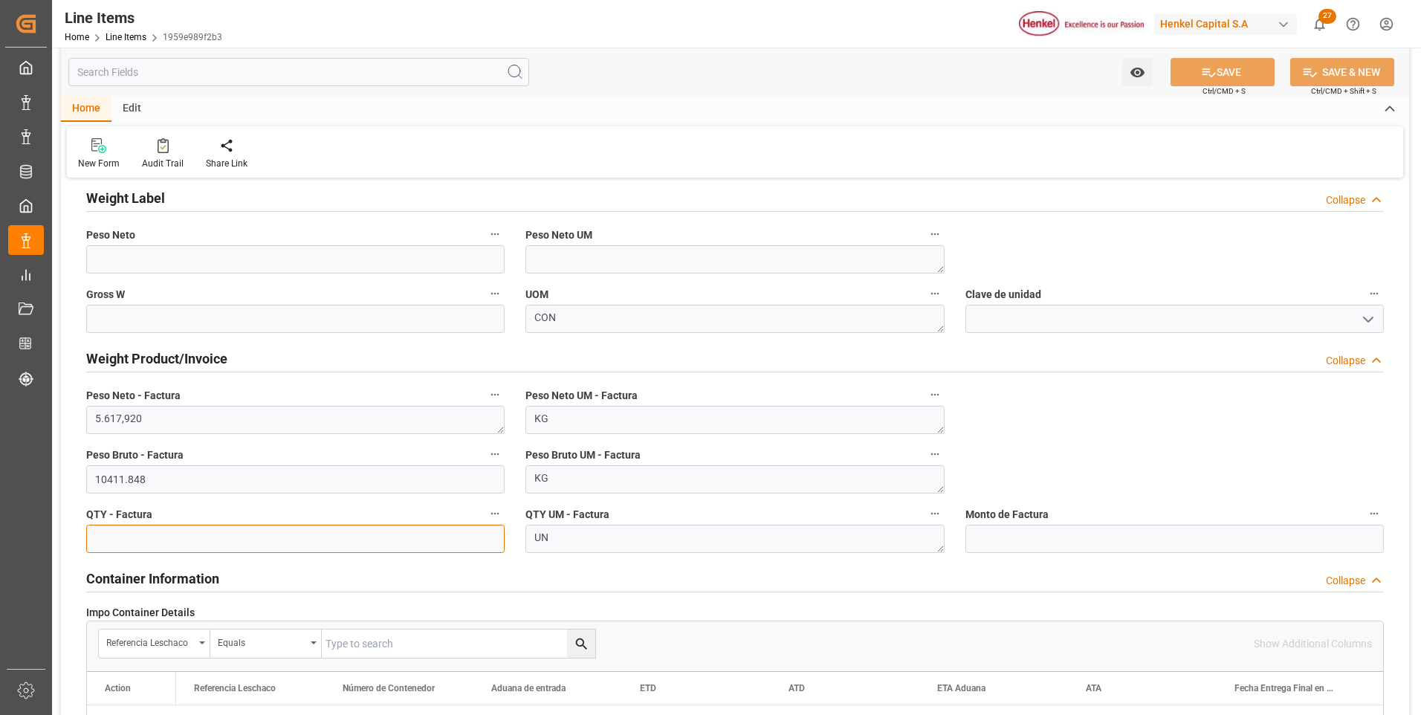
paste input "280.896"
type input "280.896"
click at [1201, 75] on icon at bounding box center [1209, 73] width 16 height 16
click at [1040, 541] on input "text" at bounding box center [1175, 539] width 419 height 28
type input "88372.63"
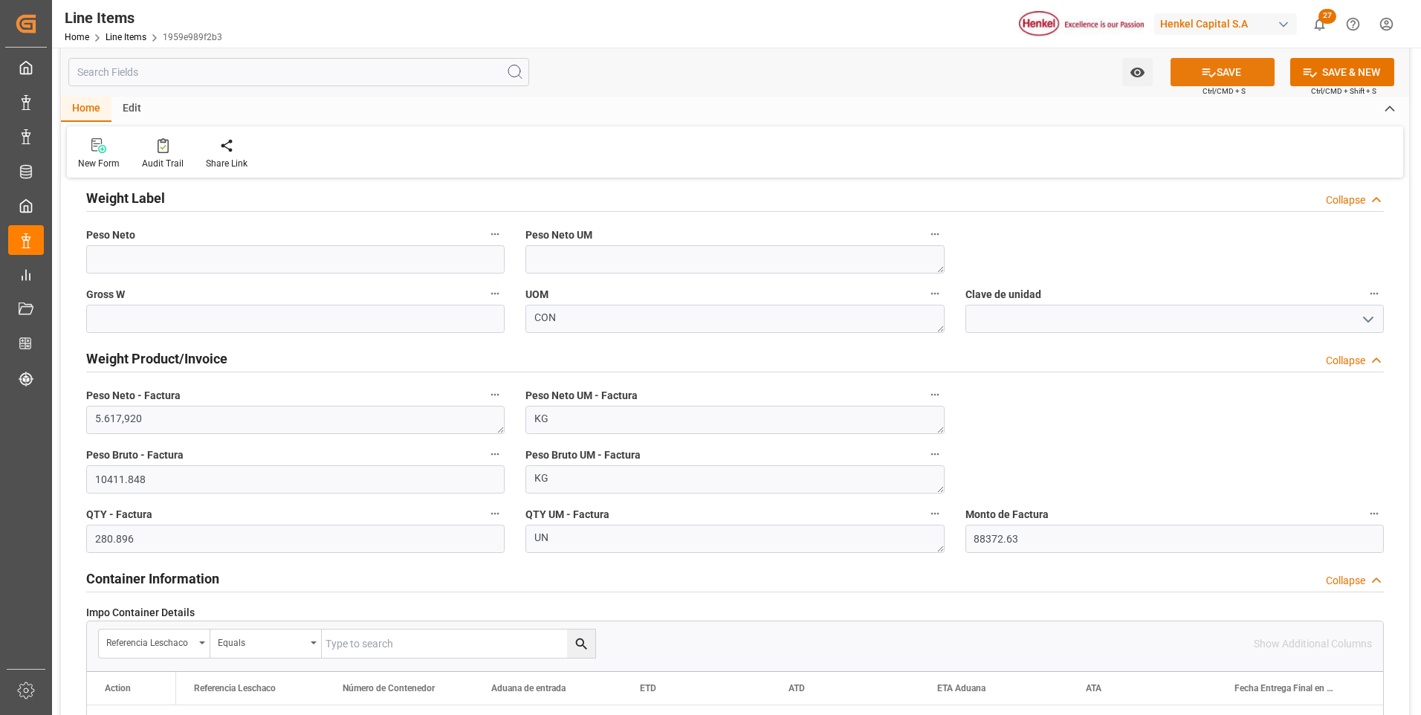
click at [1219, 68] on button "SAVE" at bounding box center [1223, 72] width 104 height 28
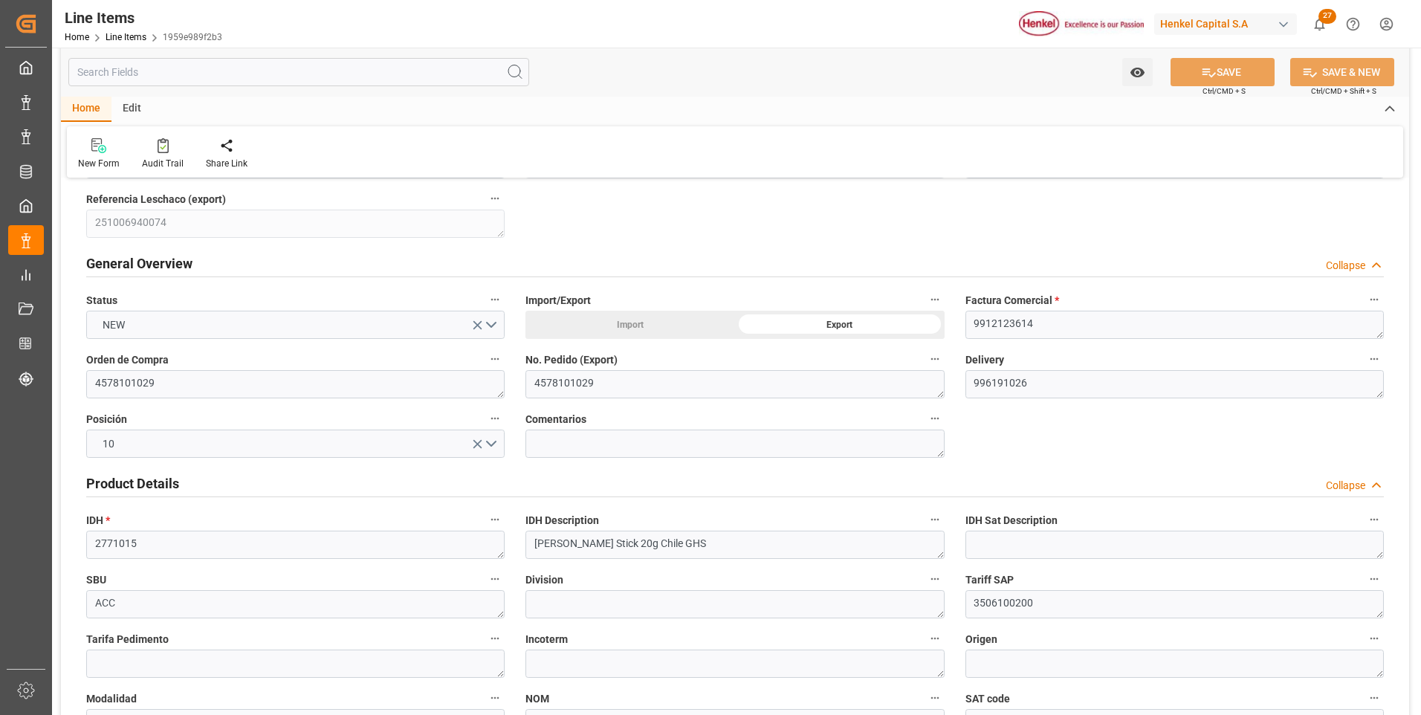
scroll to position [0, 0]
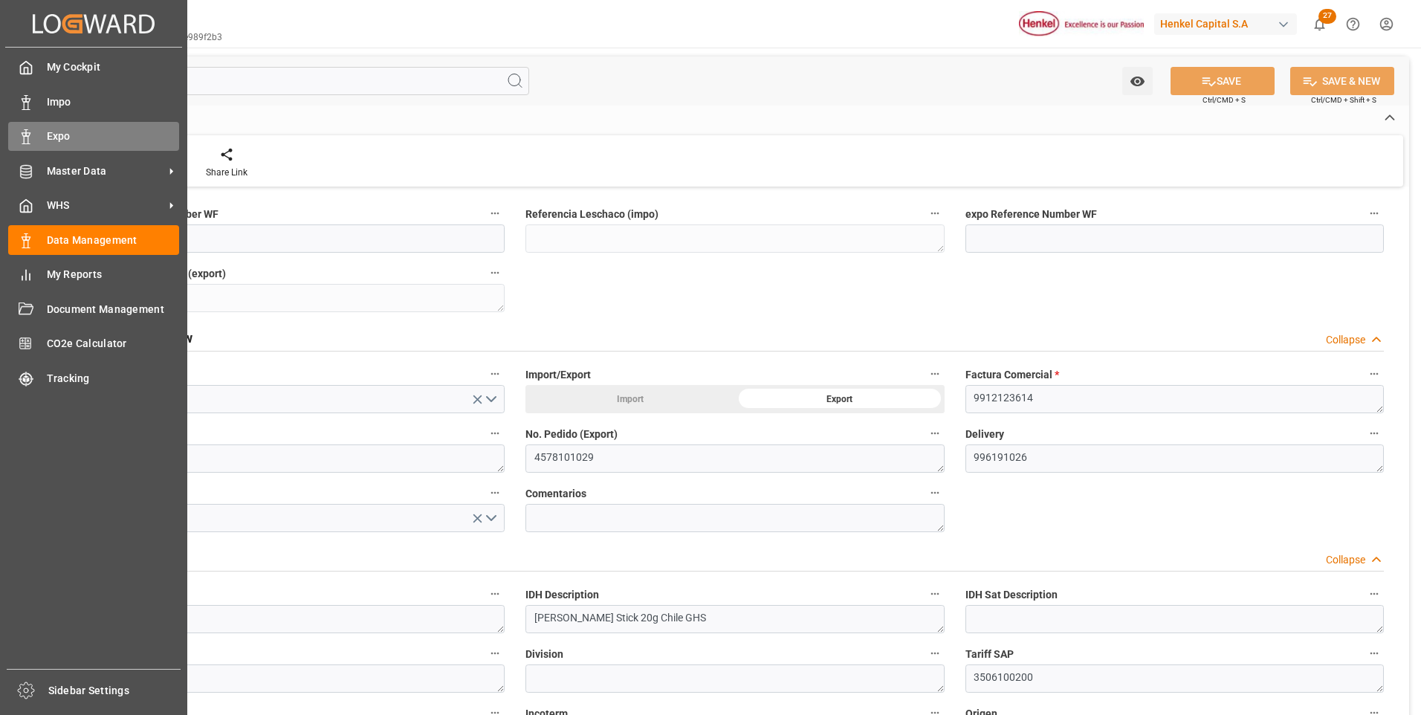
click at [42, 129] on div "Expo Expo" at bounding box center [93, 136] width 171 height 29
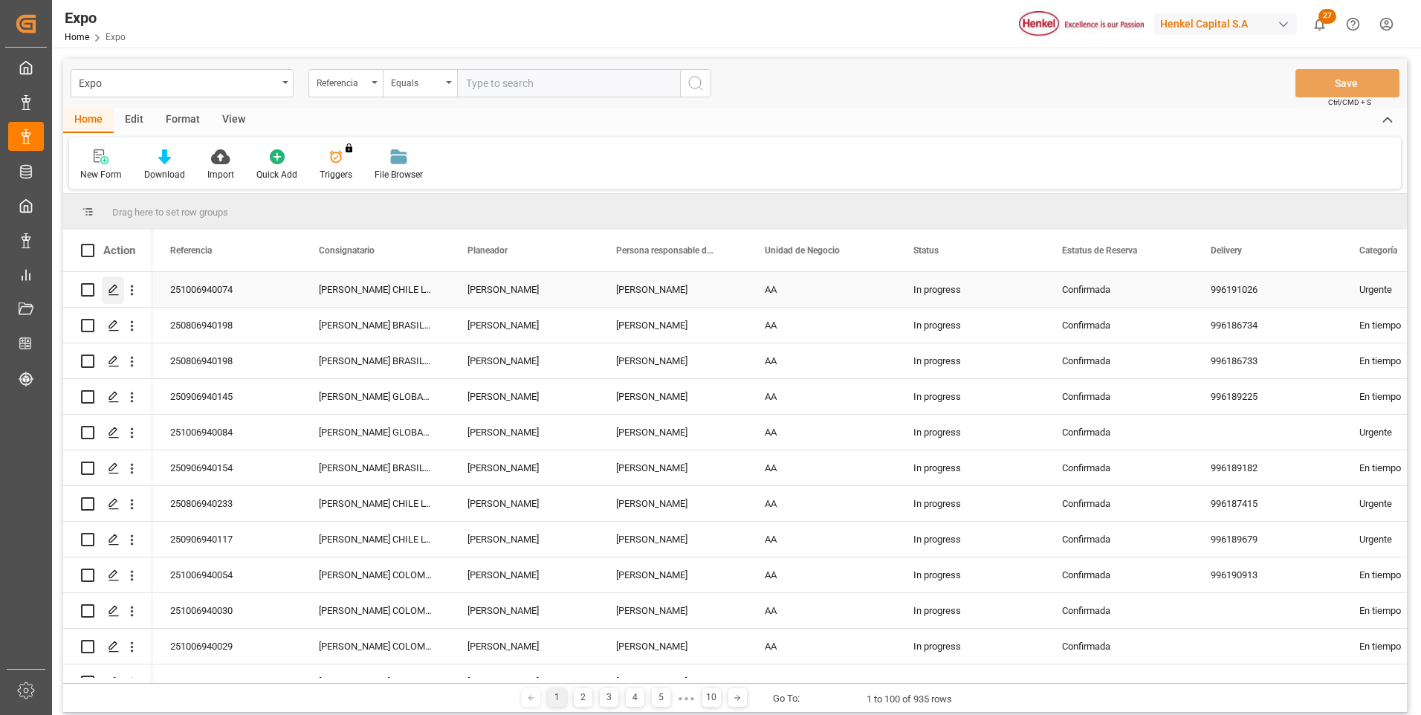
click at [116, 287] on polygon "Press SPACE to select this row." at bounding box center [112, 288] width 7 height 7
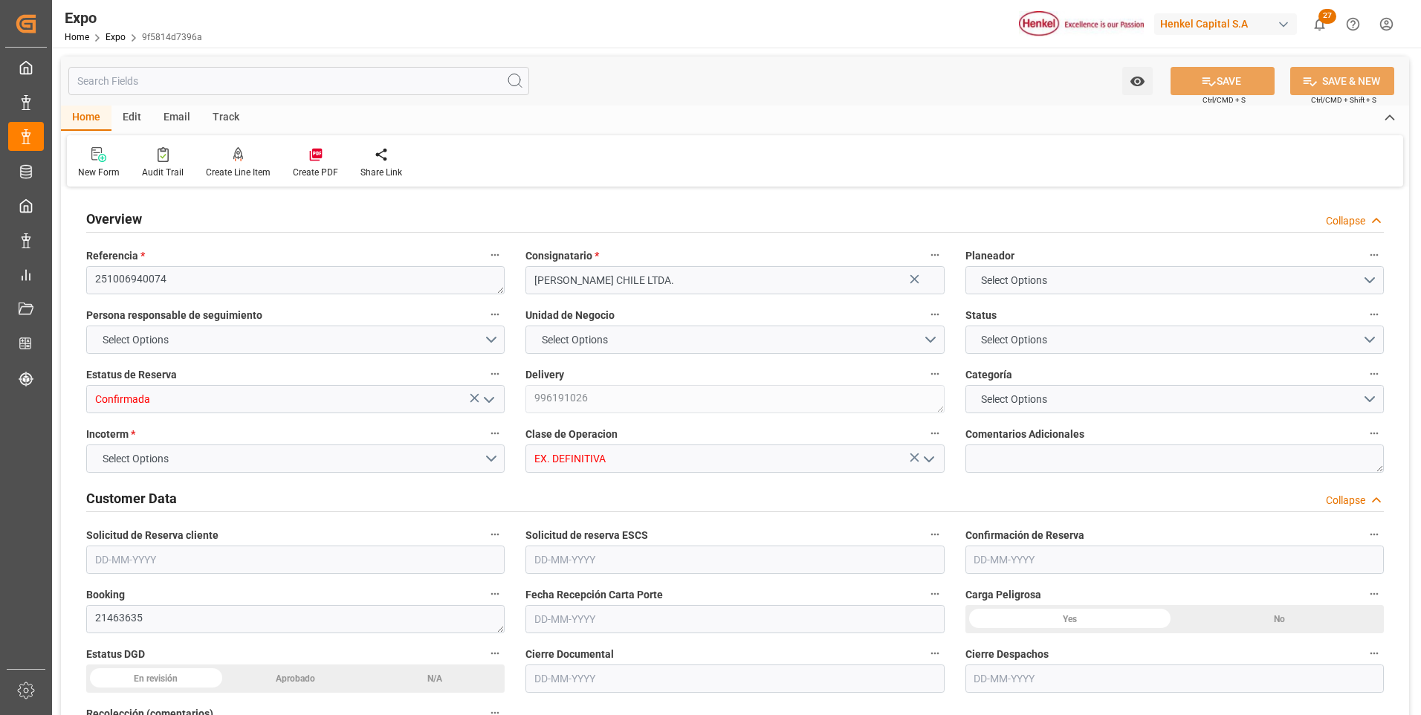
type input "5617.92"
type input "10411.849"
type input "19"
type input "9947122"
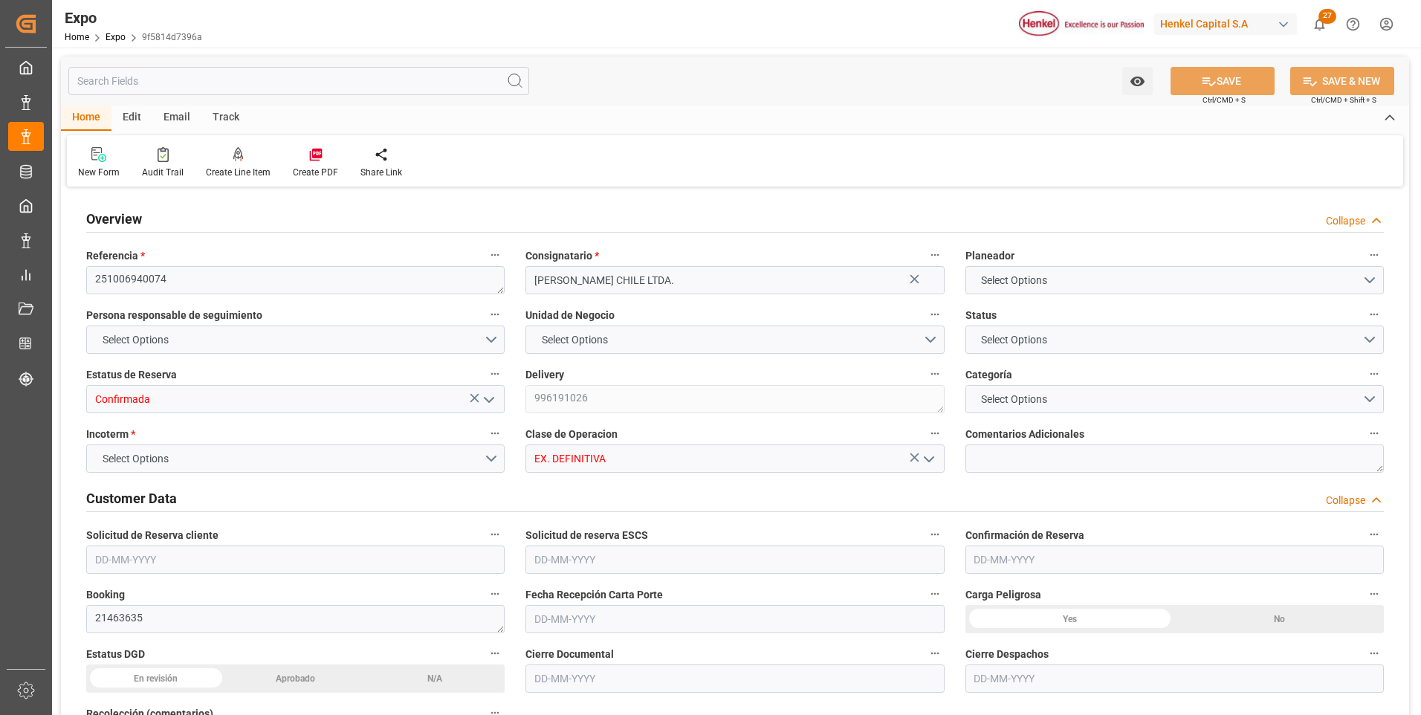
type input "MXZLO"
type input "CLSAI"
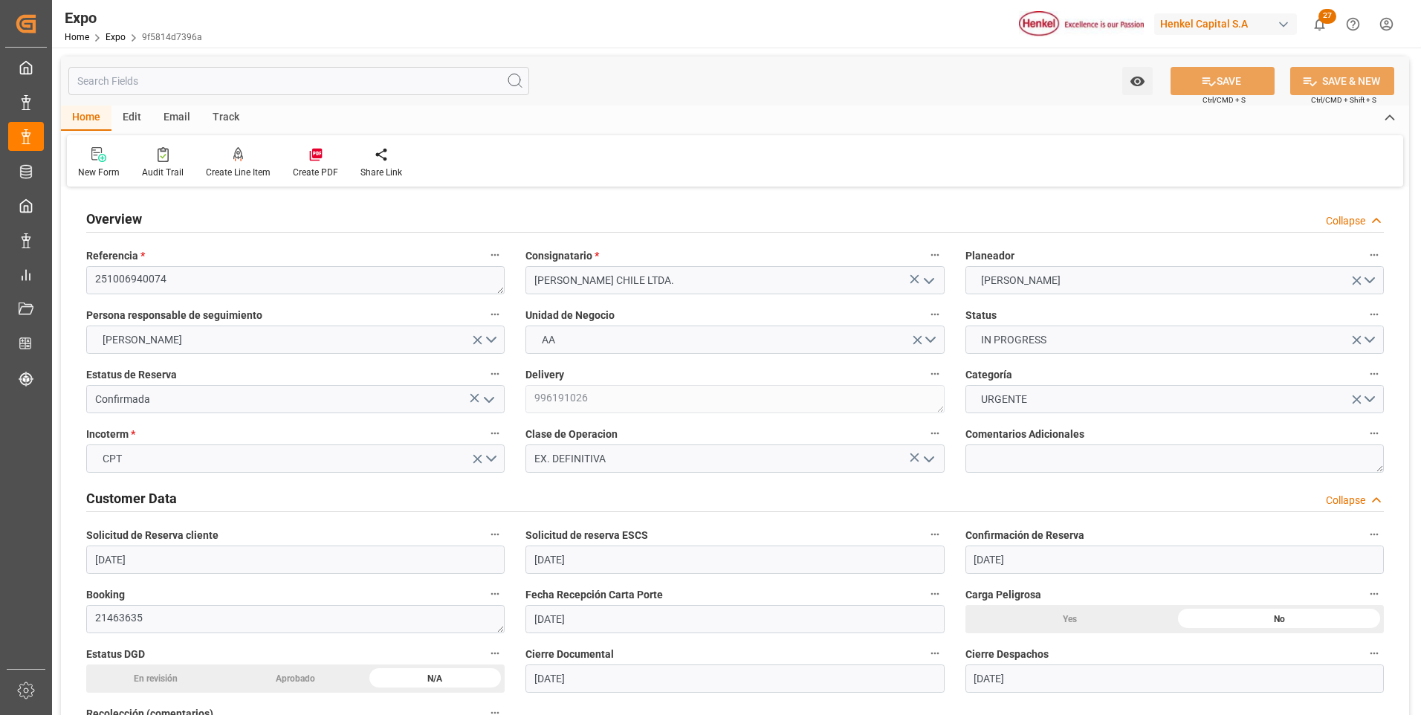
type input "05-09-2025"
type input "12-09-2025"
type input "18-09-2025"
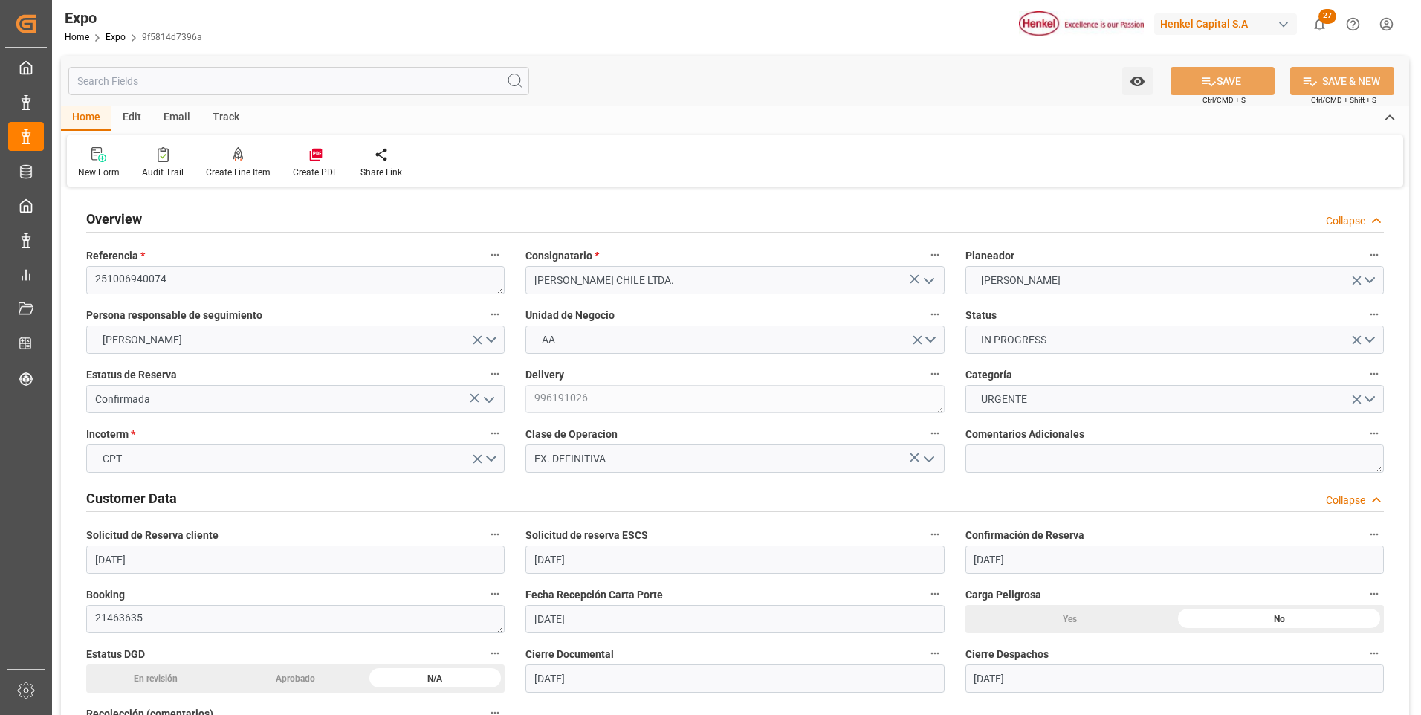
type input "23-09-2025"
type input "17-09-2025"
type input "17-09-2025 00:00"
type input "19-09-2025"
type input "15-09-2025 00:00"
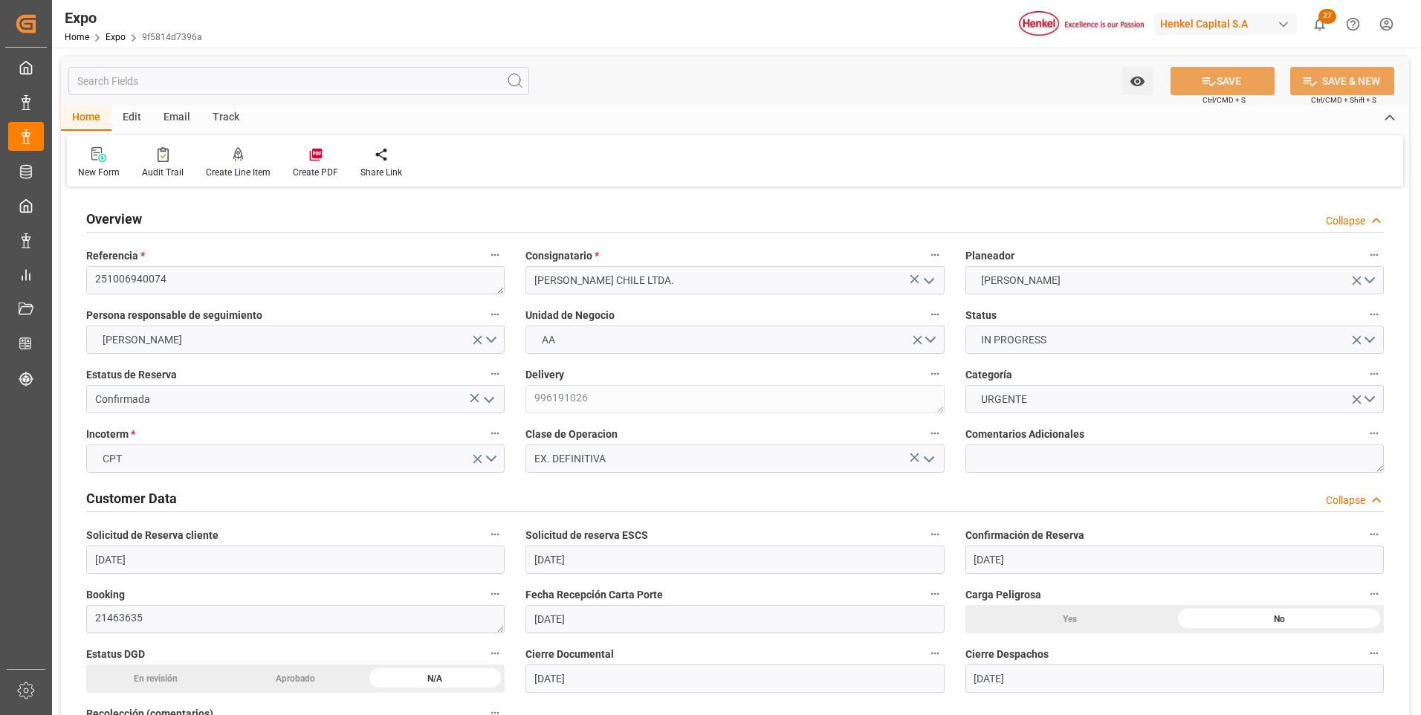
type input "19-09-2025"
type input "20-09-2025"
type input "22-09-2025"
type input "23-09-2025"
type input "25-09-2025 00:00"
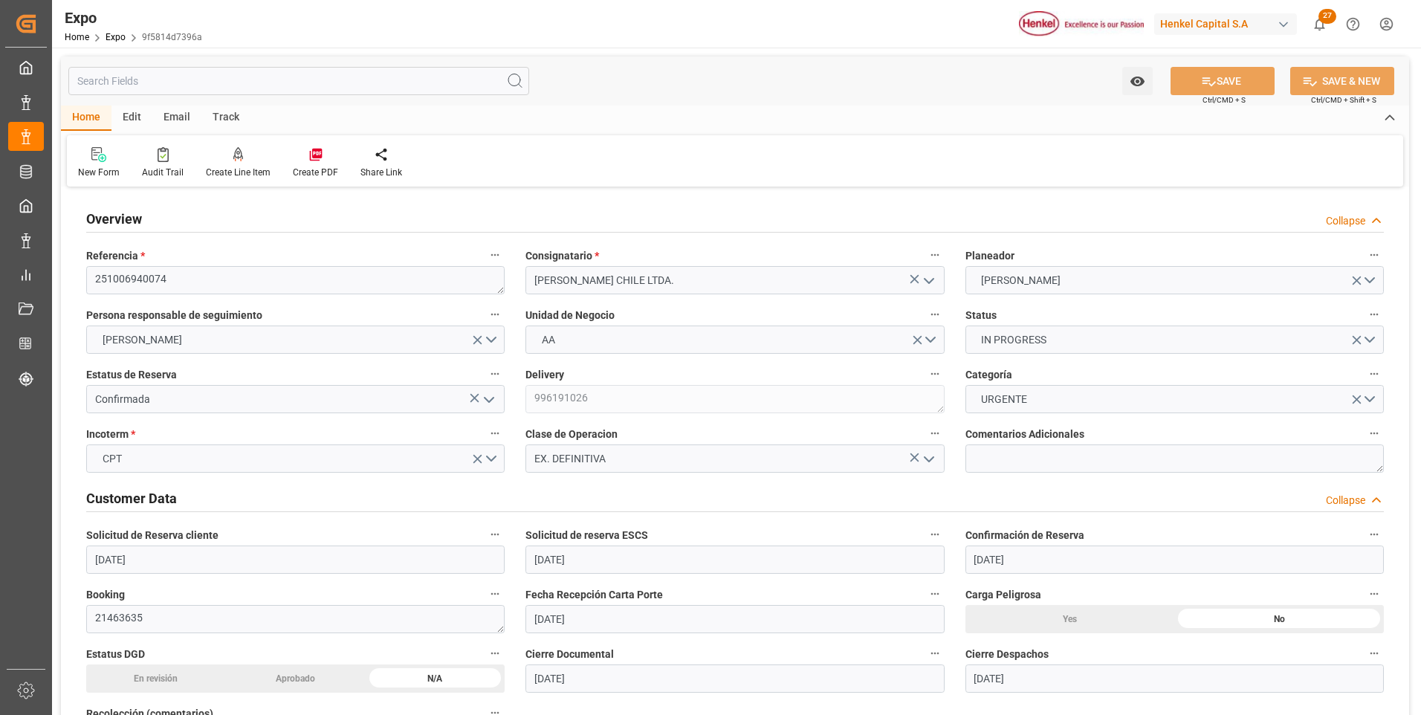
type input "25-09-2025 00:00"
type input "09-10-2025 00:00"
type input "22-09-2025 22:11"
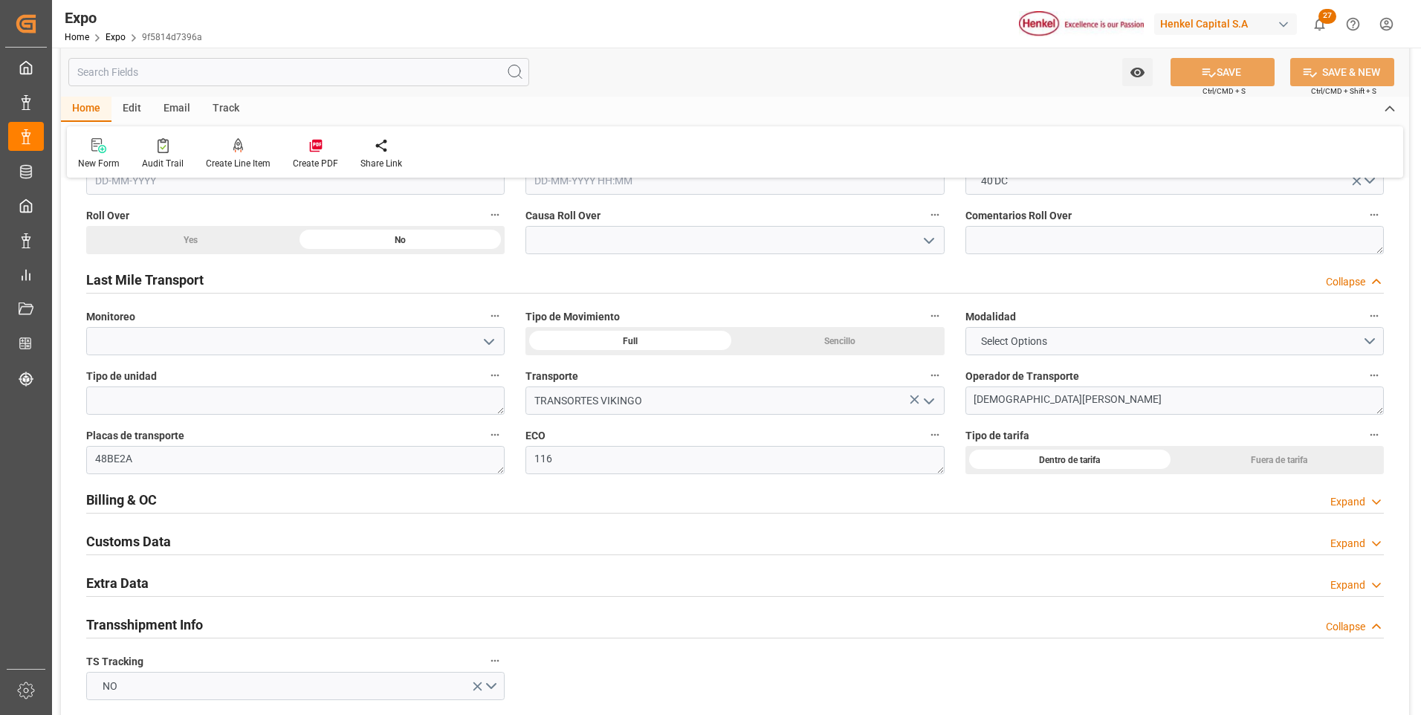
scroll to position [2379, 0]
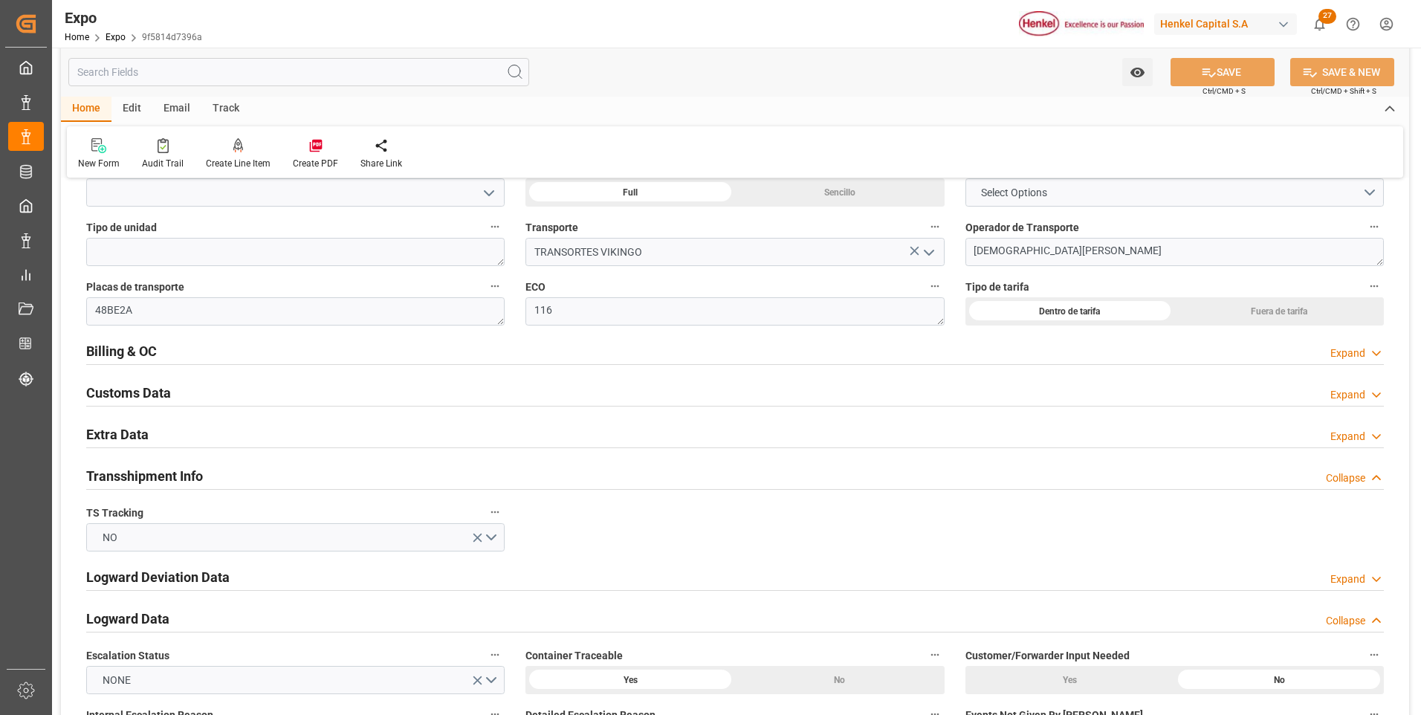
click at [1355, 436] on div "Expand" at bounding box center [1348, 437] width 35 height 16
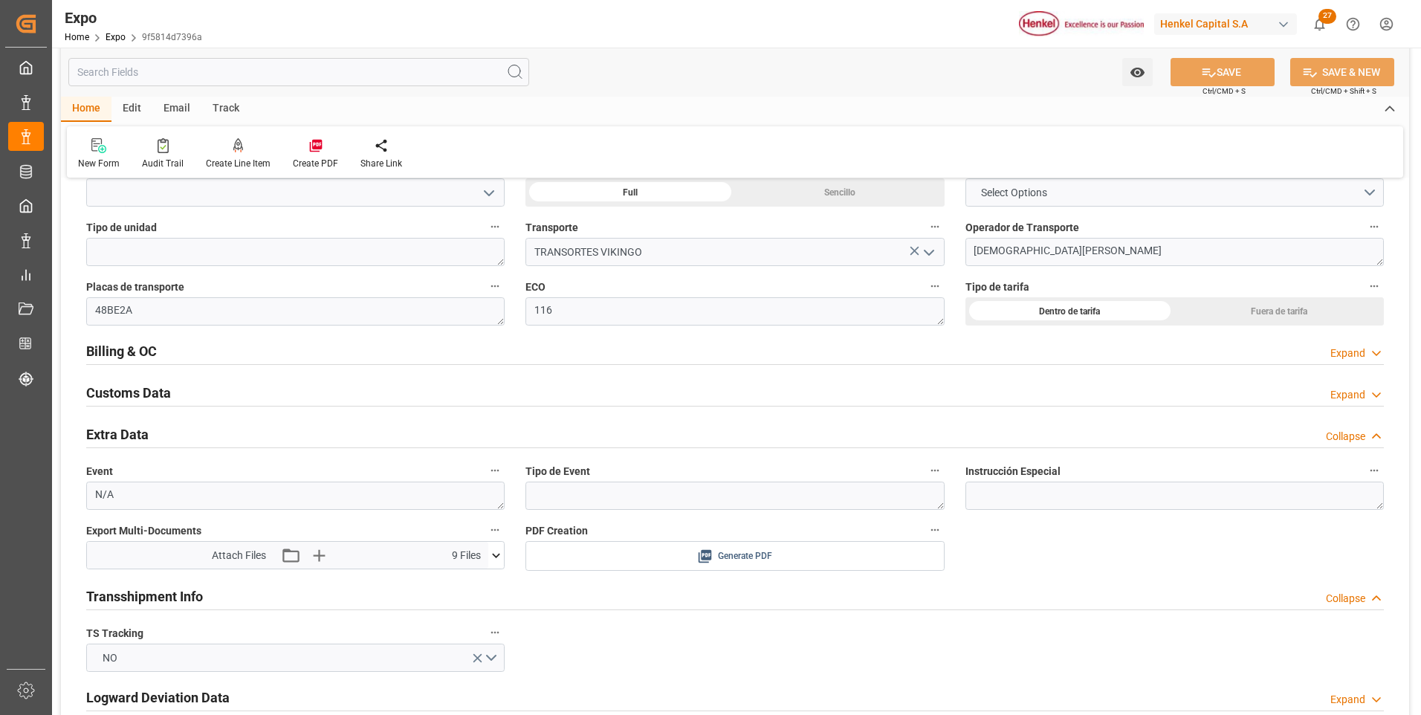
scroll to position [2528, 0]
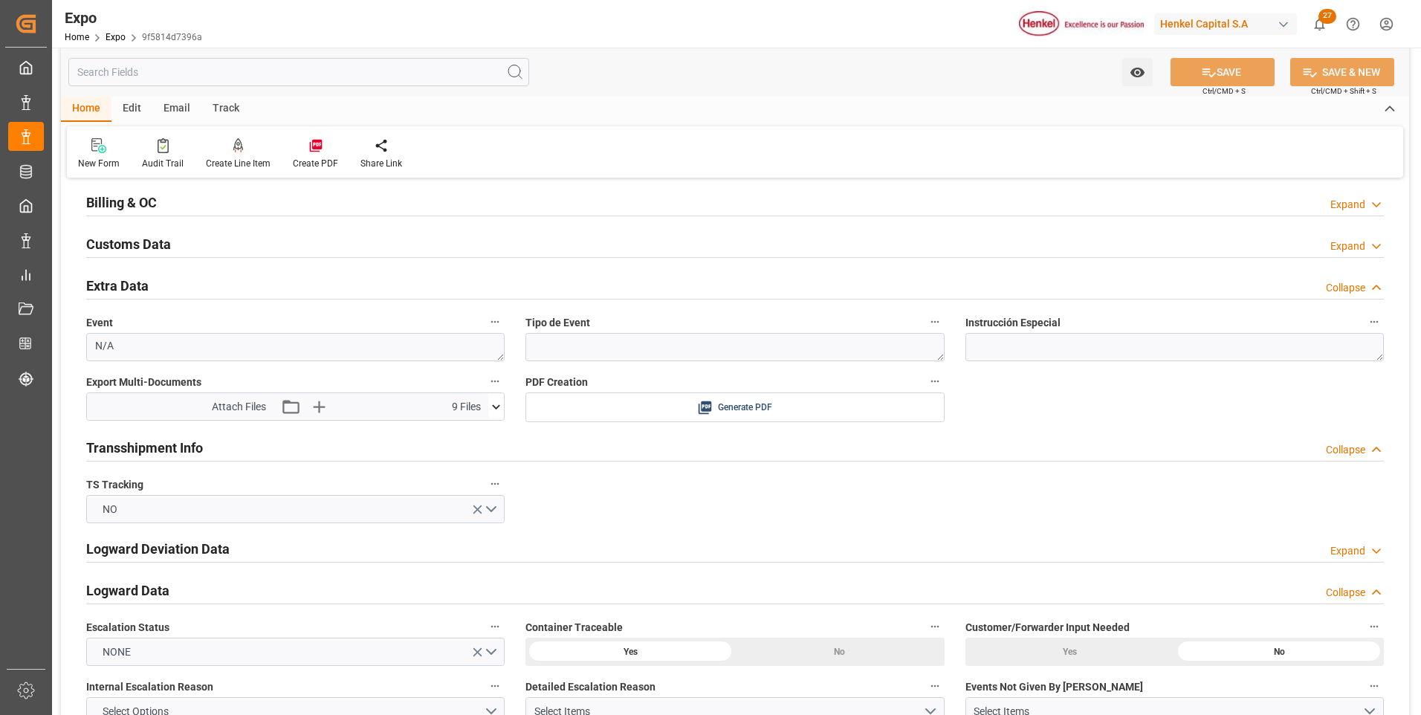
click at [497, 407] on icon at bounding box center [496, 407] width 16 height 16
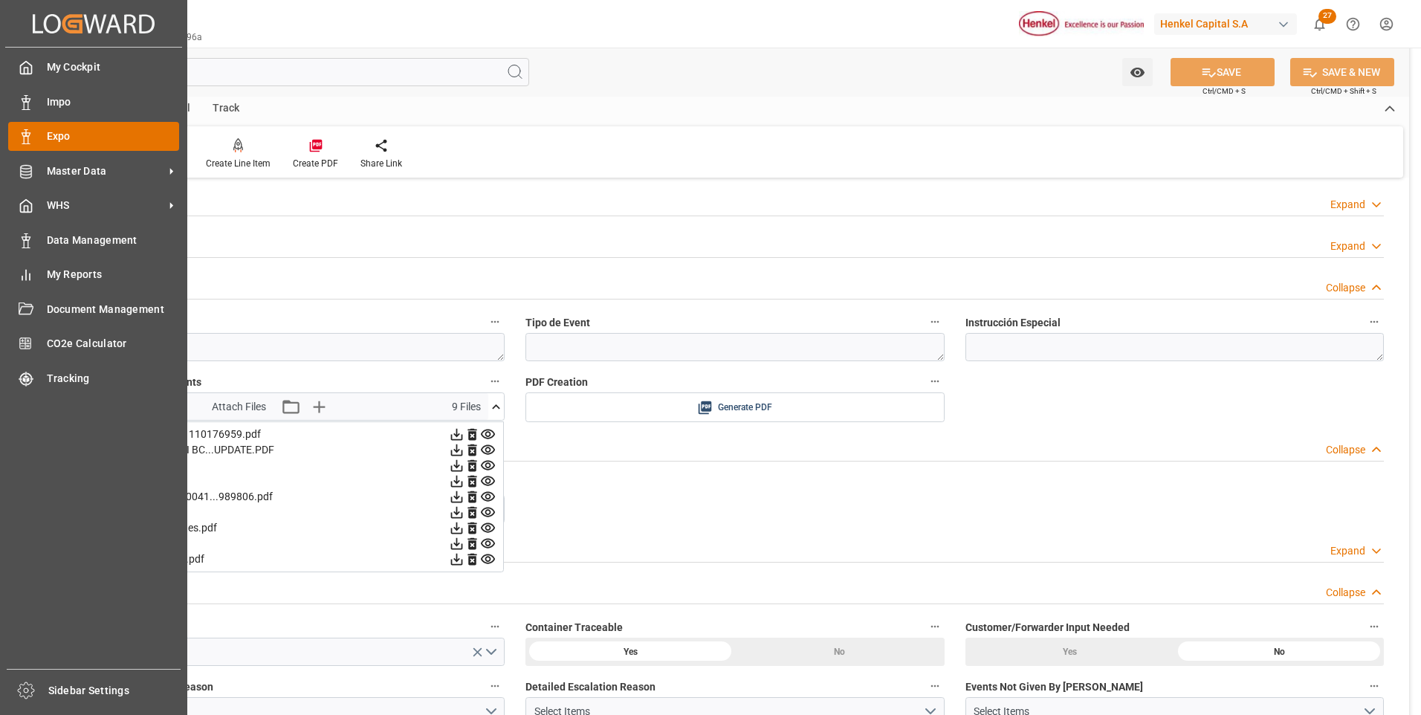
click at [18, 138] on div at bounding box center [20, 137] width 25 height 16
